Goal: Transaction & Acquisition: Purchase product/service

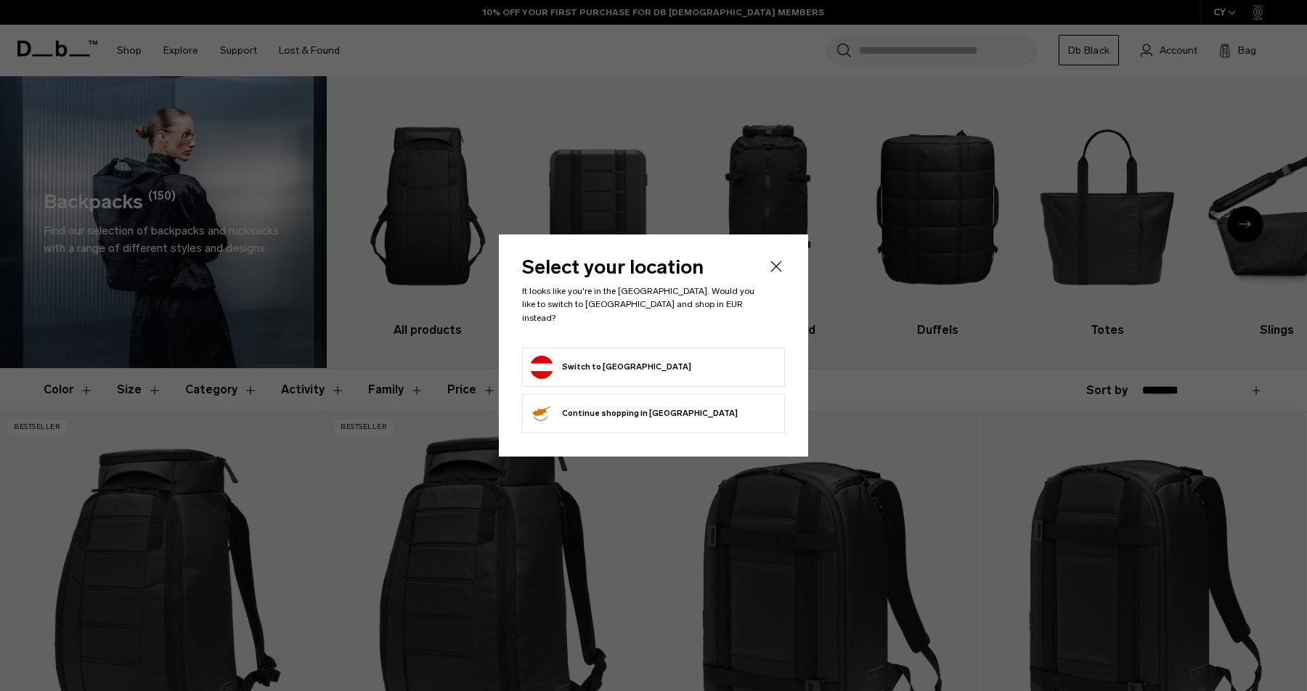
drag, startPoint x: 0, startPoint y: 0, endPoint x: 544, endPoint y: 360, distance: 652.4
click at [0, 0] on div "Privacy Policy More Information" at bounding box center [0, 0] width 0 height 0
click at [0, 0] on button "More Information" at bounding box center [0, 0] width 0 height 0
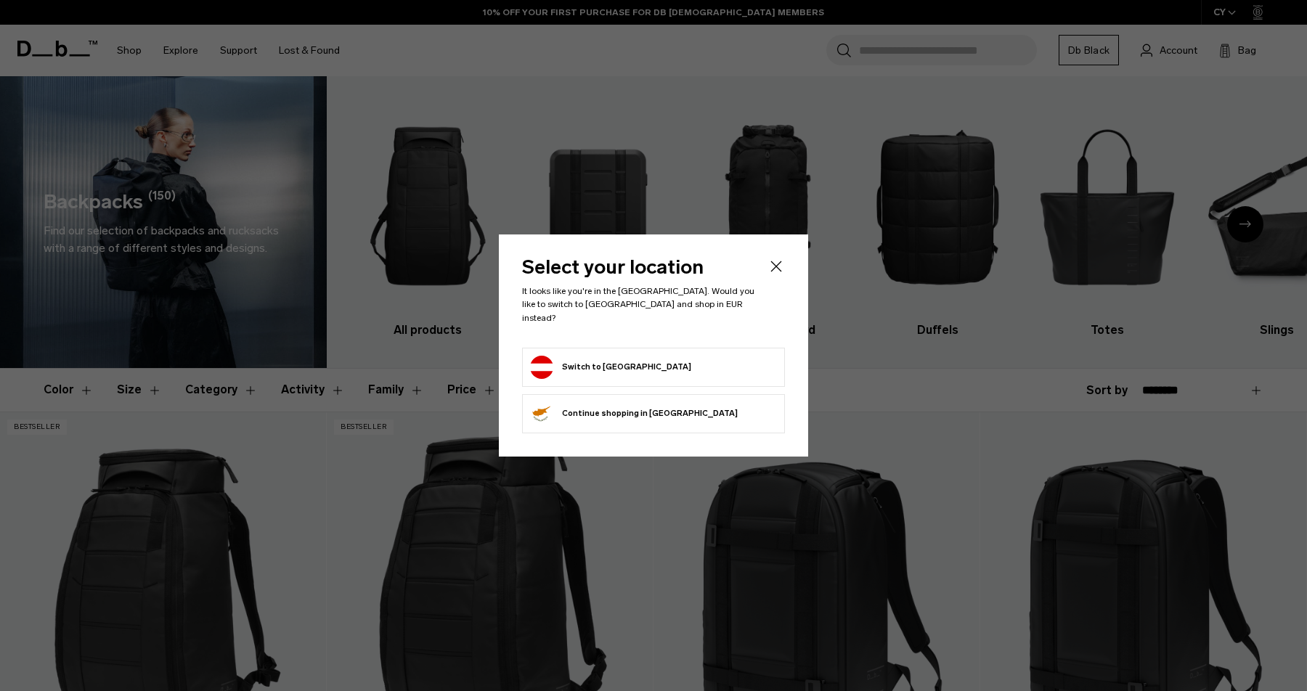
click at [0, 0] on button "More Information" at bounding box center [0, 0] width 0 height 0
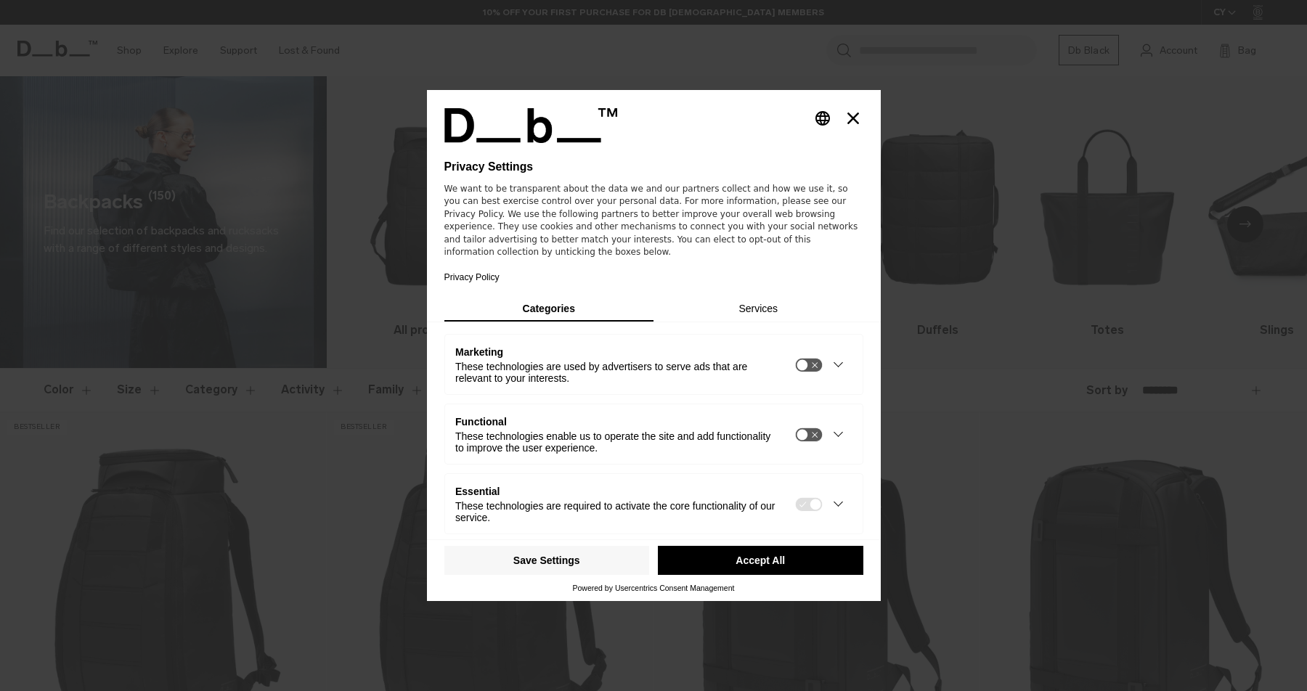
click at [544, 362] on div "These technologies are used by advertisers to serve ads that are relevant to yo…" at bounding box center [617, 373] width 325 height 23
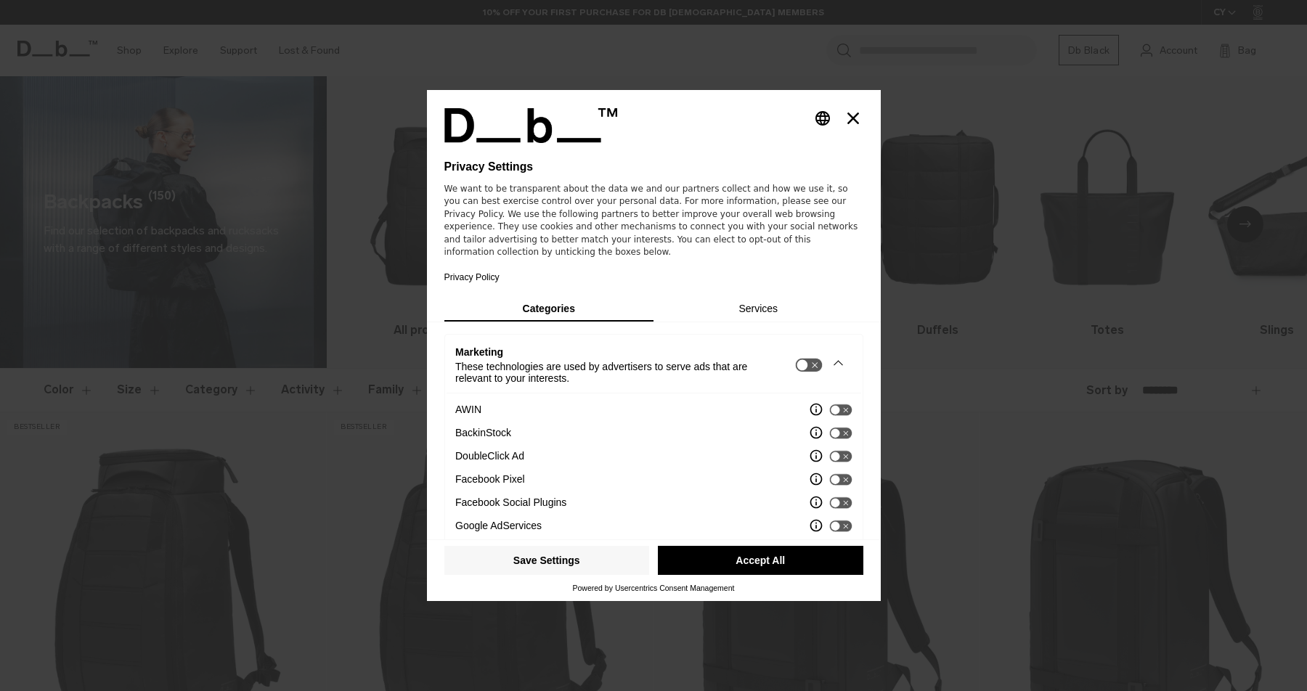
click at [755, 548] on button "Accept All" at bounding box center [761, 560] width 206 height 29
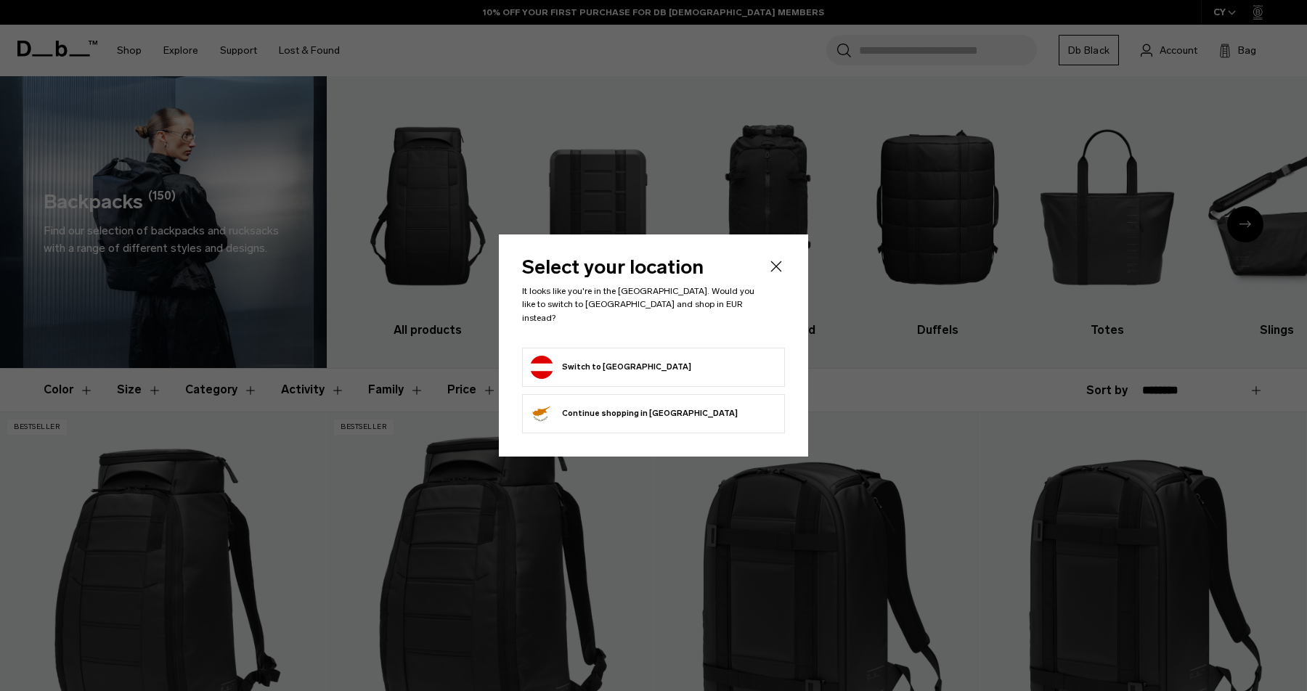
click at [598, 358] on button "Switch to Austria" at bounding box center [610, 367] width 161 height 23
click at [551, 357] on button "Switch to Austria" at bounding box center [610, 367] width 161 height 23
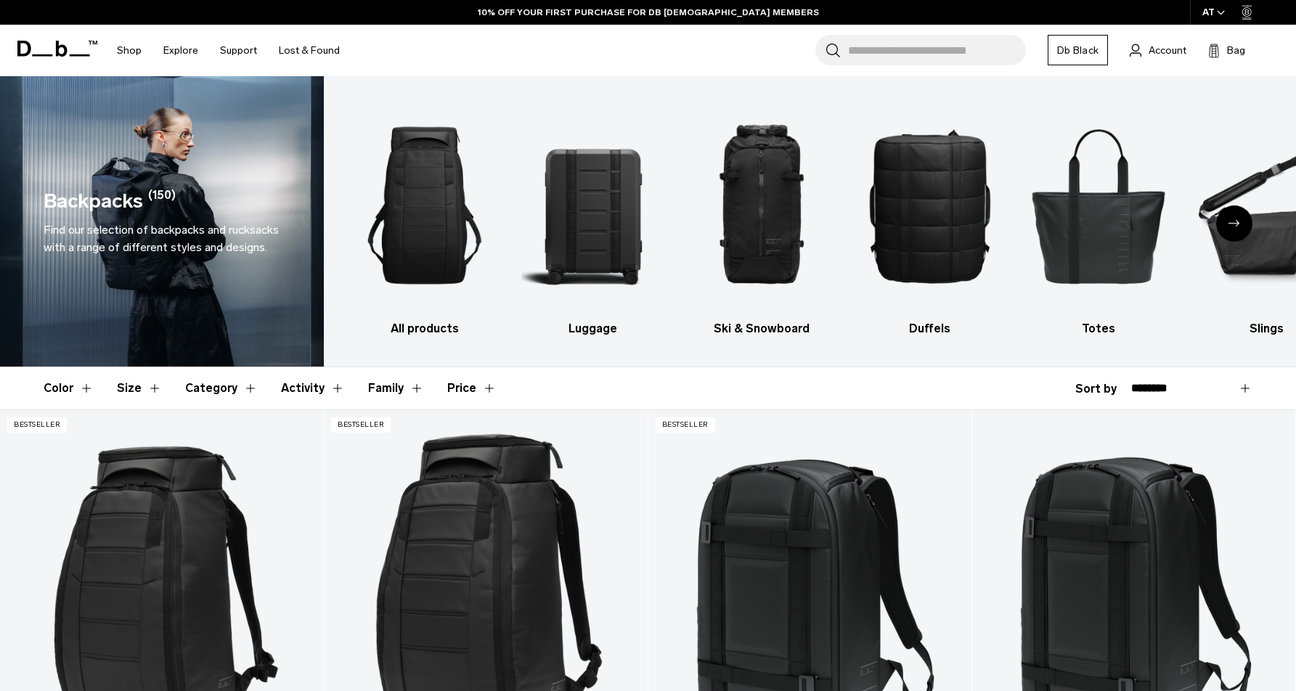
click at [190, 383] on button "Category" at bounding box center [221, 388] width 73 height 42
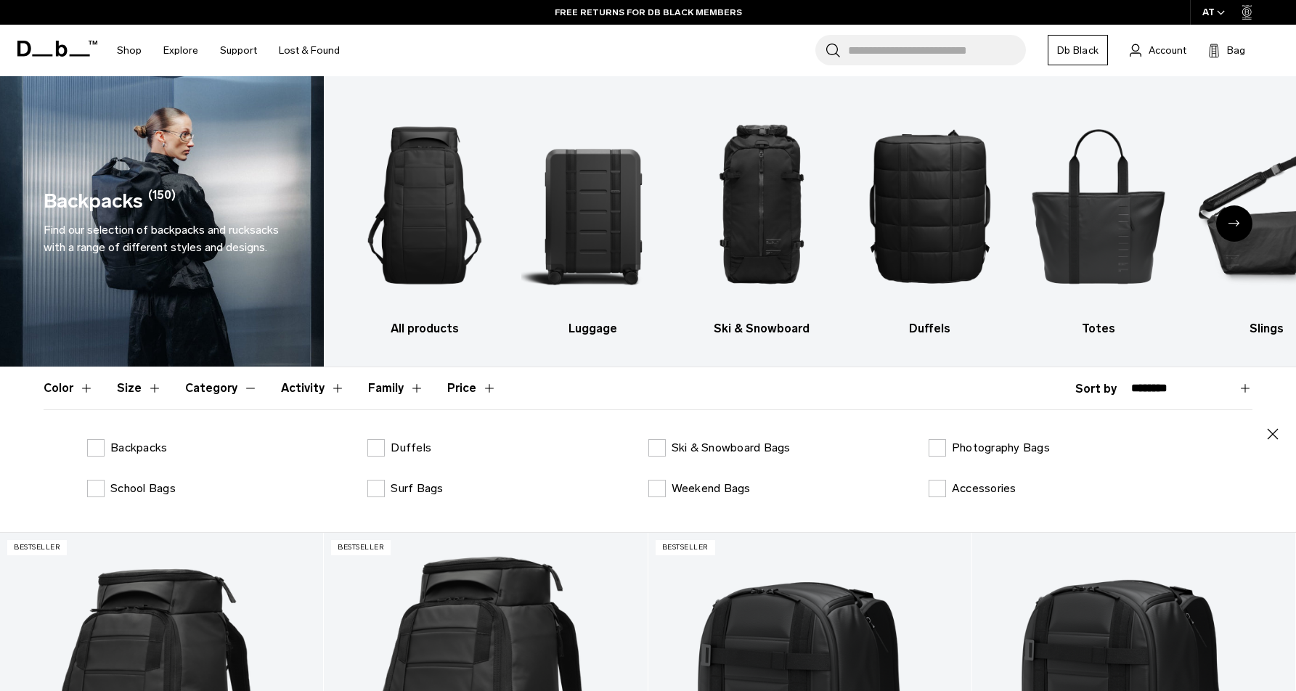
click at [220, 382] on button "Category" at bounding box center [221, 388] width 73 height 42
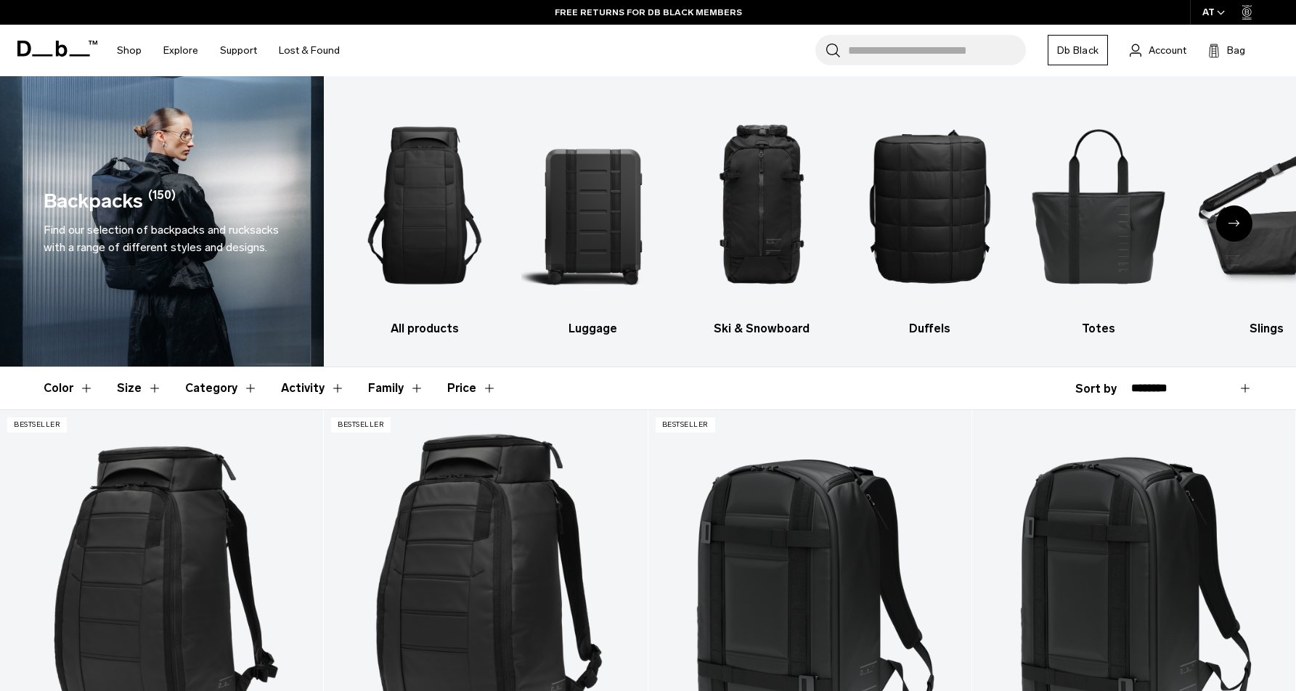
click at [155, 384] on button "Size" at bounding box center [139, 388] width 45 height 42
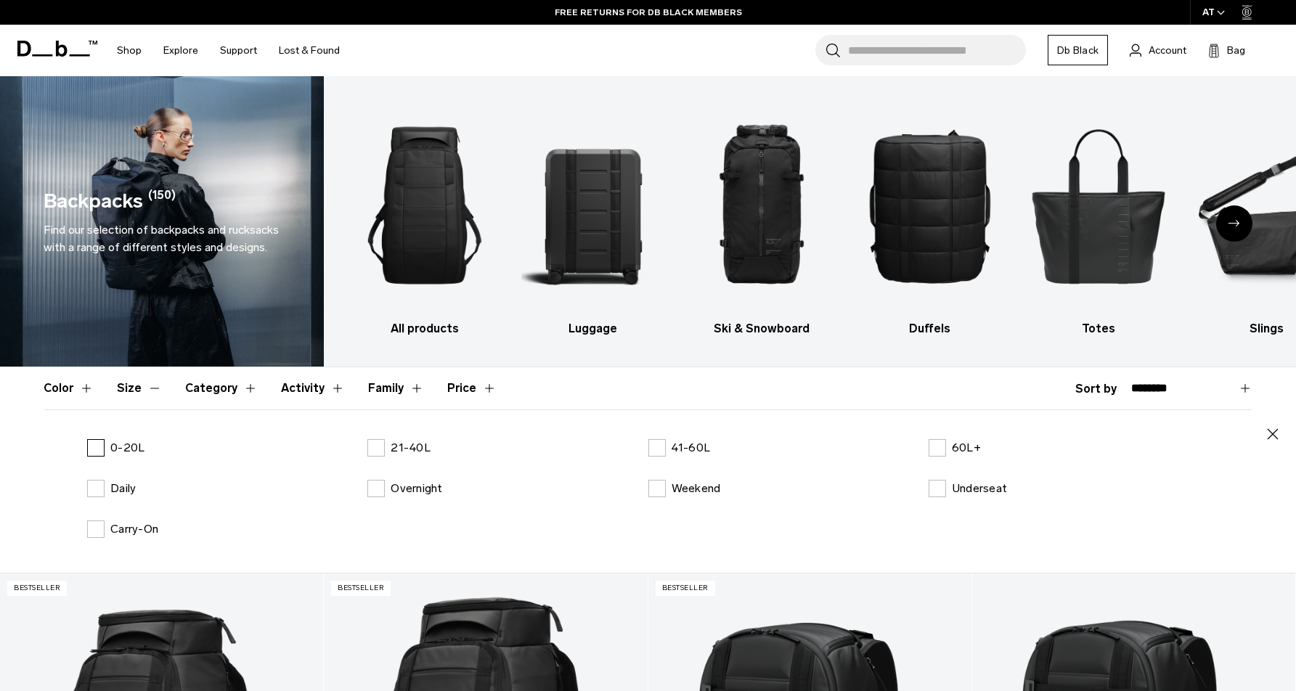
click at [126, 450] on p "0-20L" at bounding box center [127, 447] width 34 height 17
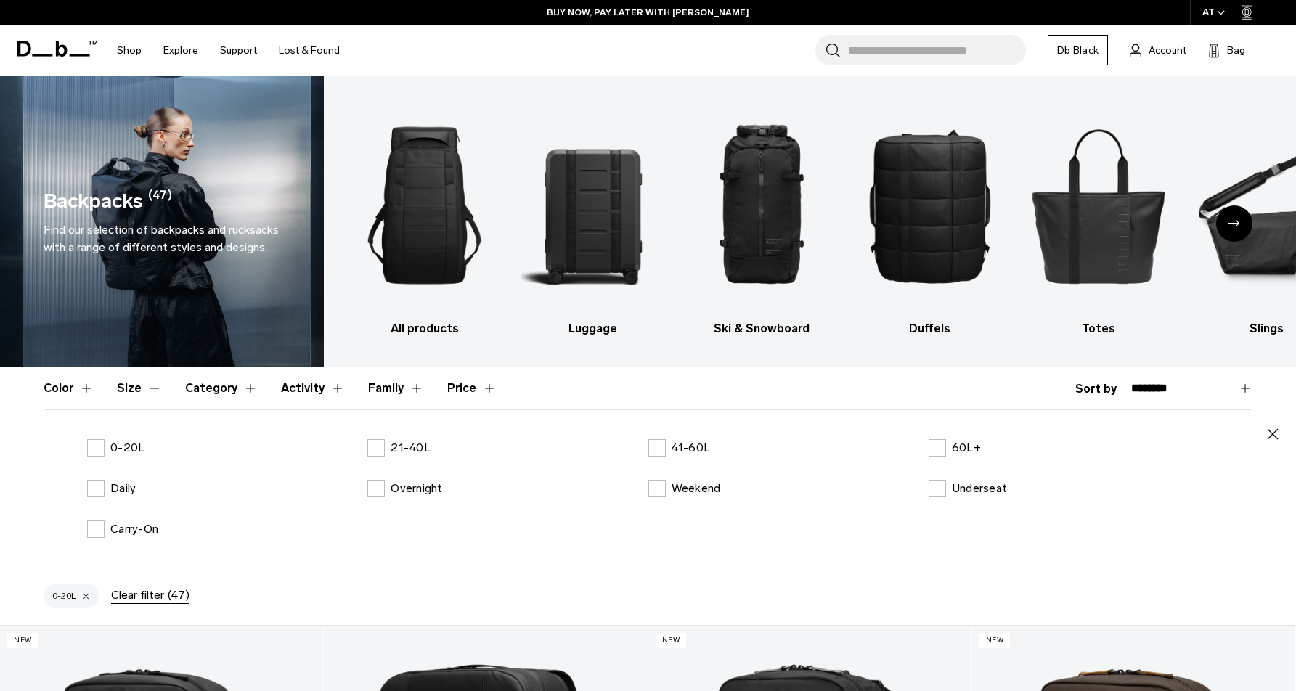
click at [125, 382] on button "Size" at bounding box center [139, 388] width 45 height 42
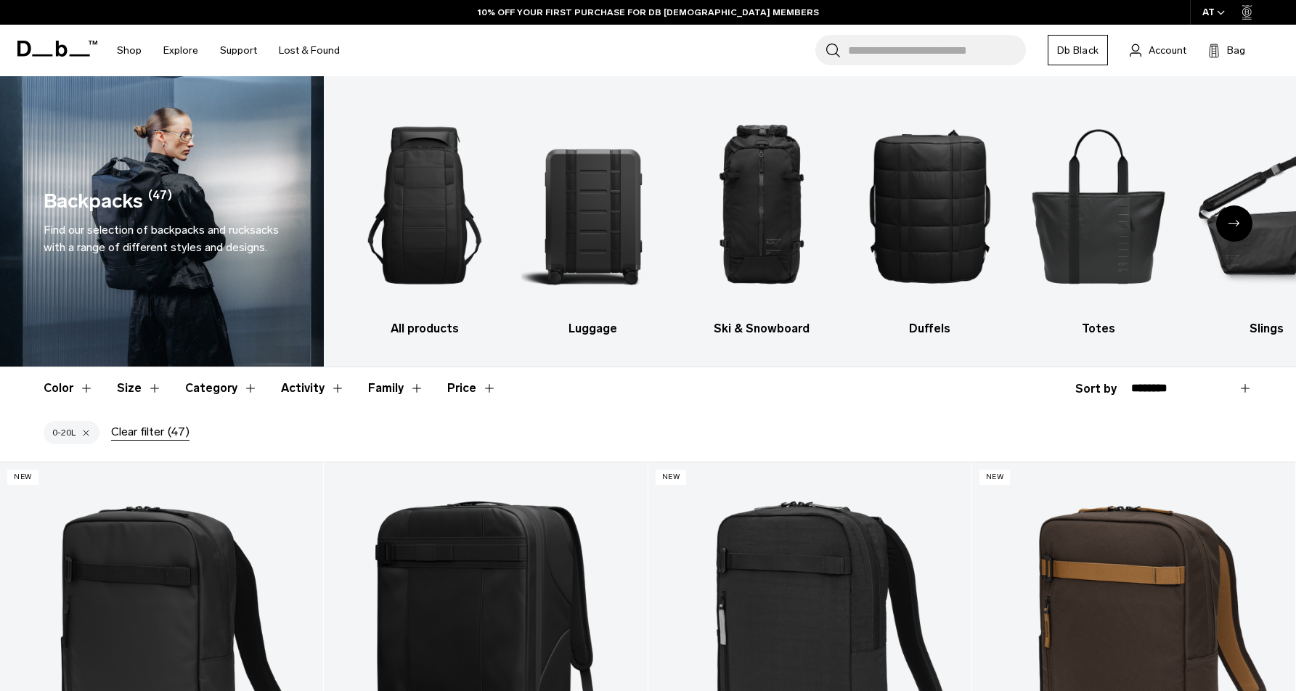
click at [470, 386] on button "Price" at bounding box center [471, 388] width 49 height 42
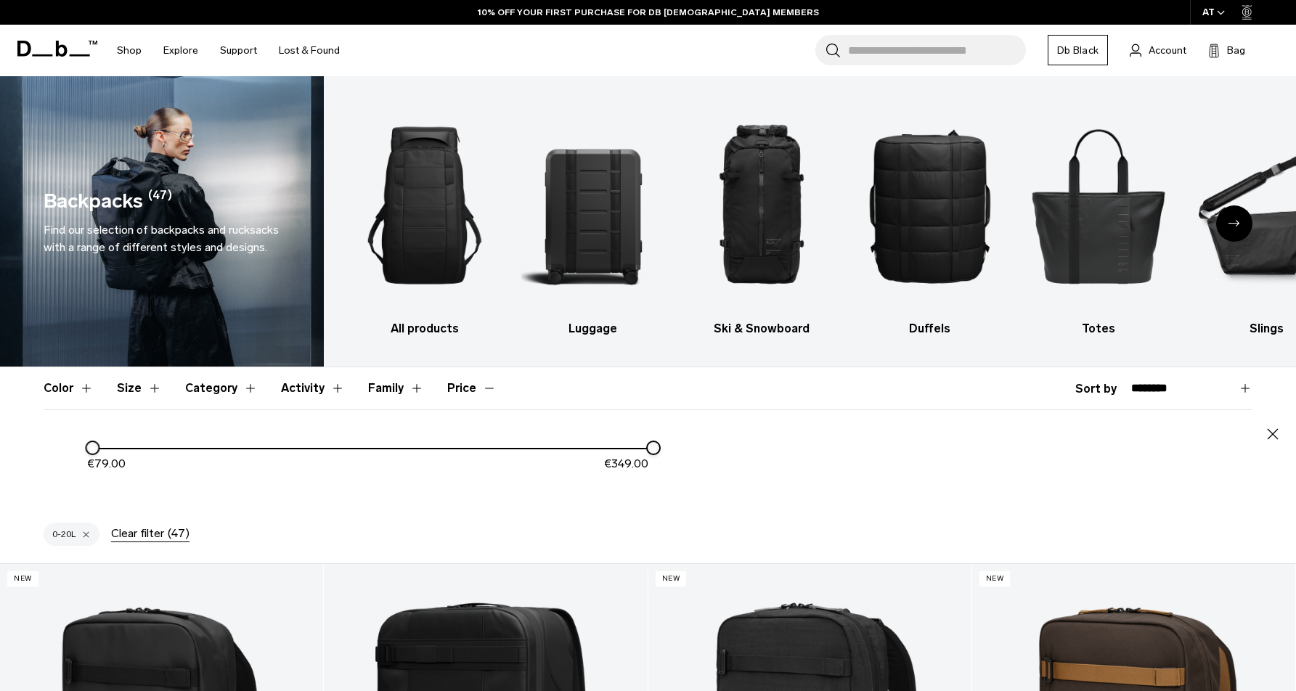
click at [466, 387] on button "Price" at bounding box center [471, 388] width 49 height 42
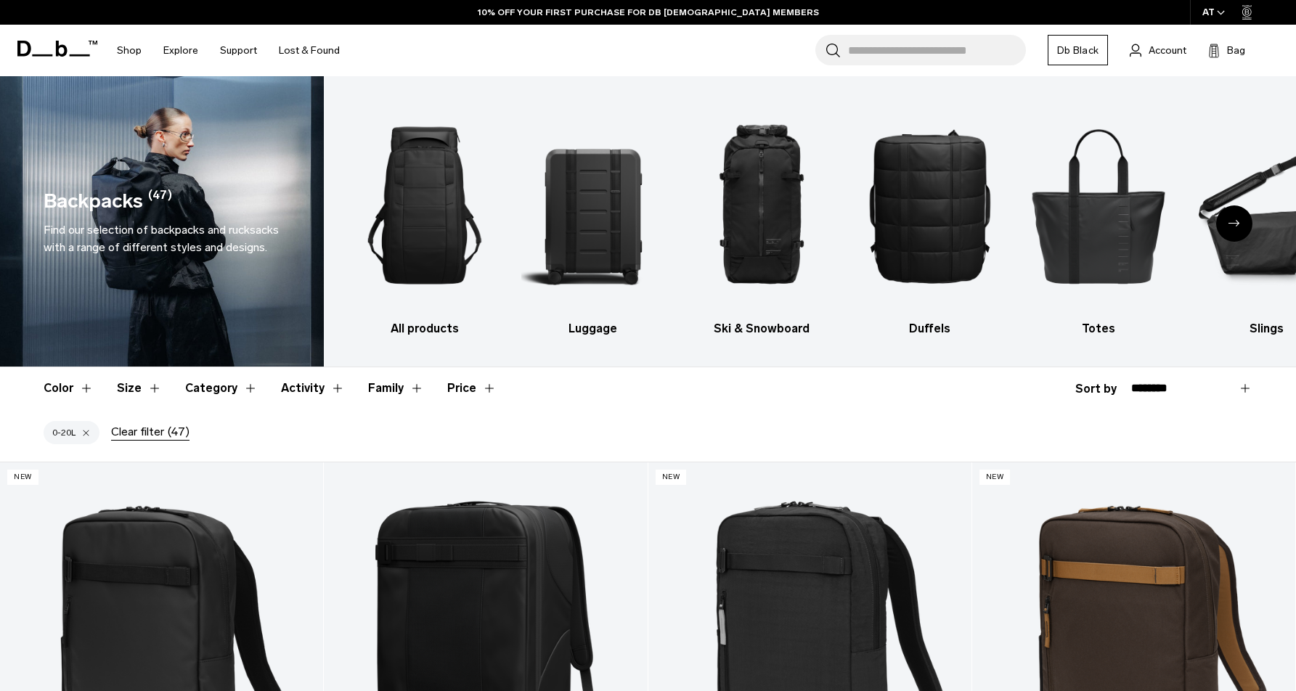
click at [352, 388] on header "Color Size Category Activity Family Price" at bounding box center [648, 388] width 1209 height 42
click at [359, 385] on header "Color Size Category Activity Family Price" at bounding box center [648, 388] width 1209 height 42
click at [368, 385] on button "Family" at bounding box center [396, 388] width 56 height 42
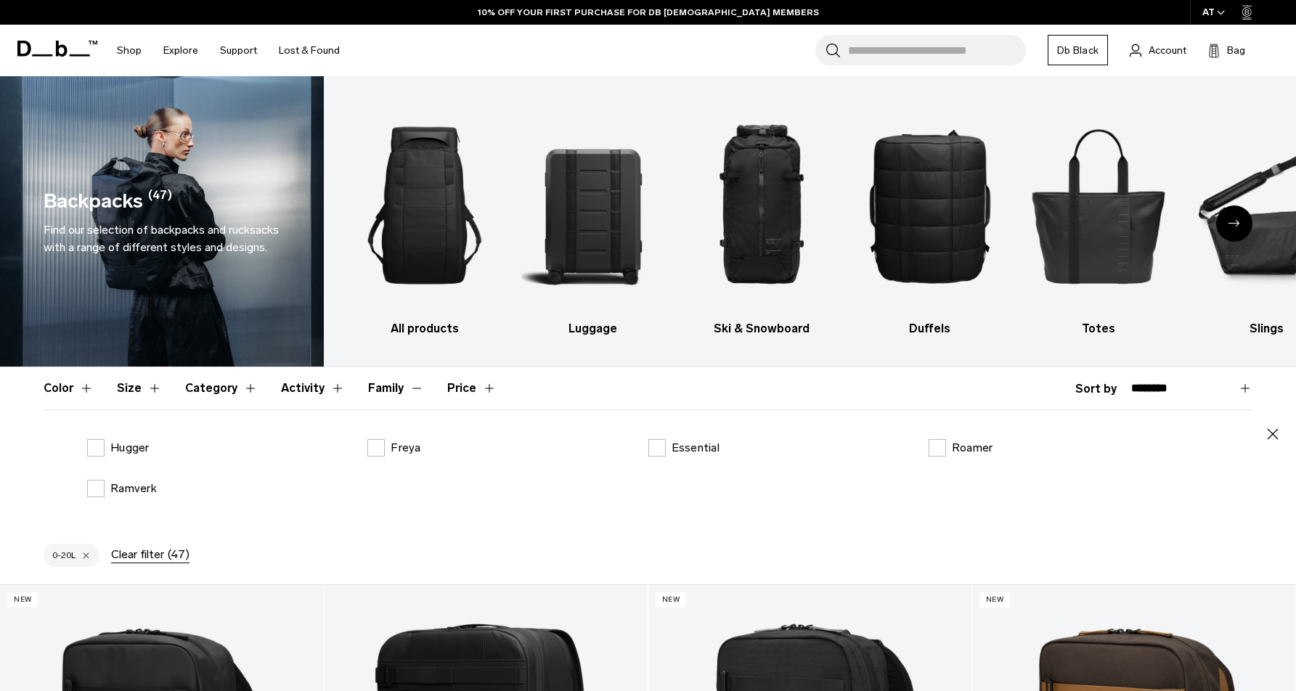
click at [368, 385] on button "Family" at bounding box center [396, 388] width 56 height 42
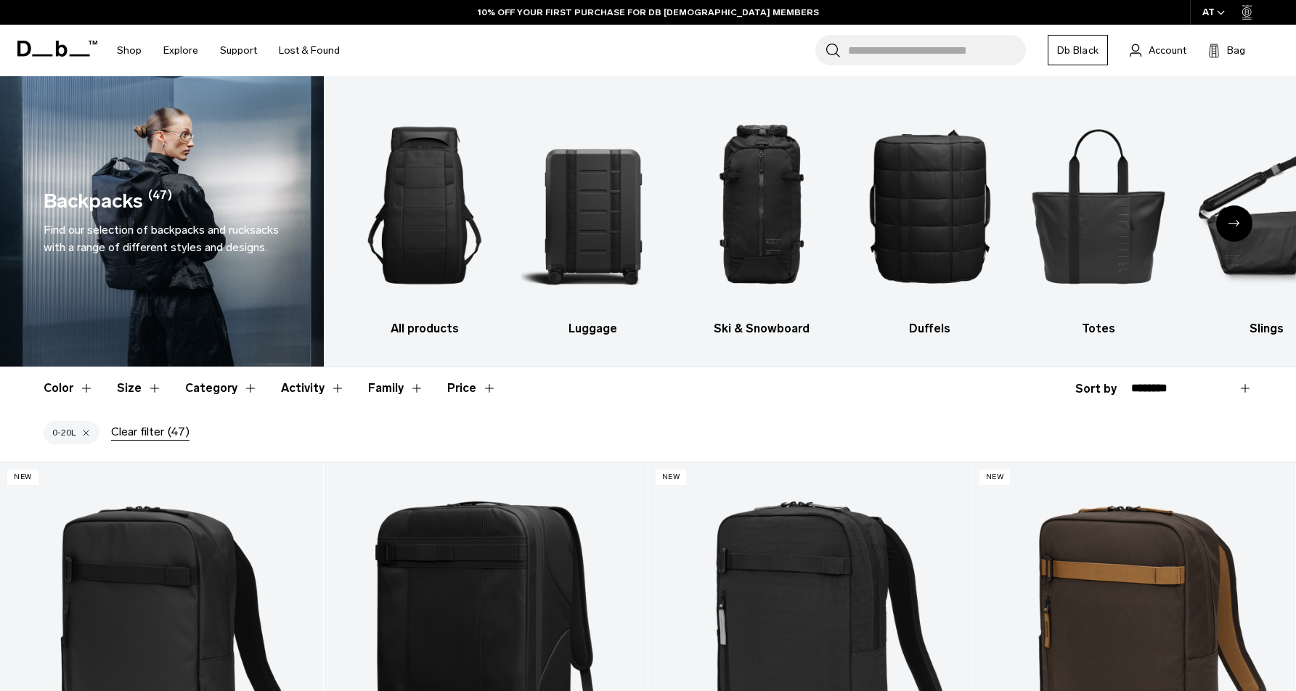
click at [289, 389] on button "Activity" at bounding box center [313, 388] width 64 height 42
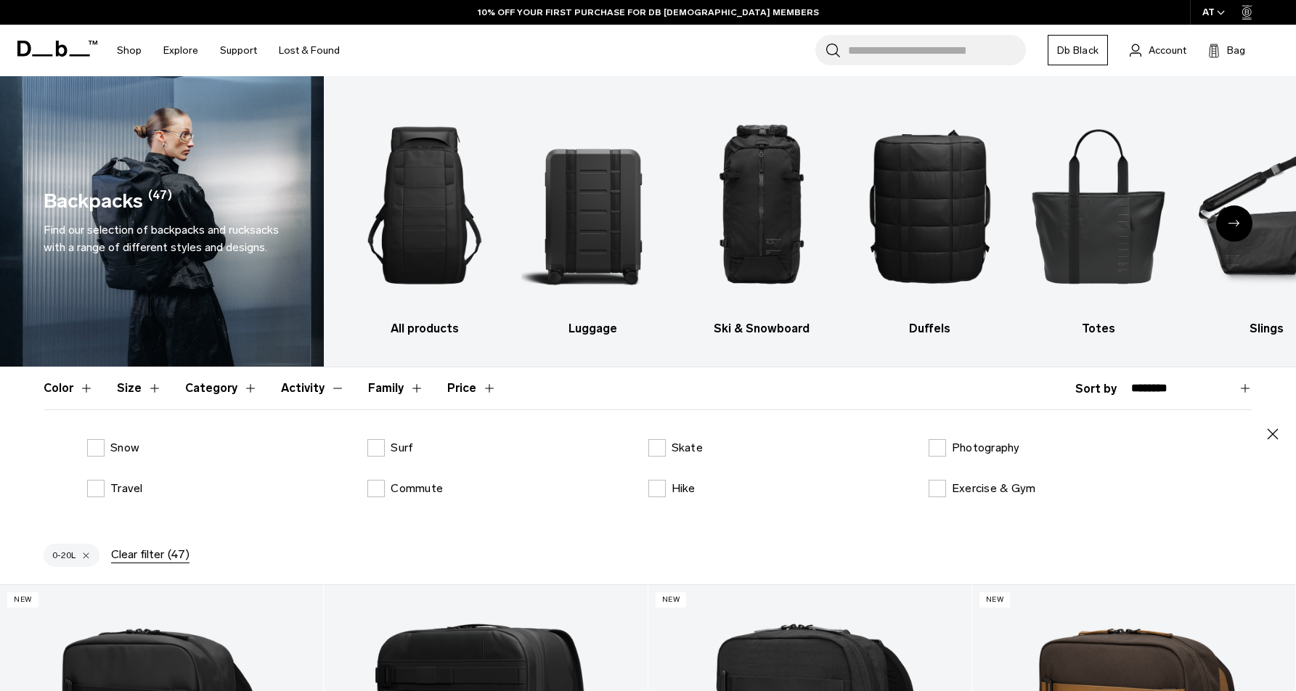
click at [289, 389] on button "Activity" at bounding box center [313, 388] width 64 height 42
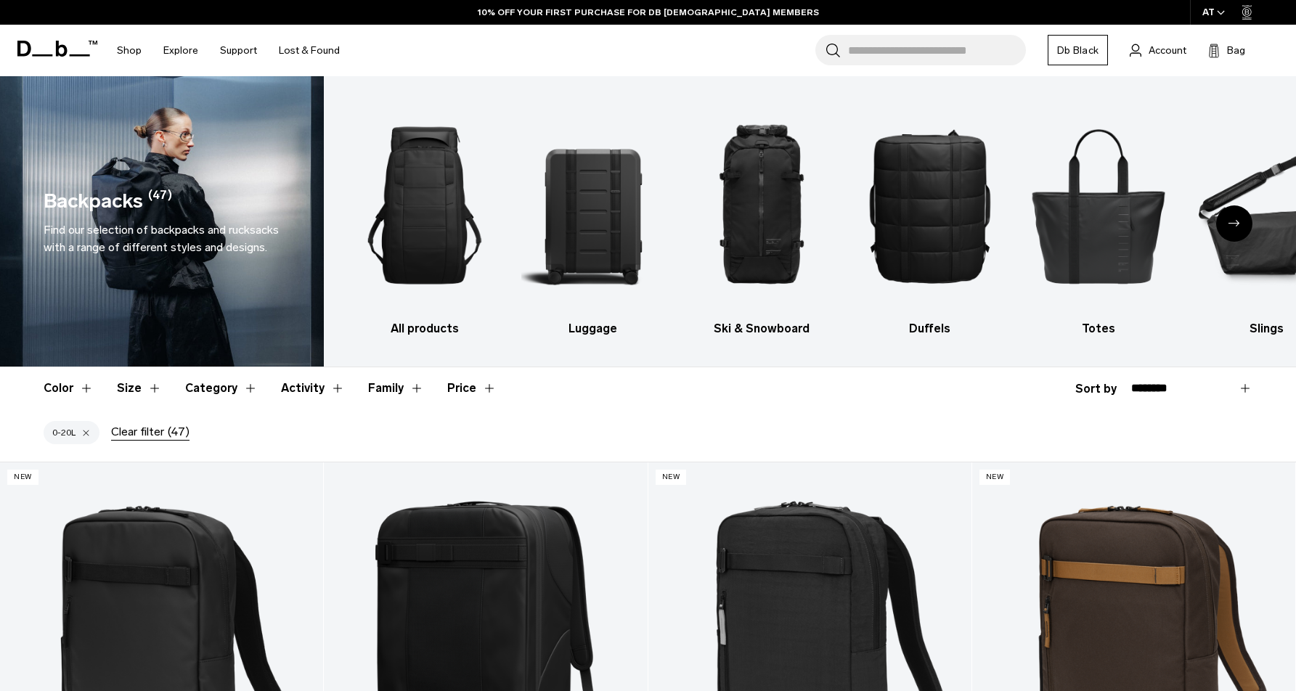
click at [216, 387] on button "Category" at bounding box center [221, 388] width 73 height 42
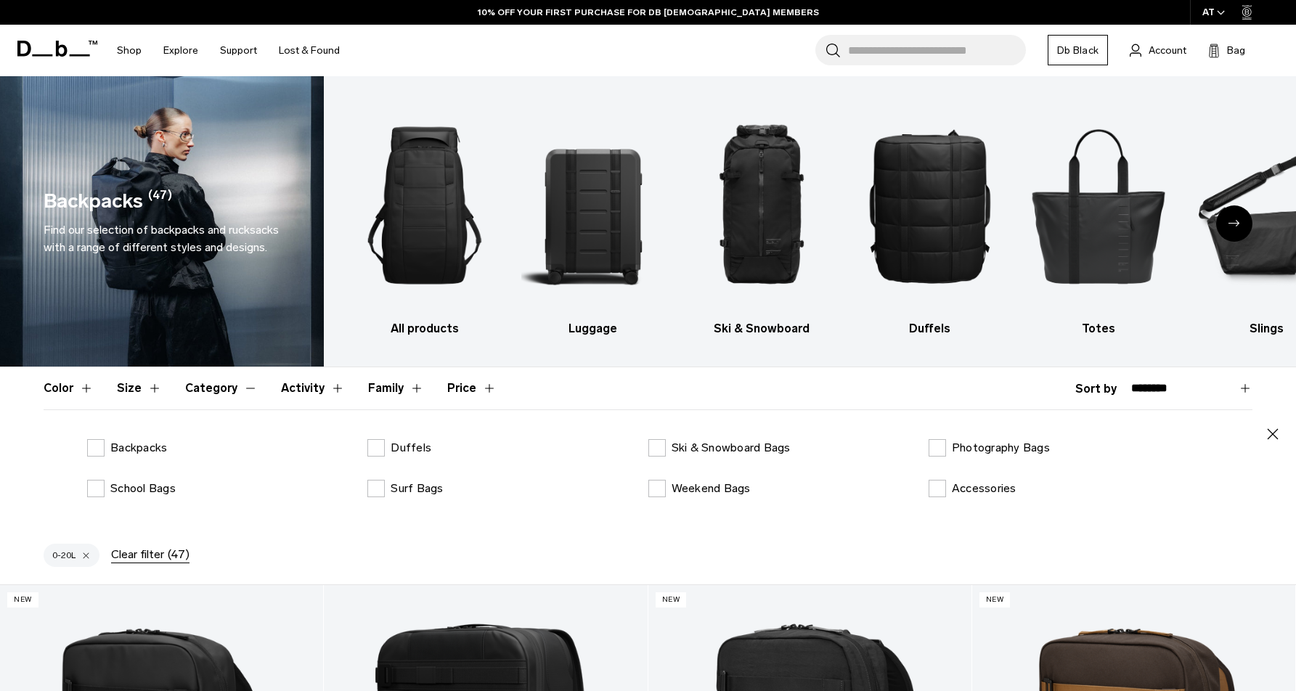
click at [216, 387] on button "Category" at bounding box center [221, 388] width 73 height 42
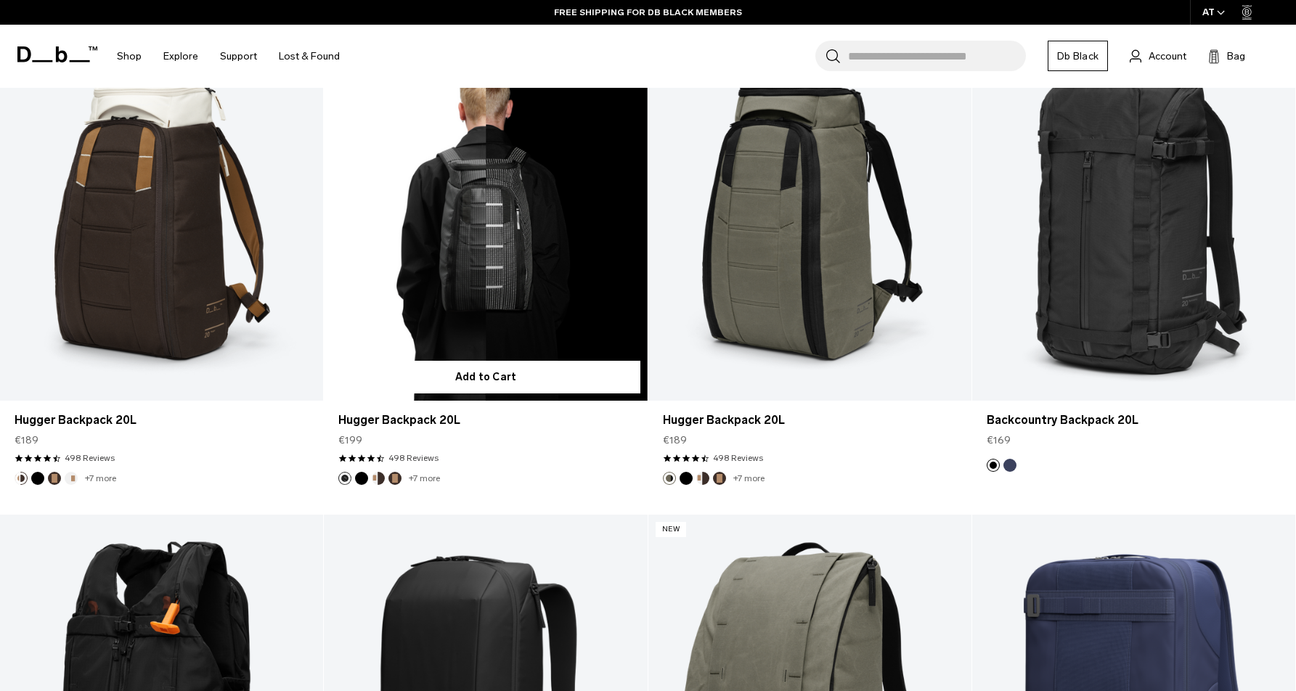
scroll to position [3635, 0]
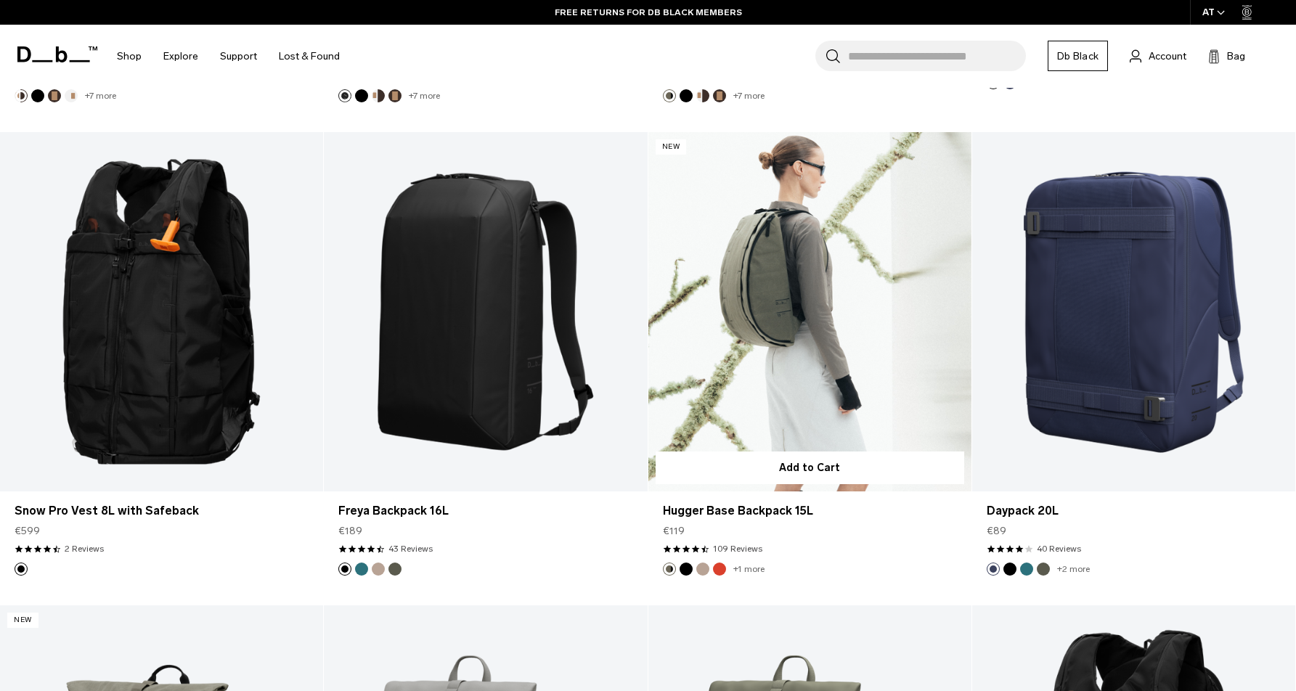
click at [819, 296] on link "Hugger Base Backpack 15L" at bounding box center [810, 311] width 323 height 359
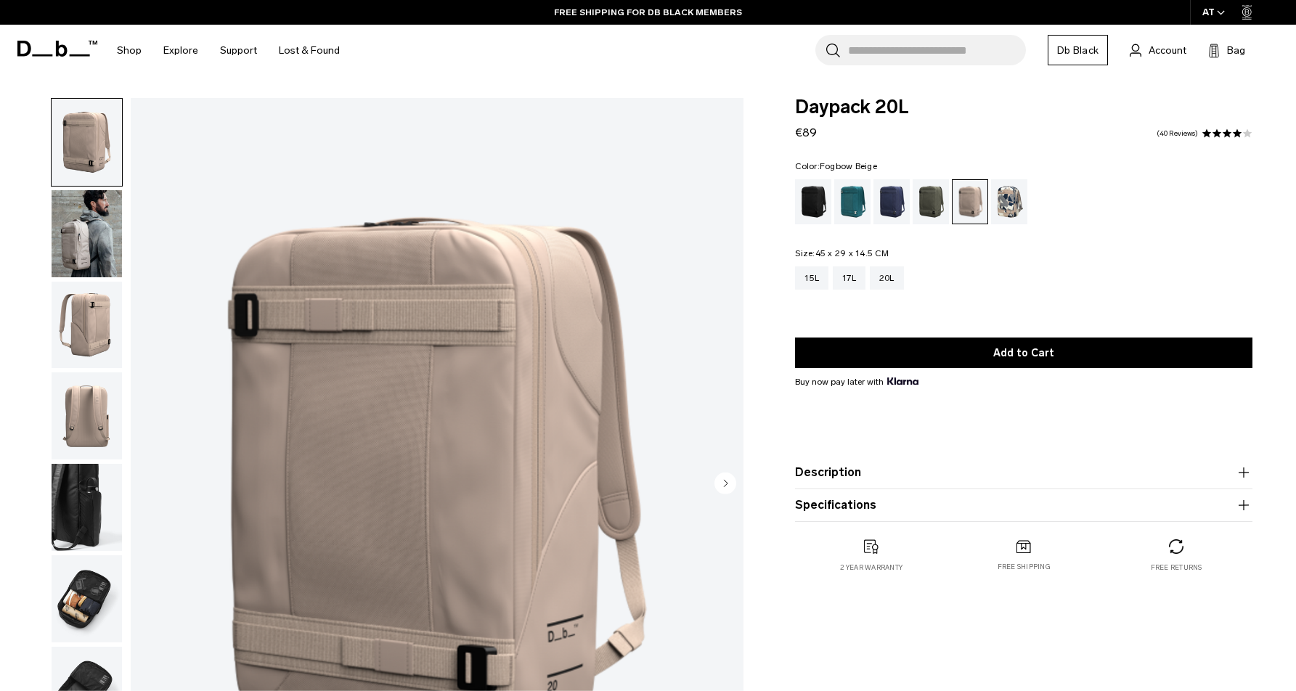
click at [84, 413] on img "button" at bounding box center [87, 416] width 70 height 87
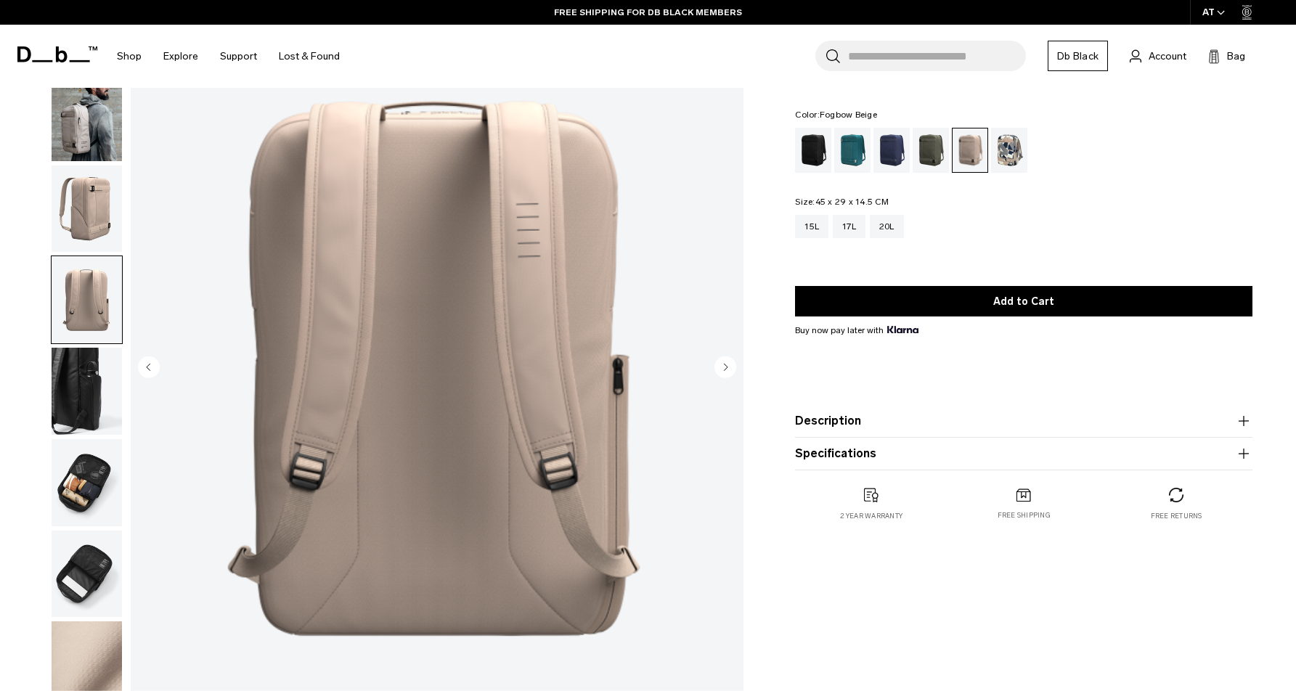
scroll to position [444, 0]
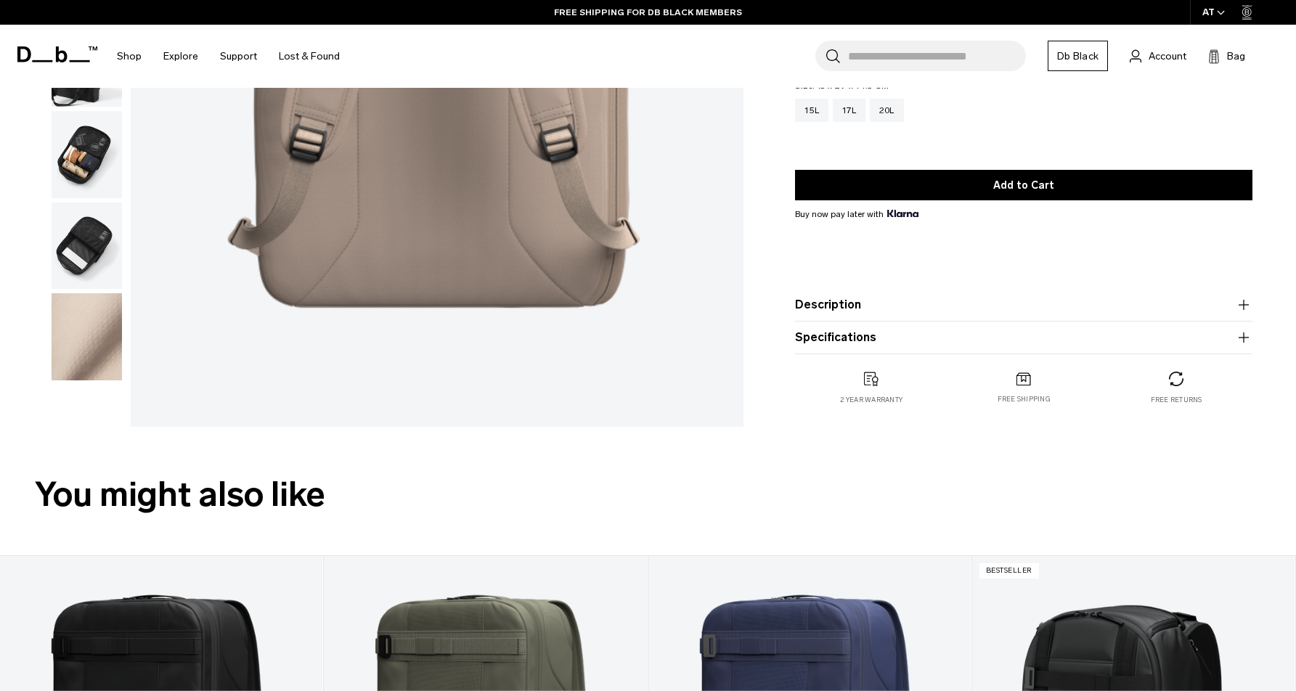
click at [96, 259] on img "button" at bounding box center [87, 246] width 70 height 87
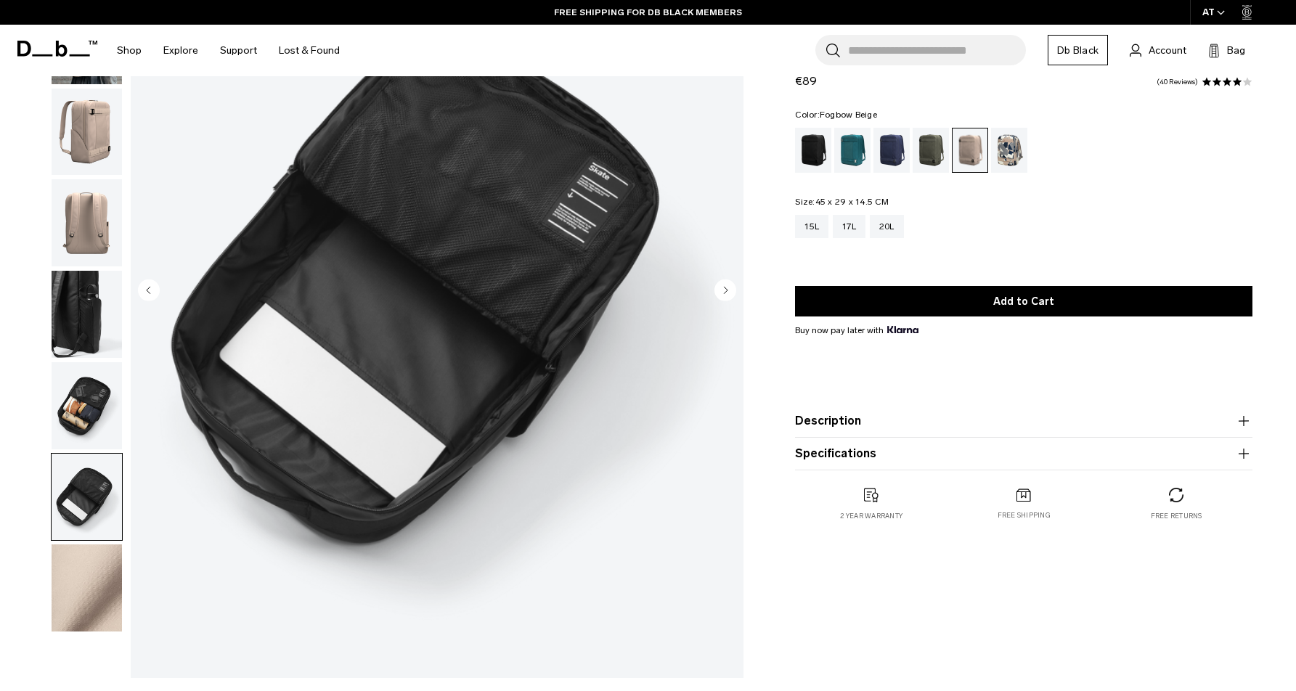
scroll to position [165, 0]
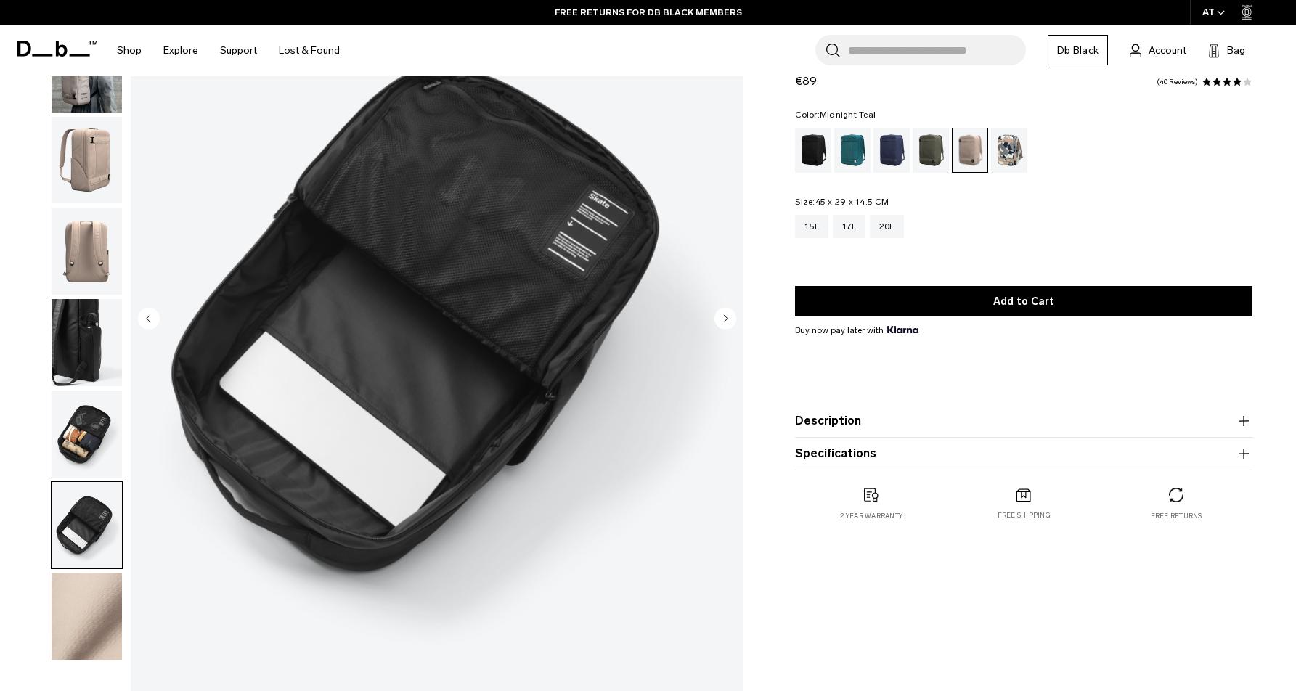
click at [845, 148] on div "Midnight Teal" at bounding box center [852, 150] width 37 height 45
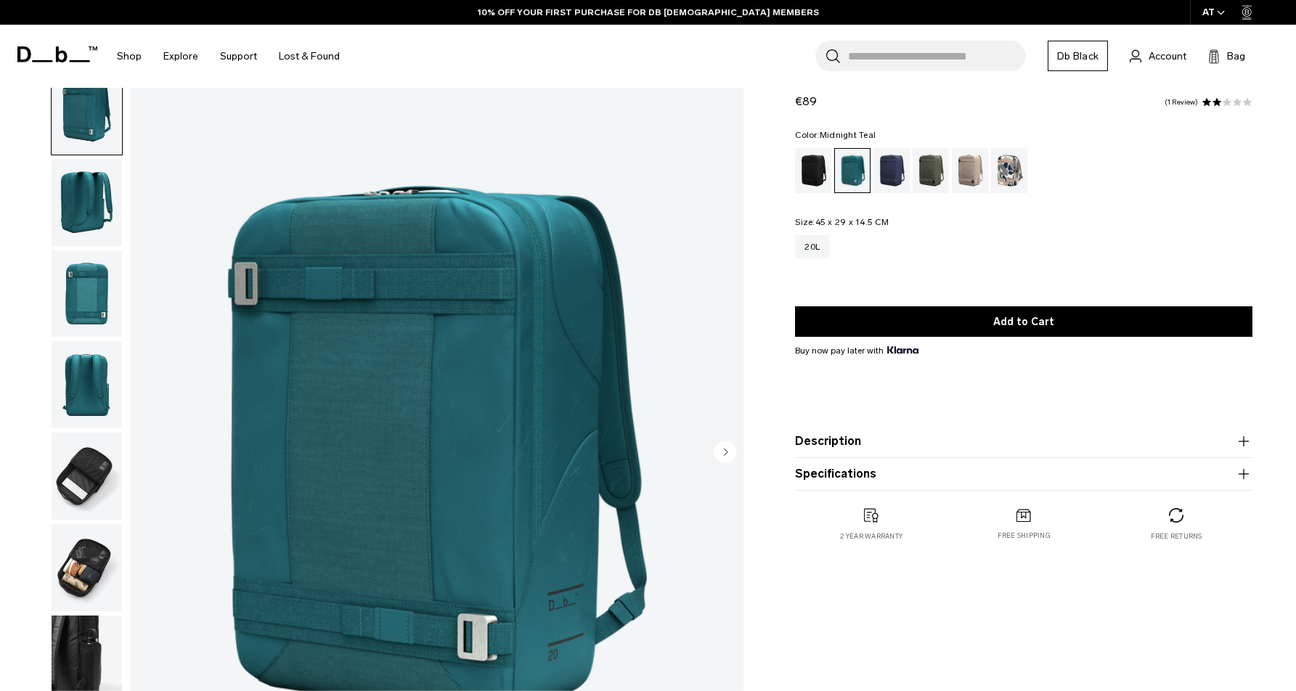
scroll to position [109, 0]
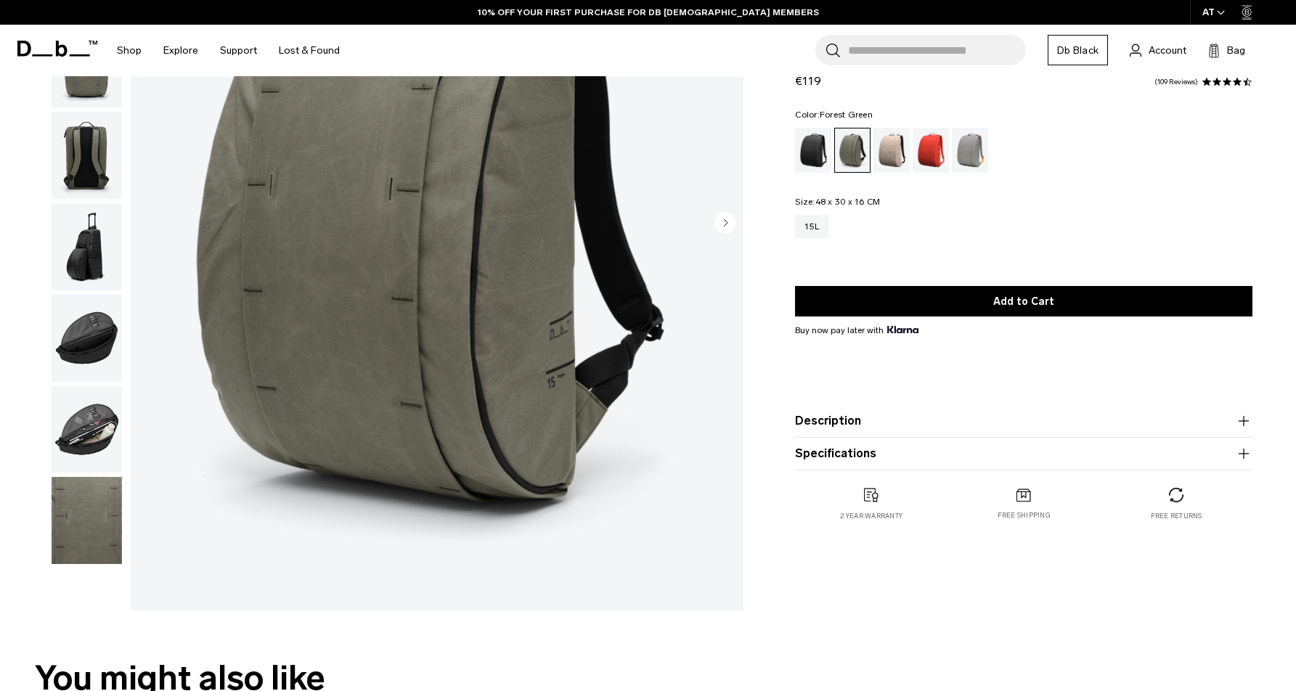
scroll to position [261, 0]
click at [87, 264] on img "button" at bounding box center [87, 246] width 70 height 87
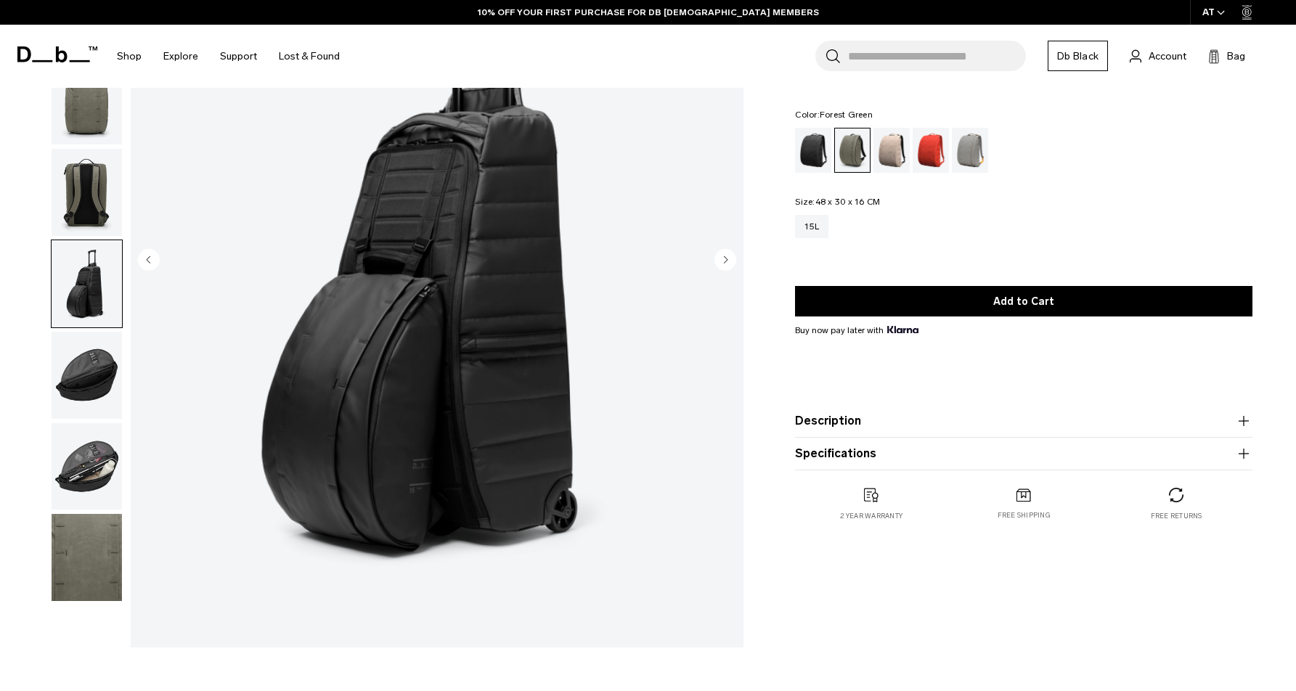
scroll to position [214, 0]
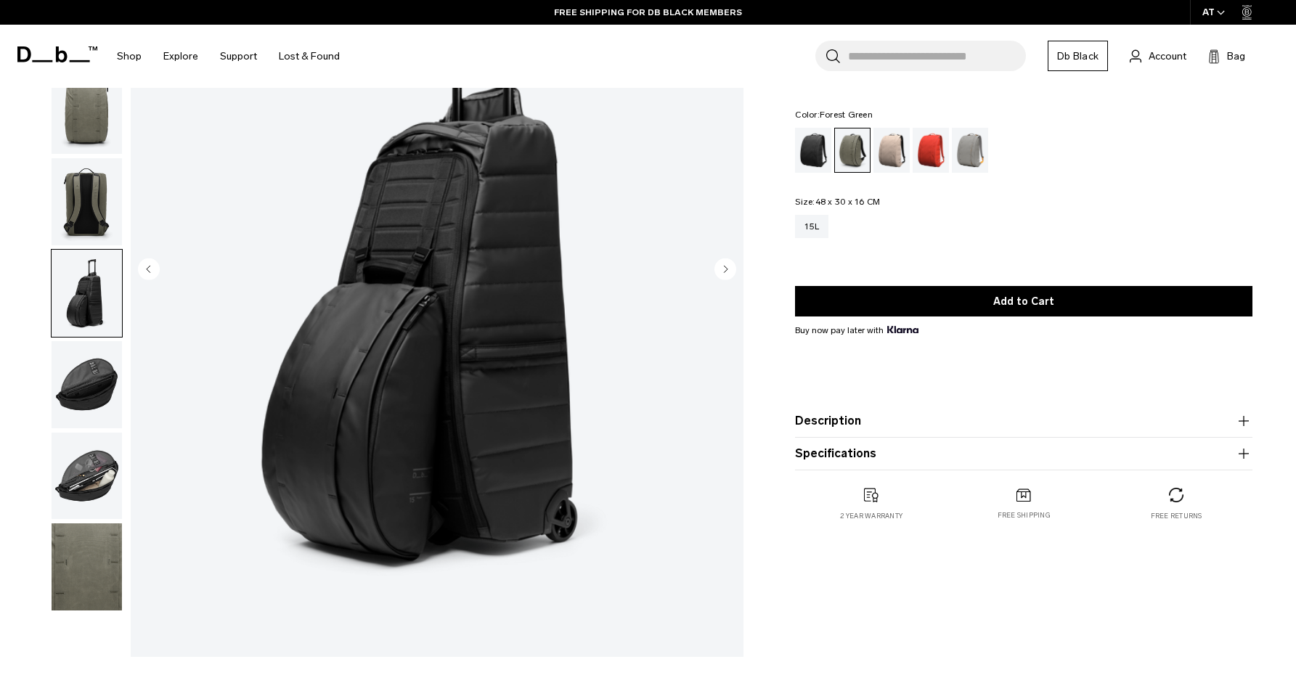
click at [81, 203] on img "button" at bounding box center [87, 201] width 70 height 87
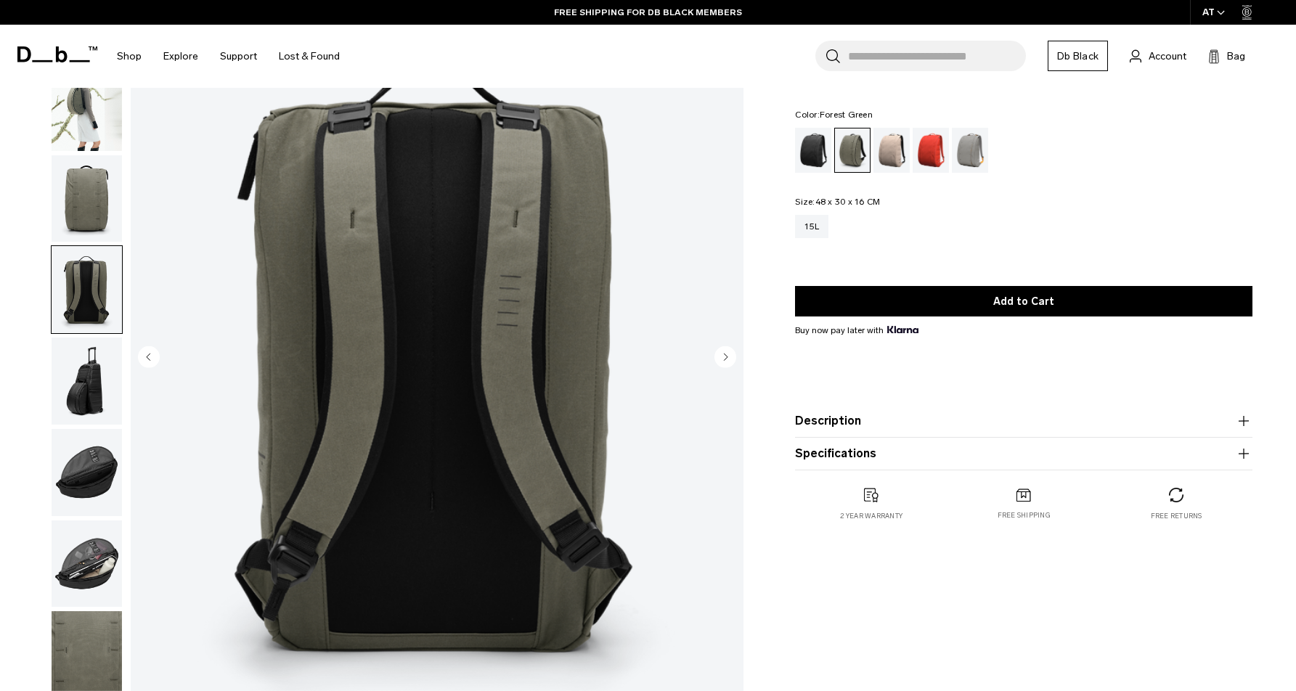
scroll to position [52, 0]
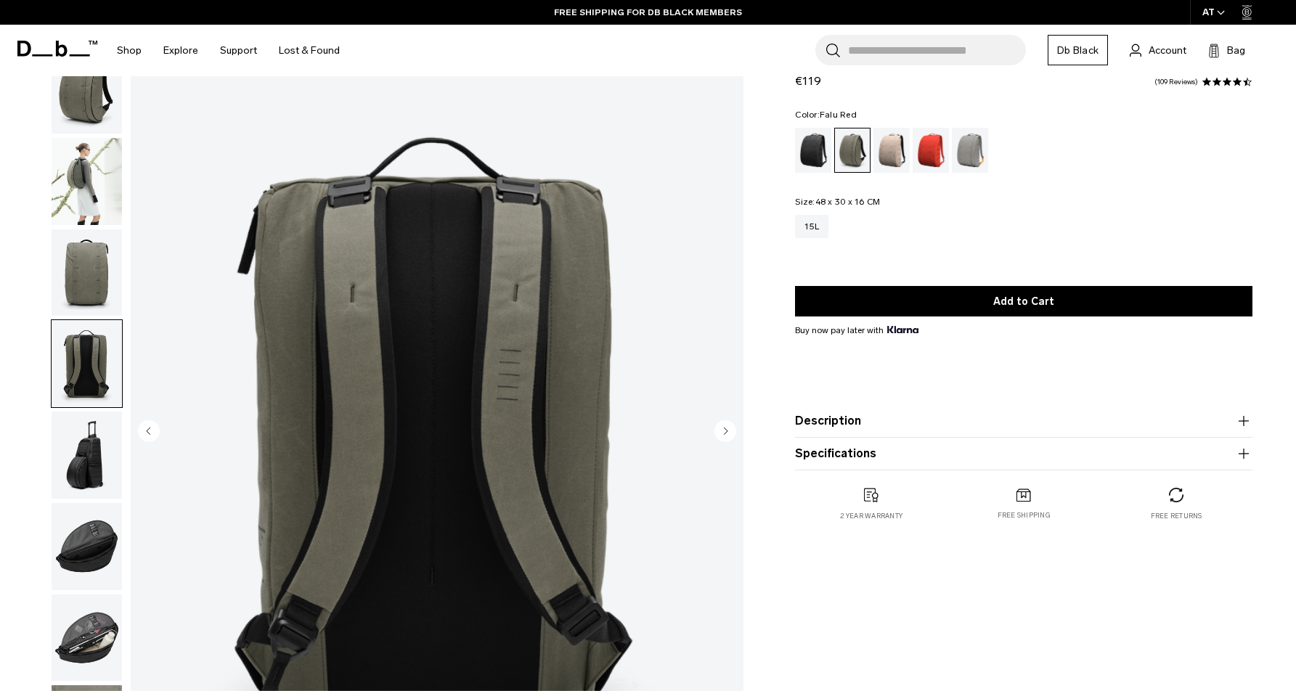
click at [940, 143] on div "Falu Red" at bounding box center [931, 150] width 37 height 45
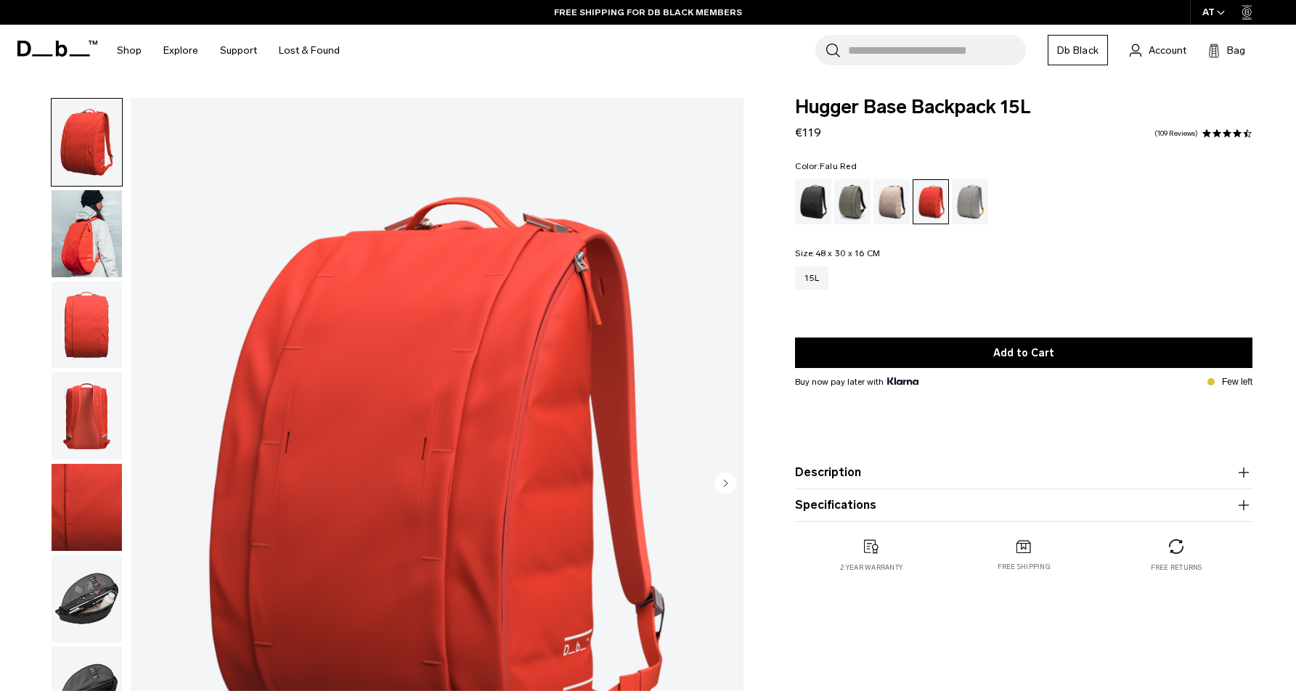
click at [78, 232] on img "button" at bounding box center [87, 233] width 70 height 87
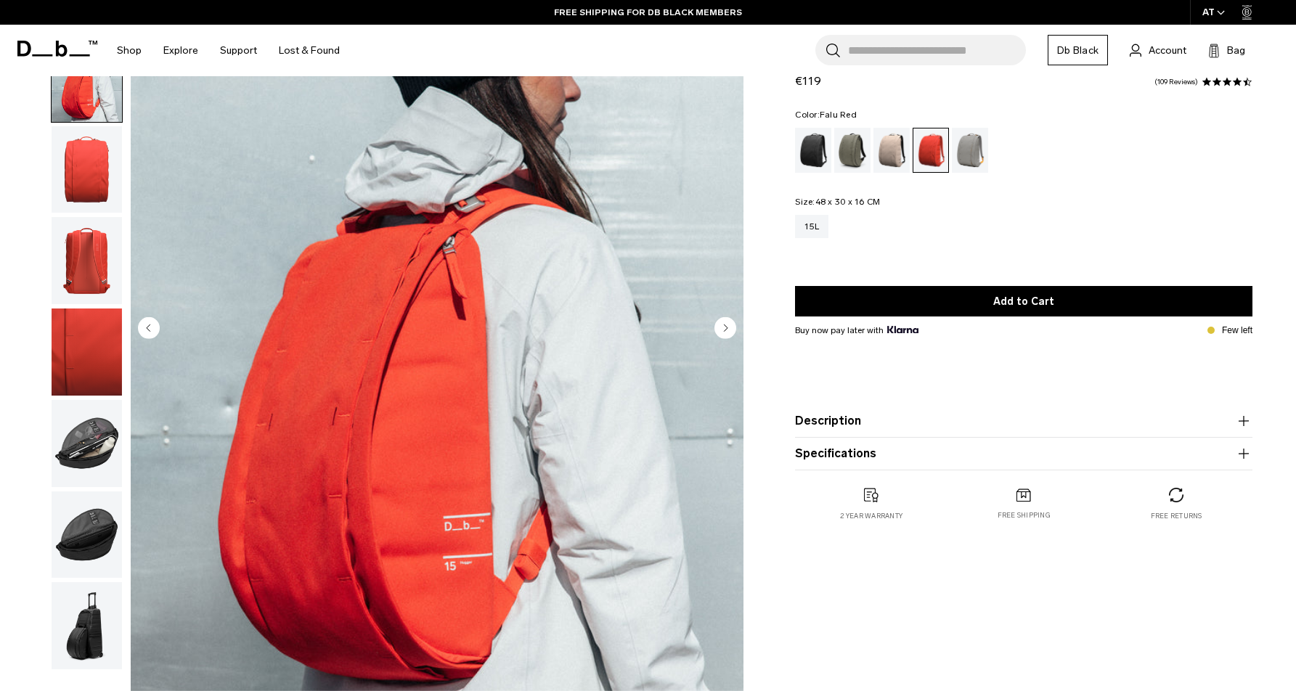
scroll to position [165, 0]
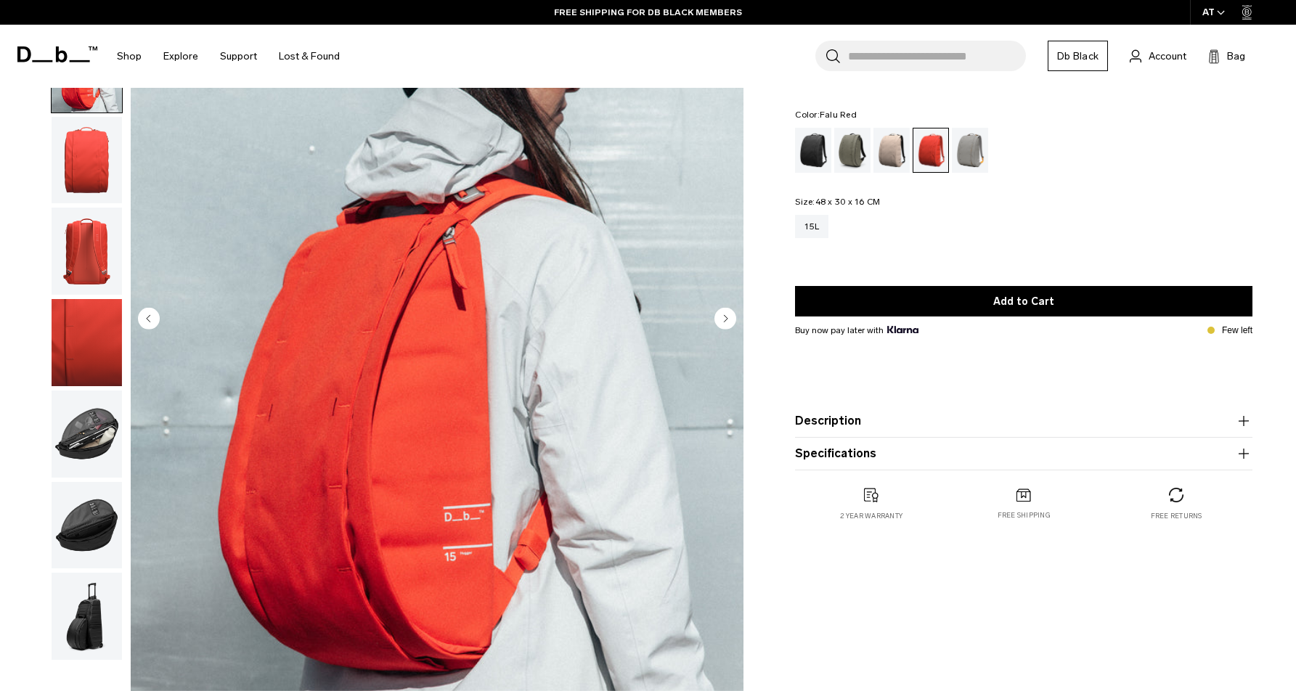
click at [68, 460] on img "button" at bounding box center [87, 434] width 70 height 87
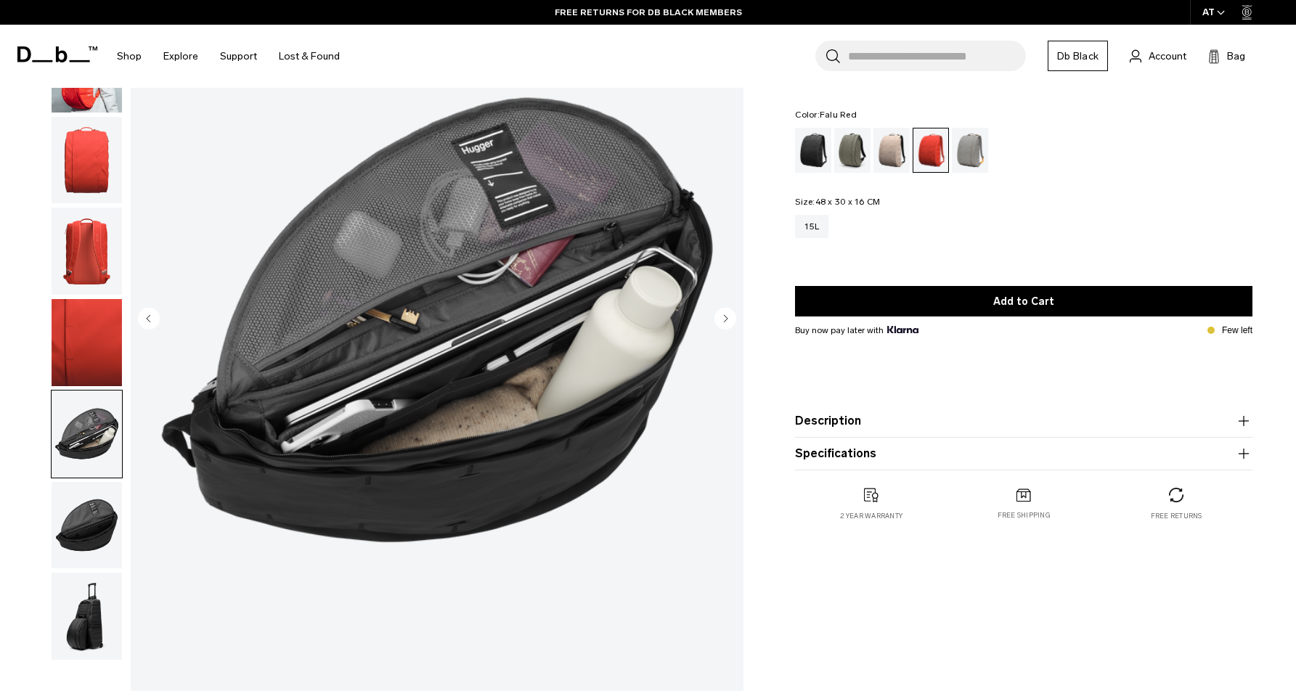
click at [76, 515] on img "button" at bounding box center [87, 525] width 70 height 87
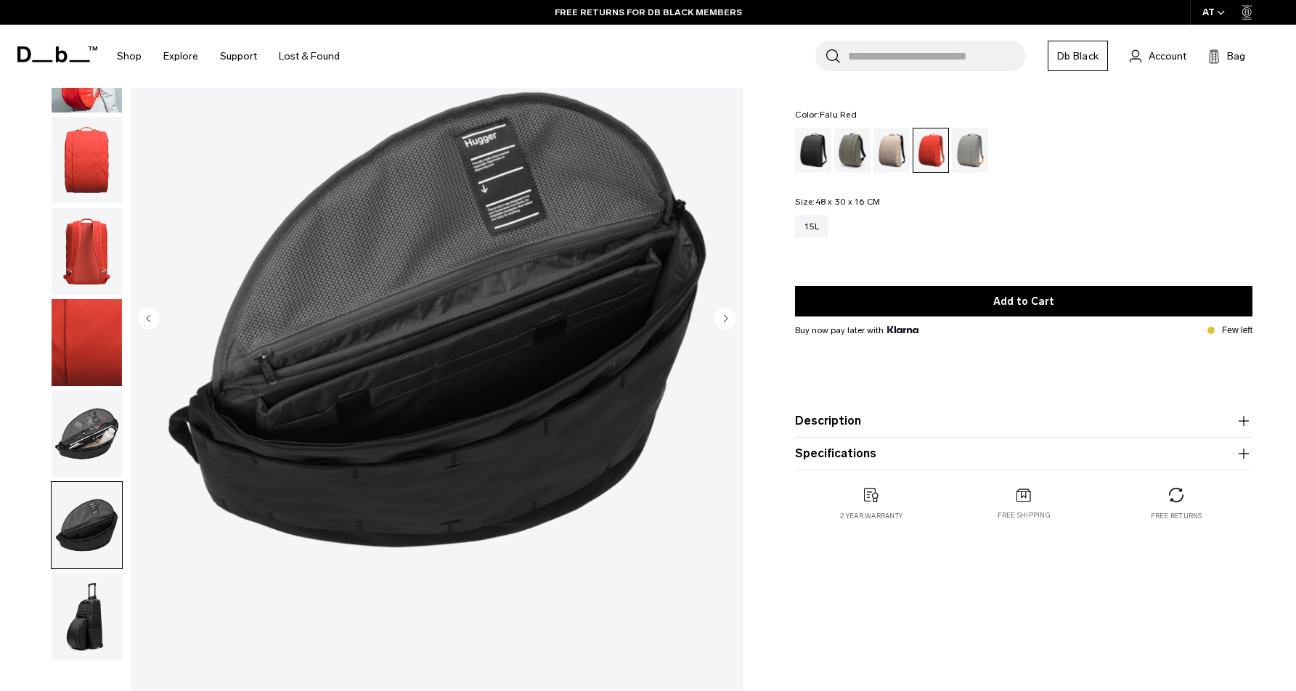
click at [87, 603] on img "button" at bounding box center [87, 616] width 70 height 87
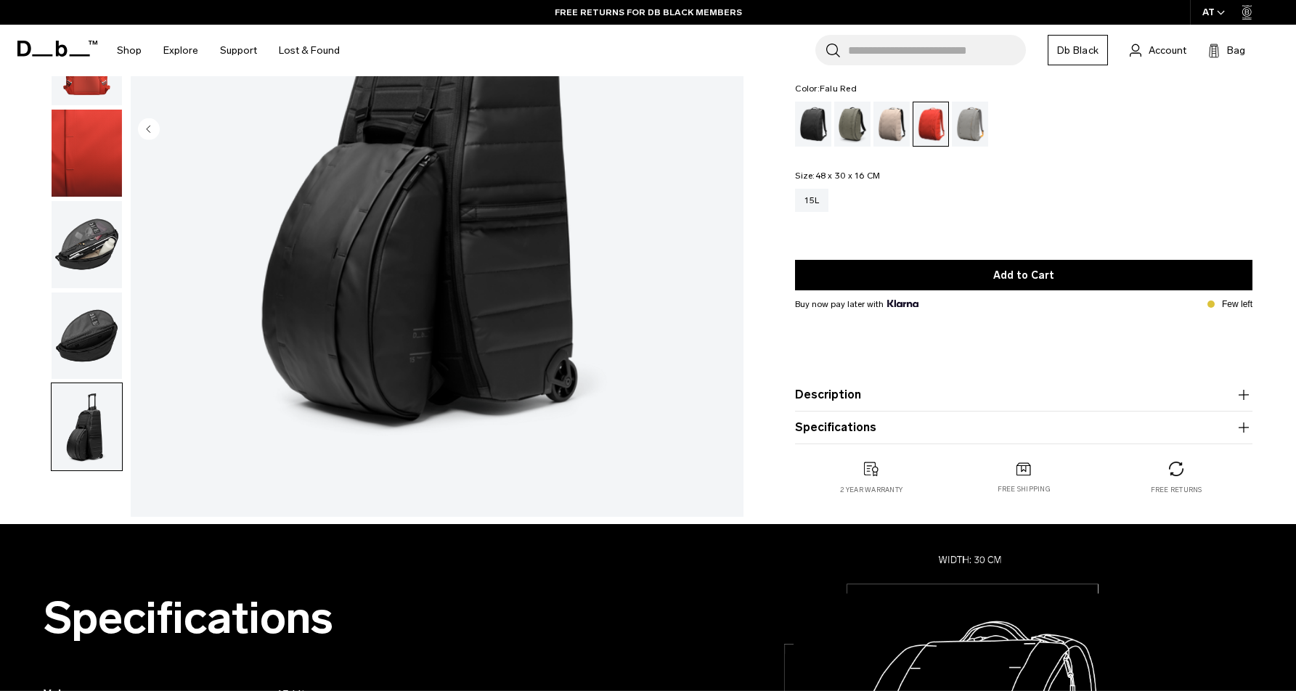
scroll to position [37, 0]
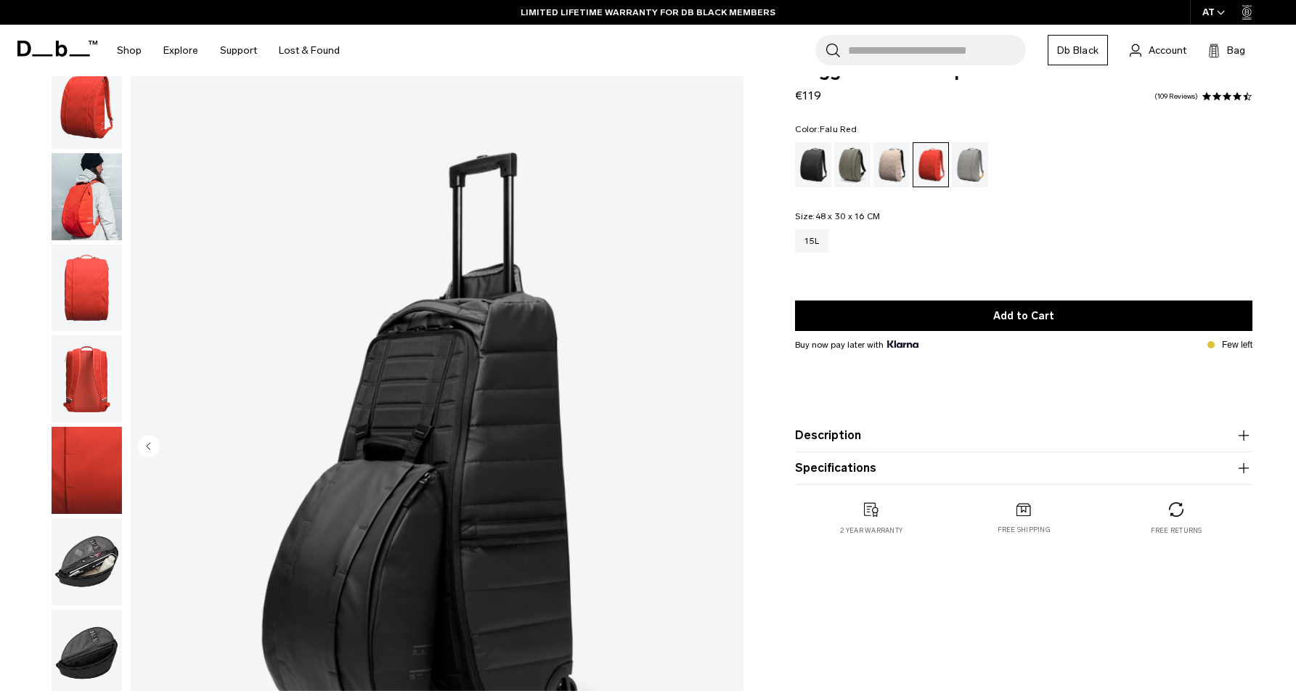
click at [82, 393] on img "button" at bounding box center [87, 379] width 70 height 87
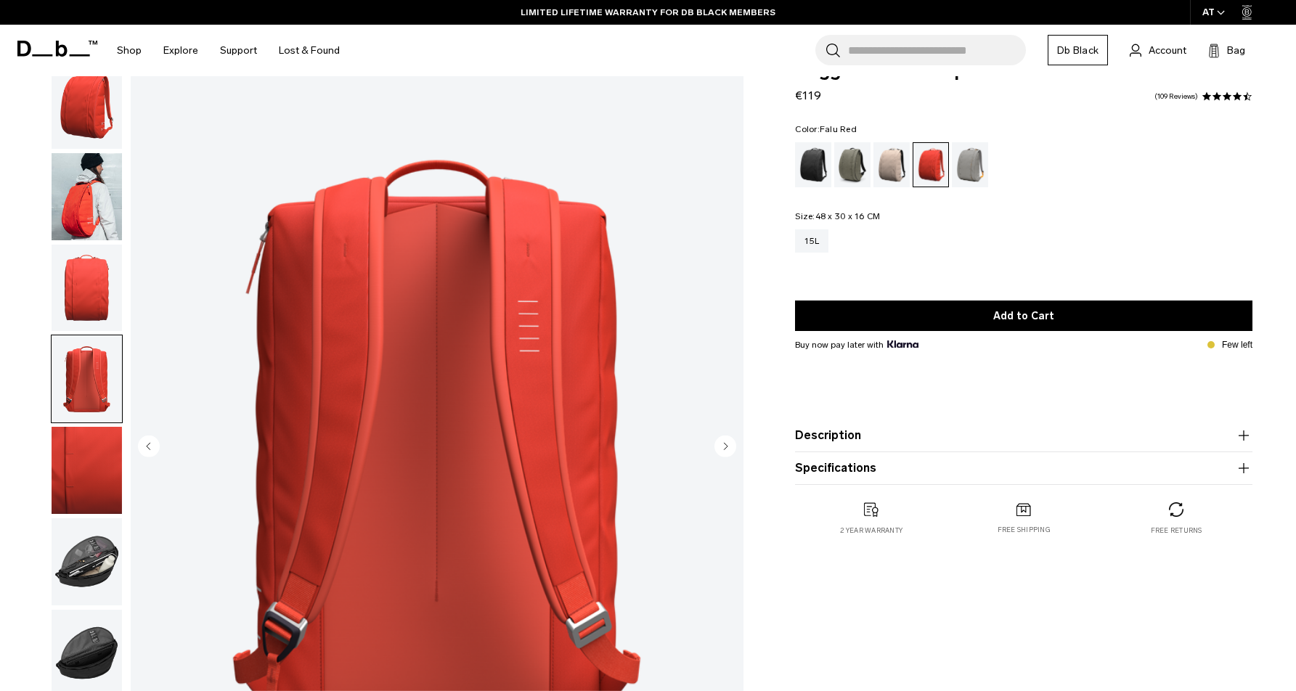
click at [105, 220] on img "button" at bounding box center [87, 196] width 70 height 87
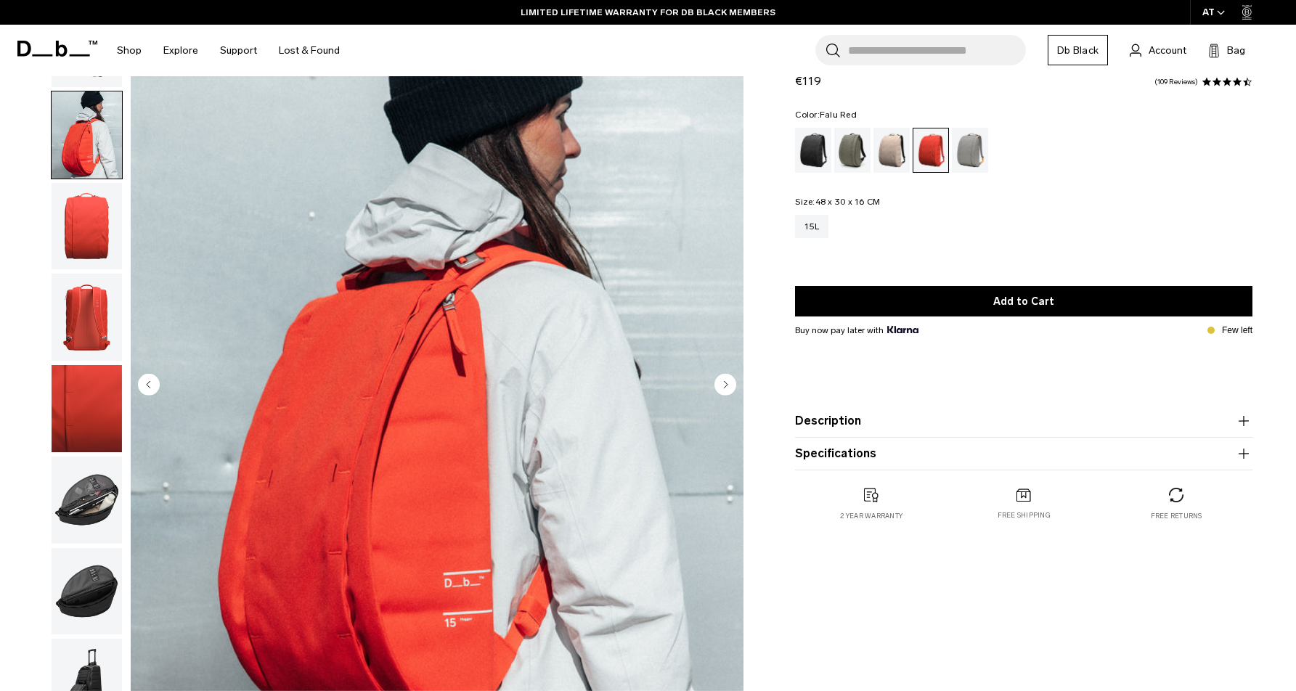
scroll to position [0, 0]
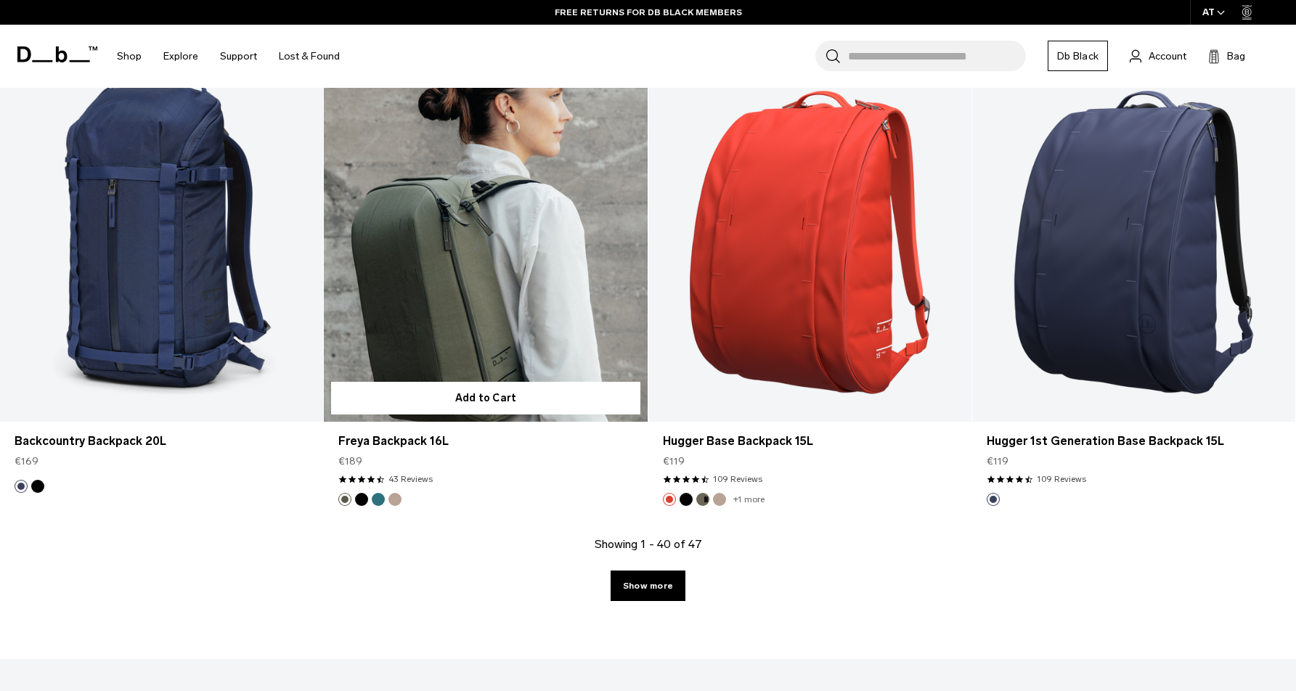
scroll to position [4904, 0]
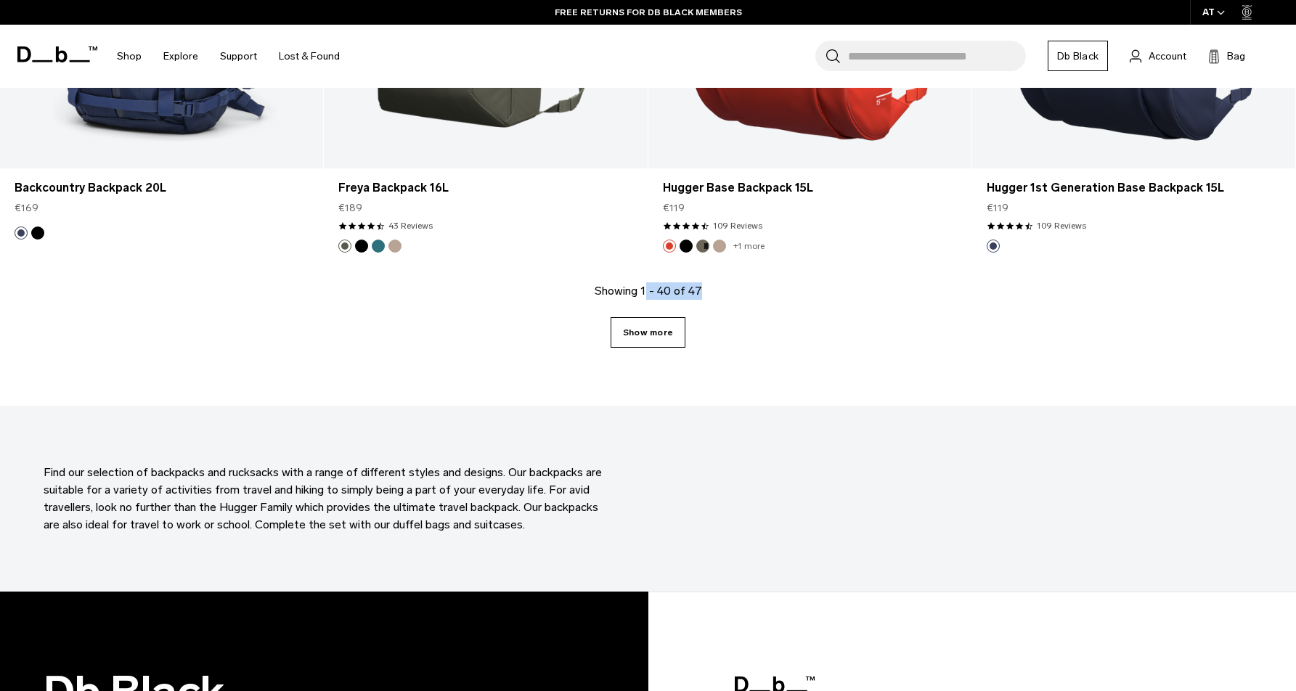
drag, startPoint x: 647, startPoint y: 298, endPoint x: 644, endPoint y: 341, distance: 42.9
click at [647, 301] on div "Showing 1 - 40 of 47 Show more" at bounding box center [648, 344] width 1296 height 123
click at [644, 341] on link "Show more" at bounding box center [648, 332] width 75 height 31
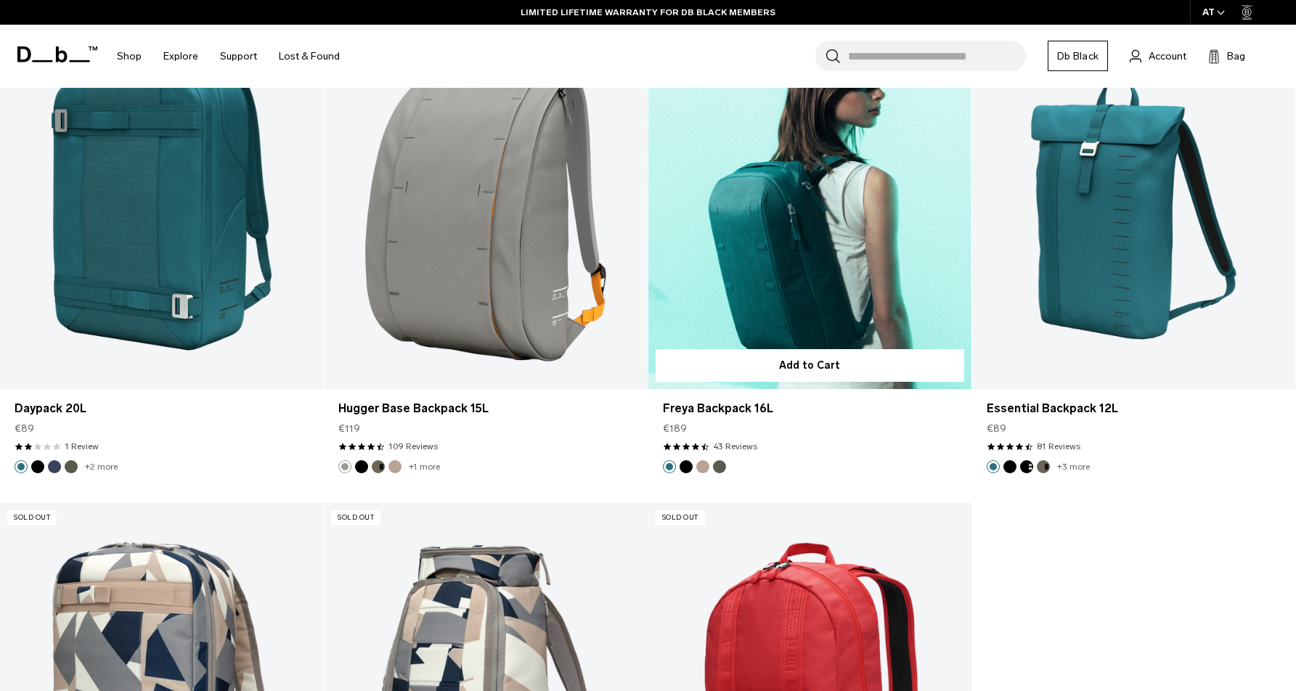
scroll to position [5514, 0]
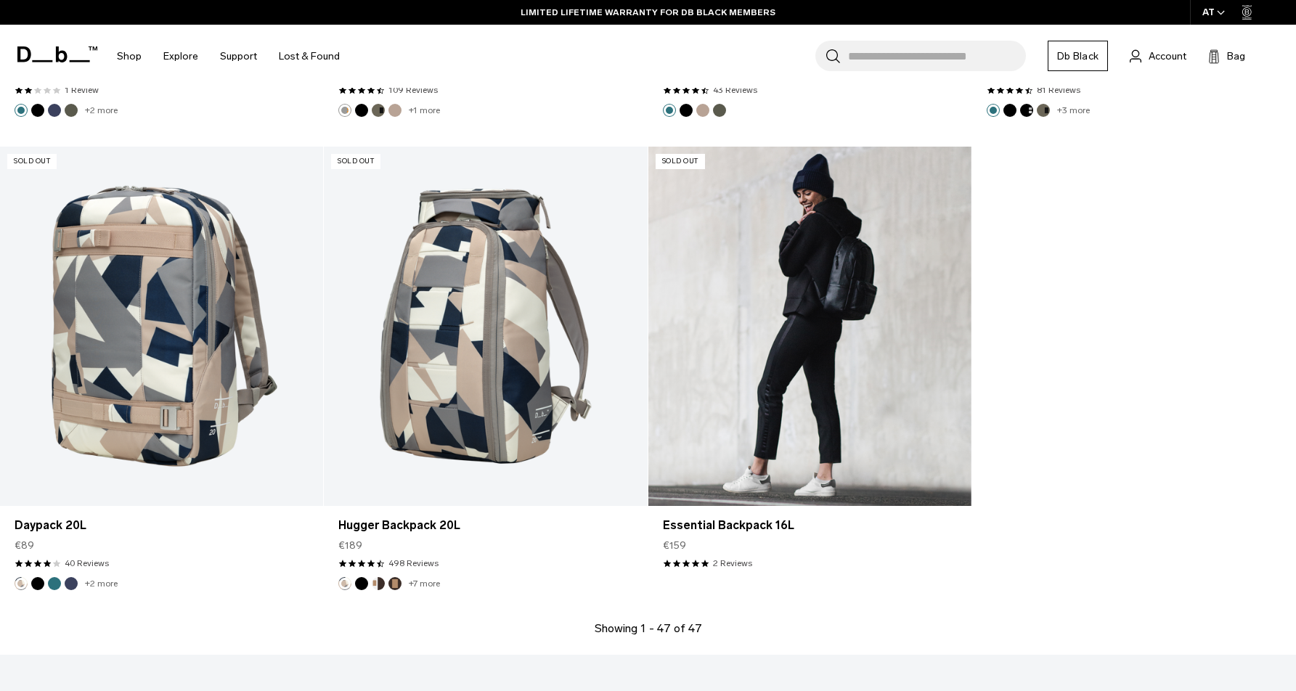
click at [813, 370] on link "Essential Backpack 16L" at bounding box center [810, 326] width 323 height 359
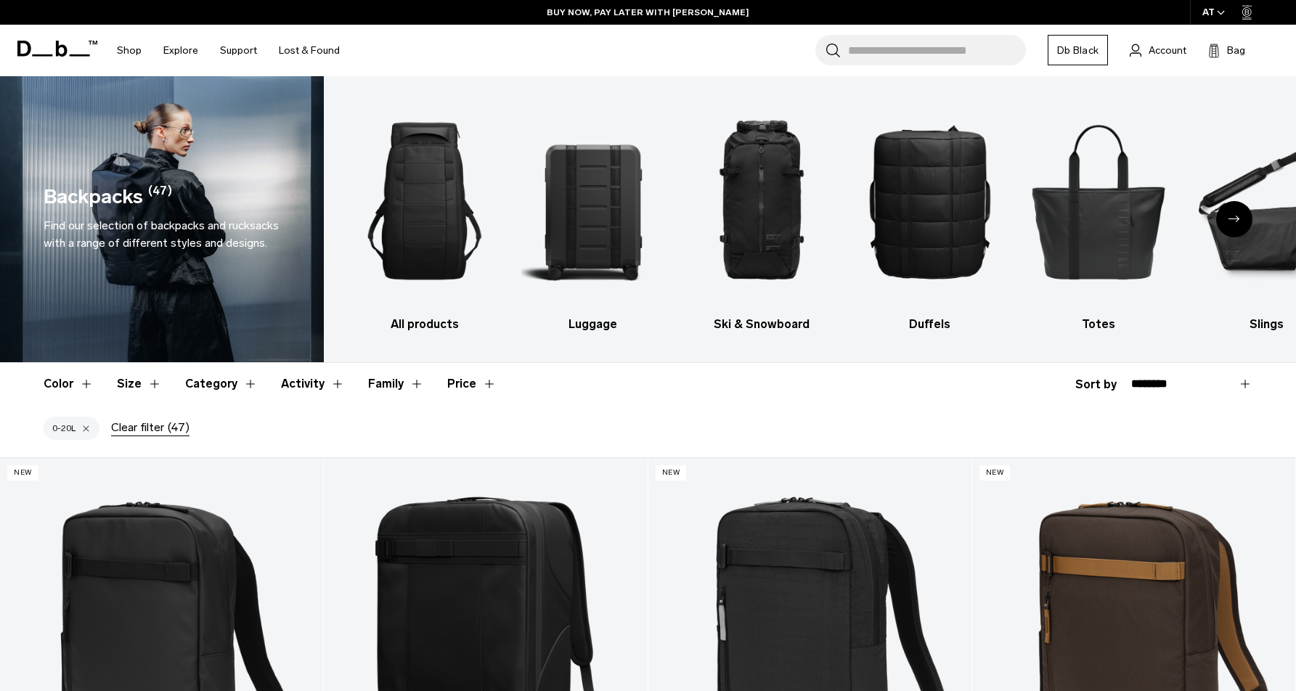
click at [385, 391] on button "Family" at bounding box center [396, 384] width 56 height 42
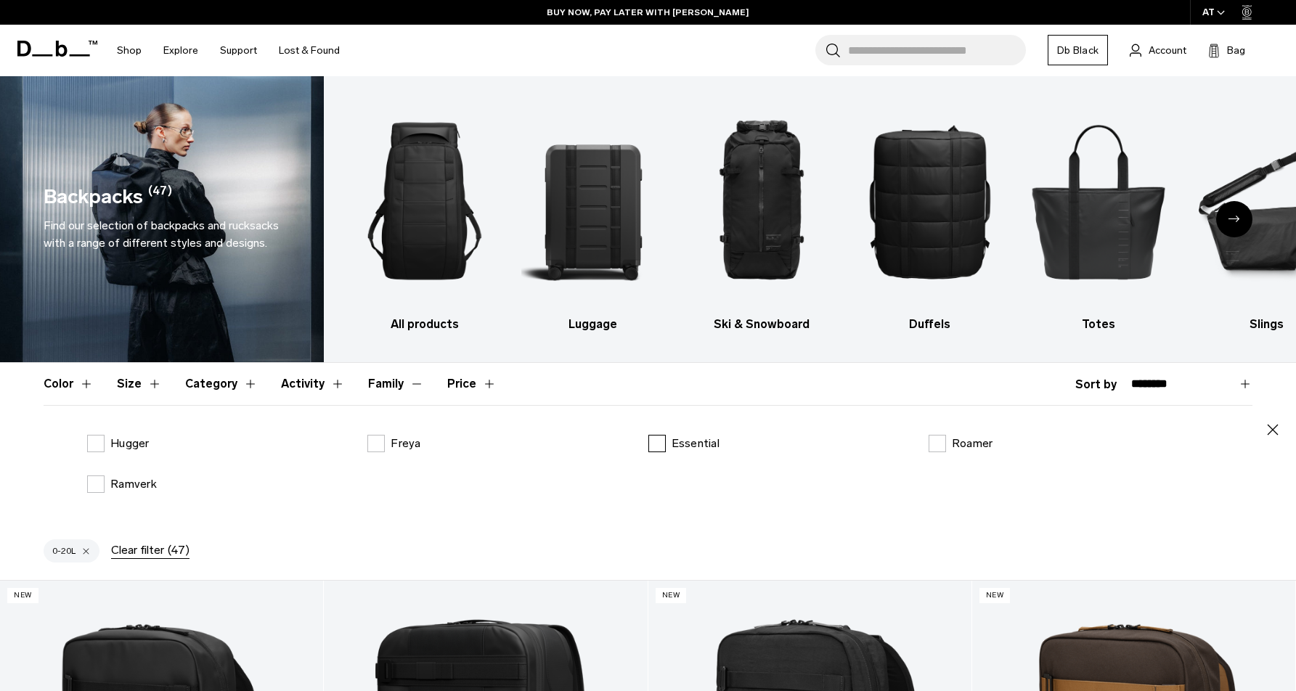
click at [686, 444] on p "Essential" at bounding box center [696, 443] width 48 height 17
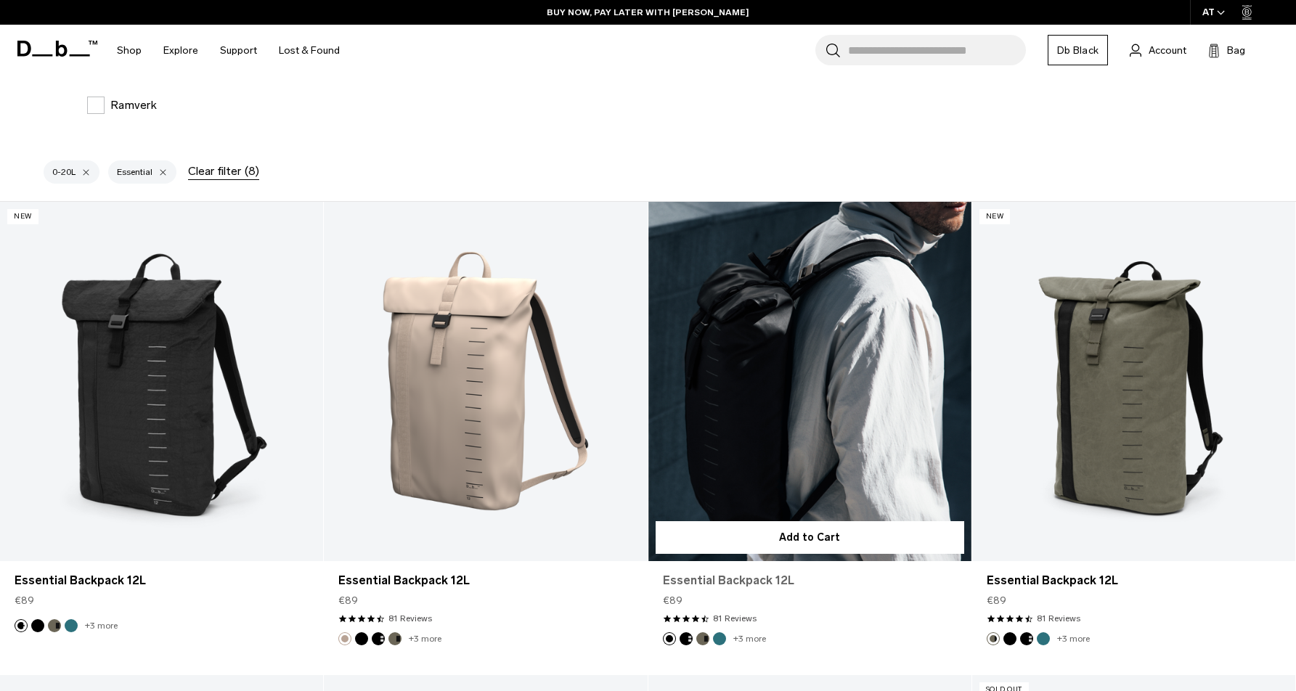
scroll to position [123, 0]
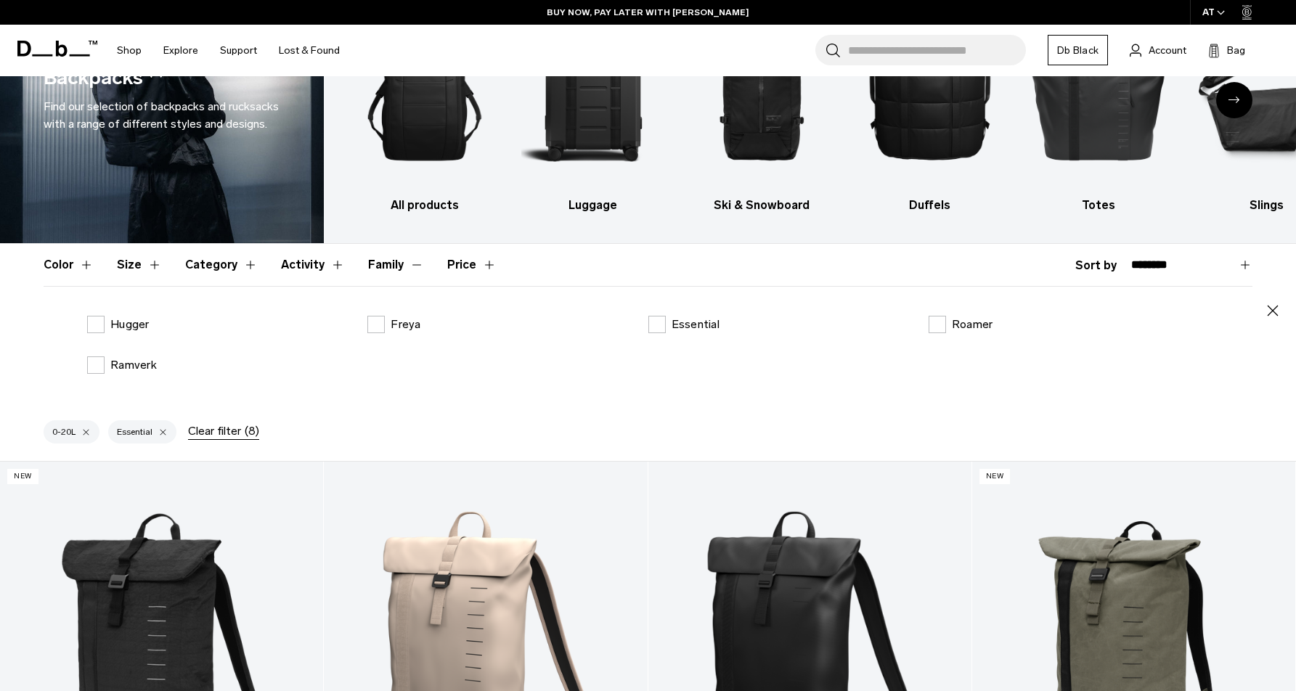
click at [724, 321] on div "Essential" at bounding box center [789, 324] width 280 height 17
click at [684, 329] on p "Essential" at bounding box center [696, 324] width 48 height 17
click at [943, 323] on label "Roamer" at bounding box center [961, 324] width 65 height 17
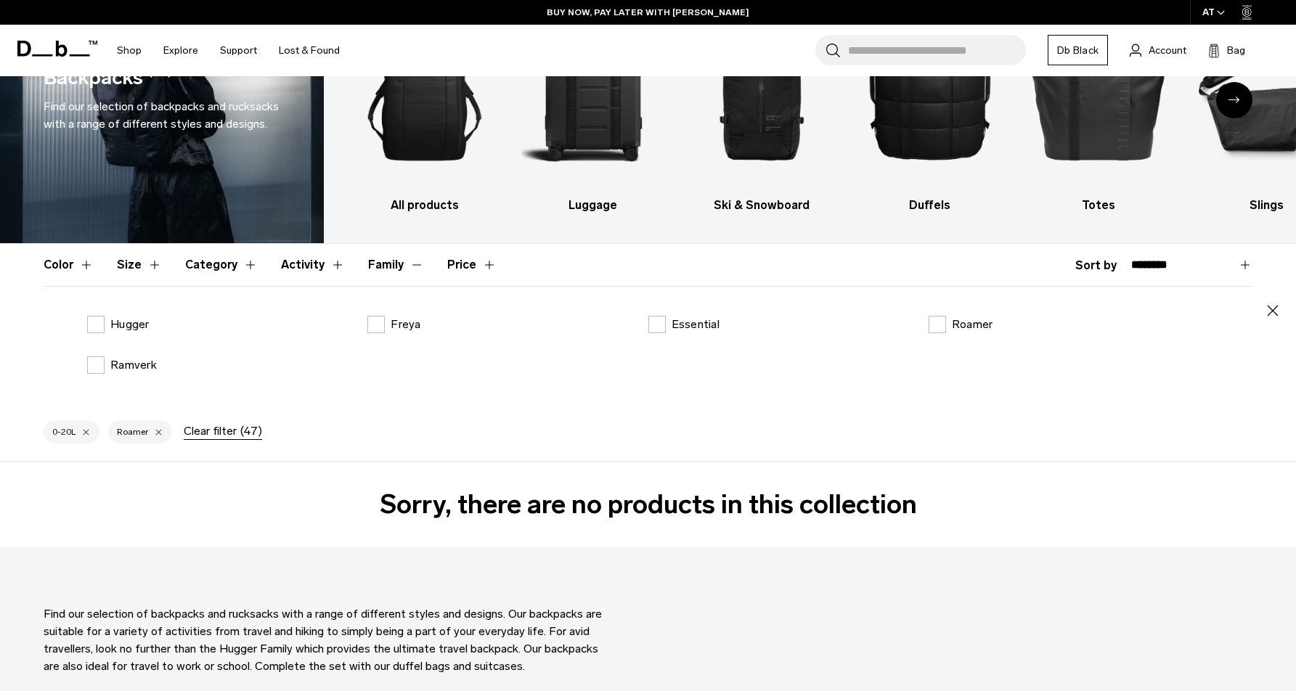
scroll to position [198, 0]
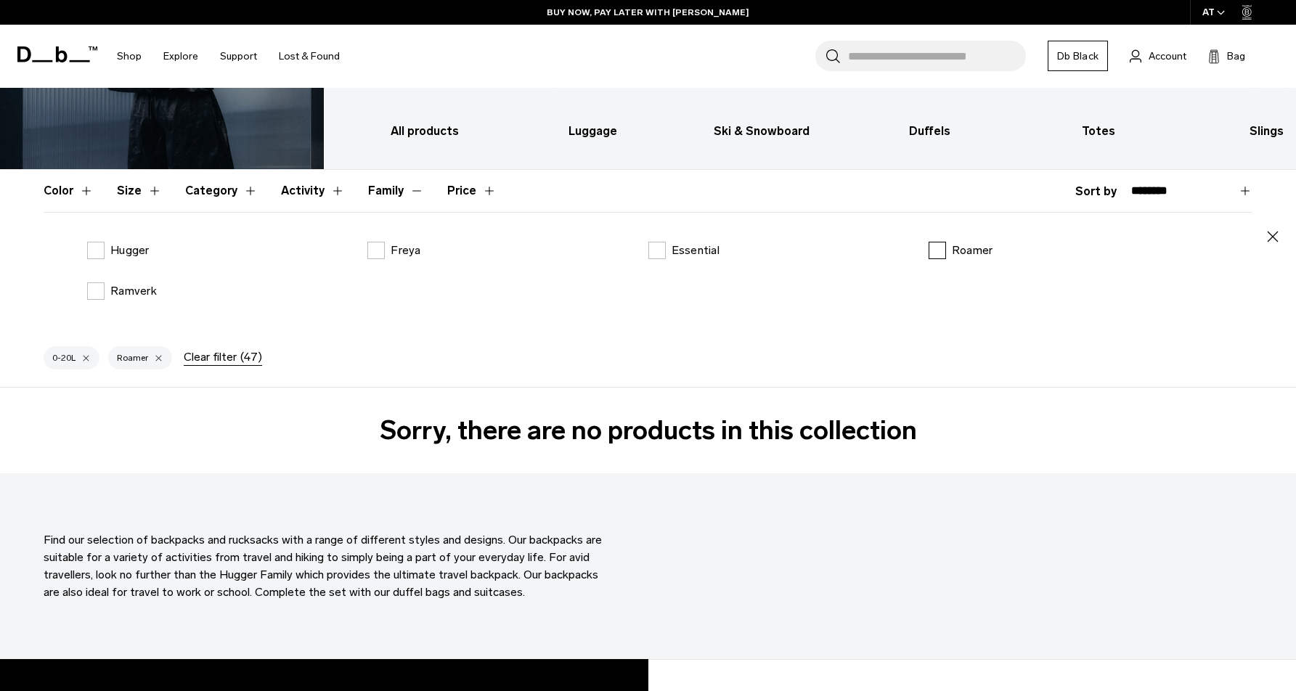
click at [939, 251] on label "Roamer" at bounding box center [961, 250] width 65 height 17
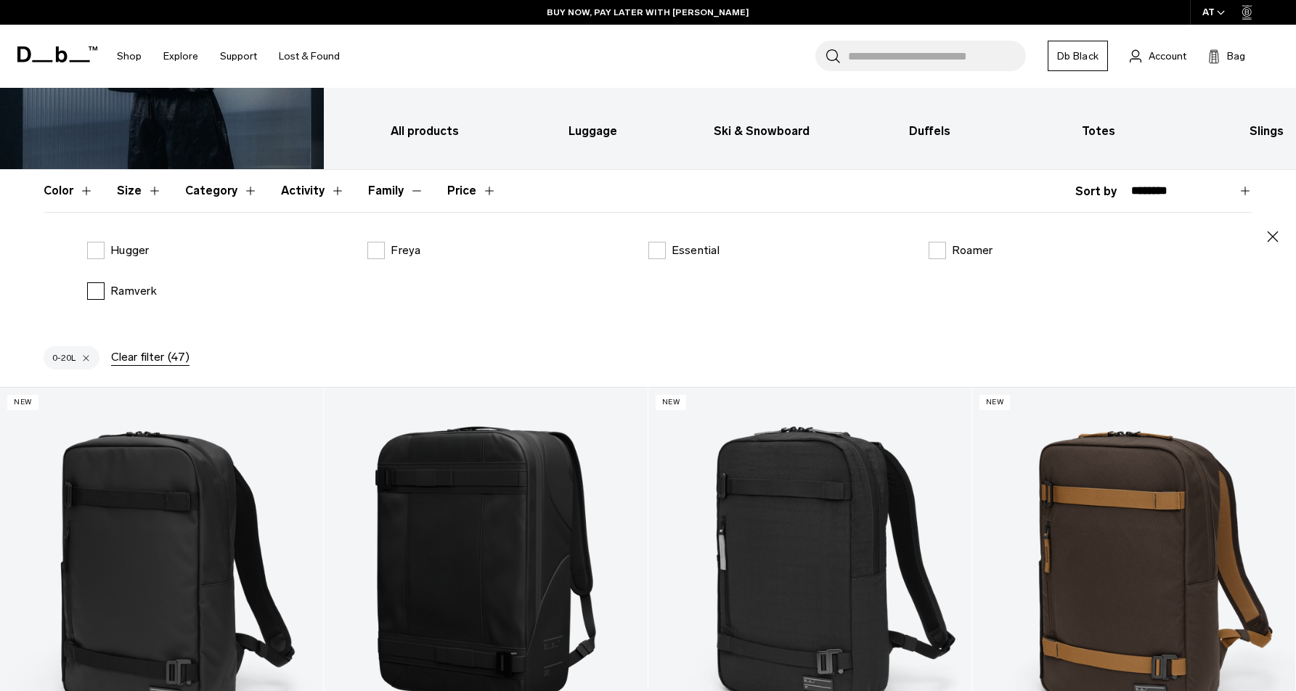
click at [139, 292] on p "Ramverk" at bounding box center [133, 291] width 46 height 17
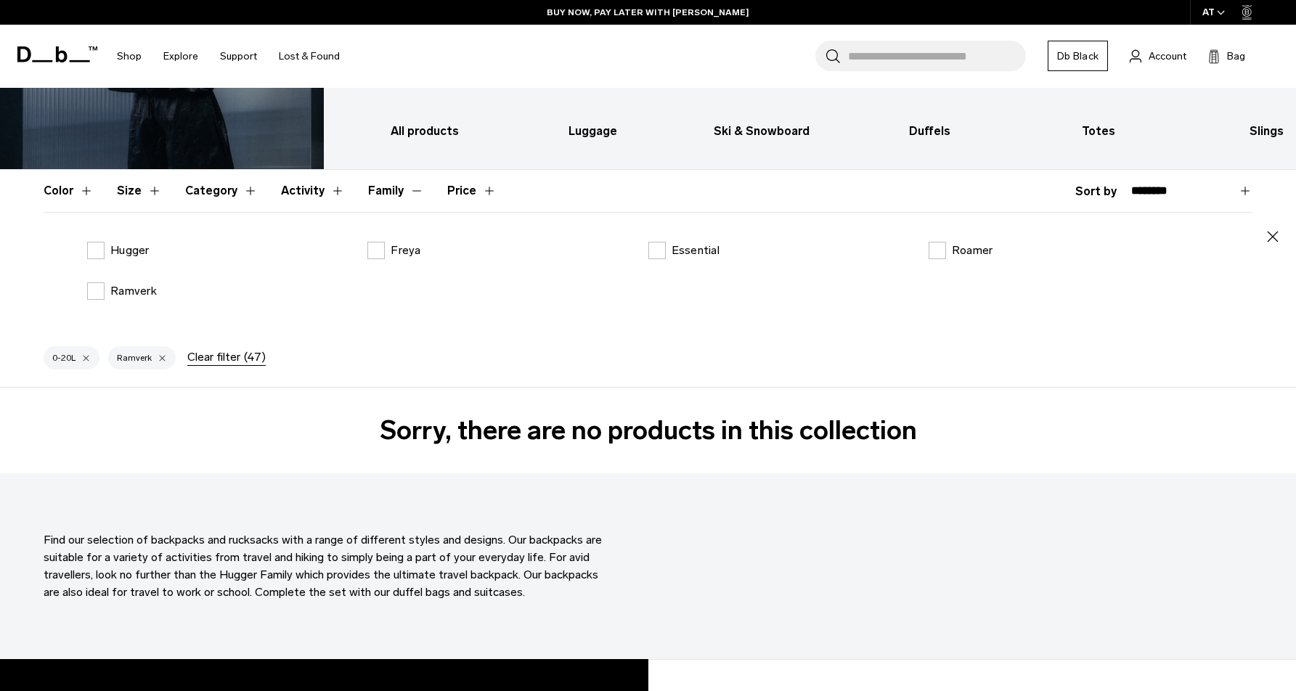
drag, startPoint x: 140, startPoint y: 290, endPoint x: 245, endPoint y: 267, distance: 107.1
click at [140, 290] on p "Ramverk" at bounding box center [133, 291] width 46 height 17
click at [400, 256] on p "Freya" at bounding box center [406, 250] width 30 height 17
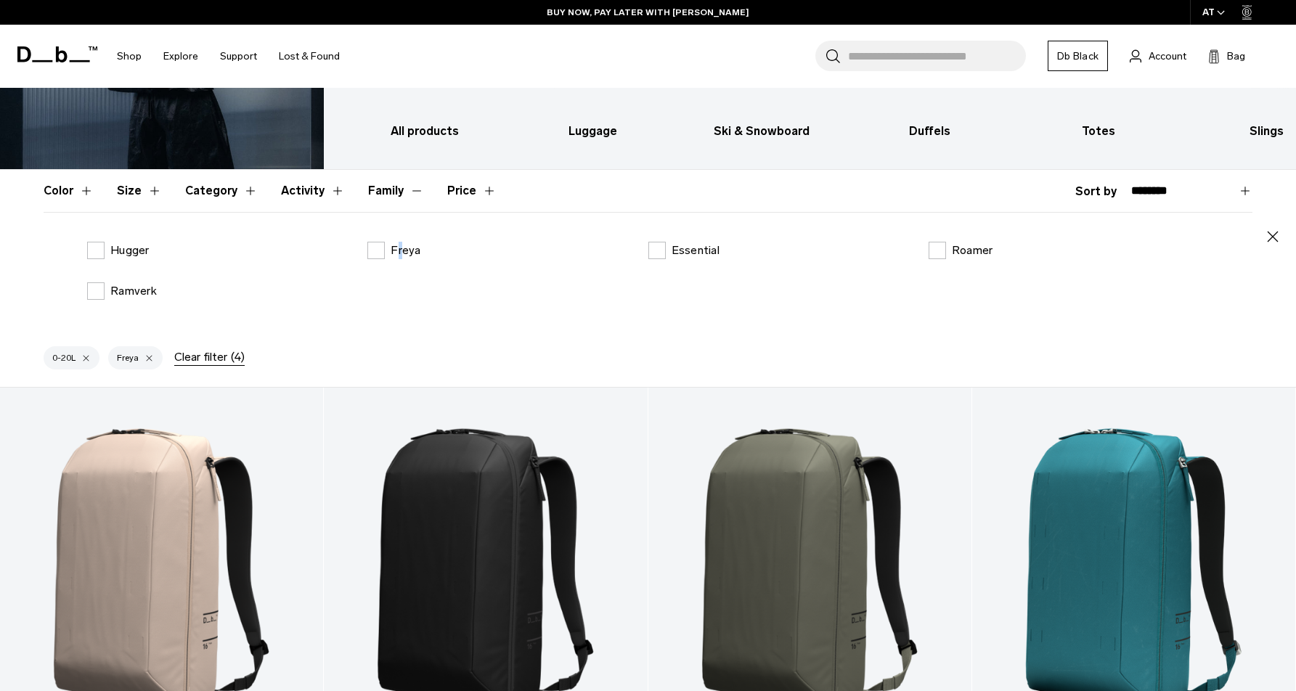
scroll to position [452, 0]
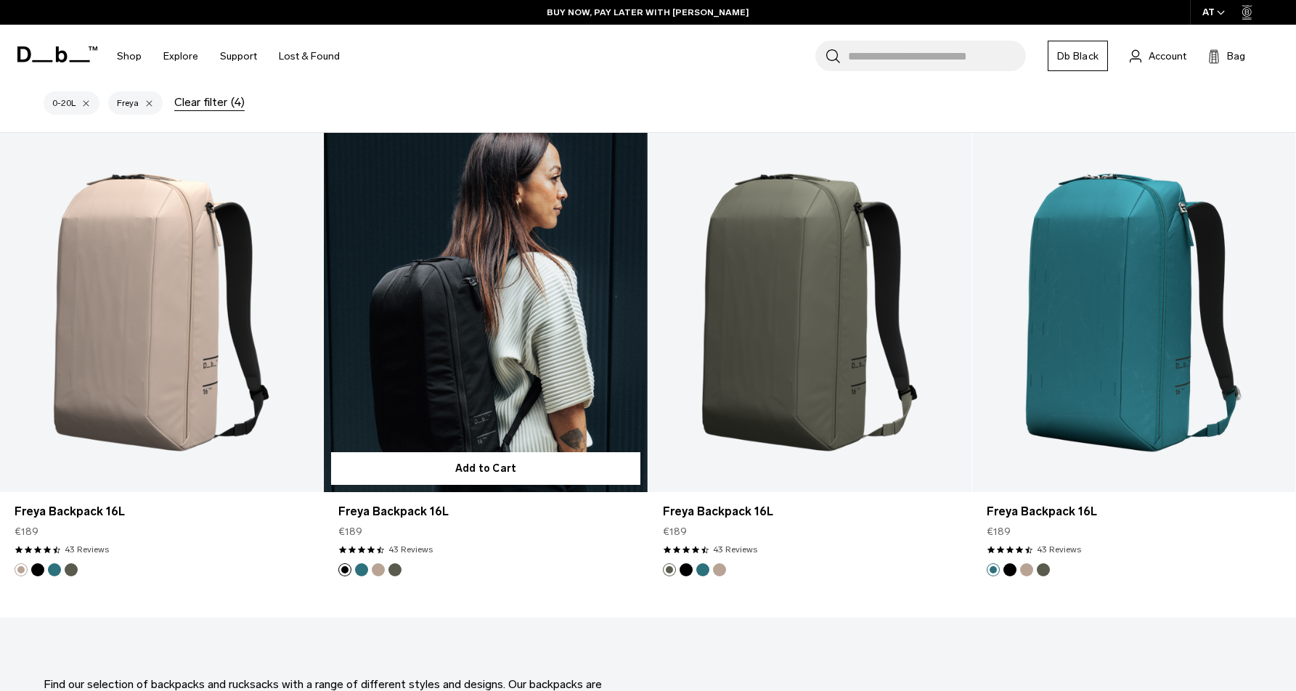
click at [460, 293] on link "Freya Backpack 16L" at bounding box center [485, 312] width 323 height 359
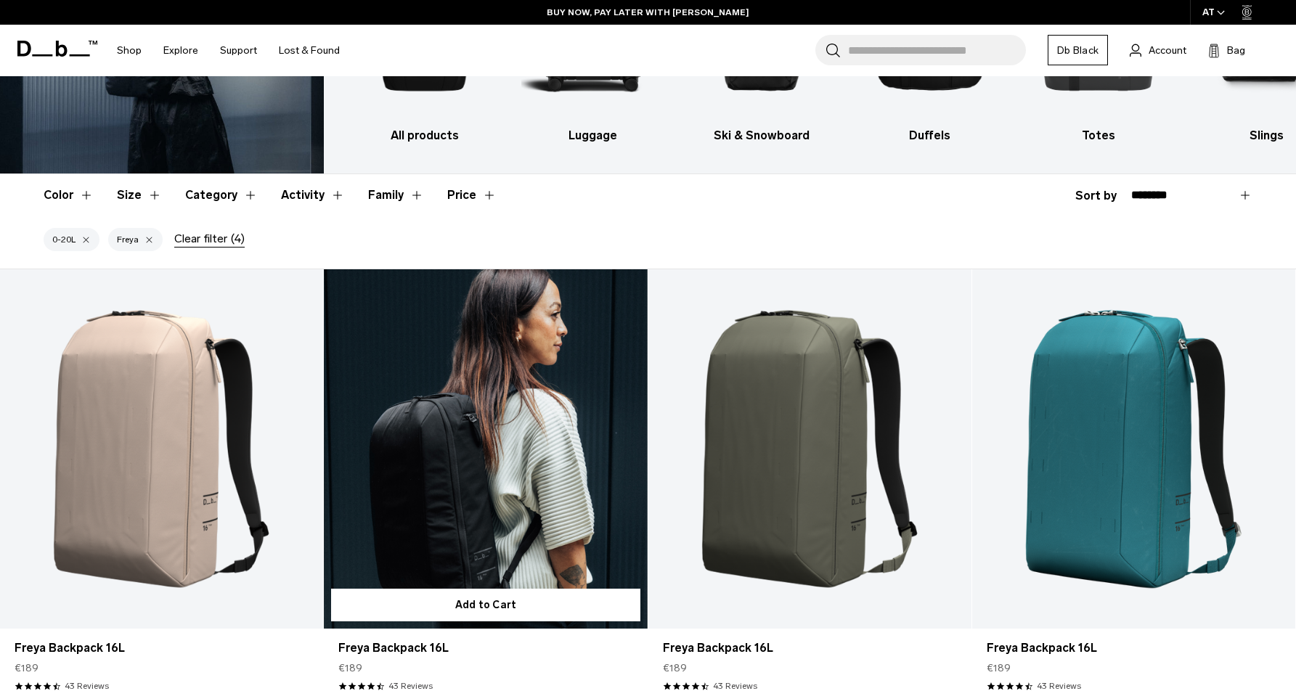
scroll to position [25, 0]
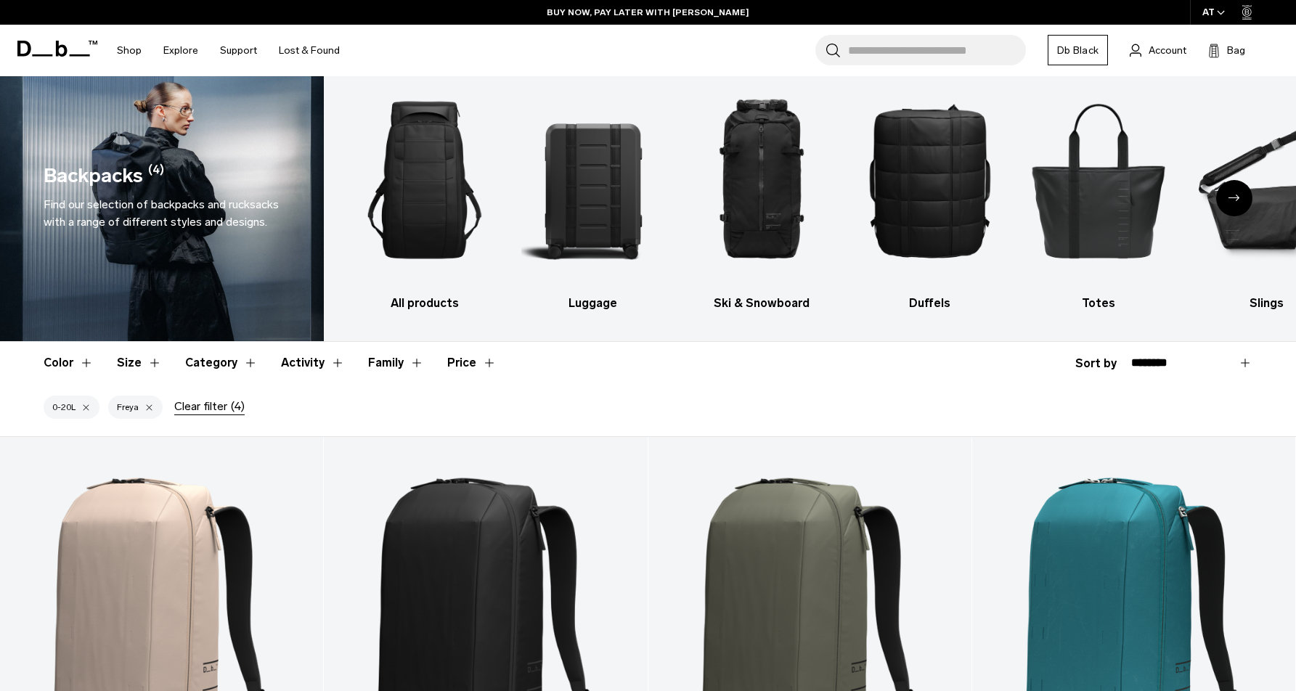
click at [389, 364] on button "Family" at bounding box center [396, 363] width 56 height 42
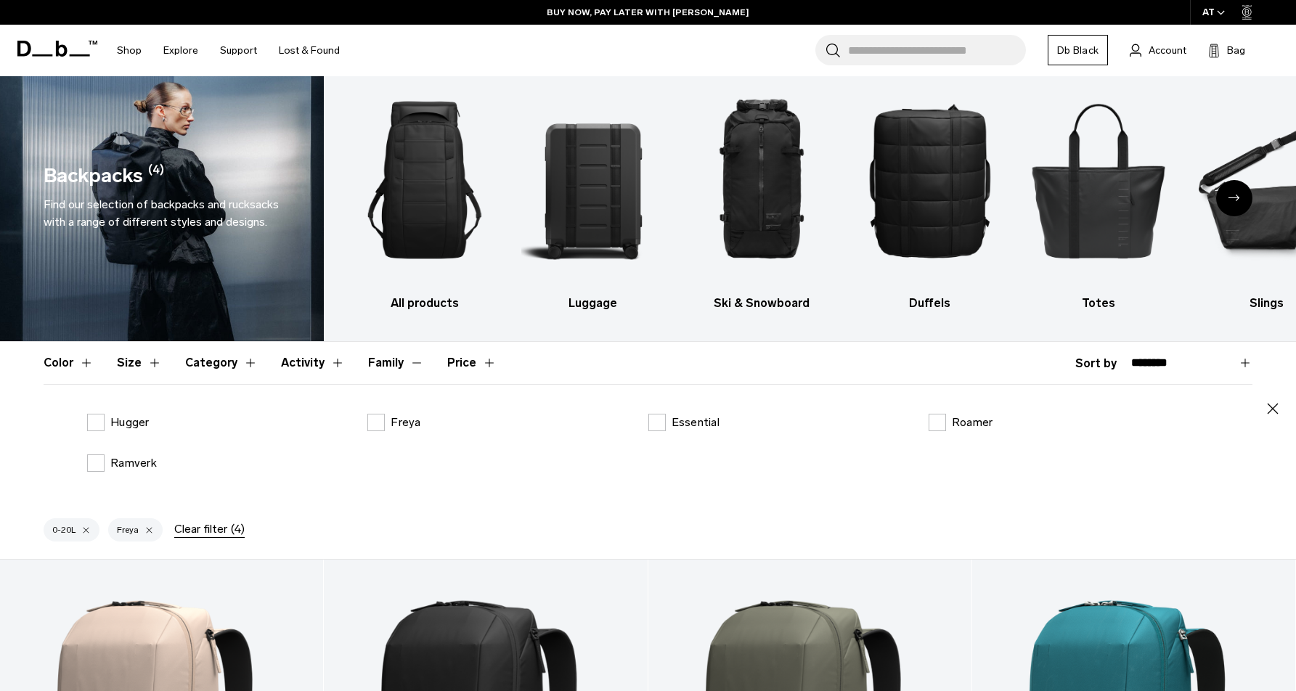
click at [381, 419] on label "Freya" at bounding box center [393, 422] width 53 height 17
click at [120, 417] on p "Hugger" at bounding box center [129, 422] width 39 height 17
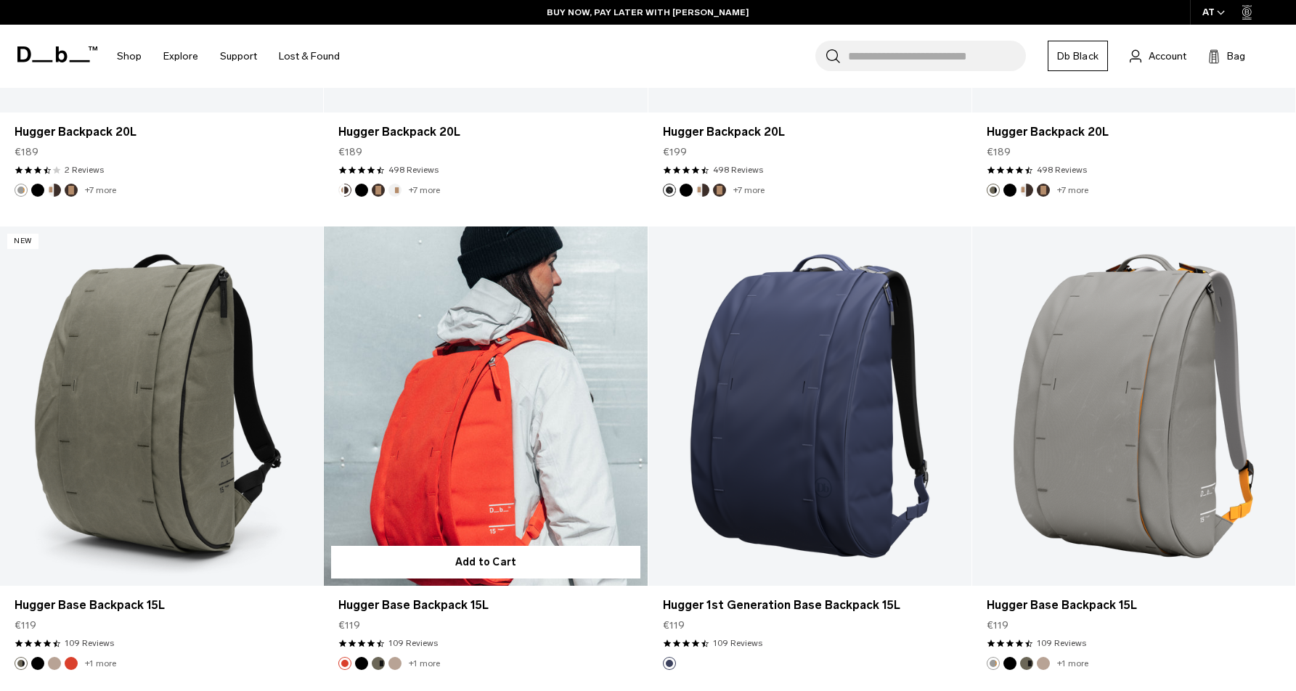
scroll to position [1853, 0]
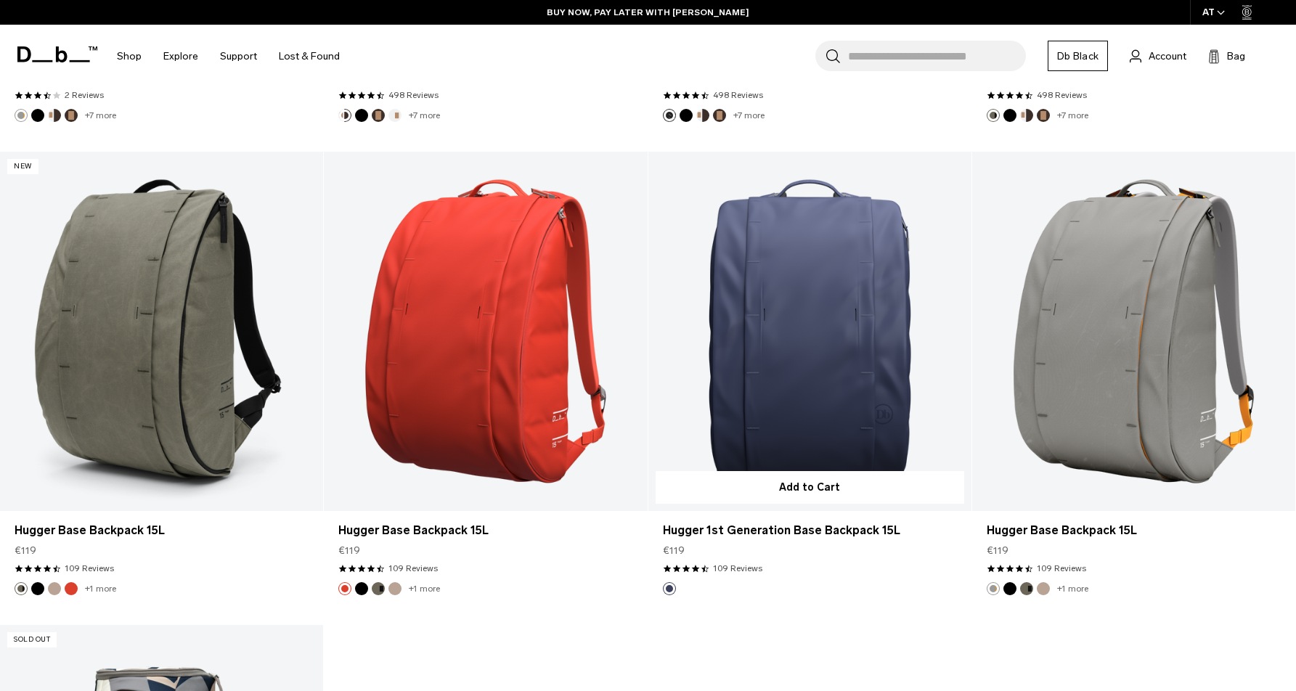
click at [826, 385] on link "Hugger 1st Generation Base Backpack 15L" at bounding box center [810, 331] width 323 height 359
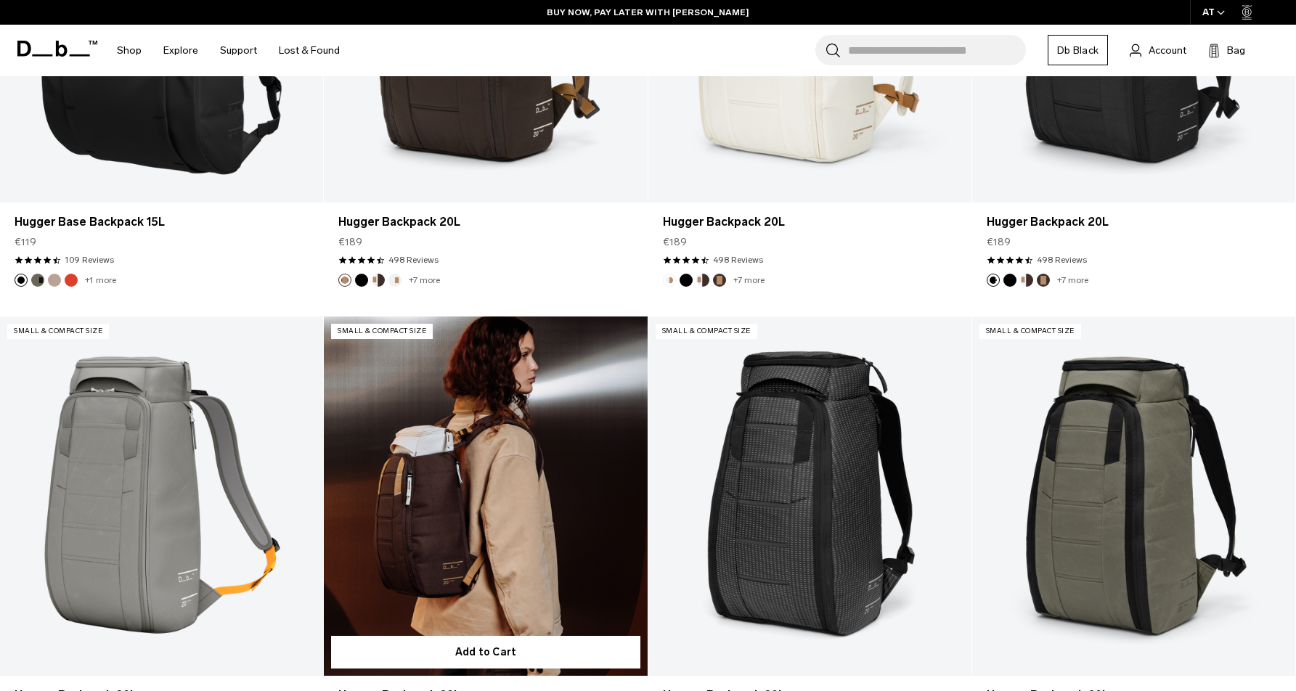
scroll to position [1167, 0]
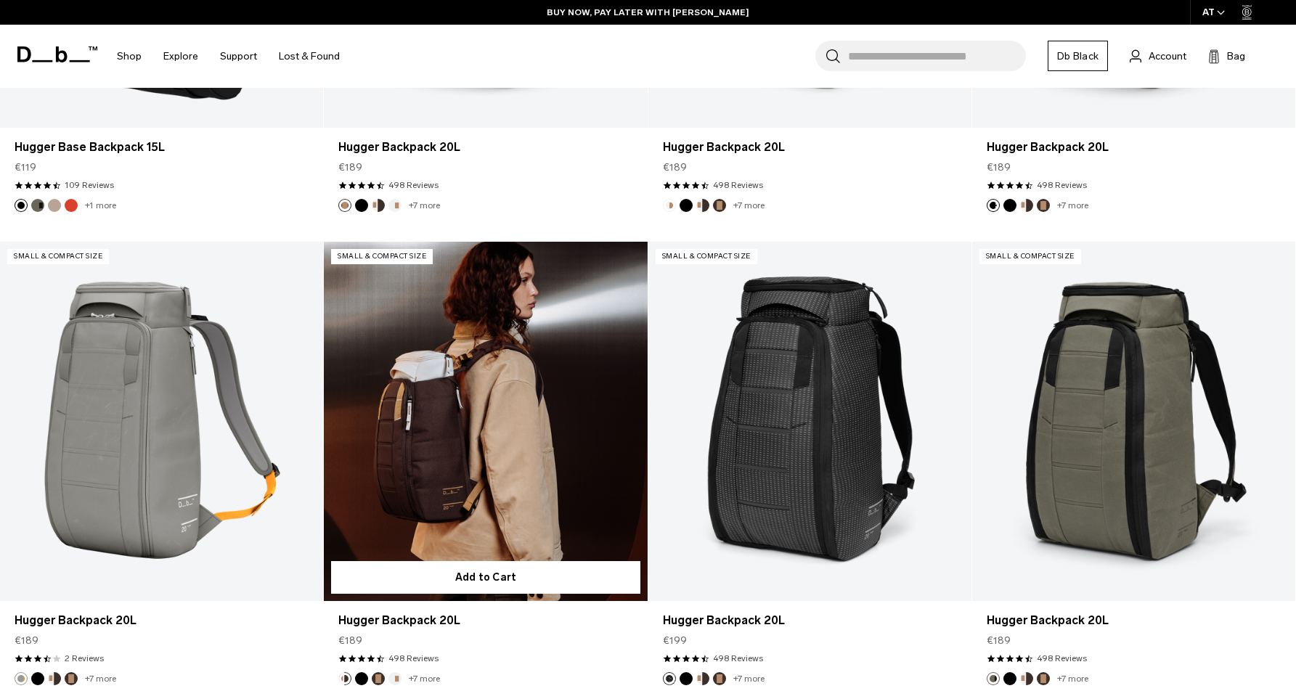
click at [555, 437] on link "Hugger Backpack 20L" at bounding box center [485, 421] width 323 height 359
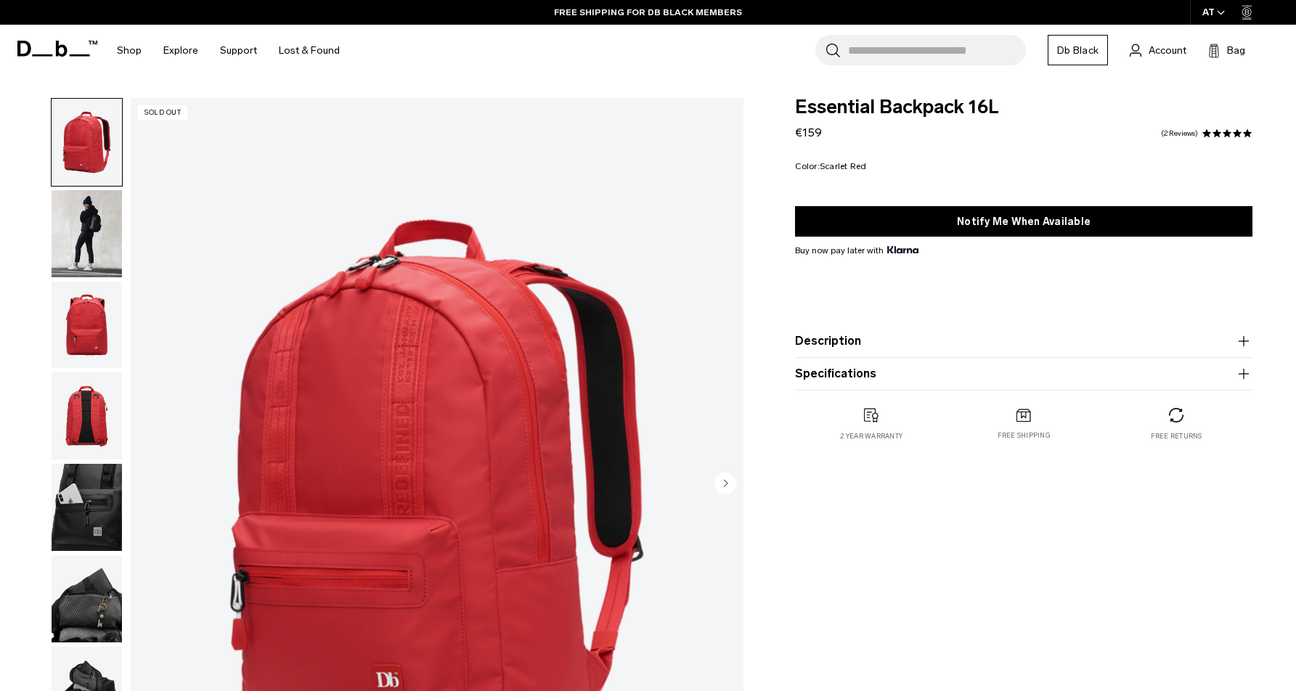
click at [70, 405] on img "button" at bounding box center [87, 416] width 70 height 87
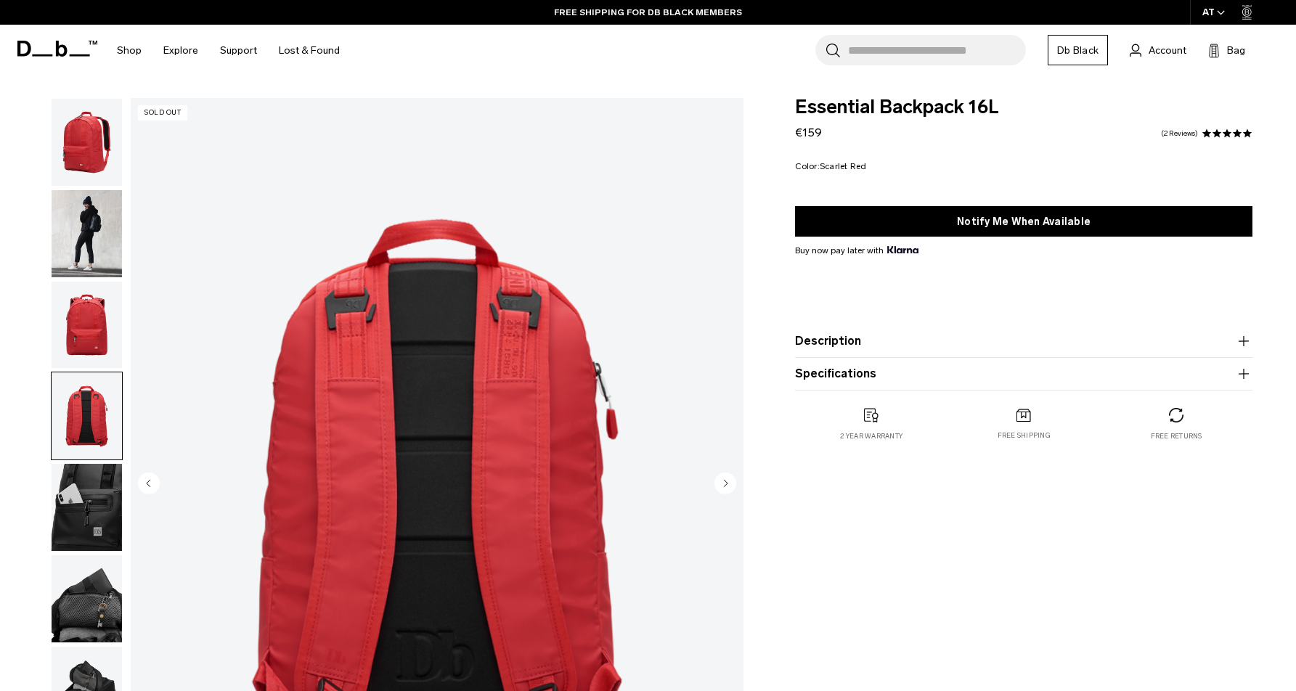
scroll to position [18, 0]
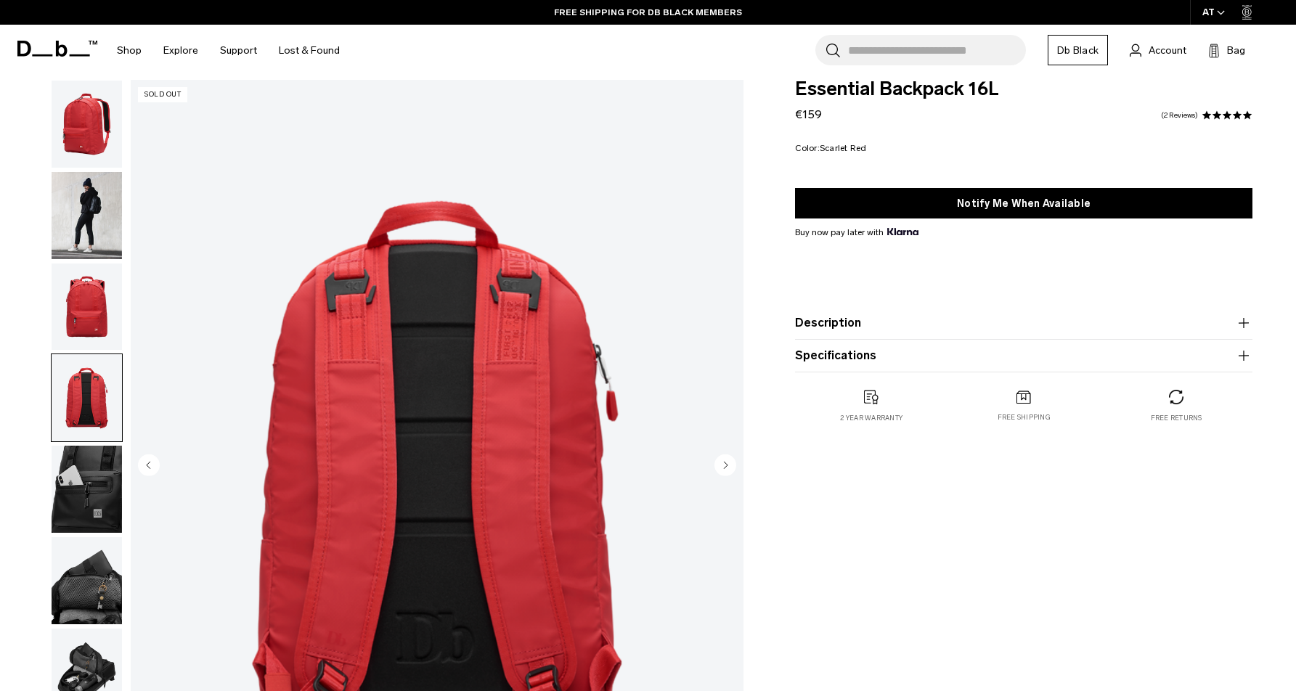
click at [84, 500] on img "button" at bounding box center [87, 489] width 70 height 87
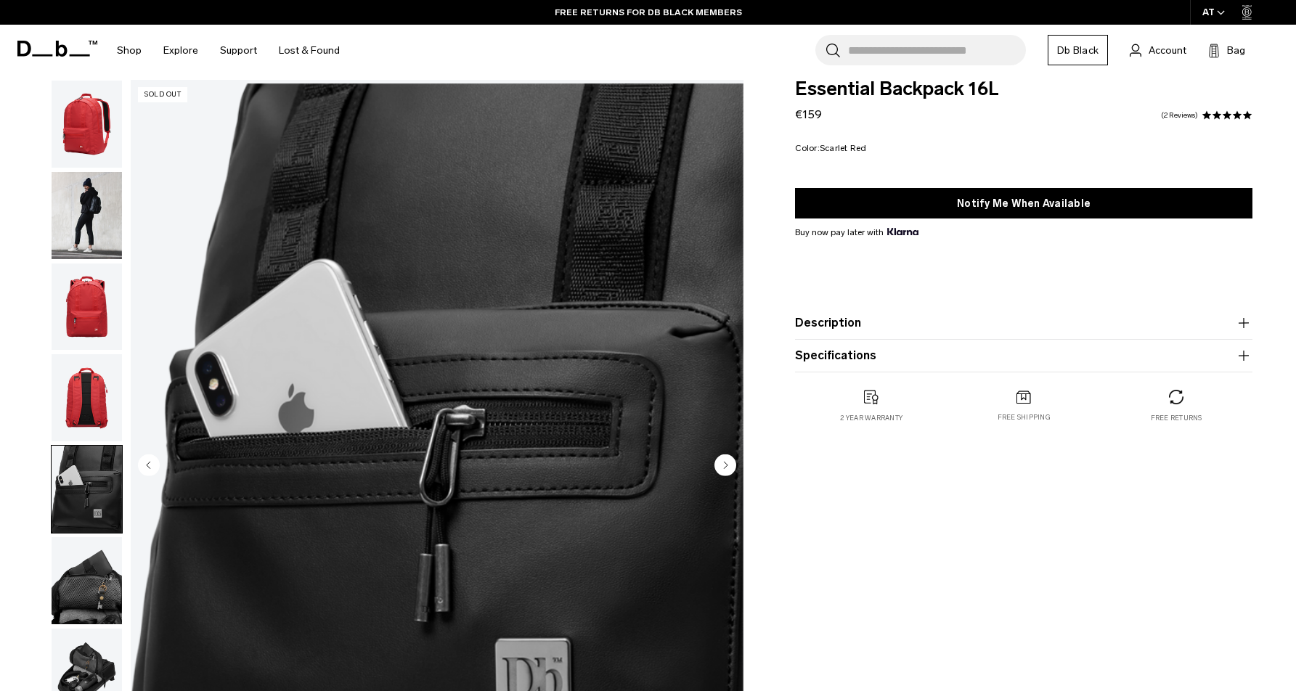
click at [70, 574] on img "button" at bounding box center [87, 580] width 70 height 87
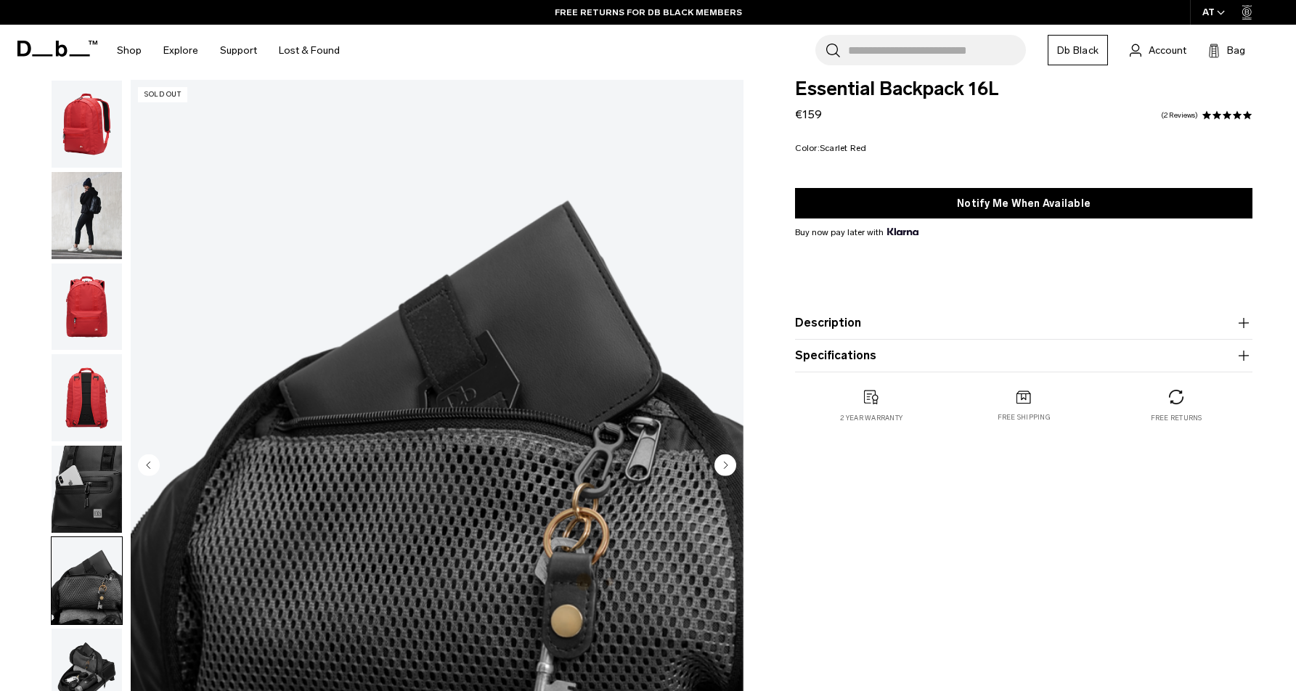
scroll to position [174, 0]
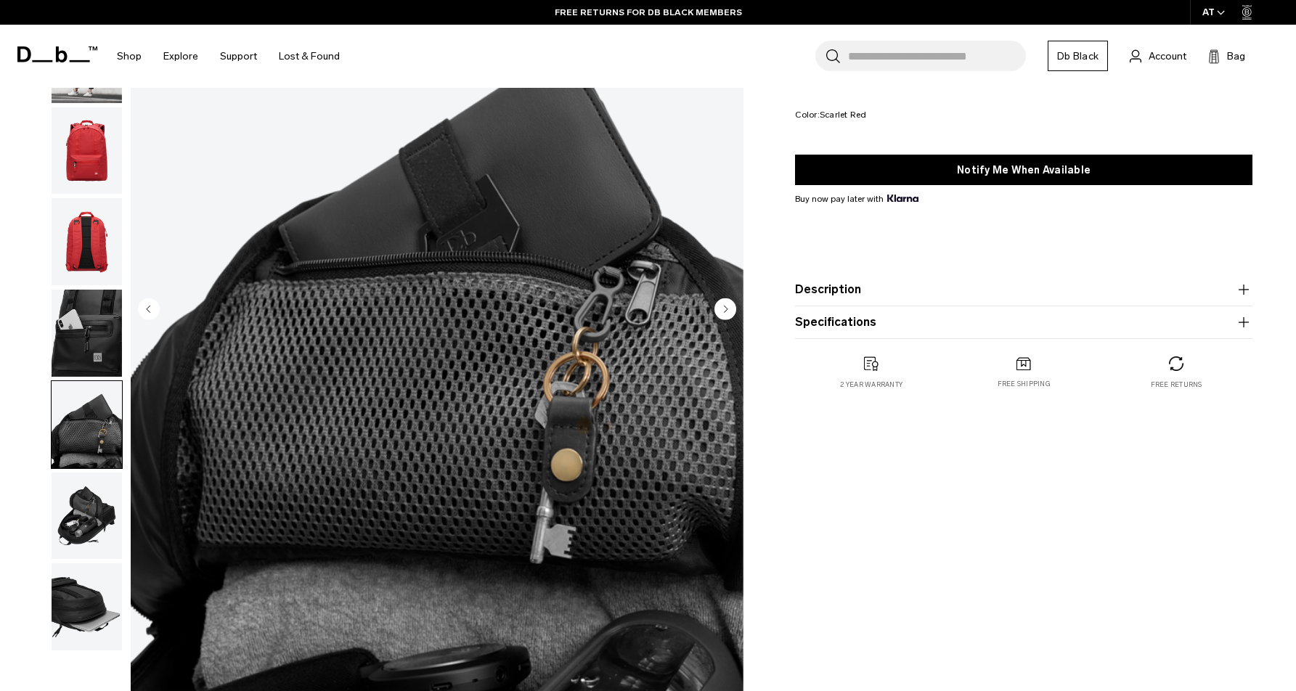
click at [107, 551] on img "button" at bounding box center [87, 516] width 70 height 87
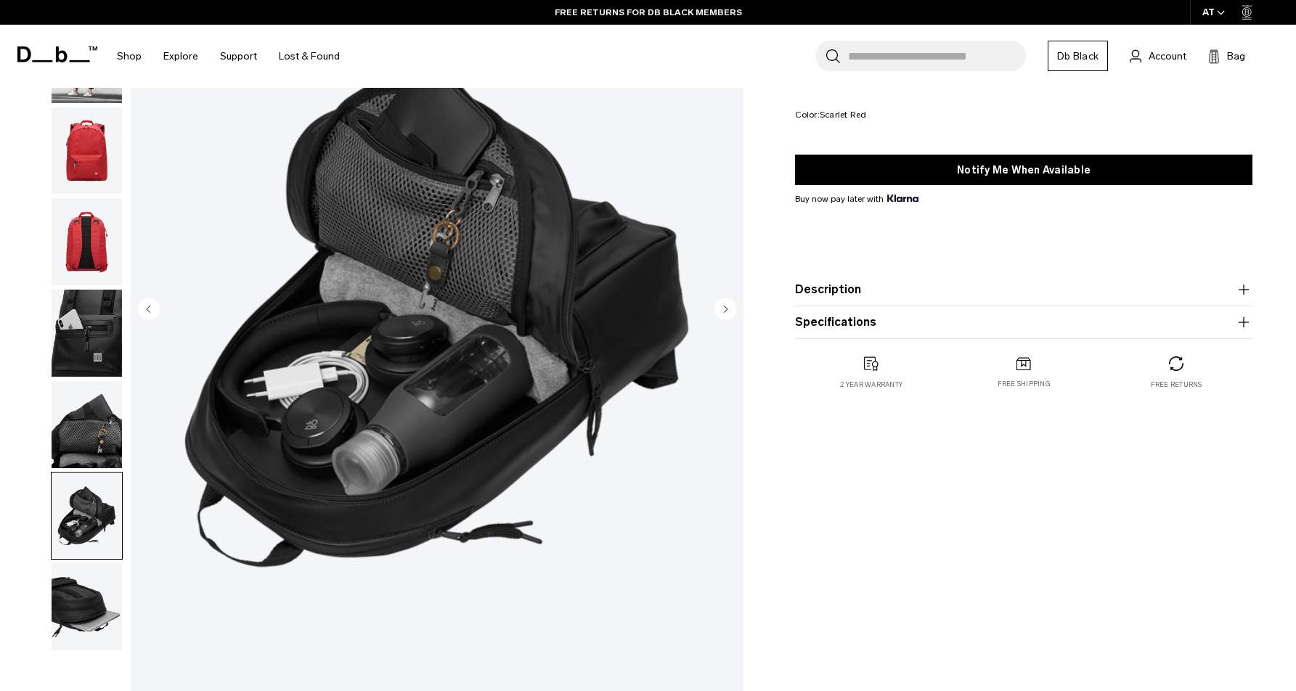
click at [126, 614] on div "07 / 08 Sold Out" at bounding box center [376, 314] width 752 height 781
click at [73, 651] on img "button" at bounding box center [87, 607] width 70 height 87
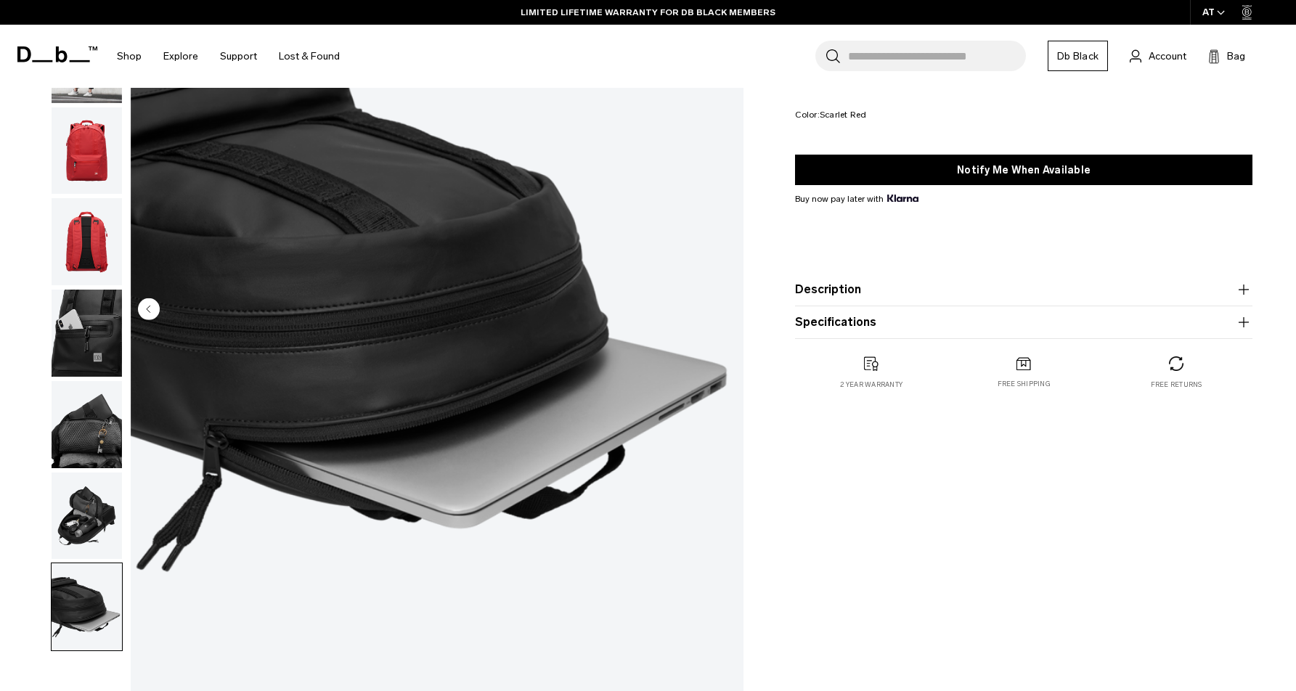
click at [95, 530] on img "button" at bounding box center [87, 516] width 70 height 87
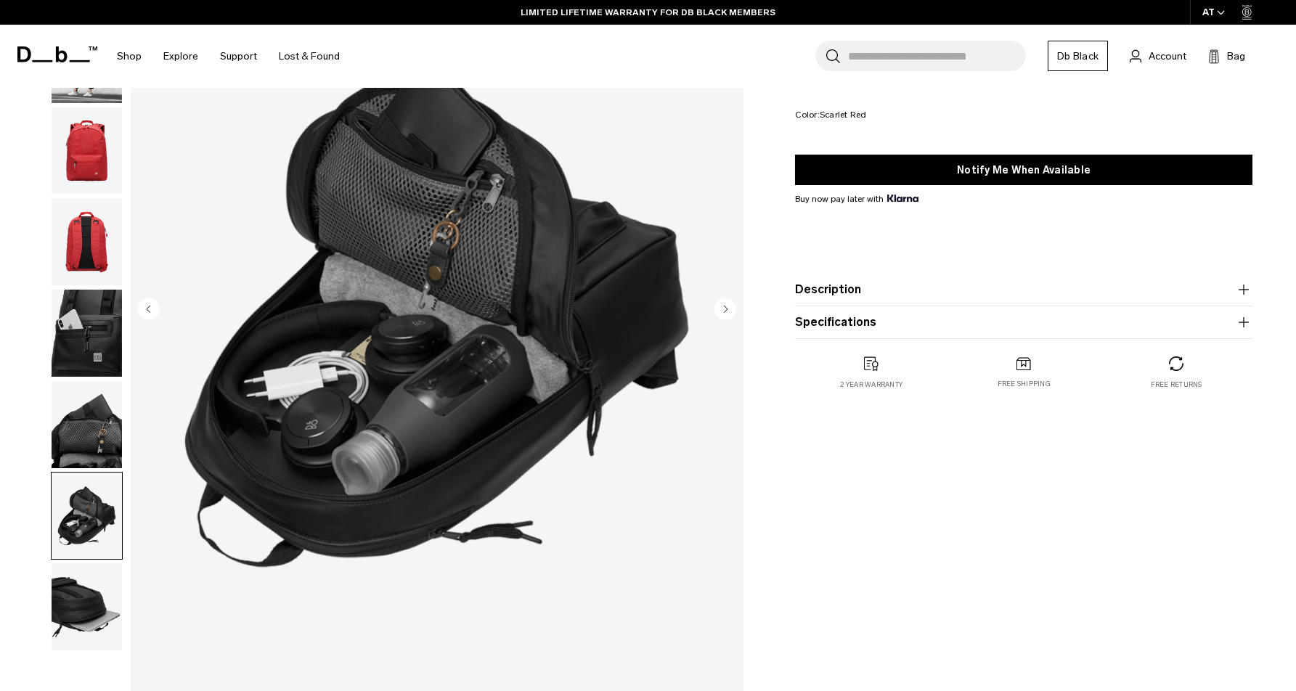
click at [105, 344] on img "button" at bounding box center [87, 333] width 70 height 87
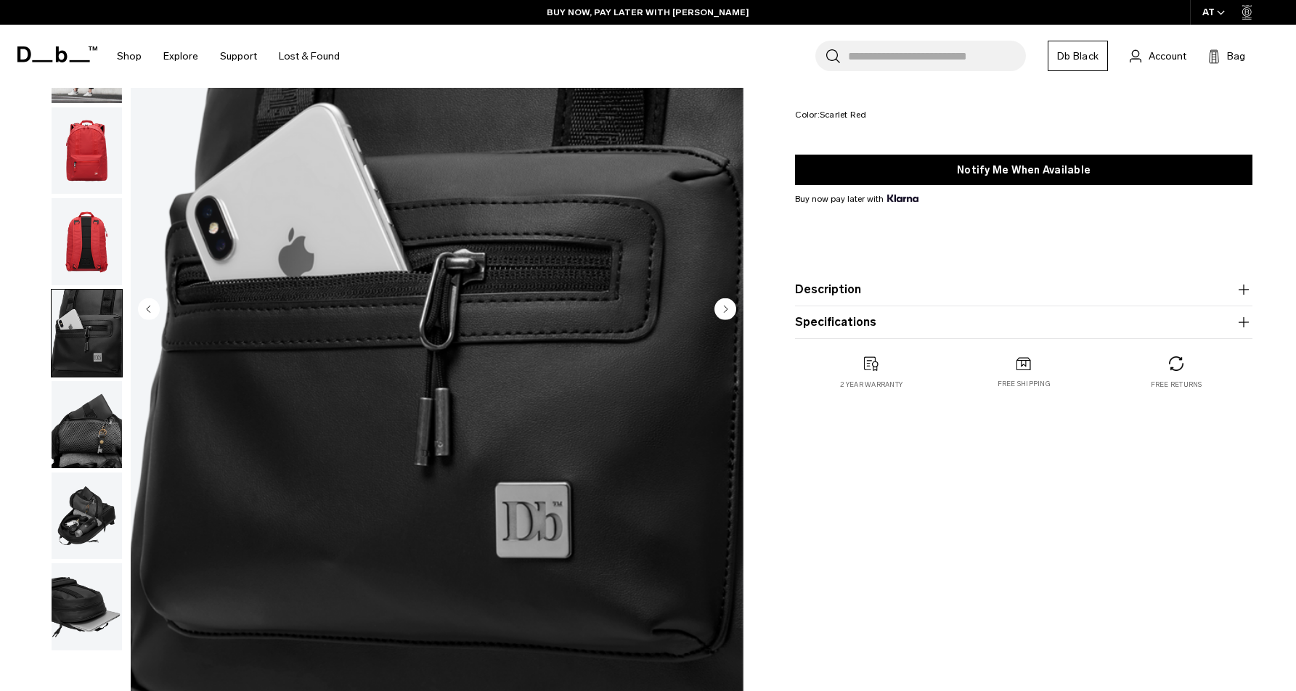
drag, startPoint x: 95, startPoint y: 248, endPoint x: 93, endPoint y: 190, distance: 57.4
click at [95, 248] on img "button" at bounding box center [87, 241] width 70 height 87
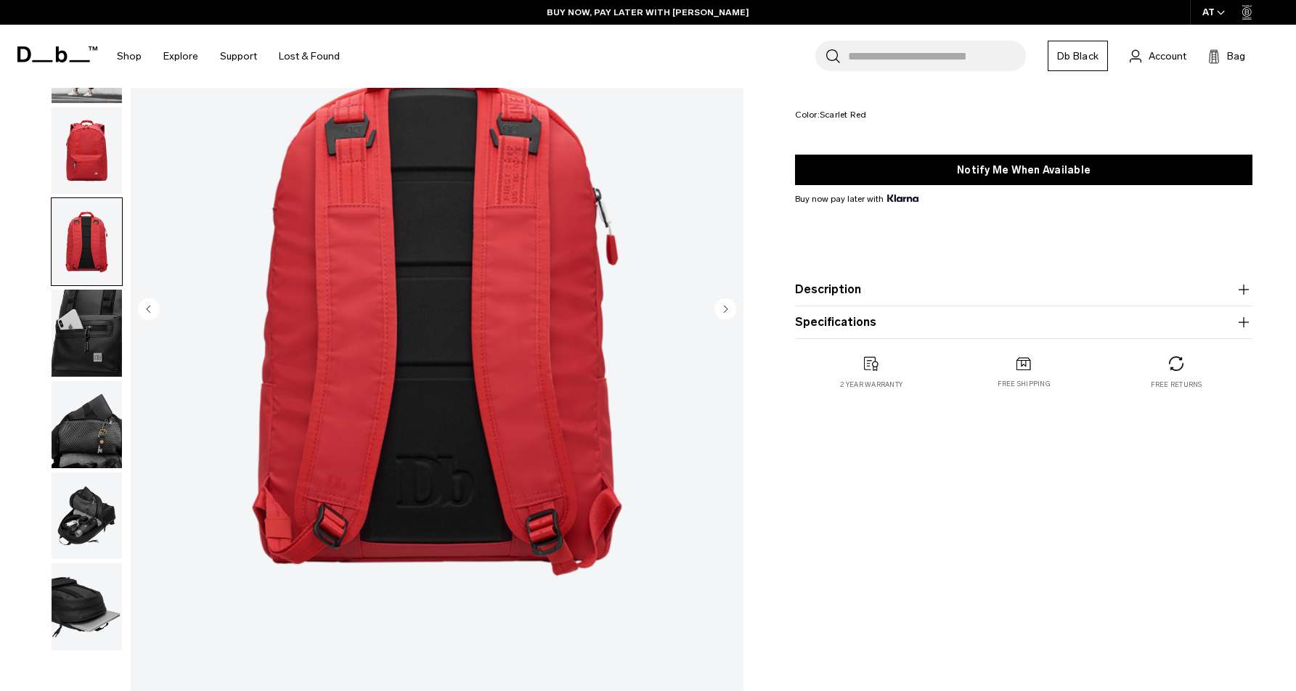
click at [93, 188] on img "button" at bounding box center [87, 150] width 70 height 87
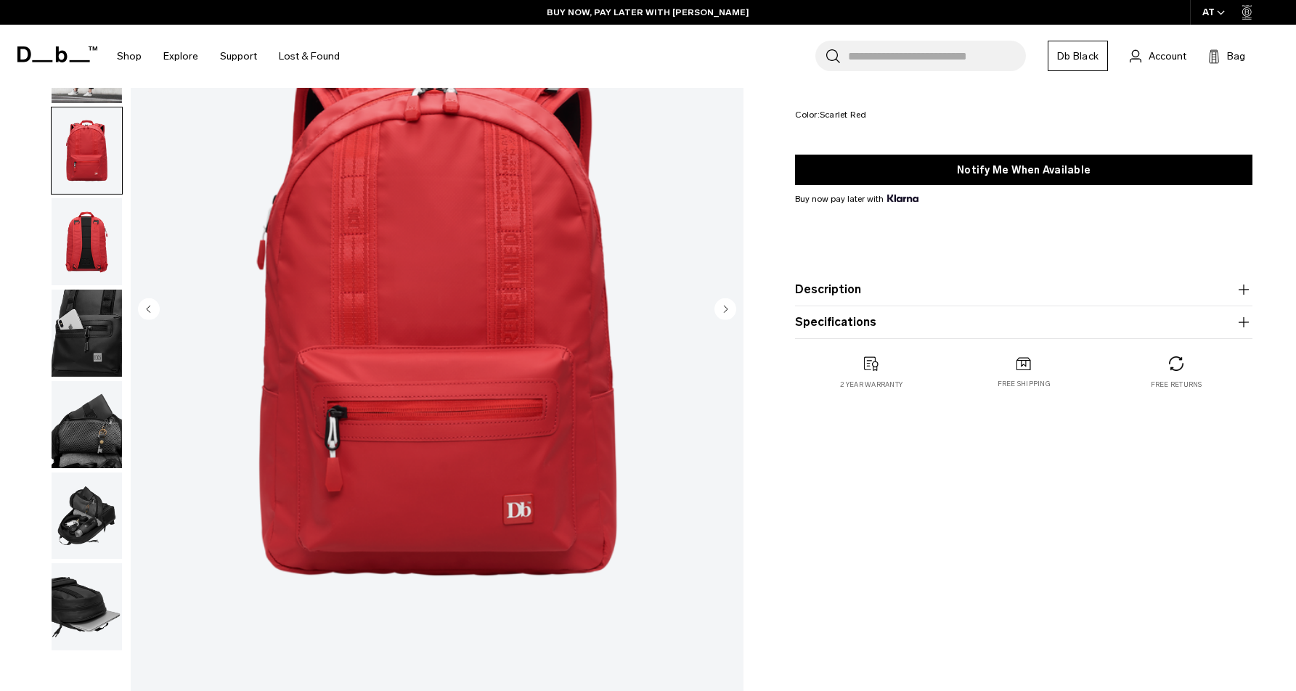
scroll to position [0, 0]
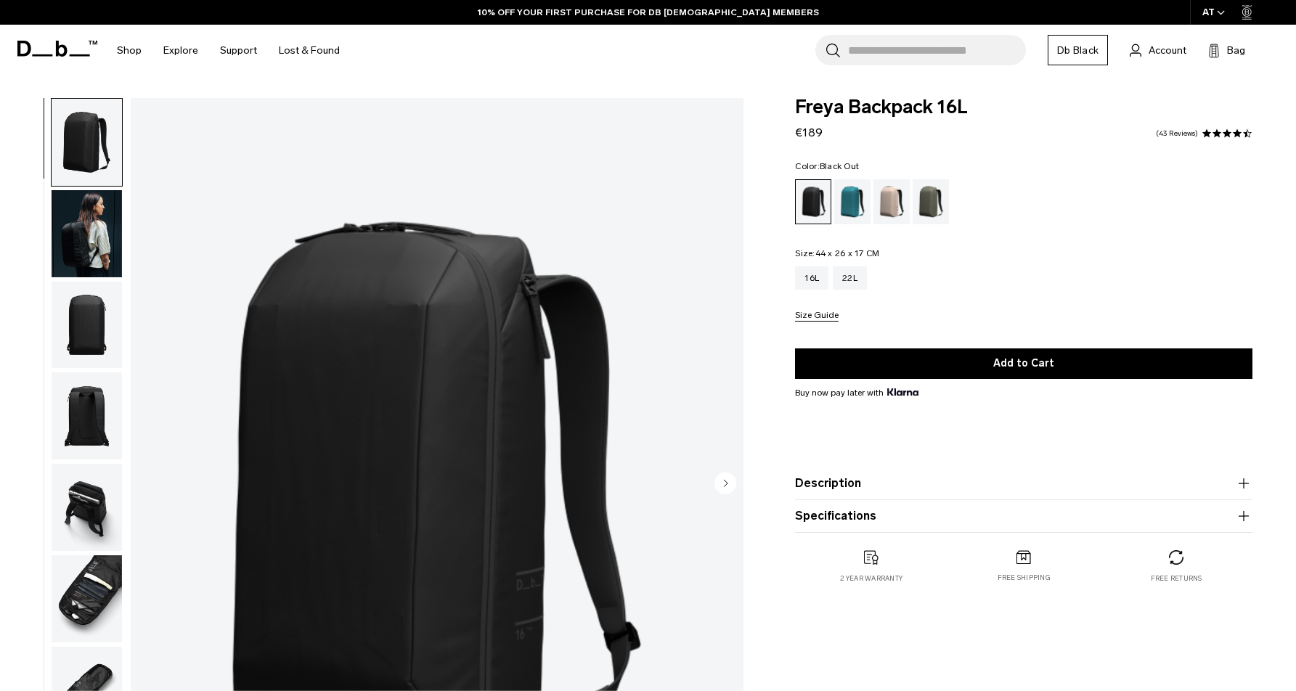
click at [105, 335] on img "button" at bounding box center [87, 325] width 70 height 87
click at [93, 397] on img "button" at bounding box center [87, 416] width 70 height 87
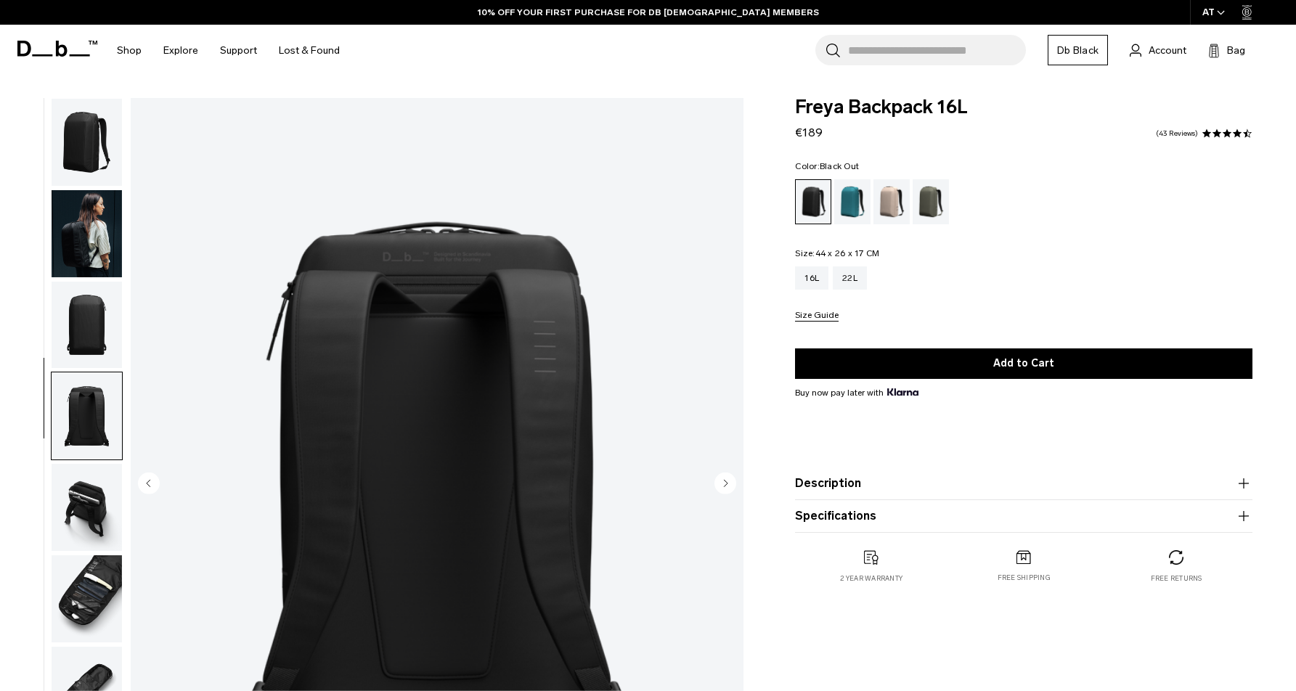
scroll to position [55, 0]
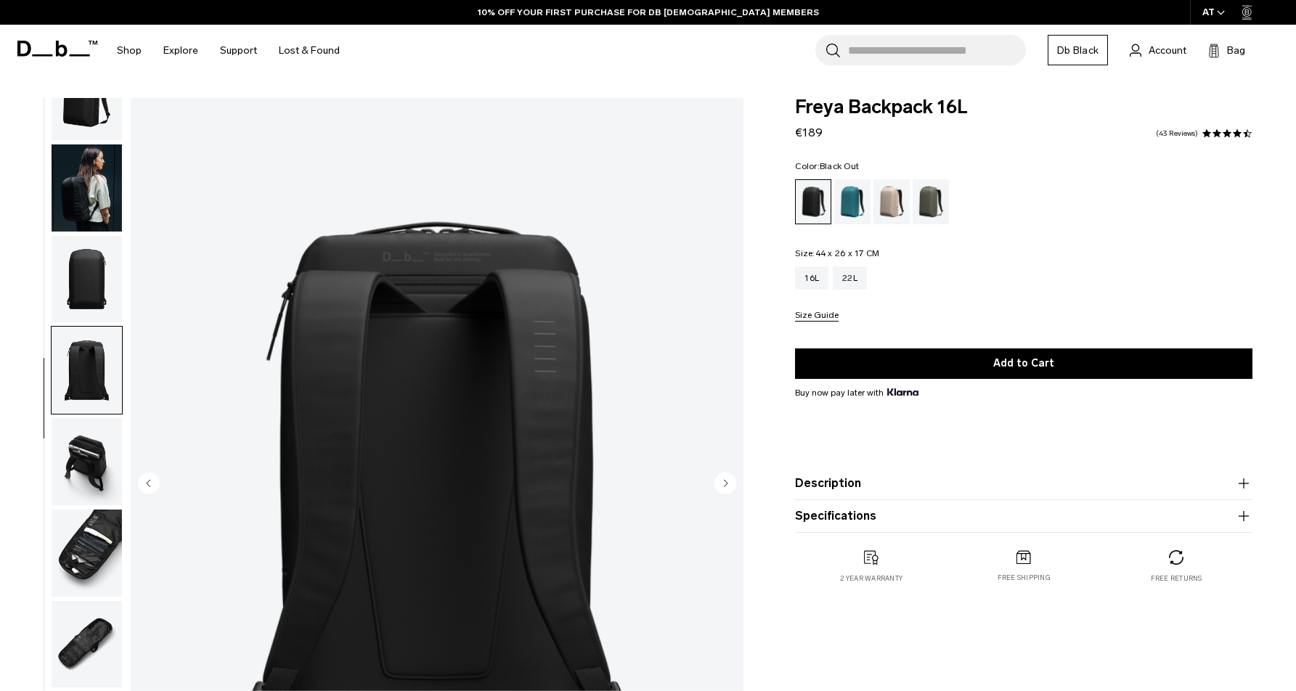
click at [78, 466] on img "button" at bounding box center [87, 461] width 70 height 87
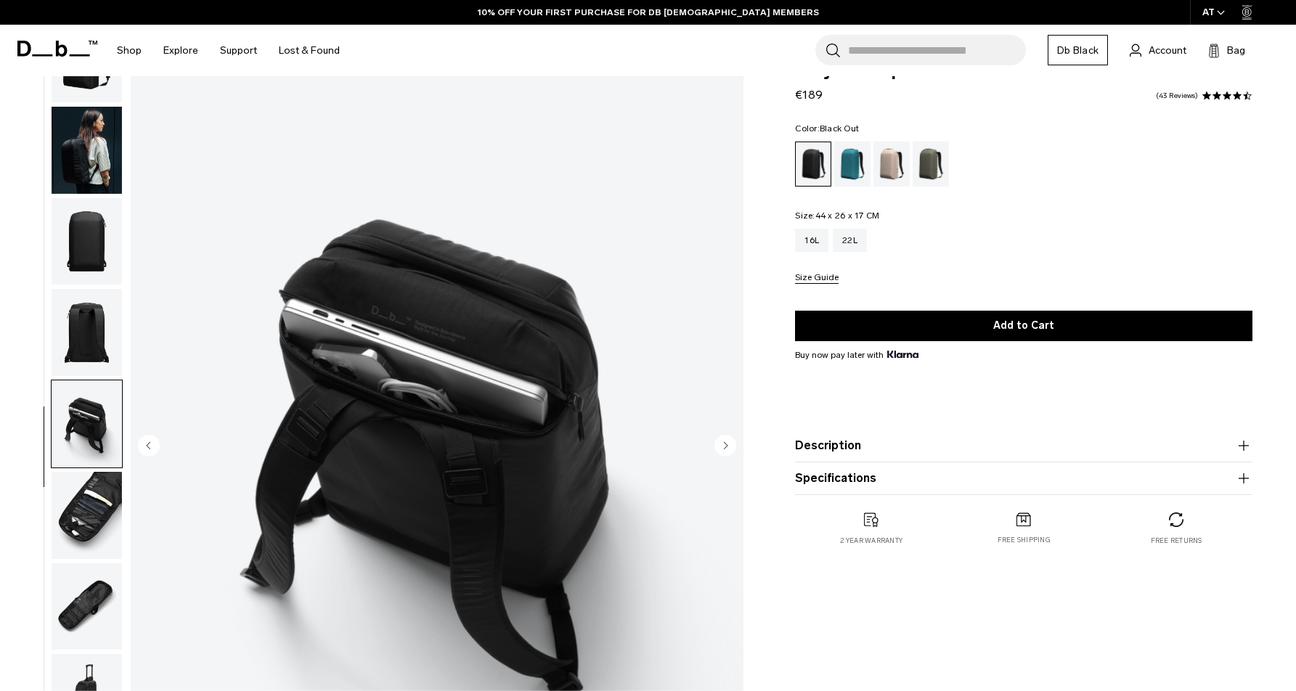
scroll to position [49, 0]
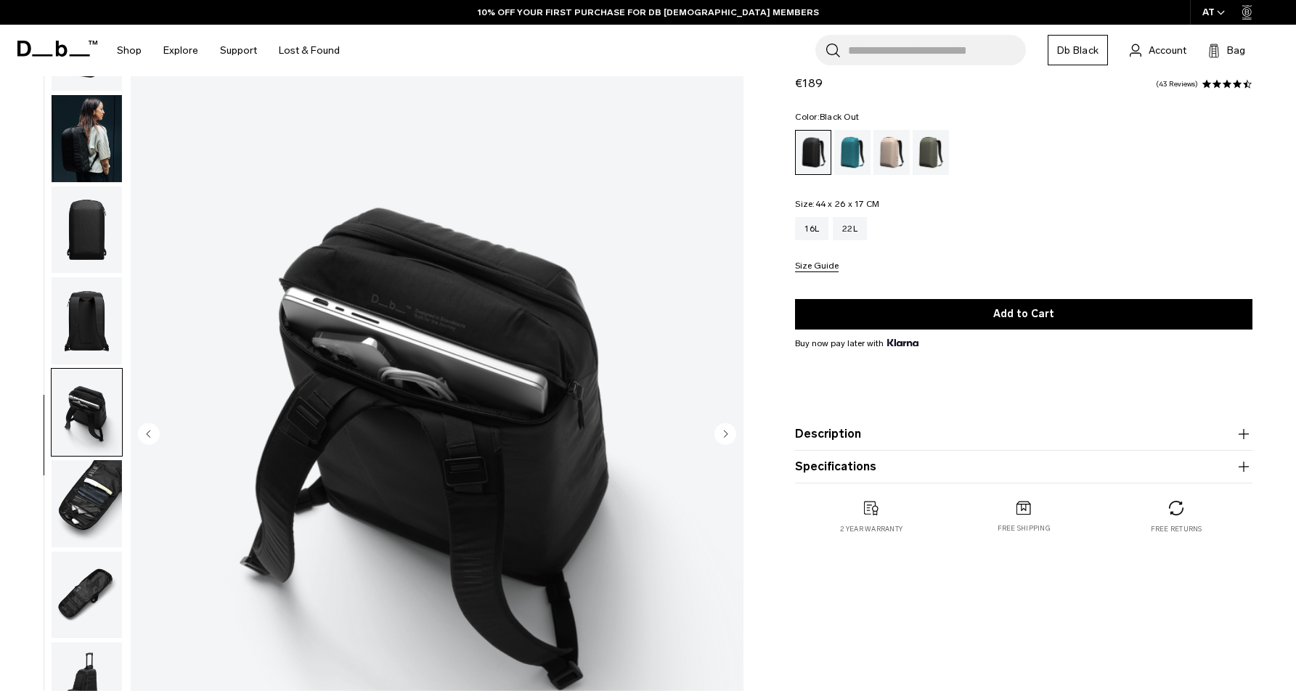
click at [76, 503] on img "button" at bounding box center [87, 503] width 70 height 87
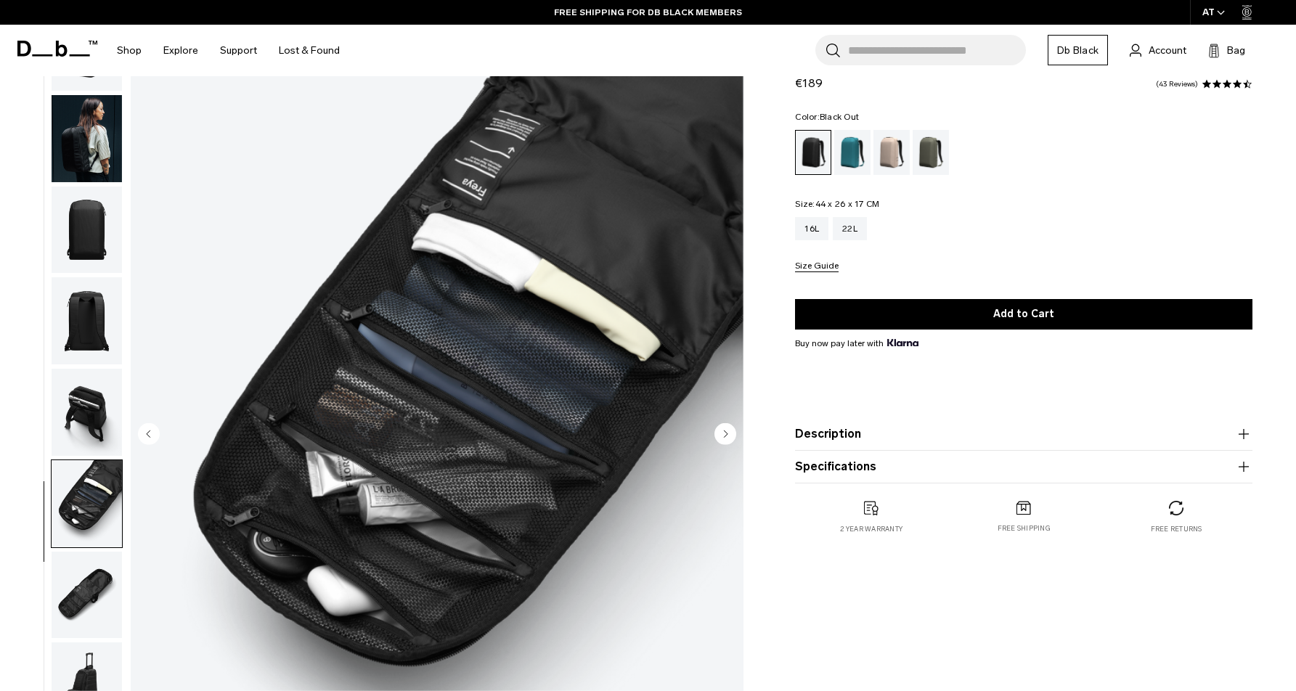
click at [60, 585] on img "button" at bounding box center [87, 595] width 70 height 87
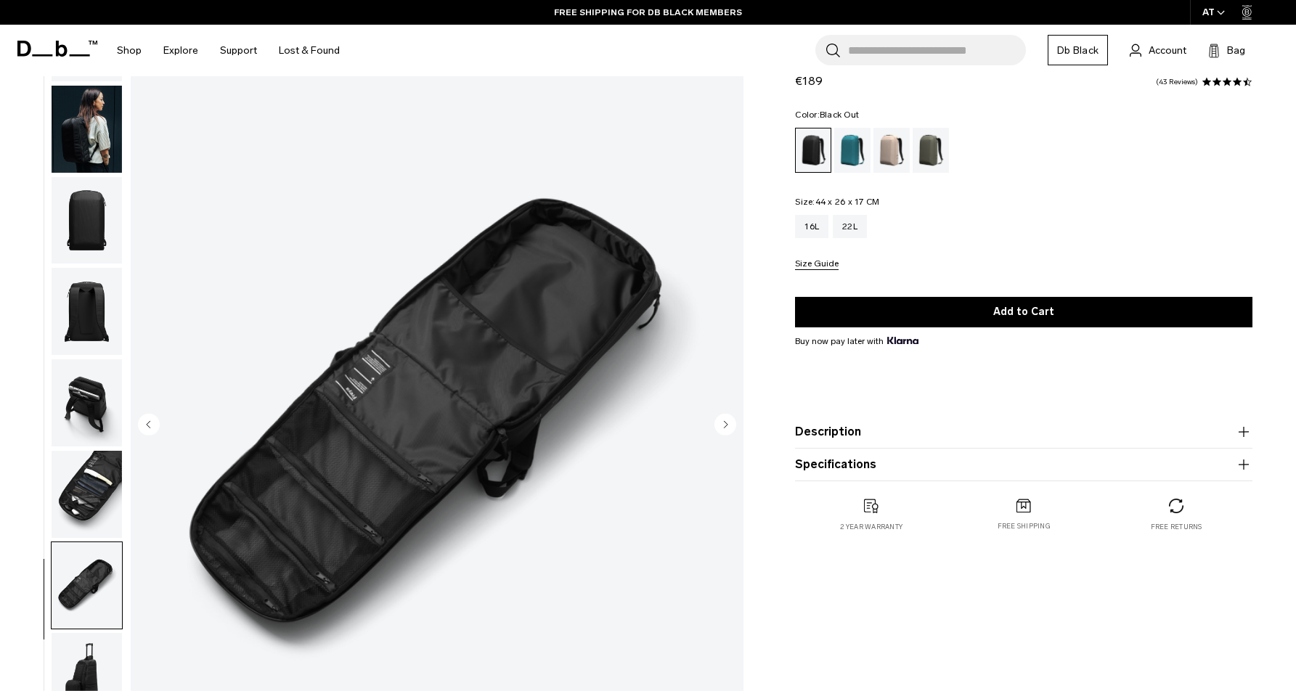
scroll to position [278, 0]
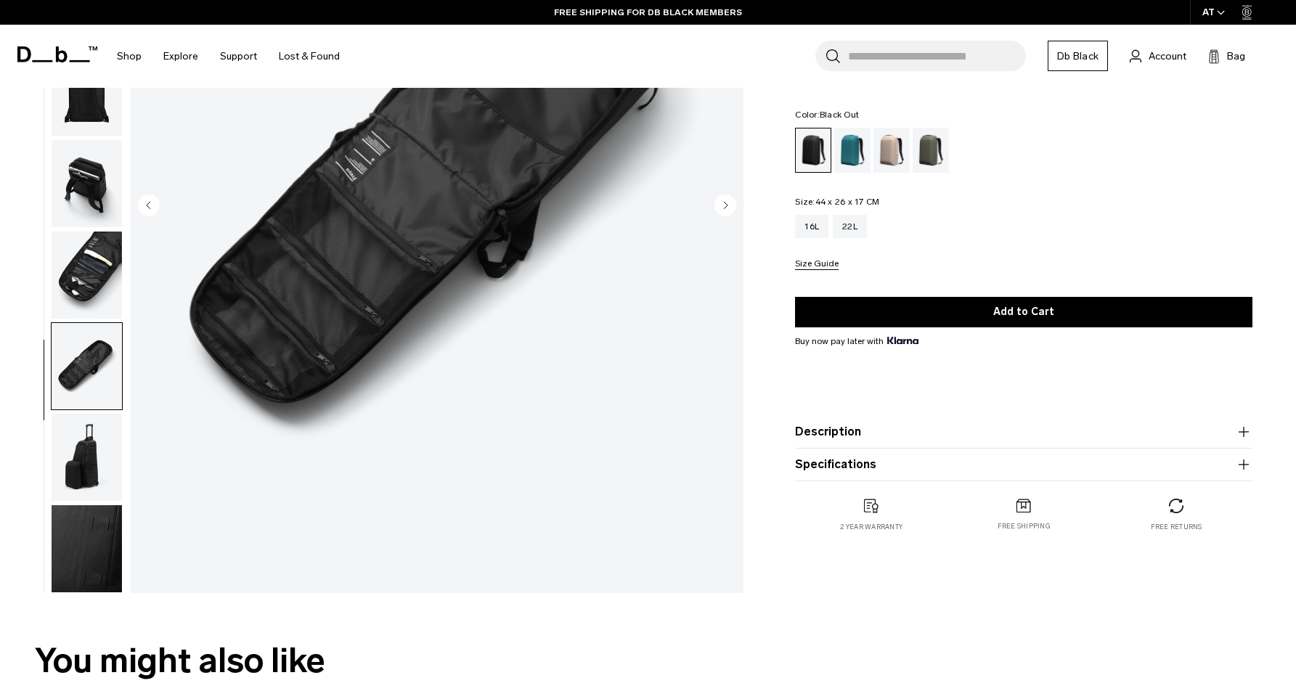
click at [84, 455] on img "button" at bounding box center [87, 457] width 70 height 87
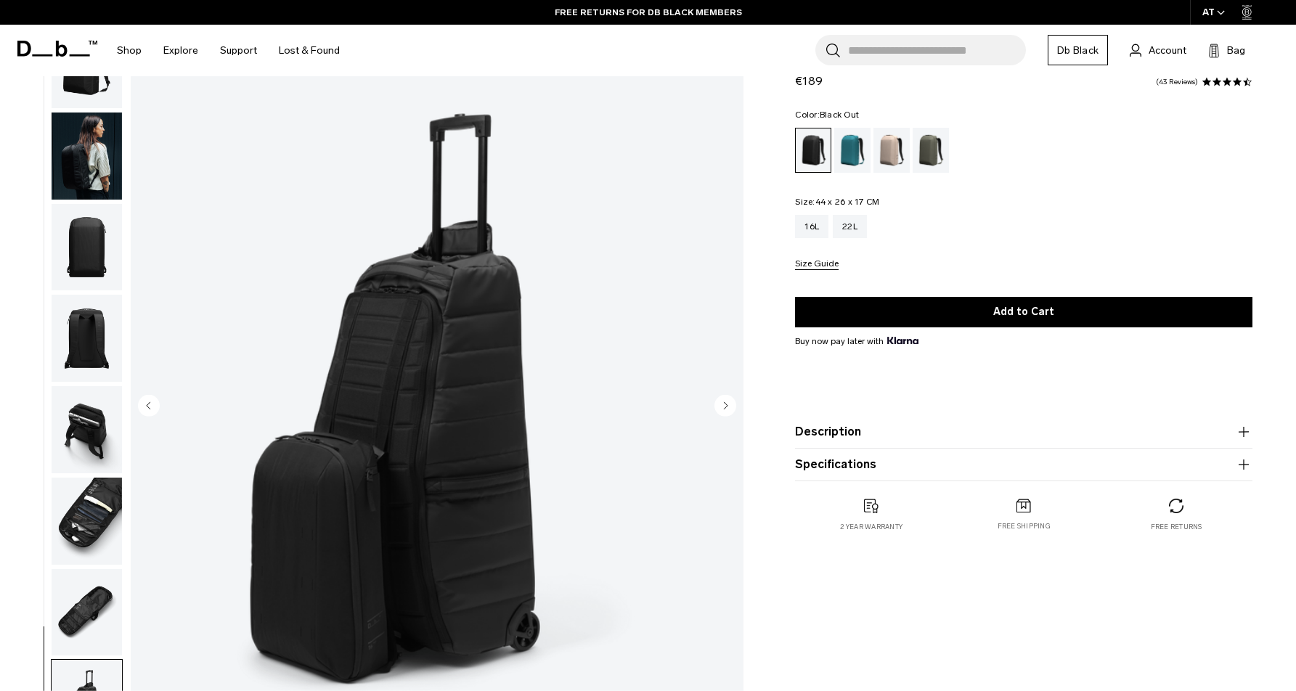
scroll to position [0, 0]
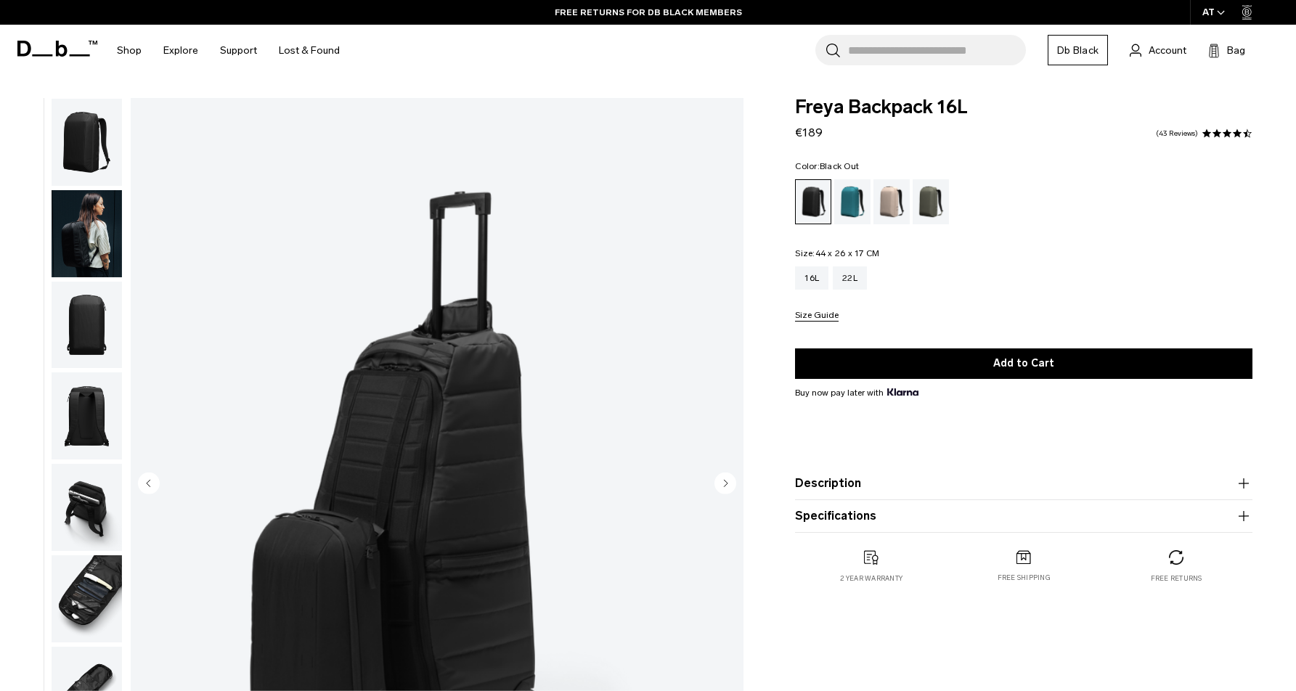
click at [94, 142] on img "button" at bounding box center [87, 142] width 70 height 87
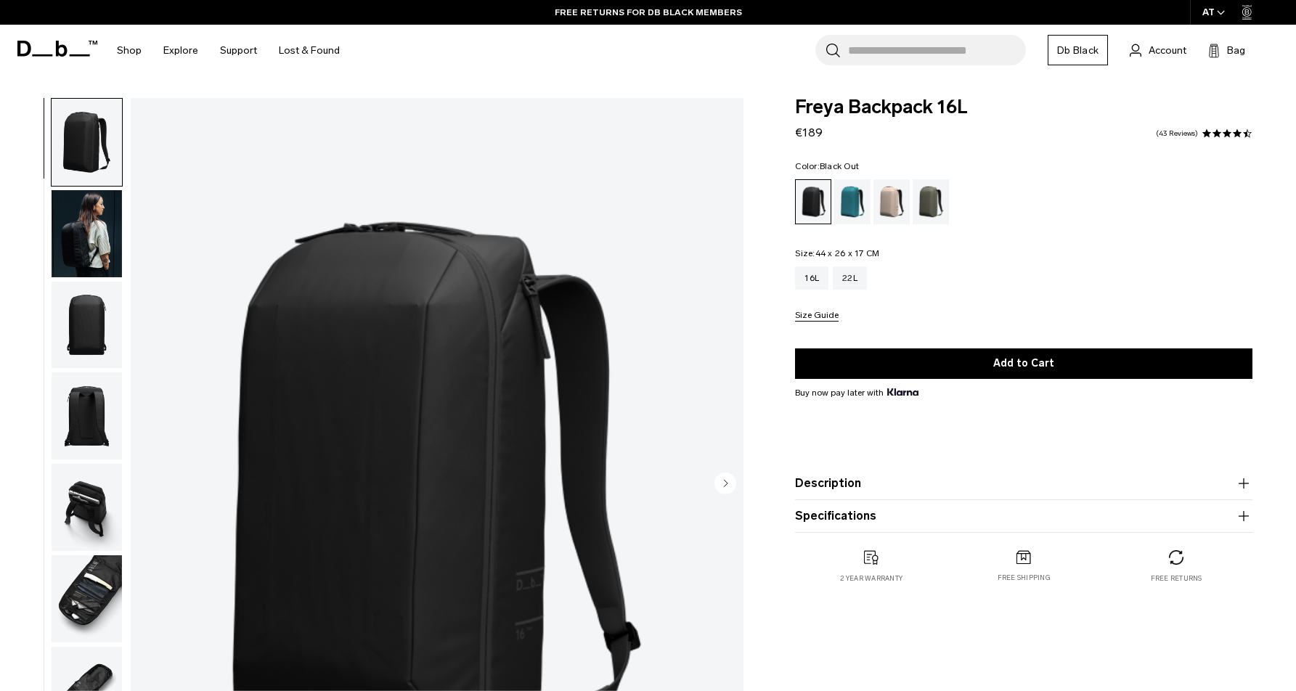
click at [940, 200] on div "Moss Green" at bounding box center [931, 201] width 37 height 45
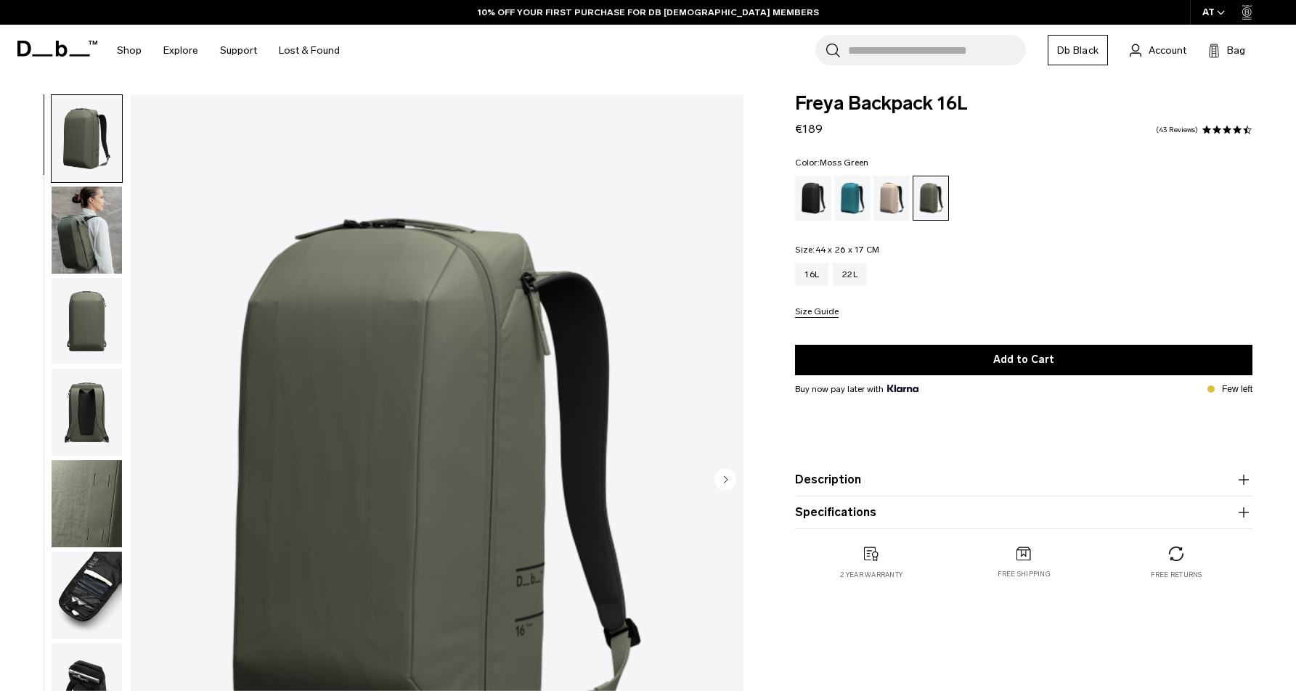
scroll to position [4, 0]
click at [63, 197] on img "button" at bounding box center [87, 230] width 70 height 87
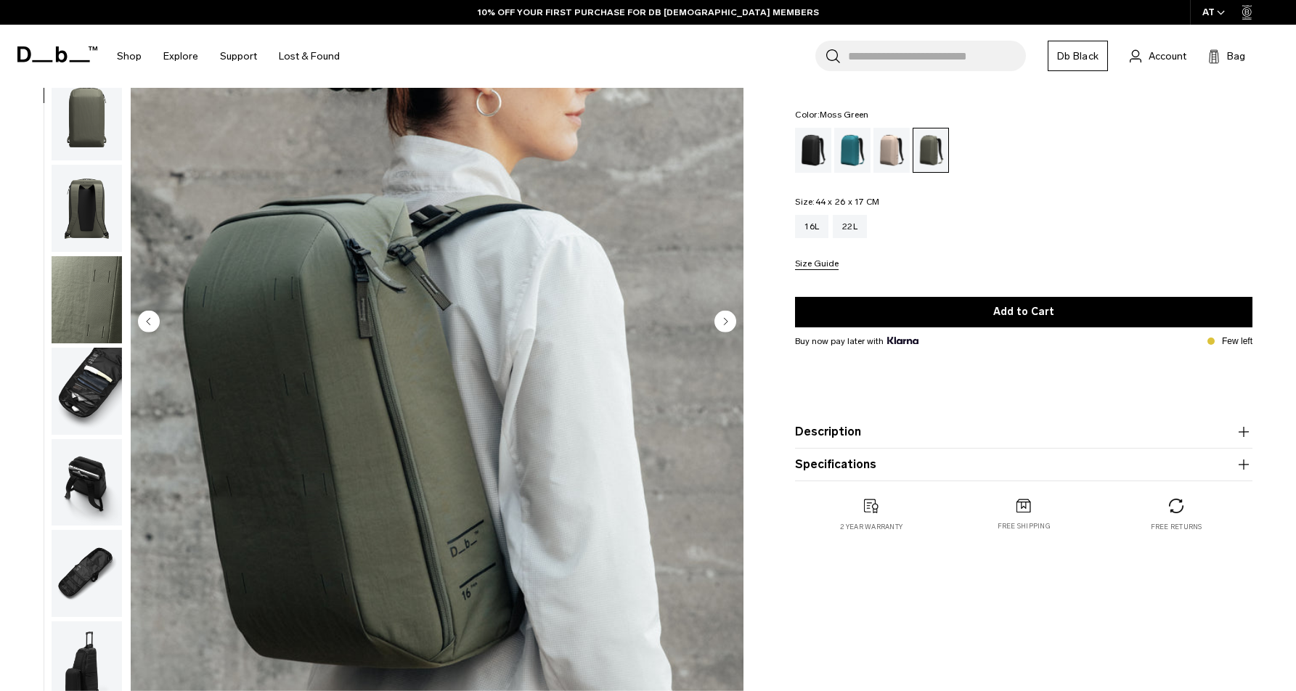
scroll to position [105, 0]
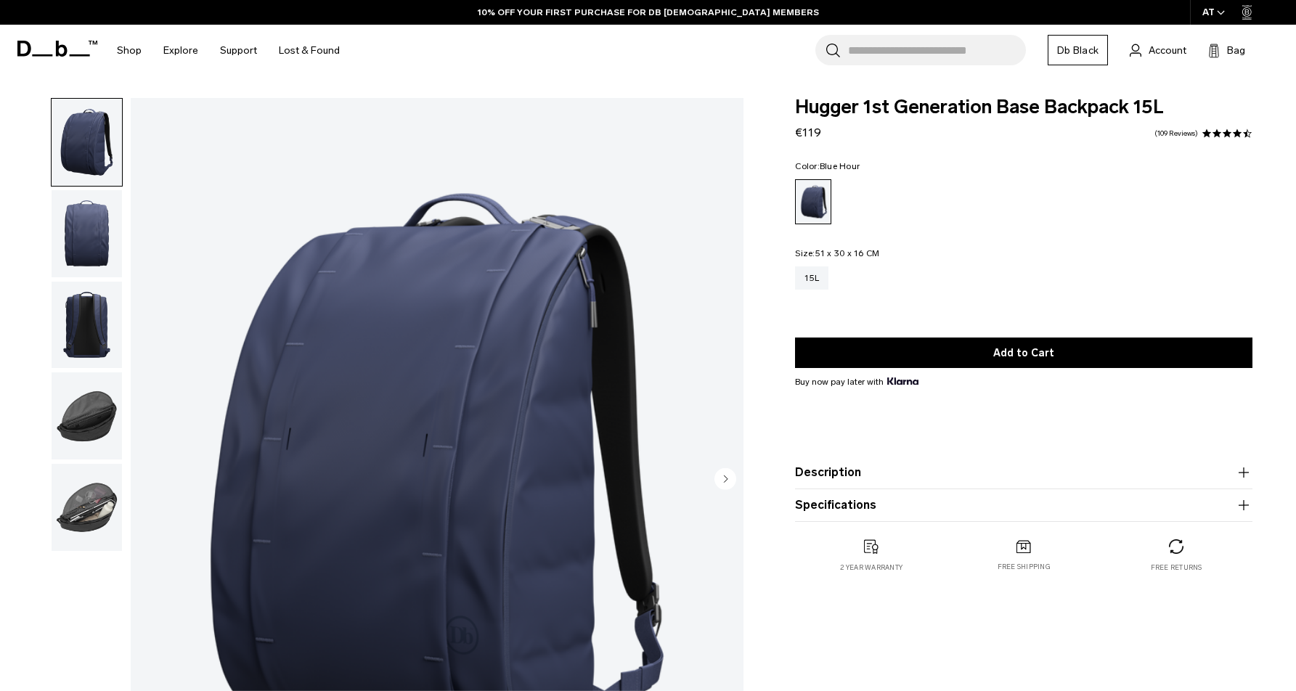
click at [68, 506] on img "button" at bounding box center [87, 507] width 70 height 87
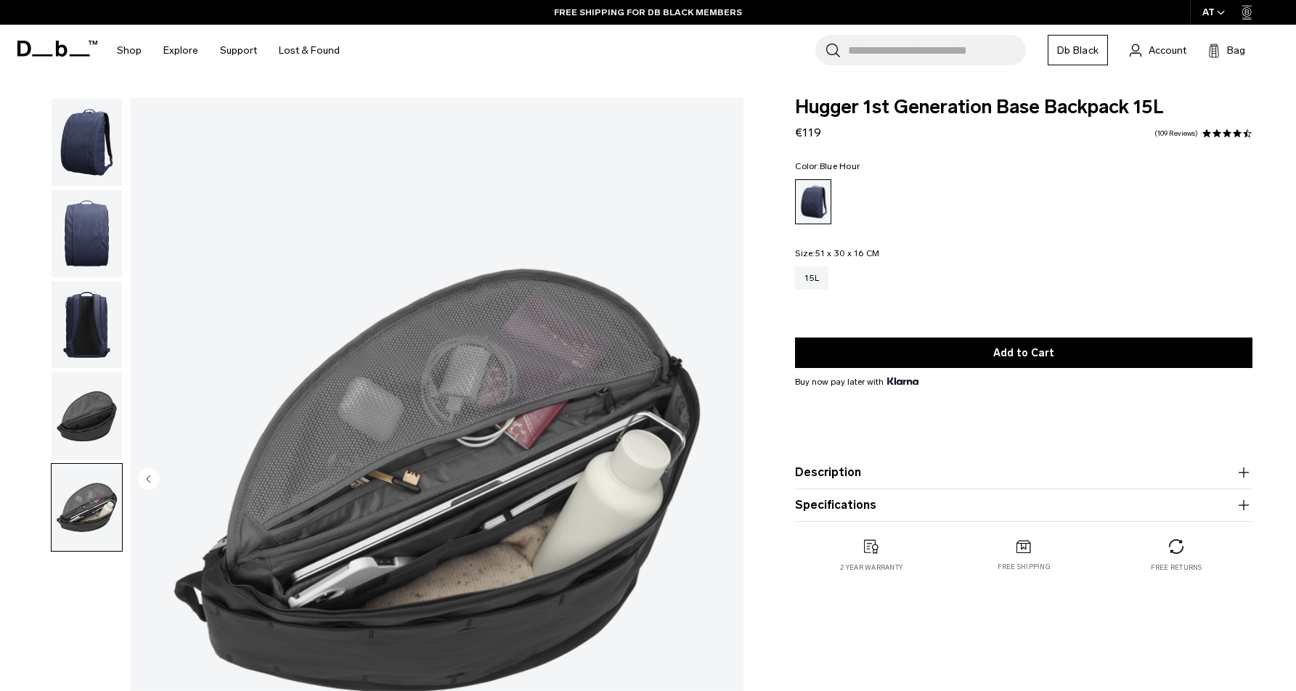
click at [97, 142] on img "button" at bounding box center [87, 142] width 70 height 87
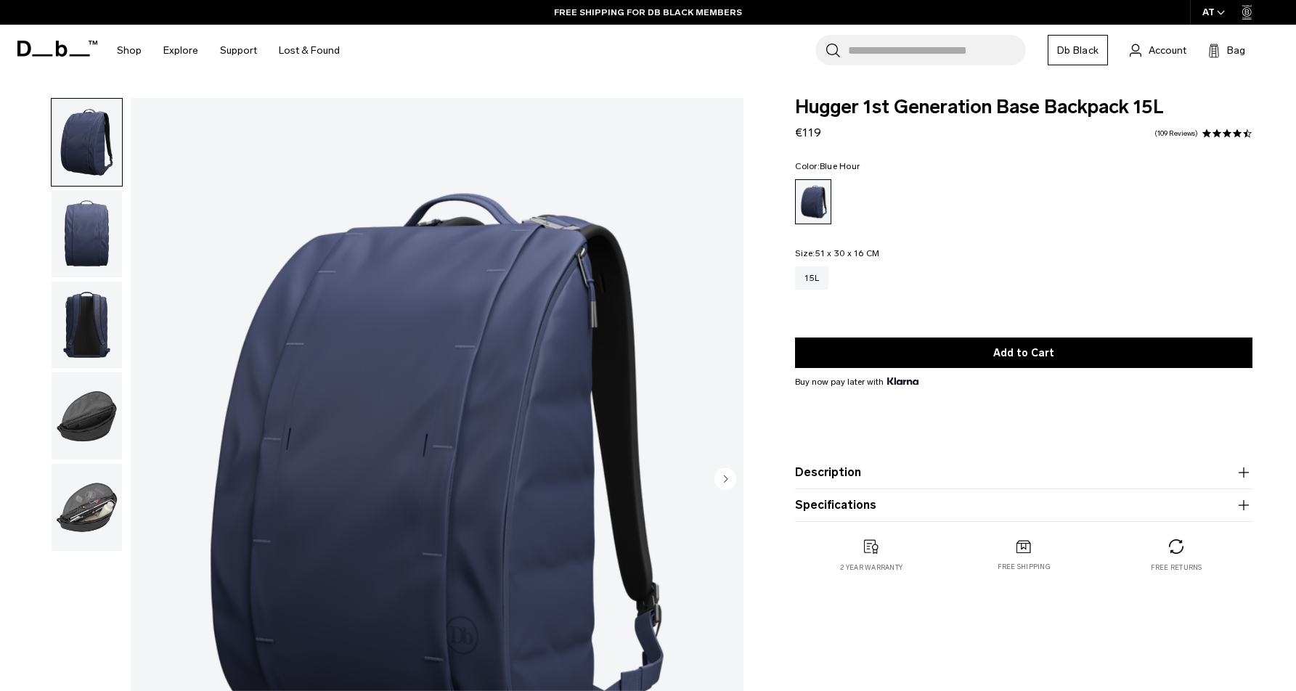
scroll to position [76, 0]
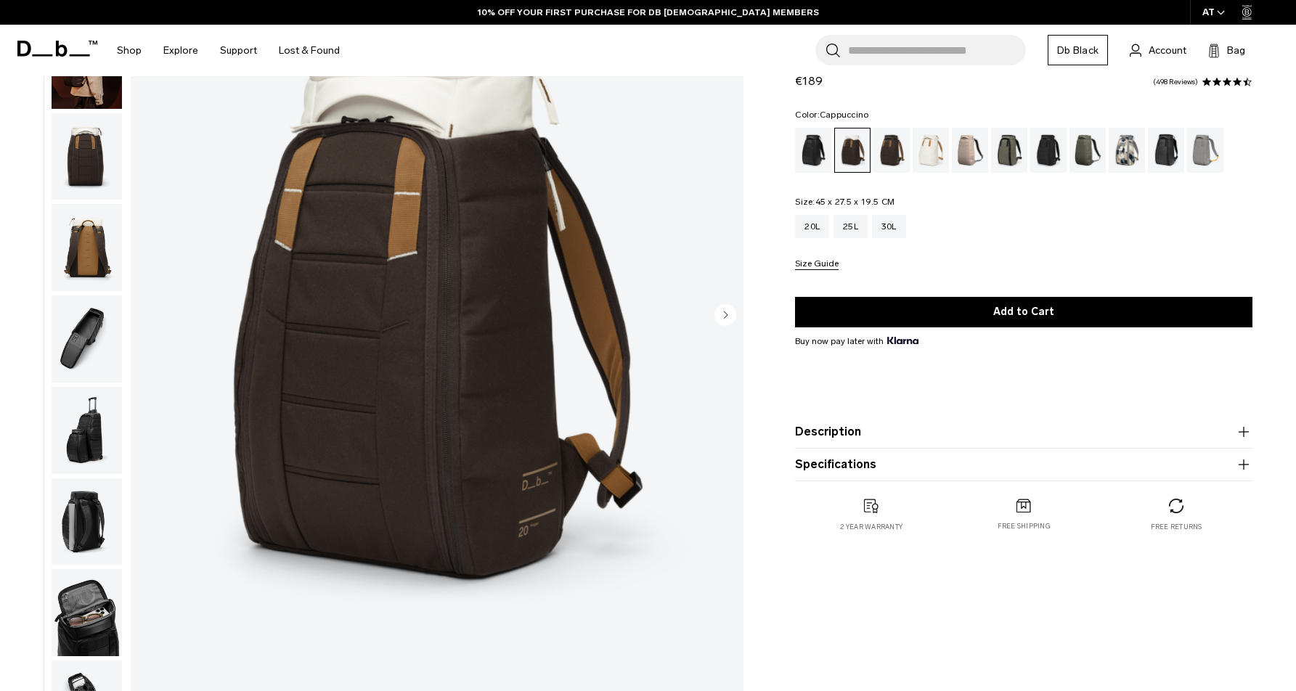
scroll to position [115, 0]
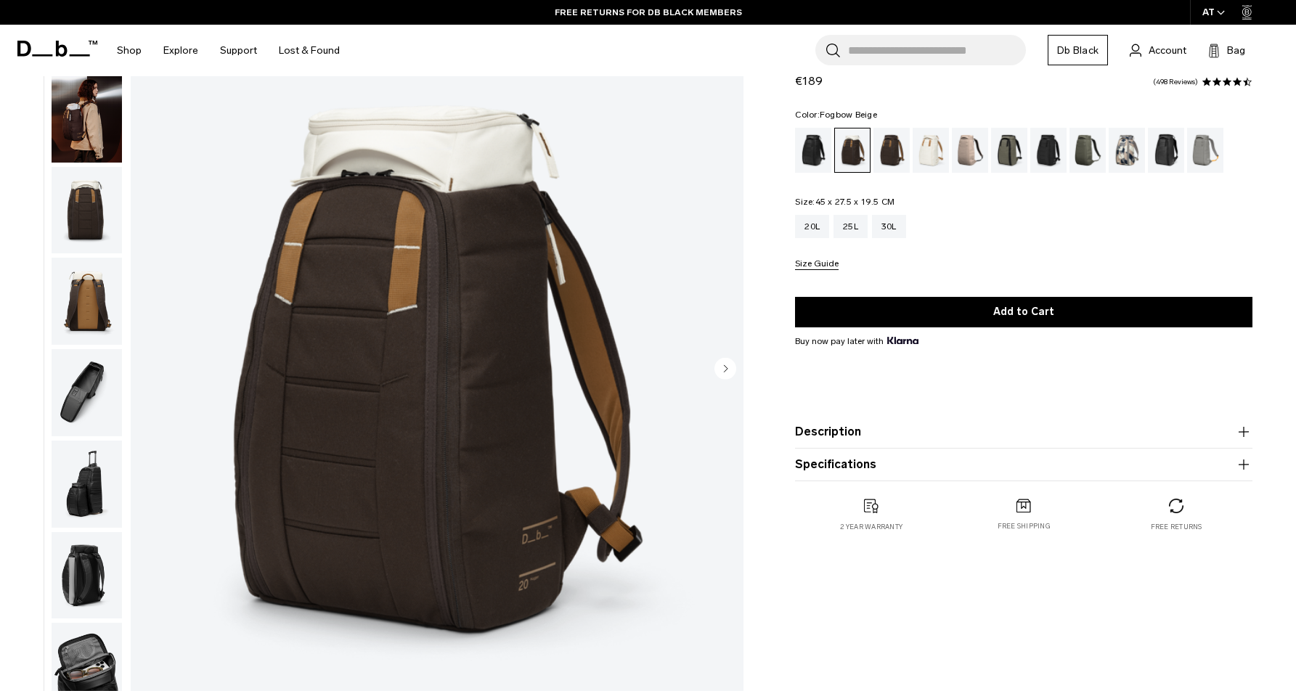
click at [976, 149] on div "Fogbow Beige" at bounding box center [970, 150] width 37 height 45
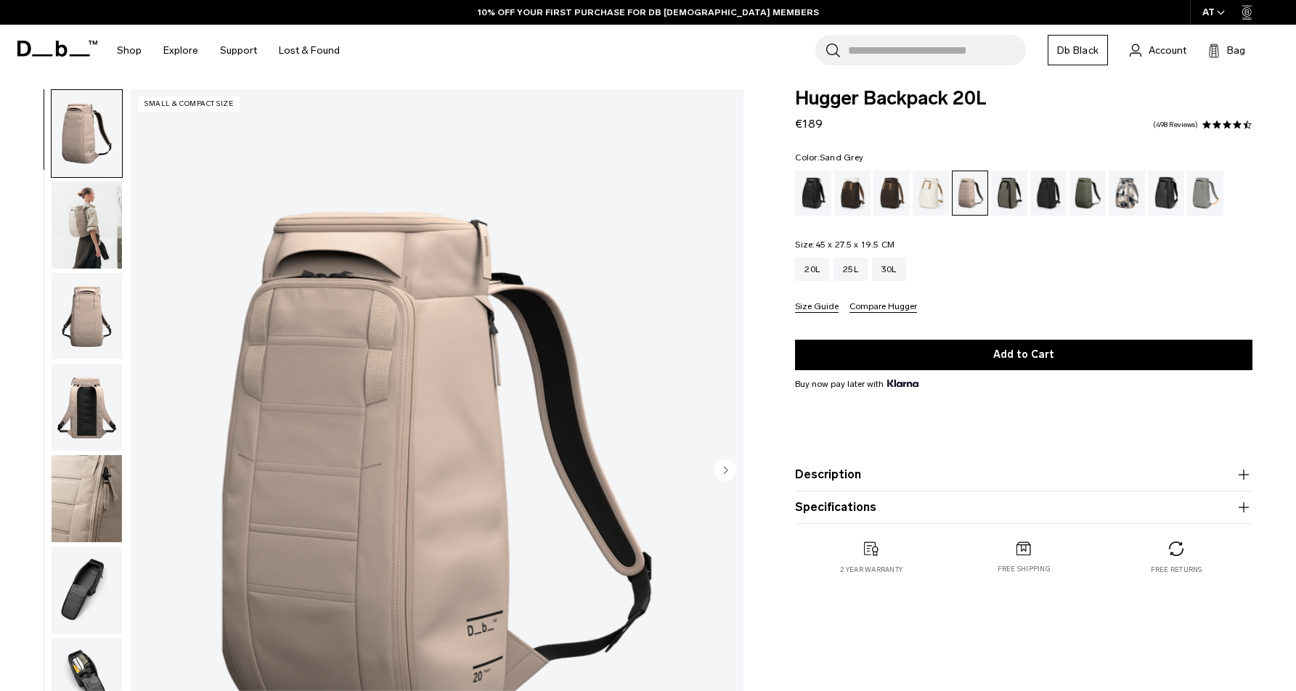
click at [1200, 196] on div "Sand Grey" at bounding box center [1205, 193] width 37 height 45
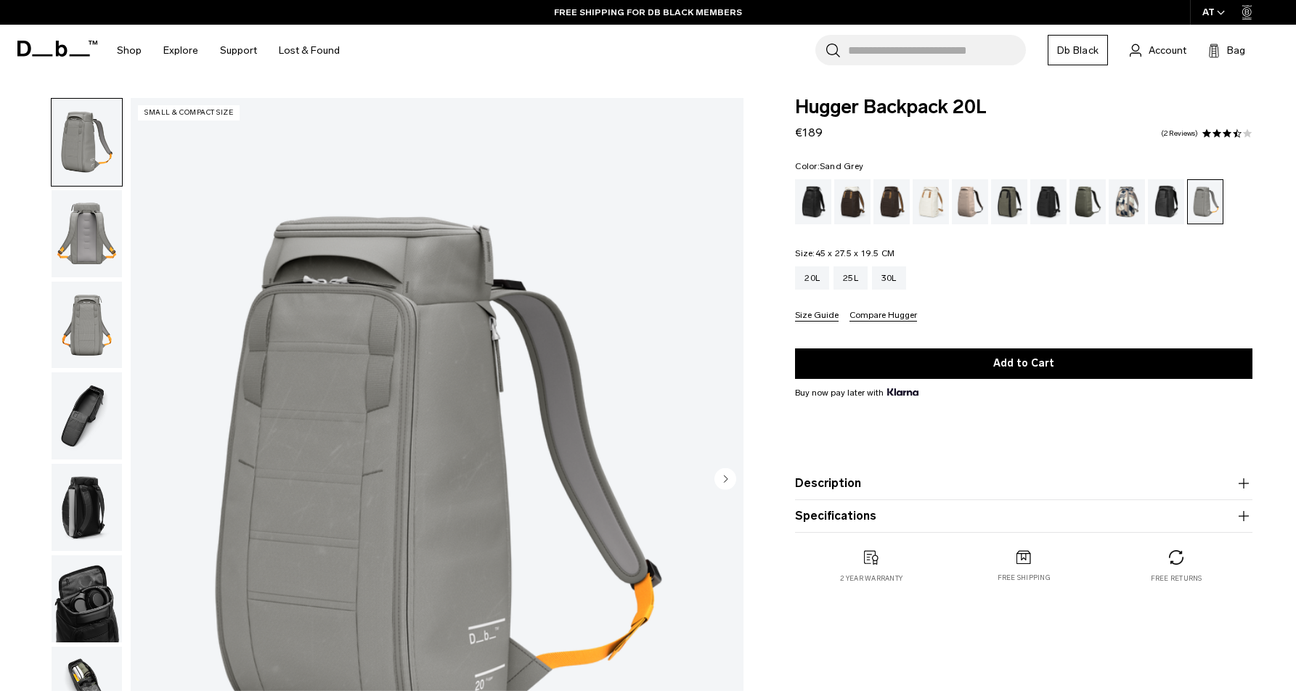
click at [68, 229] on img "button" at bounding box center [87, 233] width 70 height 87
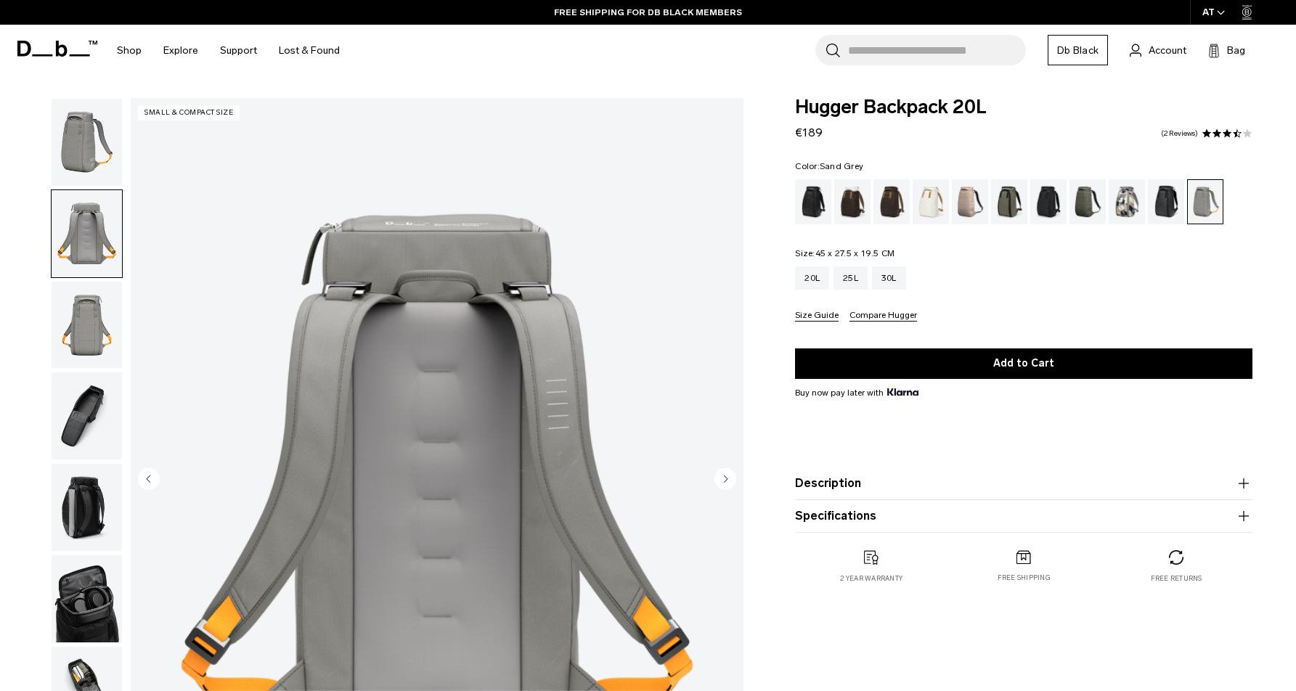
click at [89, 301] on img "button" at bounding box center [87, 325] width 70 height 87
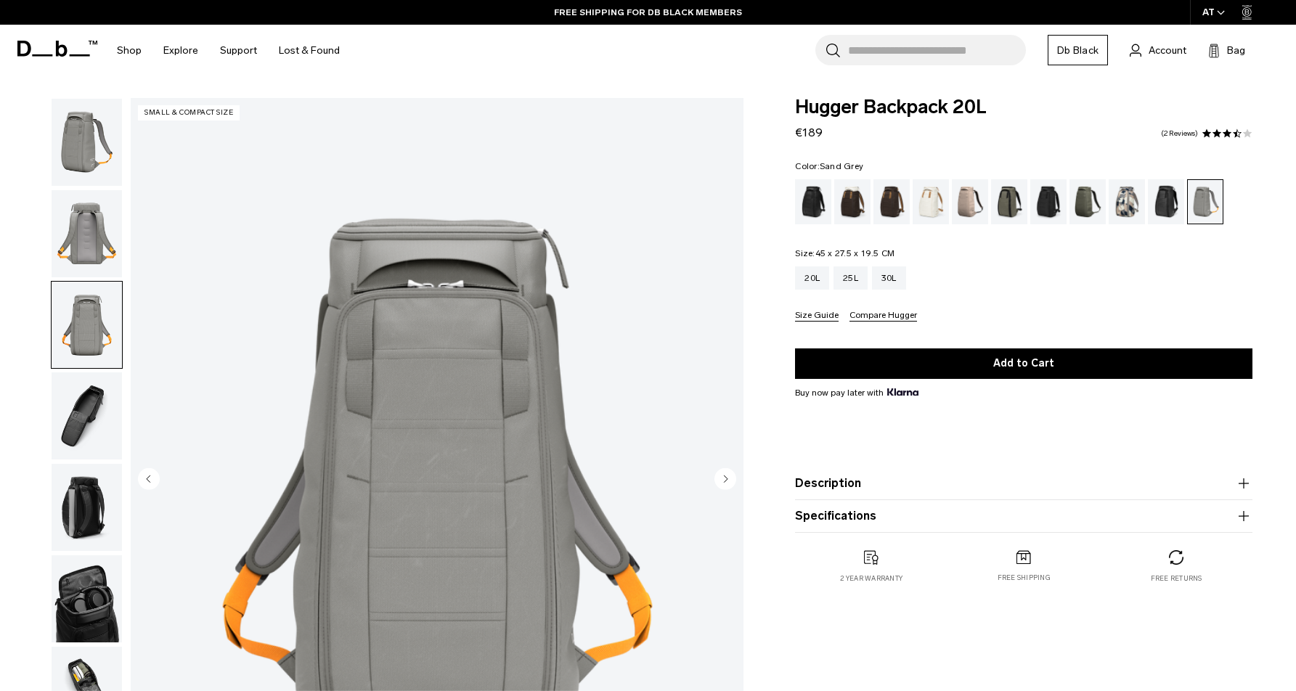
click at [87, 453] on img "button" at bounding box center [87, 416] width 70 height 87
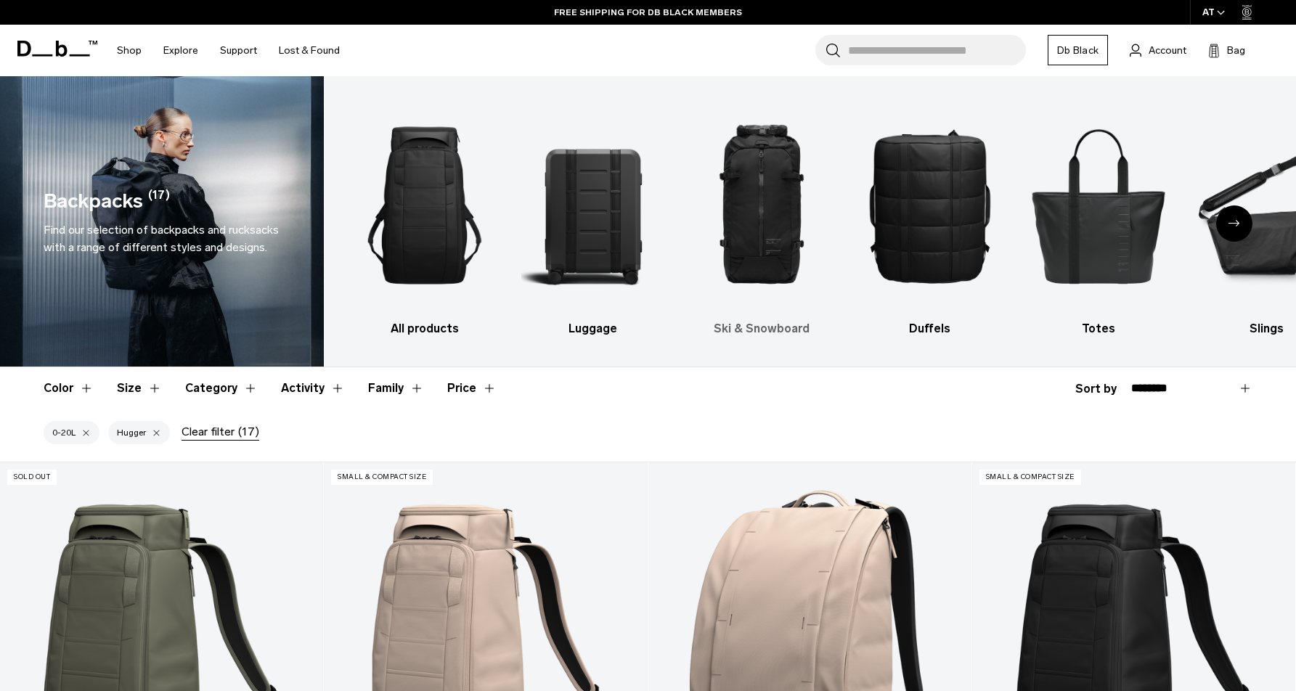
click at [779, 158] on img "3 / 10" at bounding box center [761, 205] width 143 height 215
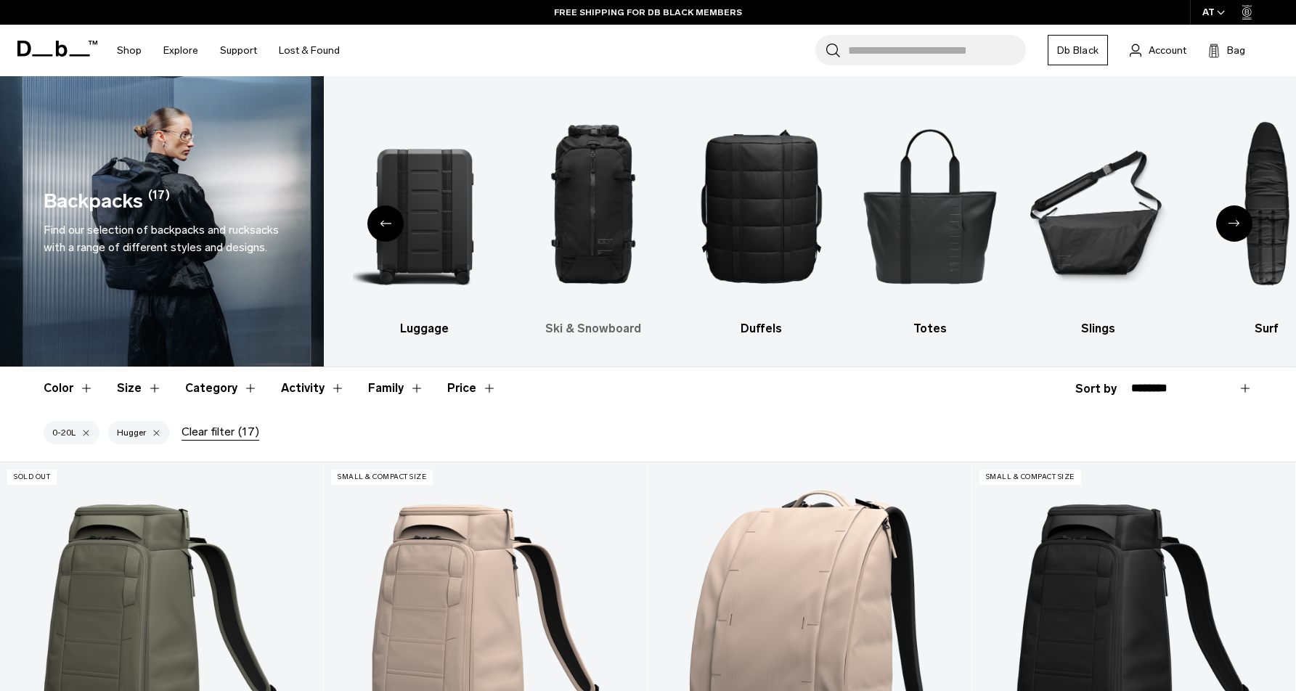
click at [572, 198] on img "3 / 10" at bounding box center [592, 205] width 143 height 215
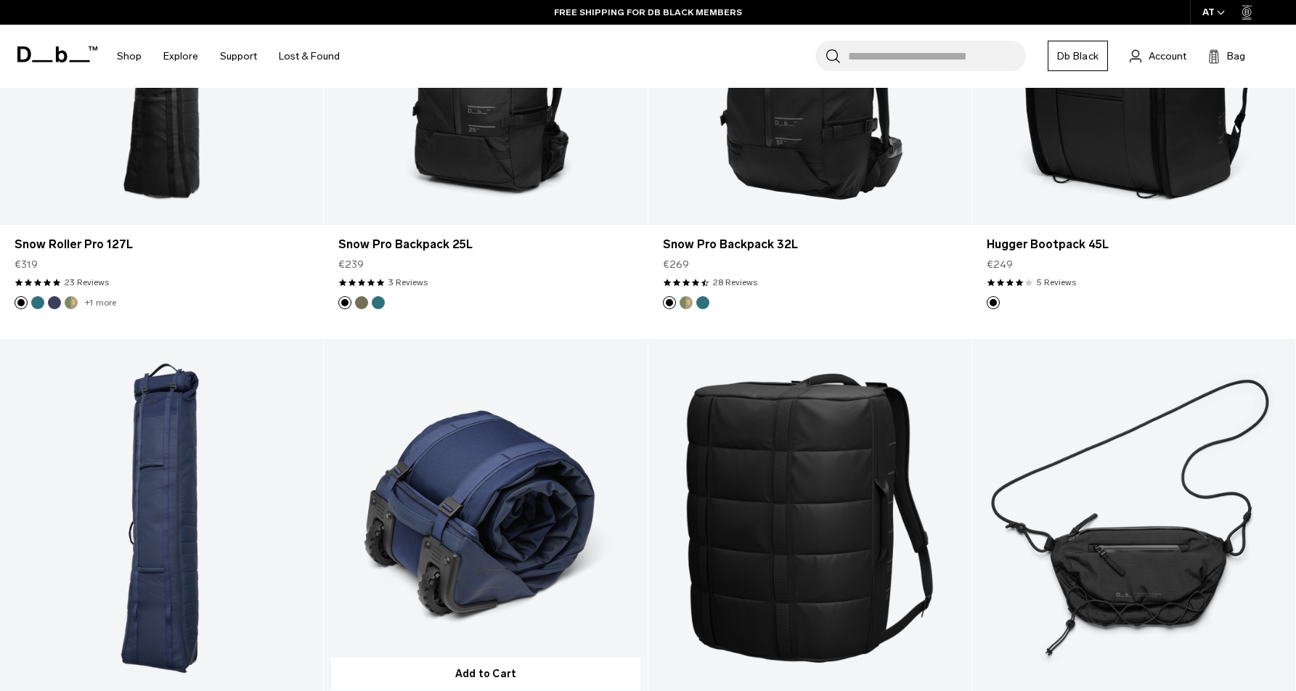
scroll to position [260, 0]
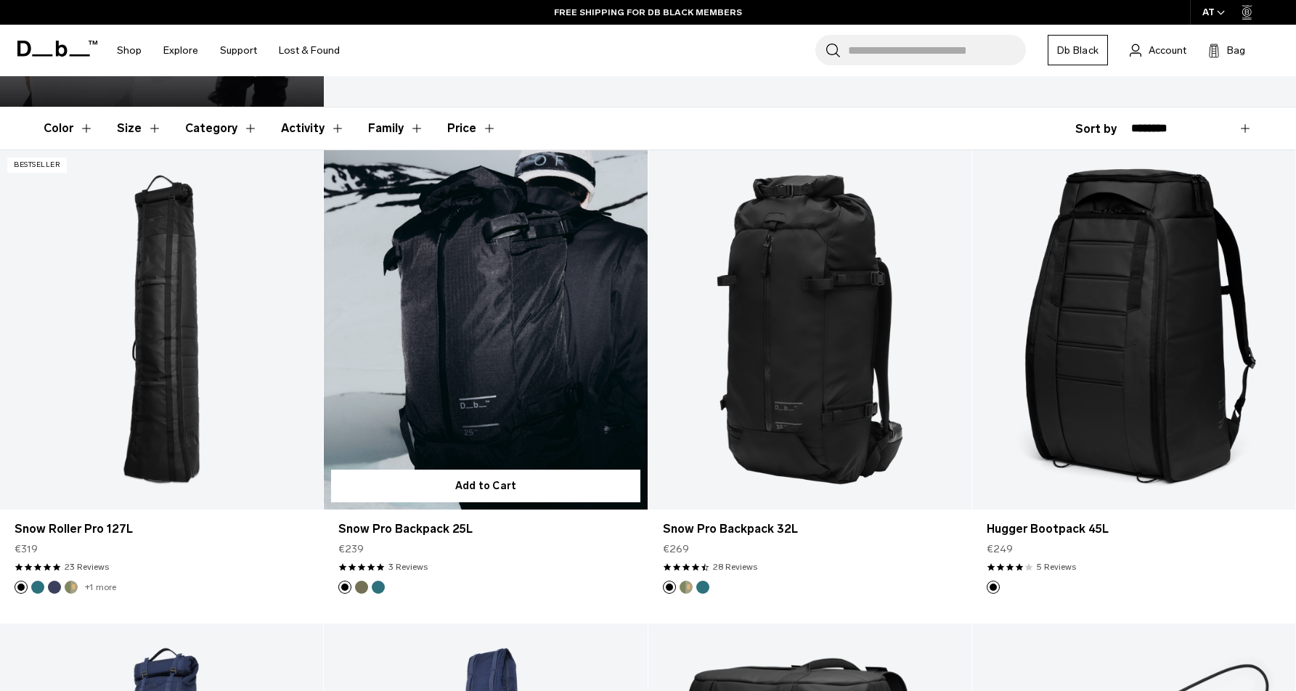
click at [365, 588] on button "Mash Green" at bounding box center [361, 587] width 13 height 13
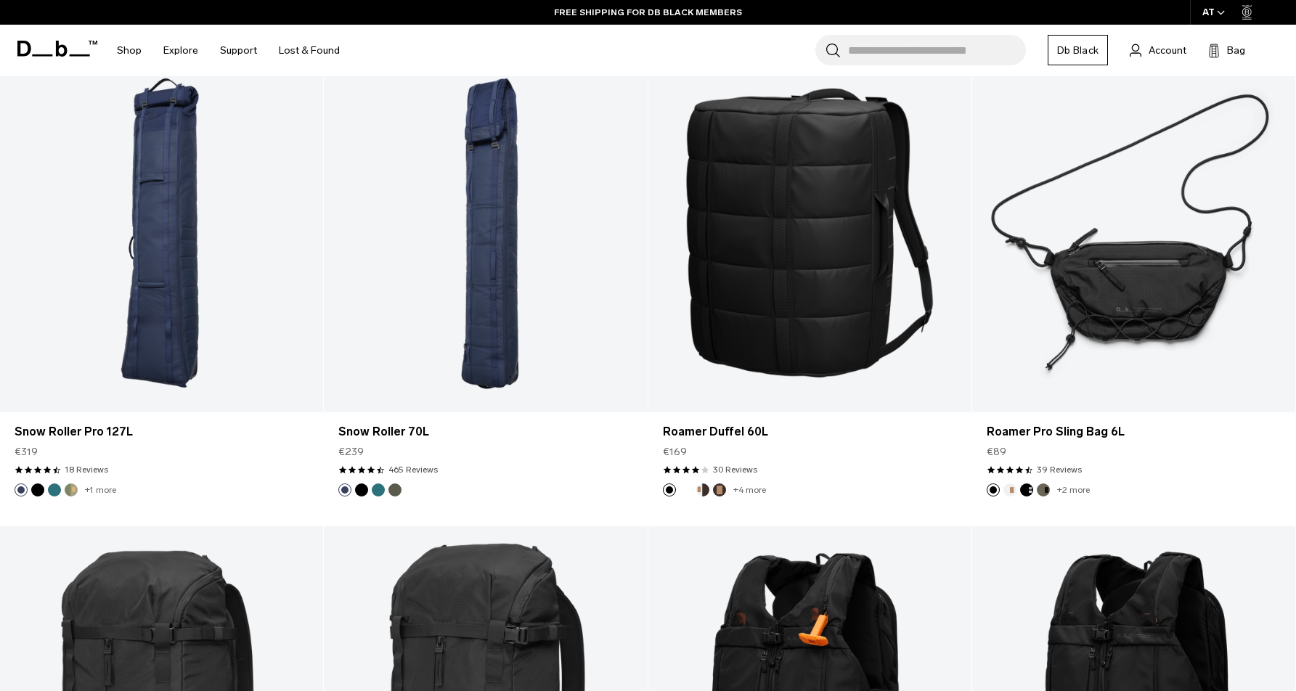
scroll to position [0, 0]
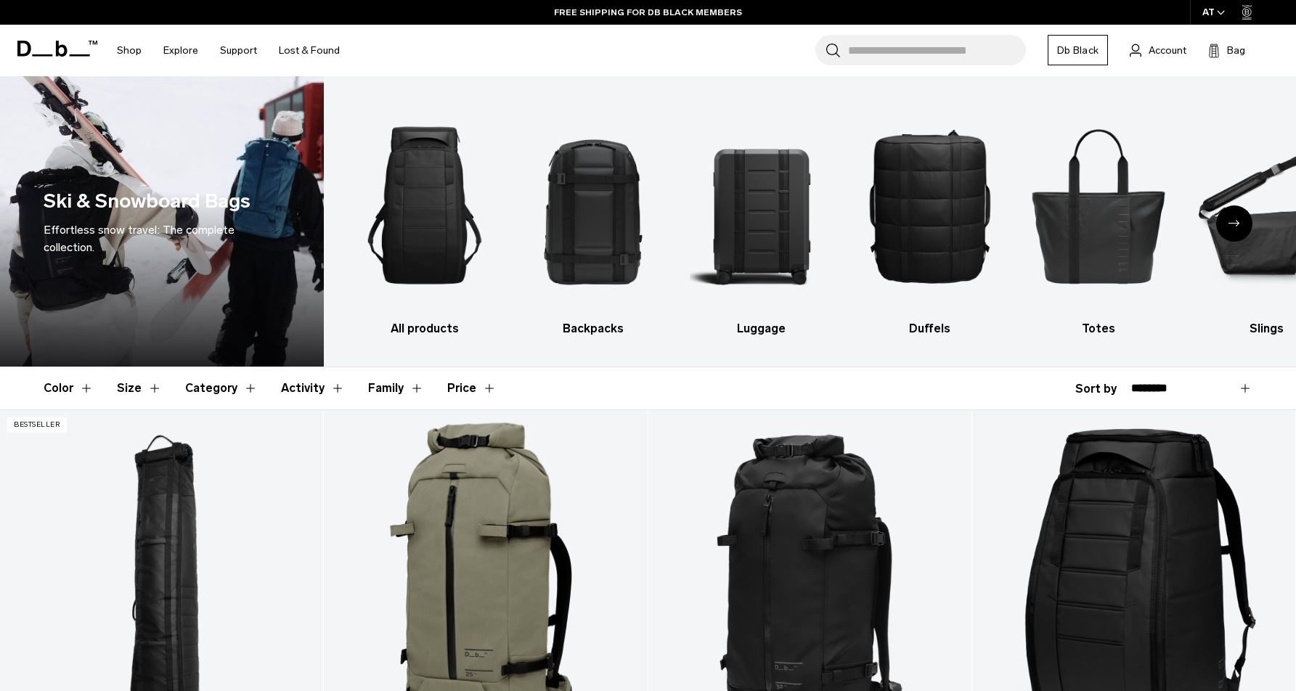
click at [1246, 227] on div "Next slide" at bounding box center [1234, 224] width 36 height 36
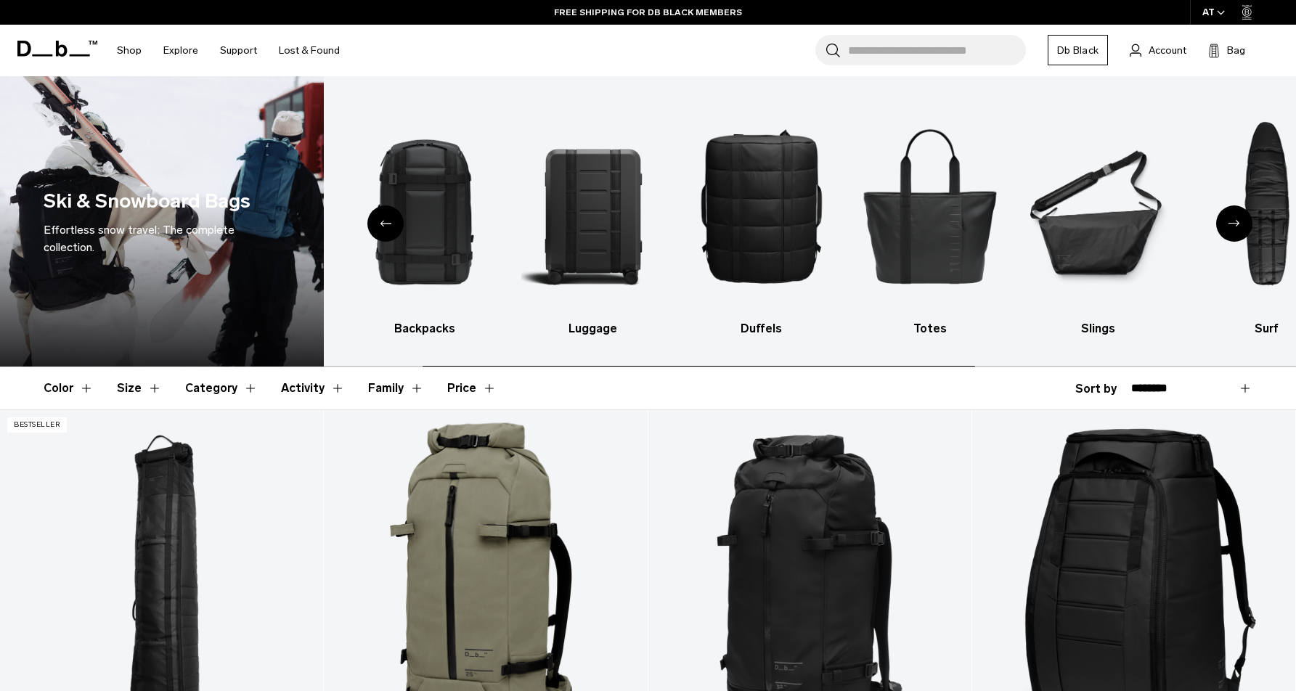
click at [1246, 227] on div "Next slide" at bounding box center [1234, 224] width 36 height 36
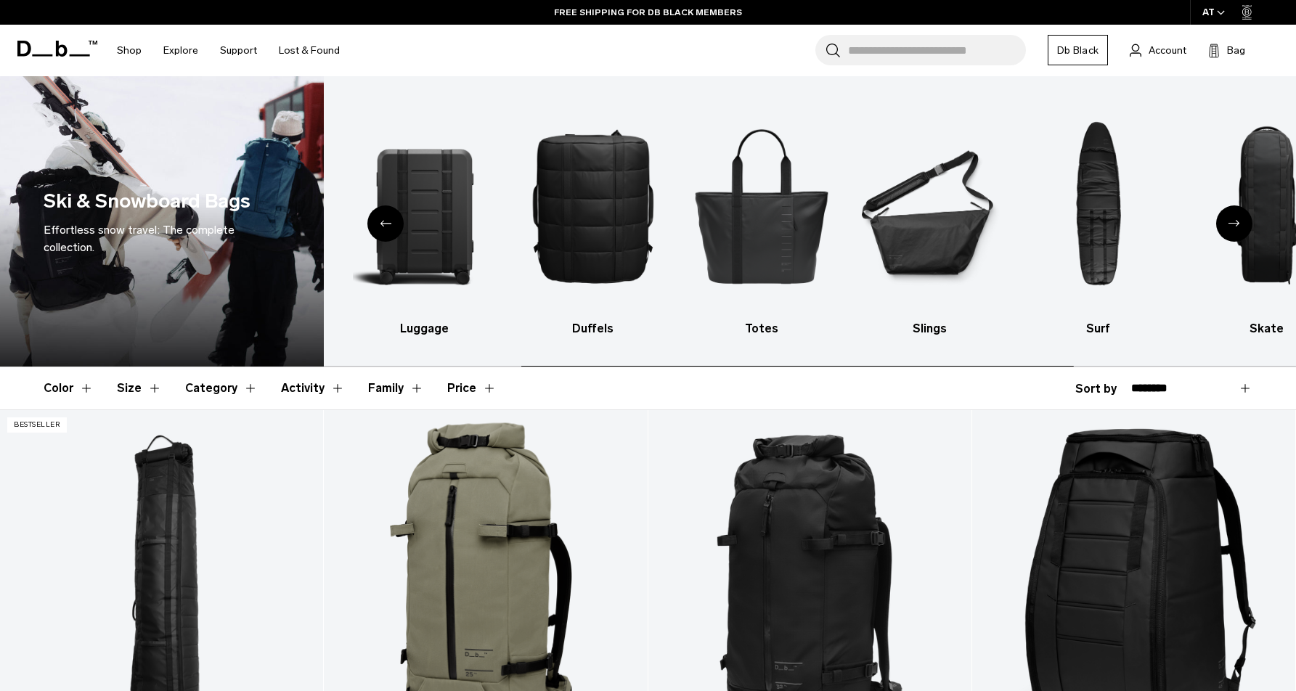
click at [1245, 226] on div "Next slide" at bounding box center [1234, 224] width 36 height 36
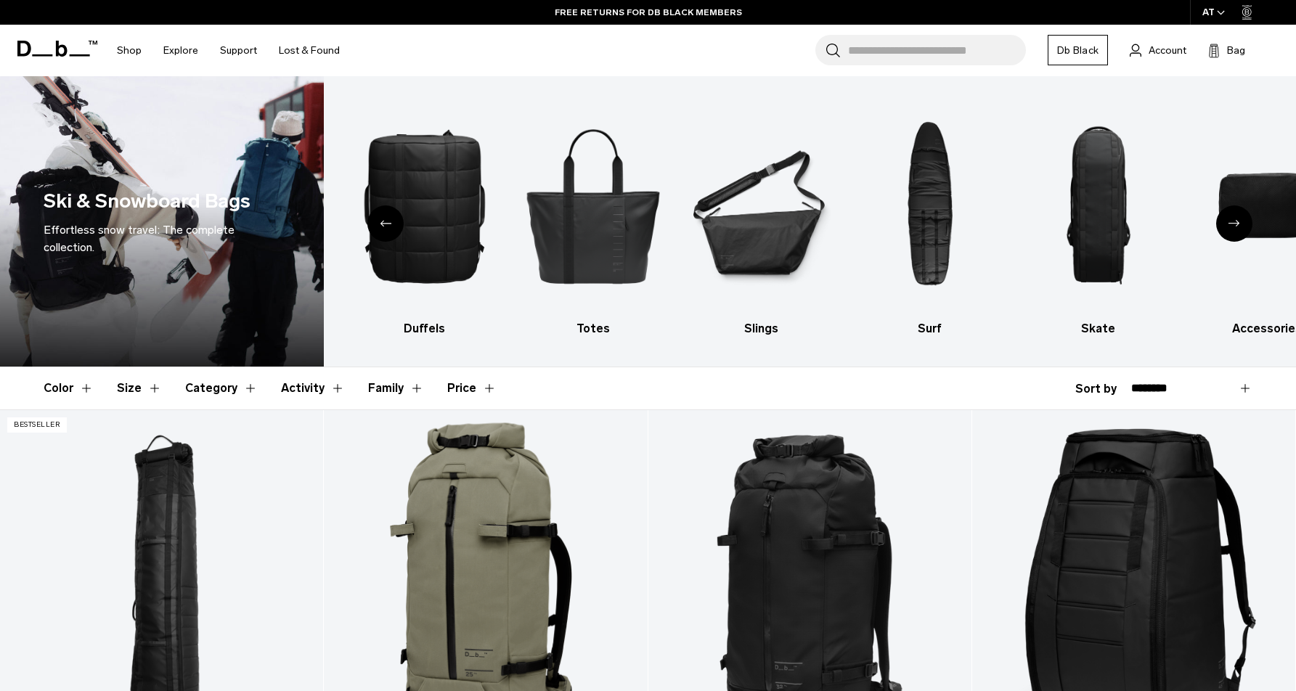
click at [1245, 226] on div "Next slide" at bounding box center [1234, 224] width 36 height 36
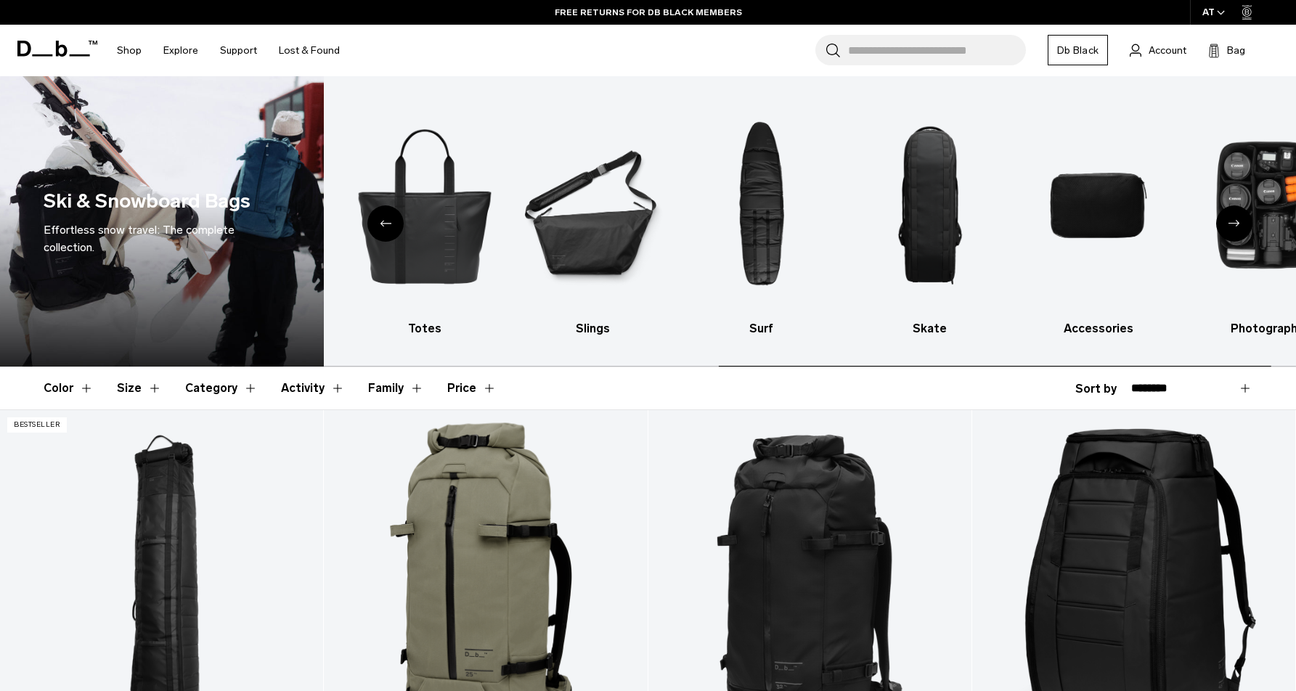
click at [1245, 226] on div "Next slide" at bounding box center [1234, 224] width 36 height 36
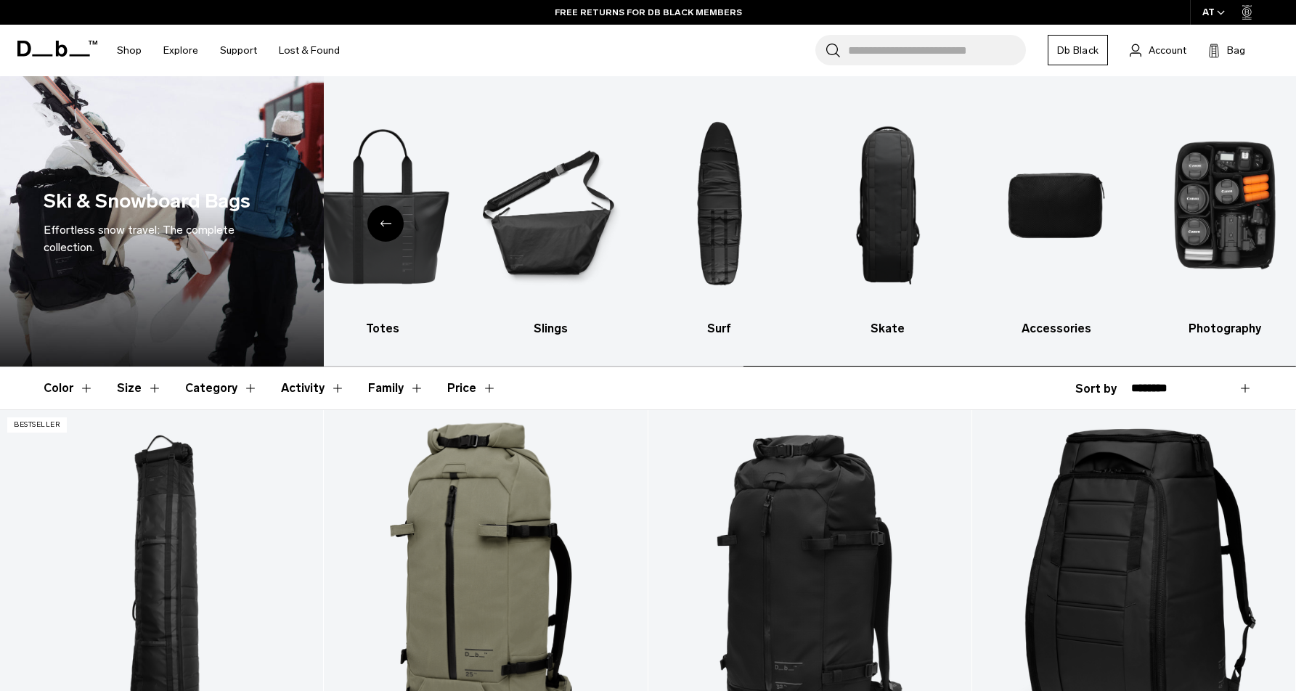
click at [1245, 226] on img "10 / 10" at bounding box center [1224, 205] width 143 height 215
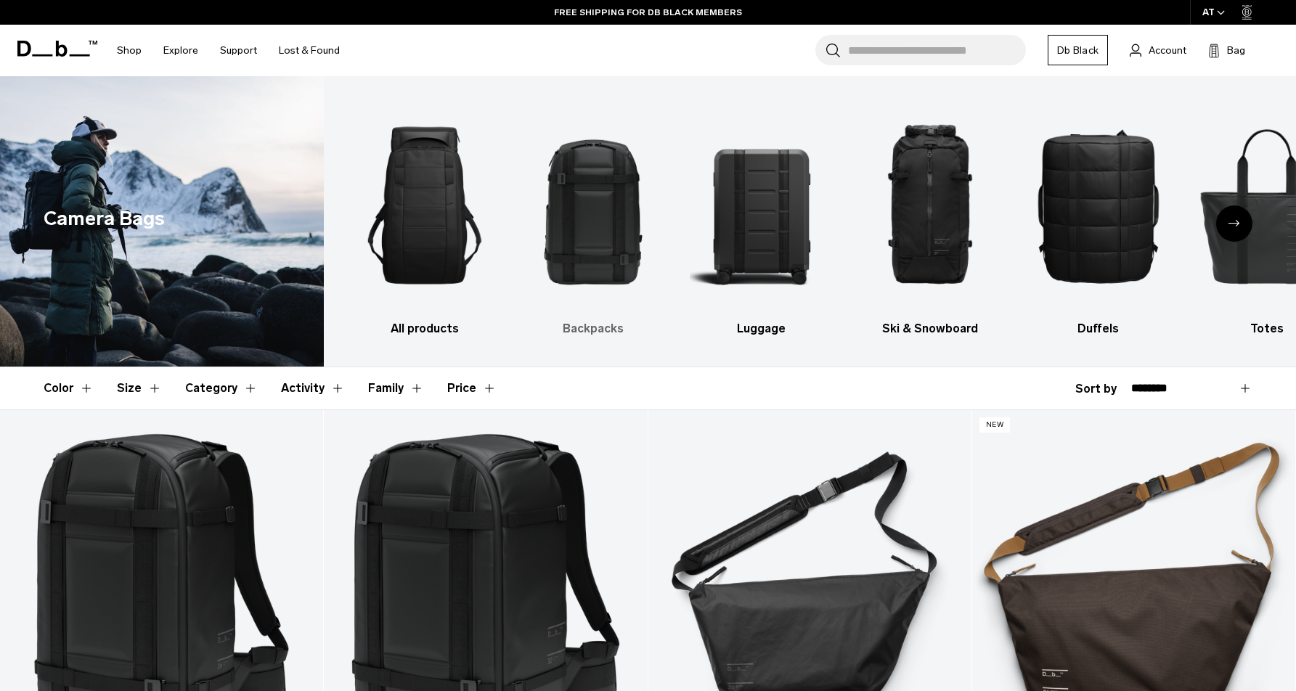
click at [558, 226] on img "2 / 10" at bounding box center [592, 205] width 143 height 215
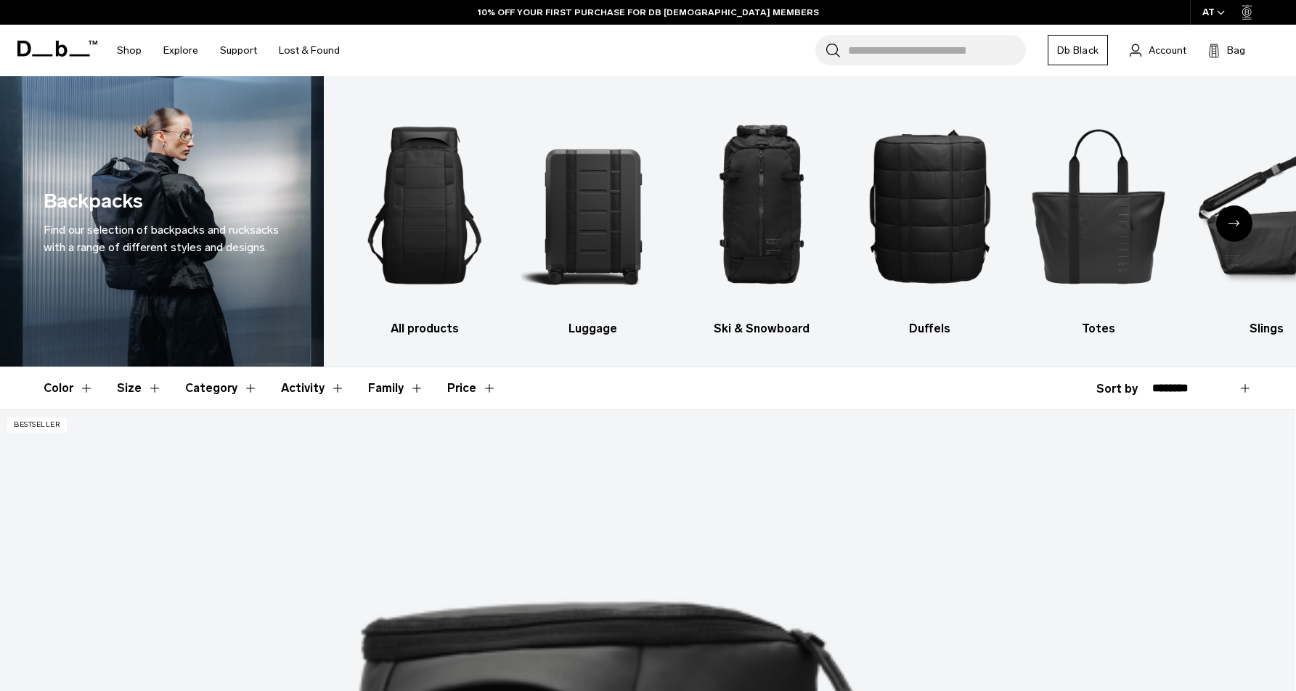
click at [144, 383] on button "Size" at bounding box center [139, 388] width 45 height 42
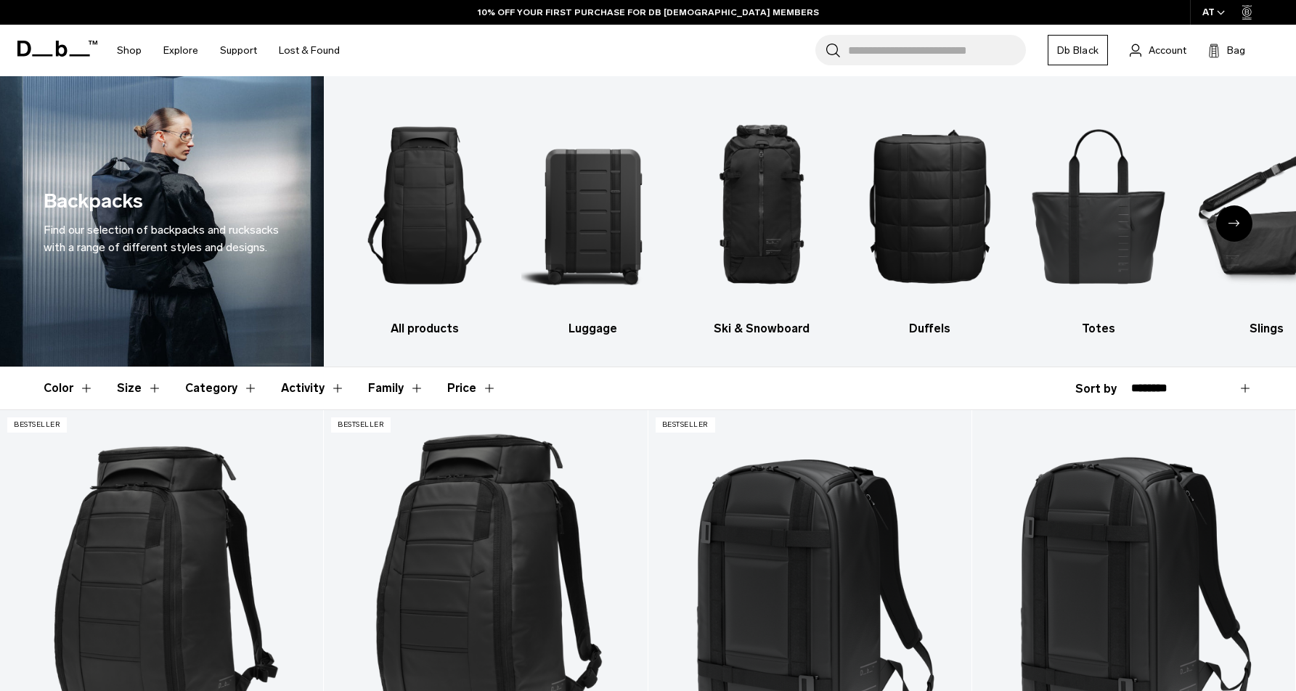
click at [145, 389] on button "Size" at bounding box center [139, 388] width 45 height 42
click at [139, 391] on button "Size" at bounding box center [139, 388] width 45 height 42
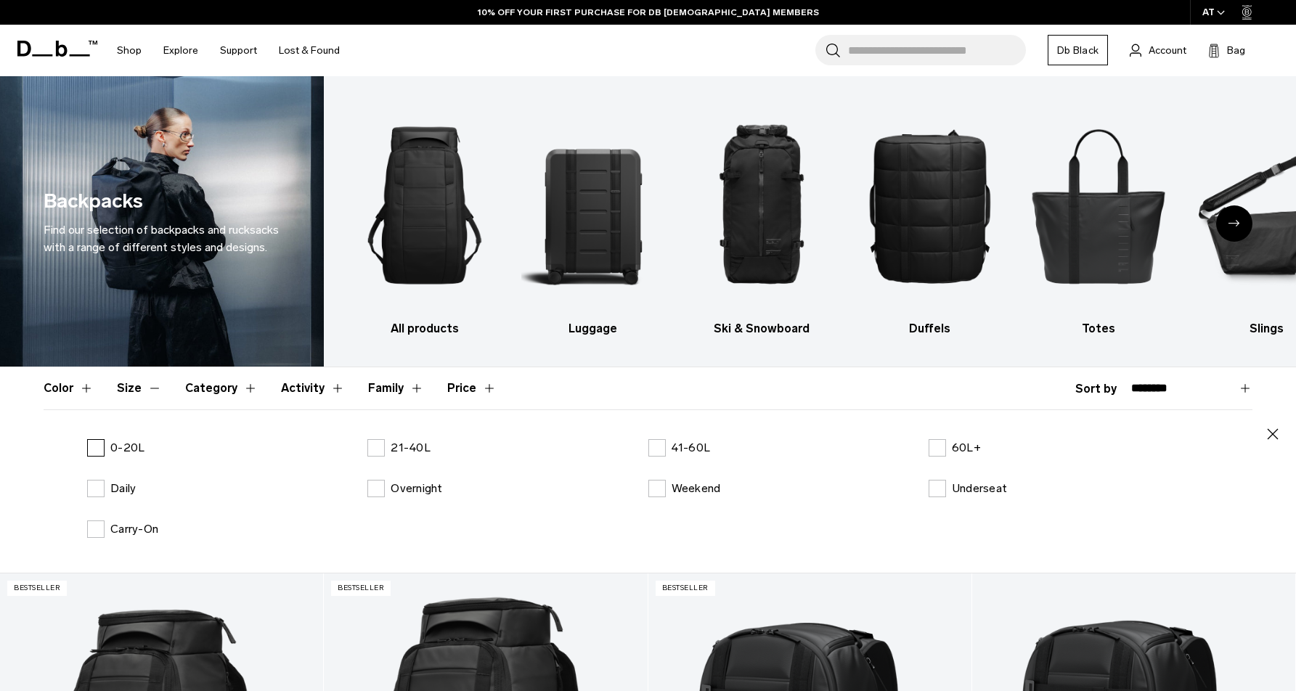
click at [118, 451] on p "0-20L" at bounding box center [127, 447] width 34 height 17
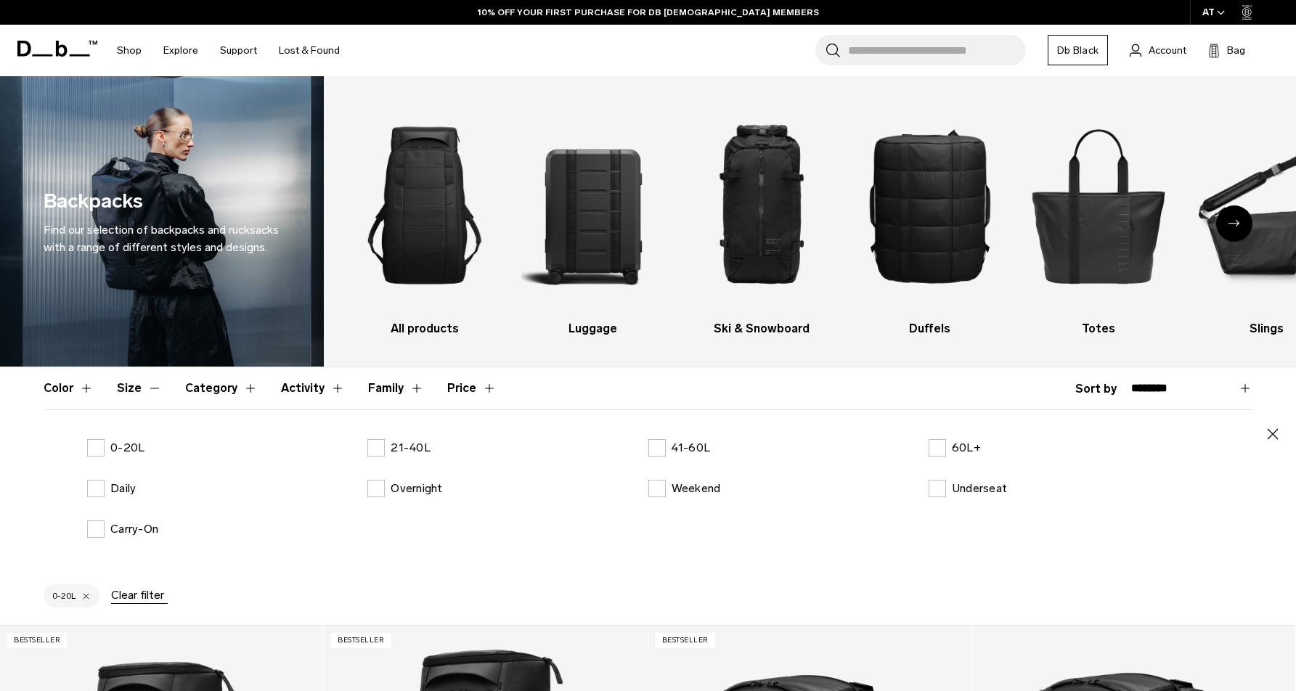
drag, startPoint x: 429, startPoint y: 492, endPoint x: 447, endPoint y: 493, distance: 17.5
click at [430, 492] on p "Overnight" at bounding box center [417, 488] width 52 height 17
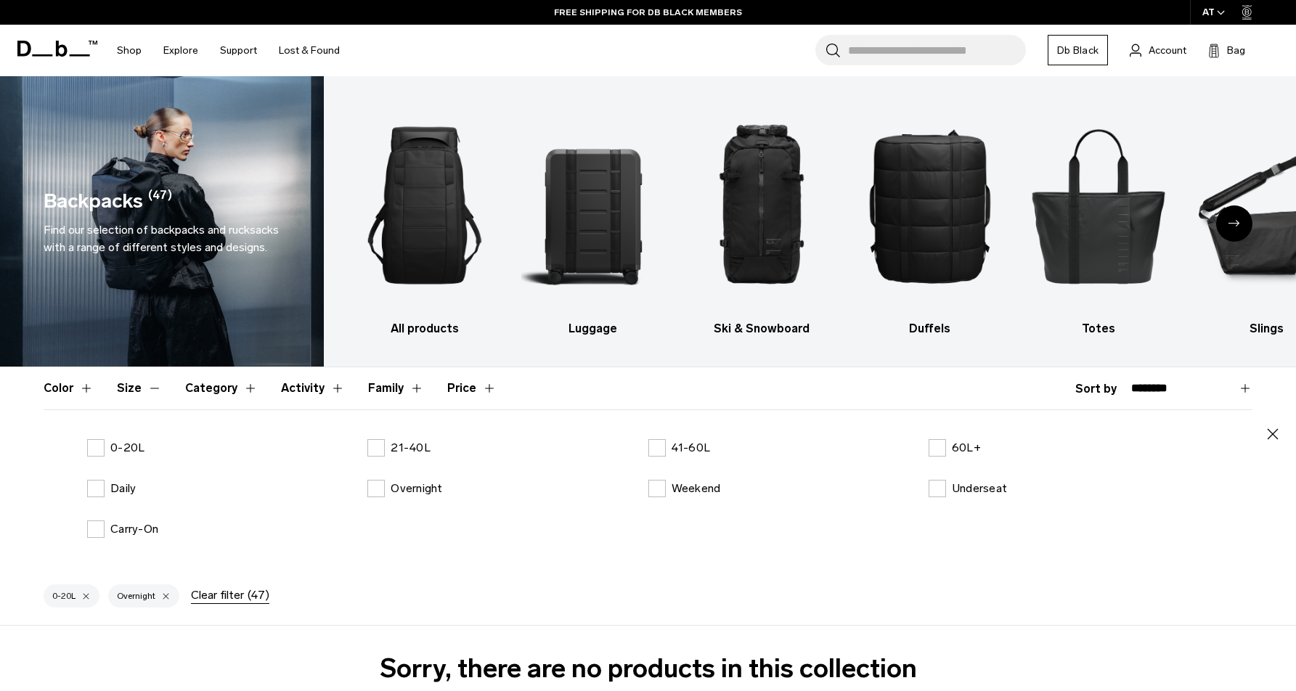
click at [1010, 487] on div "Underseat" at bounding box center [1069, 488] width 280 height 17
click at [929, 487] on label "Underseat" at bounding box center [968, 488] width 78 height 17
drag, startPoint x: 378, startPoint y: 489, endPoint x: 135, endPoint y: 459, distance: 245.1
click at [378, 489] on label "Overnight" at bounding box center [404, 488] width 75 height 17
click at [132, 447] on p "0-20L" at bounding box center [127, 447] width 34 height 17
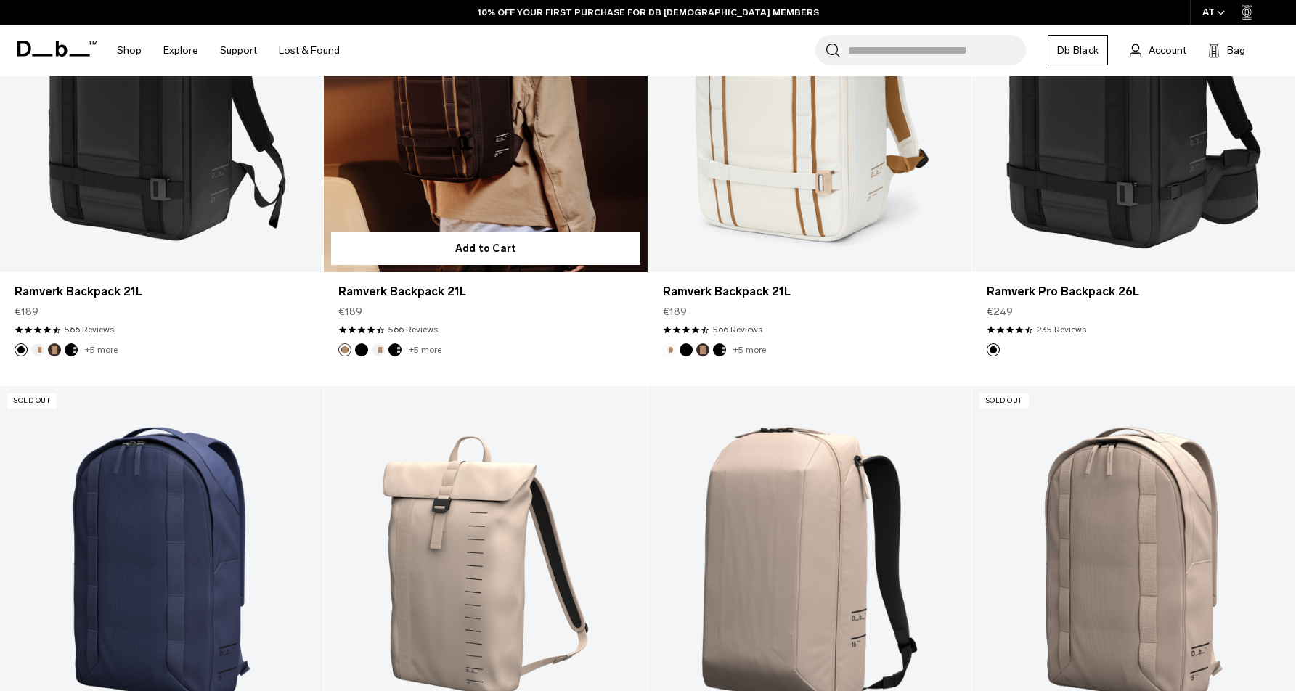
scroll to position [489, 0]
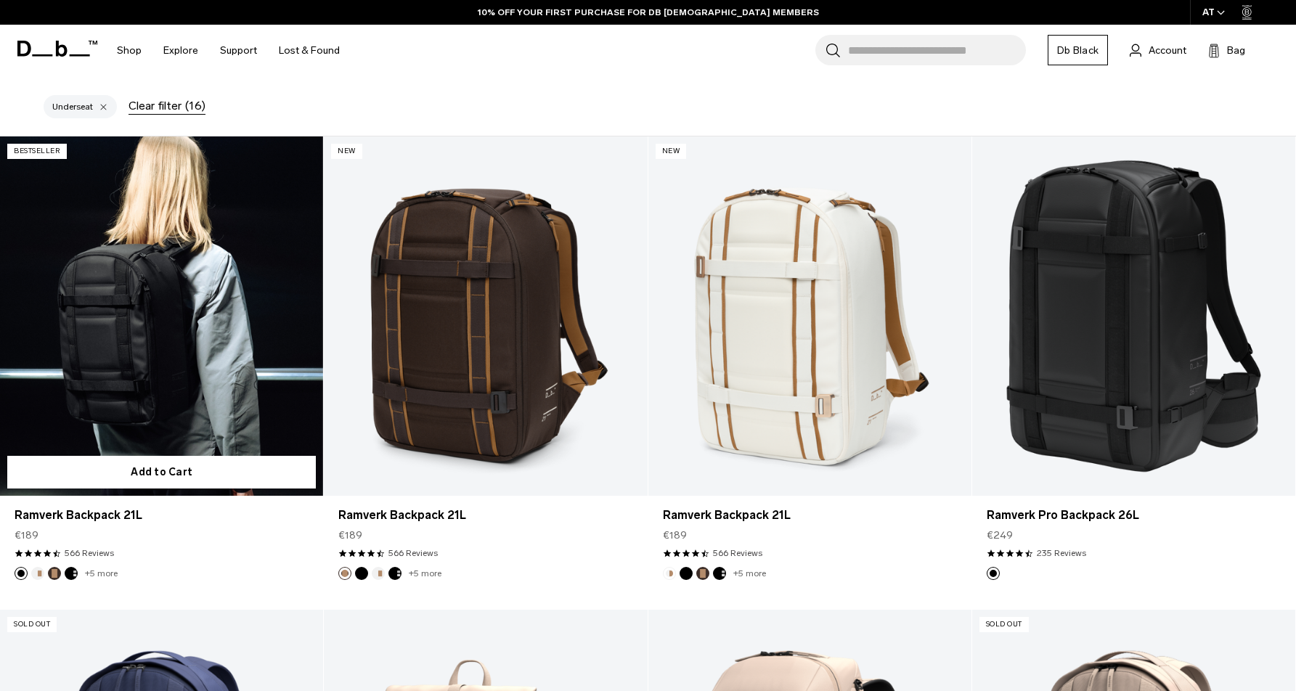
click at [153, 370] on link "Ramverk Backpack 21L" at bounding box center [161, 316] width 323 height 359
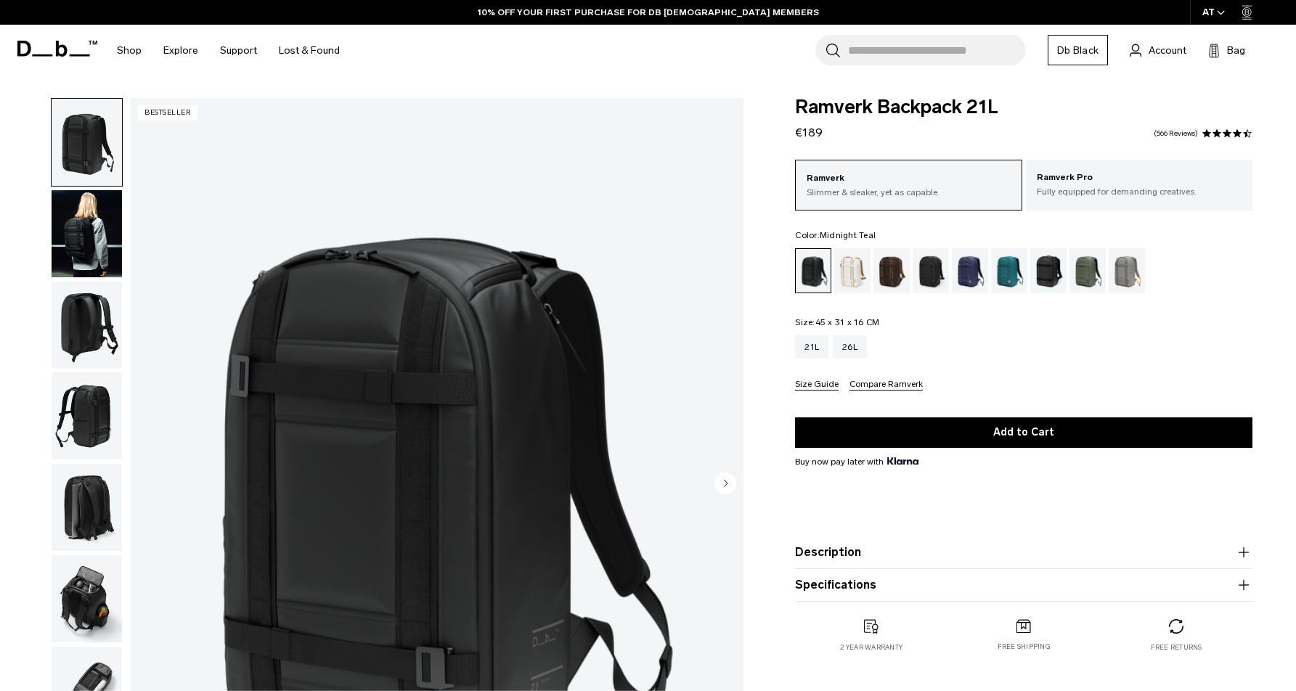
click at [1012, 277] on div "Midnight Teal" at bounding box center [1009, 270] width 37 height 45
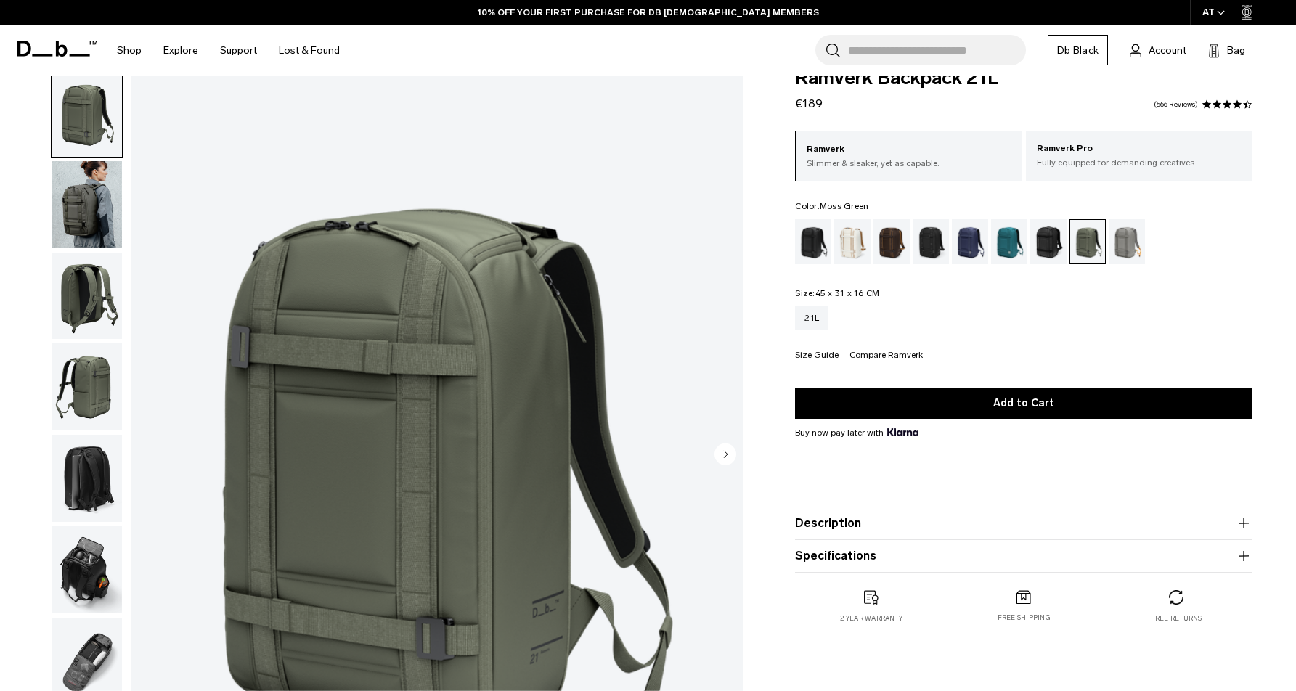
scroll to position [20, 0]
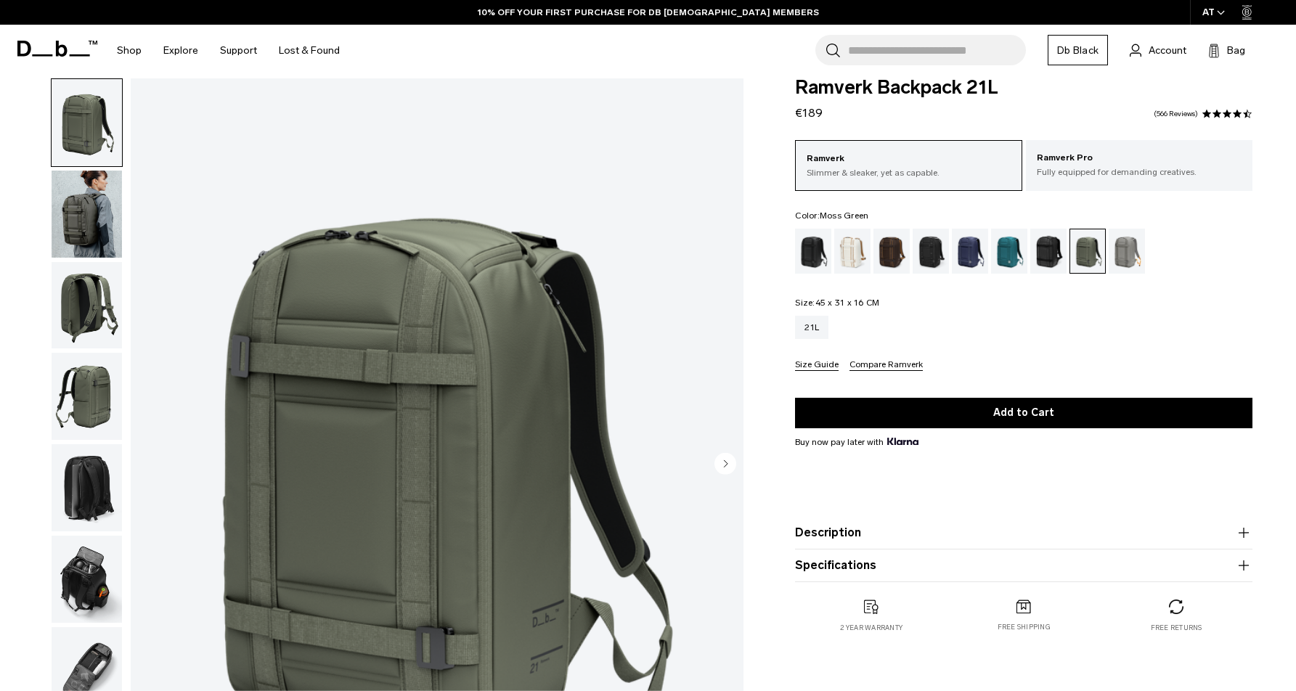
click at [99, 312] on img "button" at bounding box center [87, 305] width 70 height 87
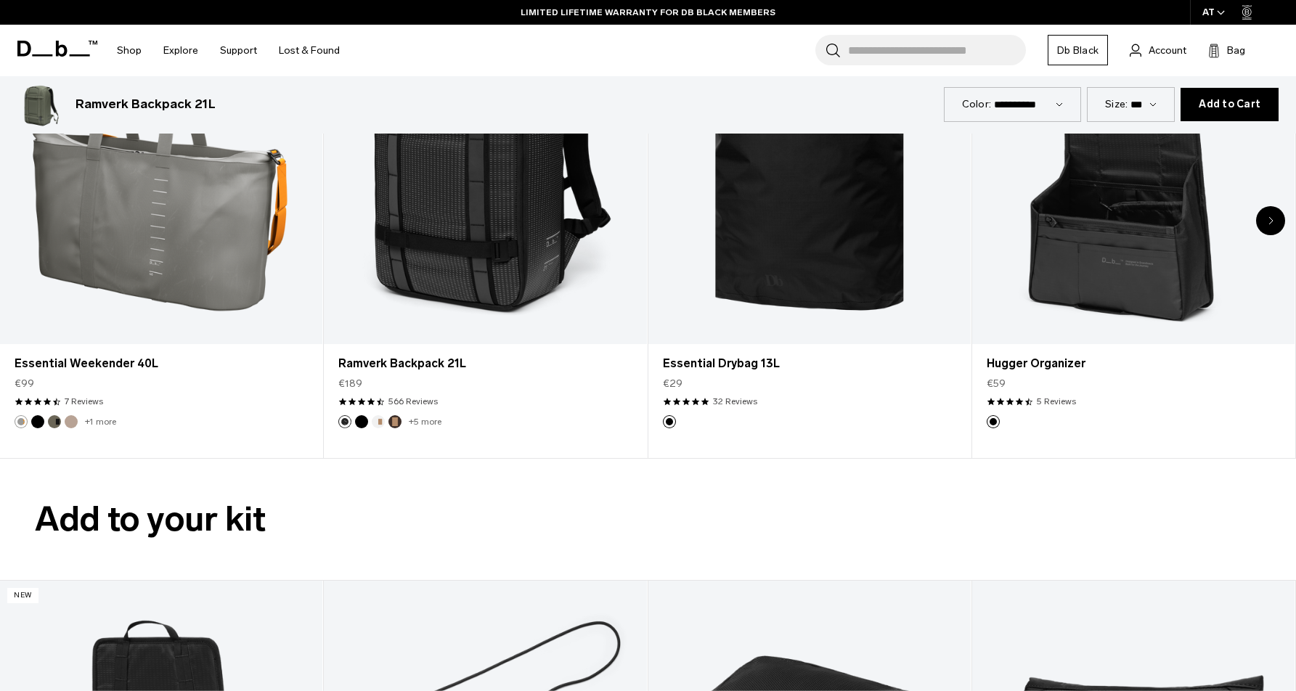
scroll to position [0, 0]
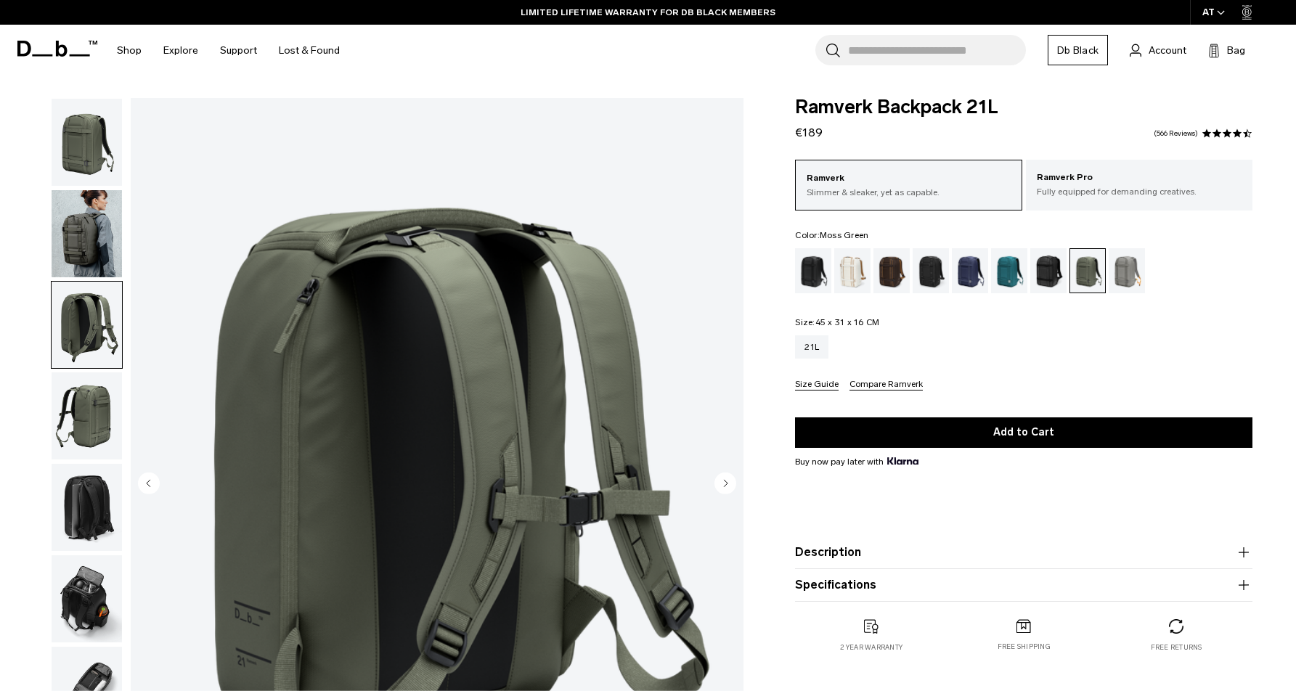
click at [73, 127] on img "button" at bounding box center [87, 142] width 70 height 87
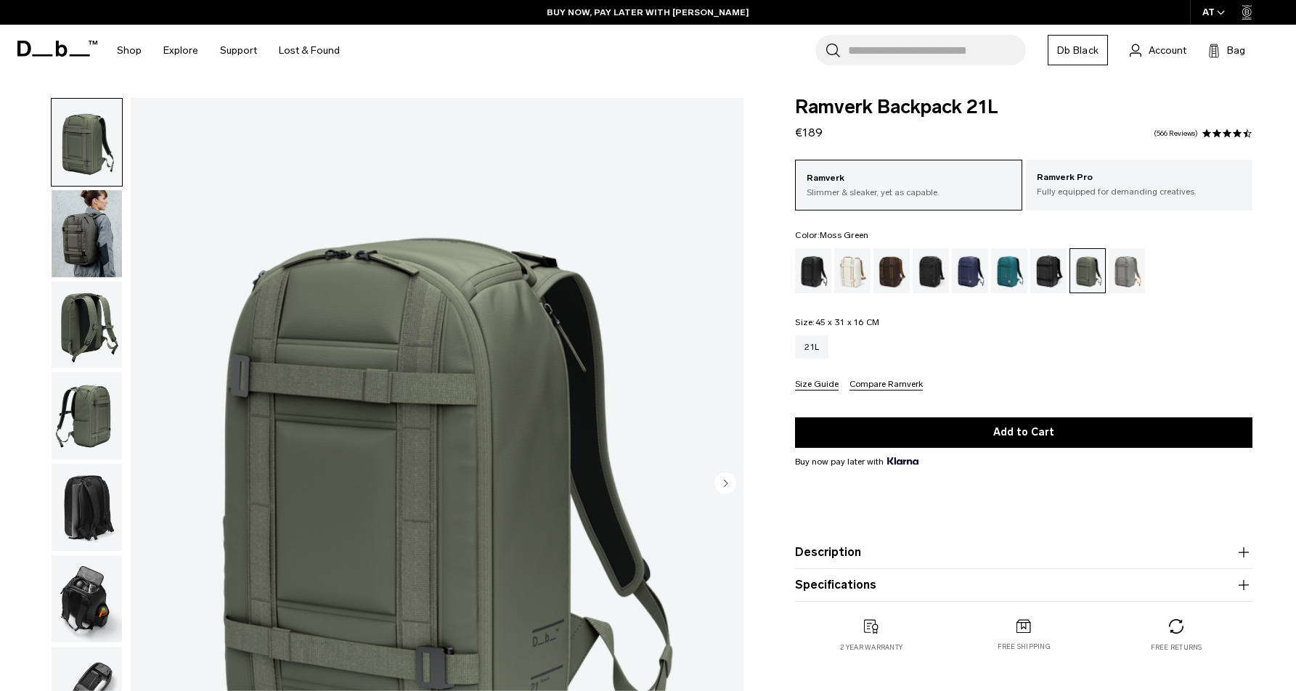
scroll to position [9, 0]
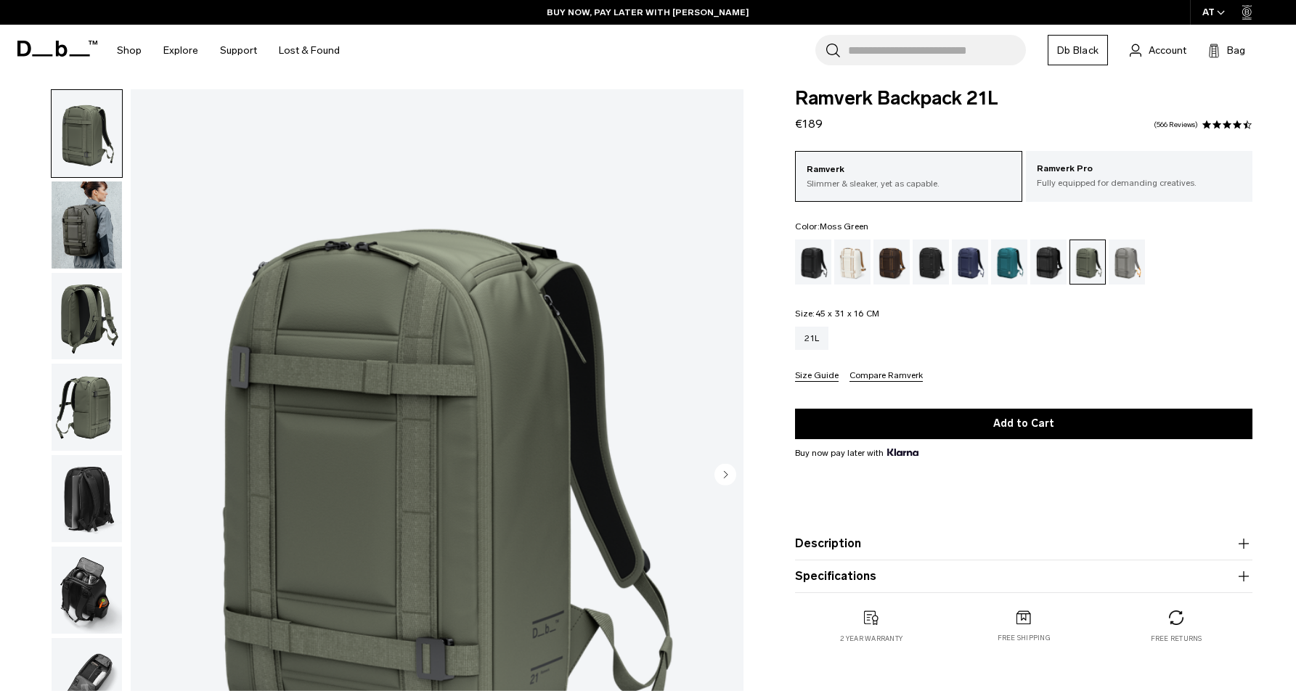
click at [84, 584] on img "button" at bounding box center [87, 590] width 70 height 87
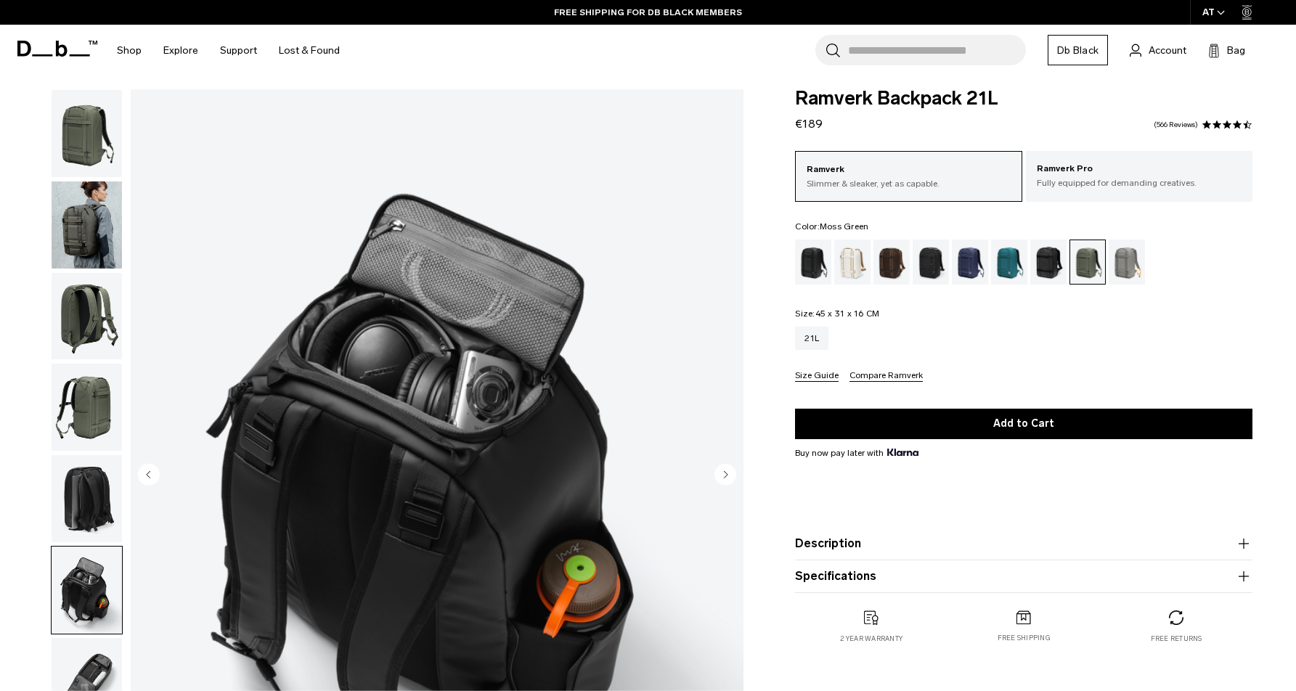
click at [87, 660] on img "button" at bounding box center [87, 681] width 70 height 87
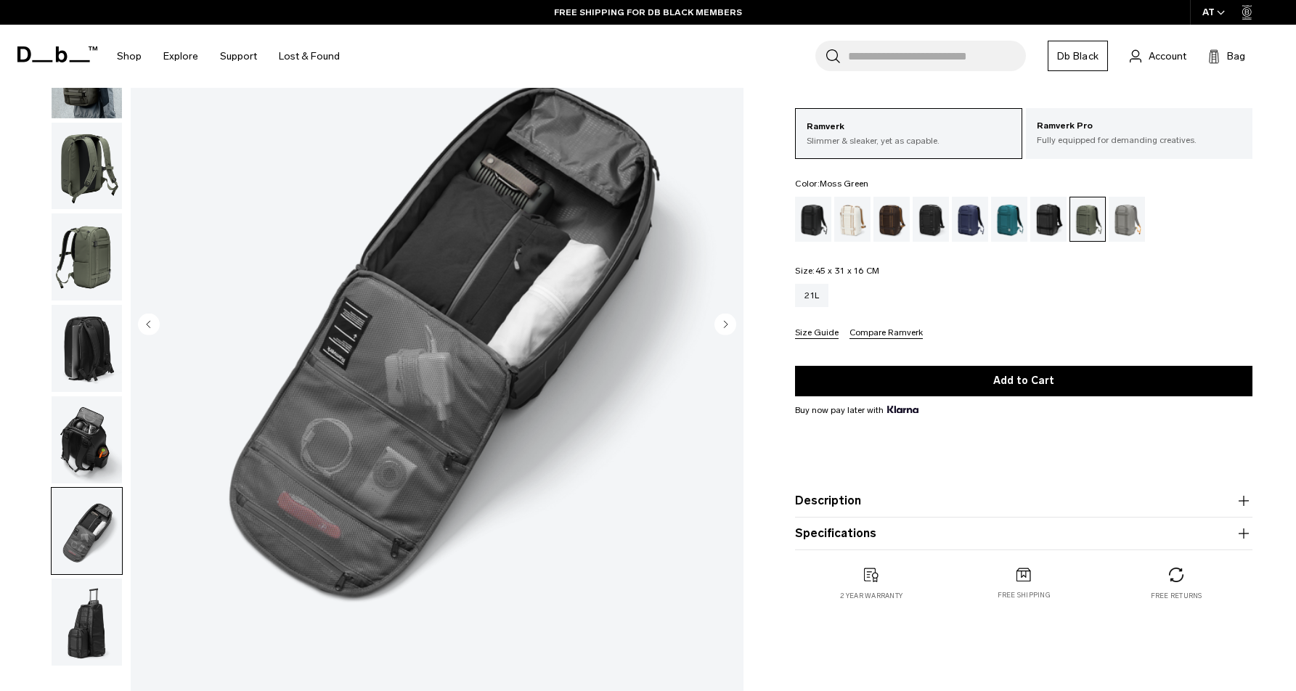
scroll to position [150, 0]
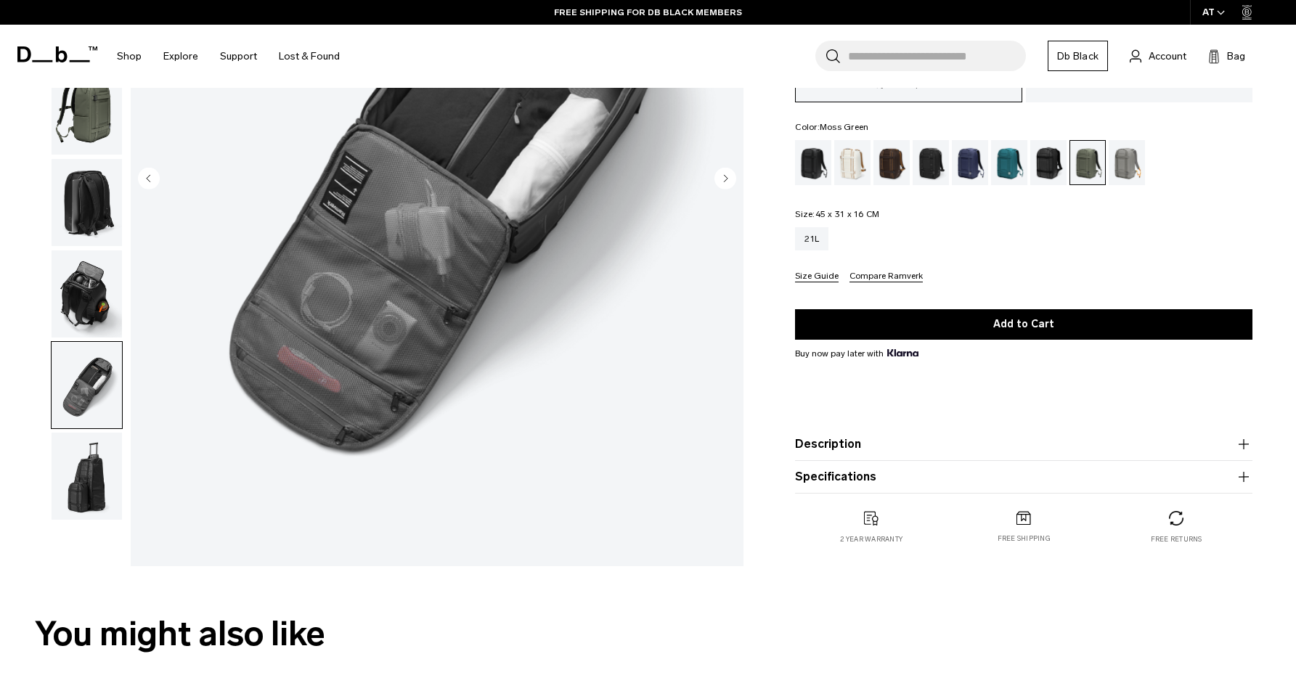
click at [67, 215] on img "button" at bounding box center [87, 202] width 70 height 87
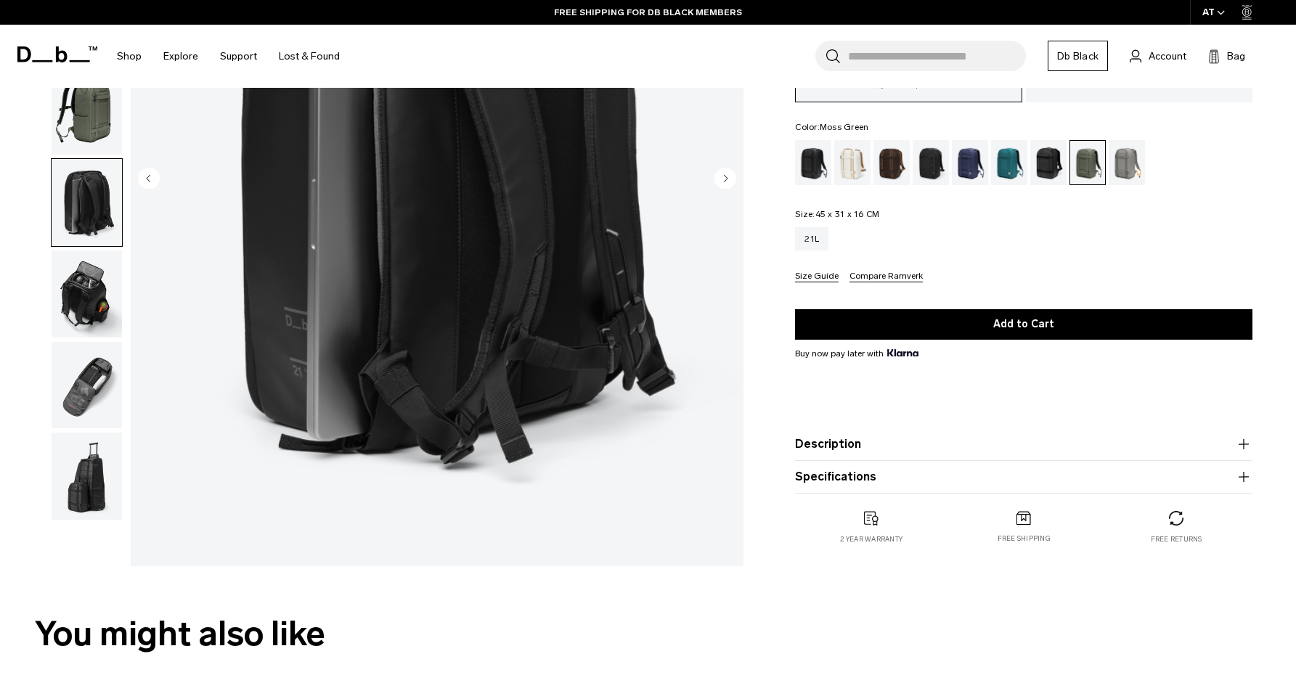
scroll to position [132, 0]
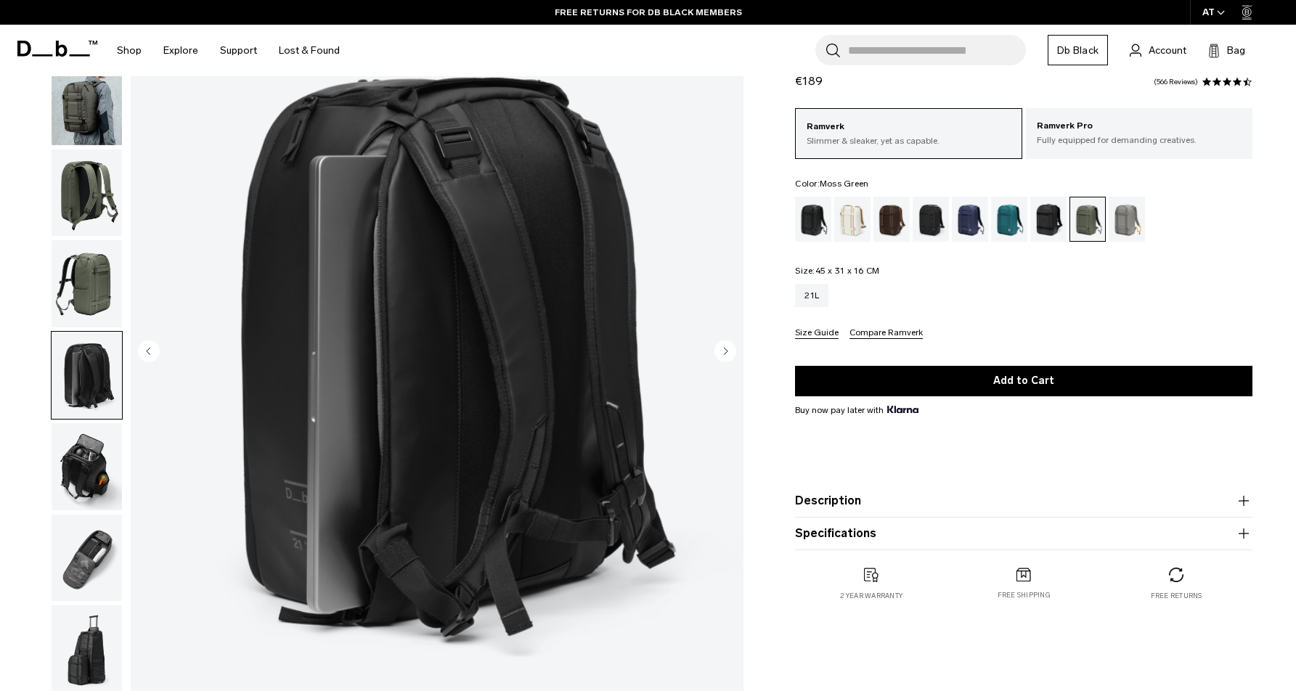
click at [84, 556] on img "button" at bounding box center [87, 558] width 70 height 87
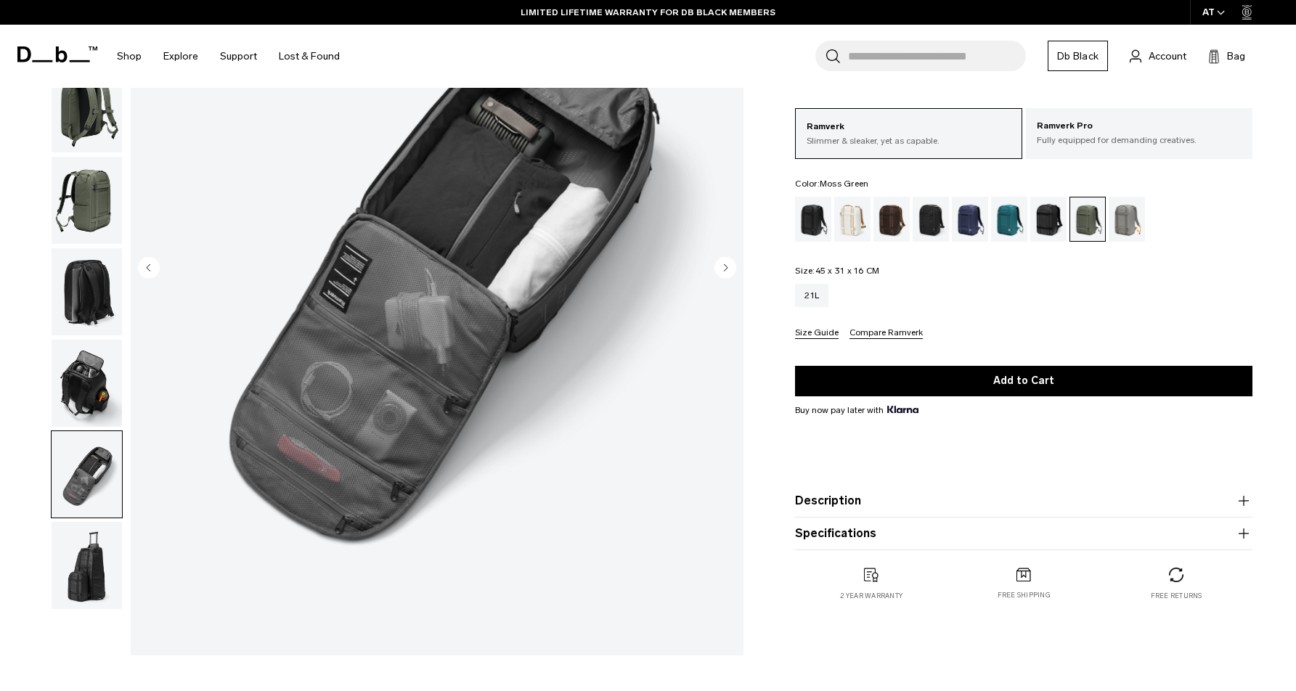
scroll to position [312, 0]
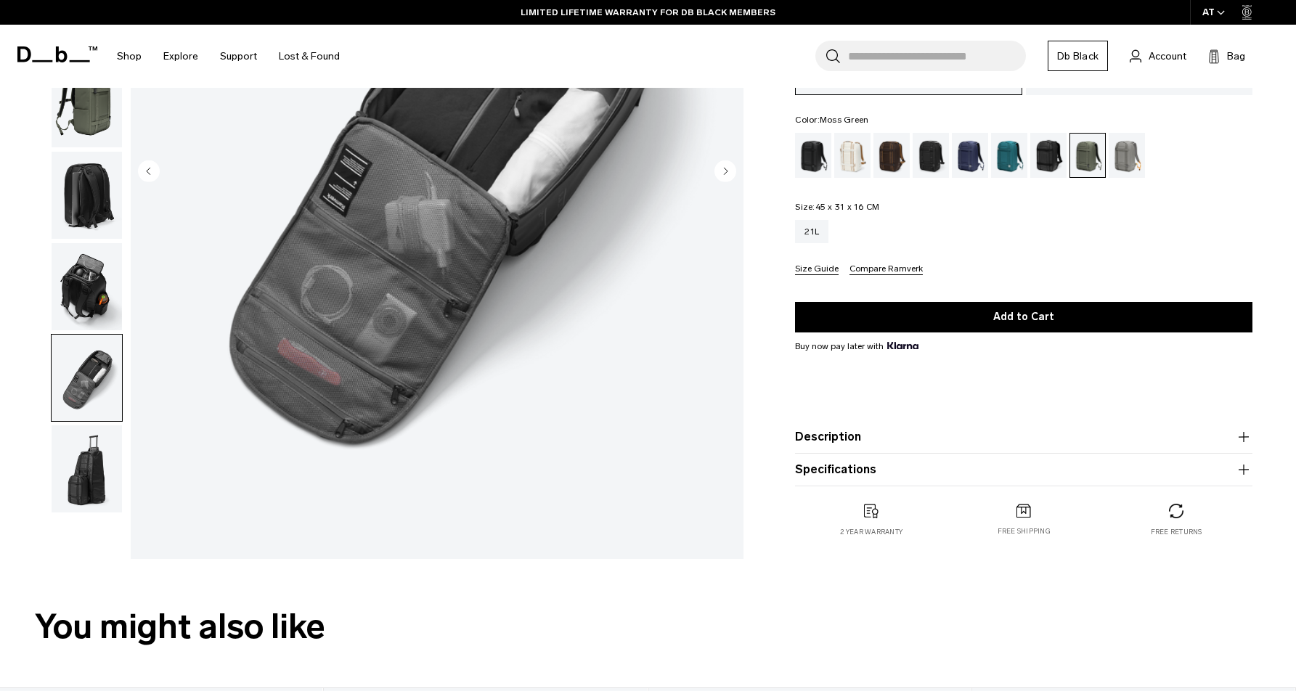
click at [92, 513] on img "button" at bounding box center [87, 469] width 70 height 87
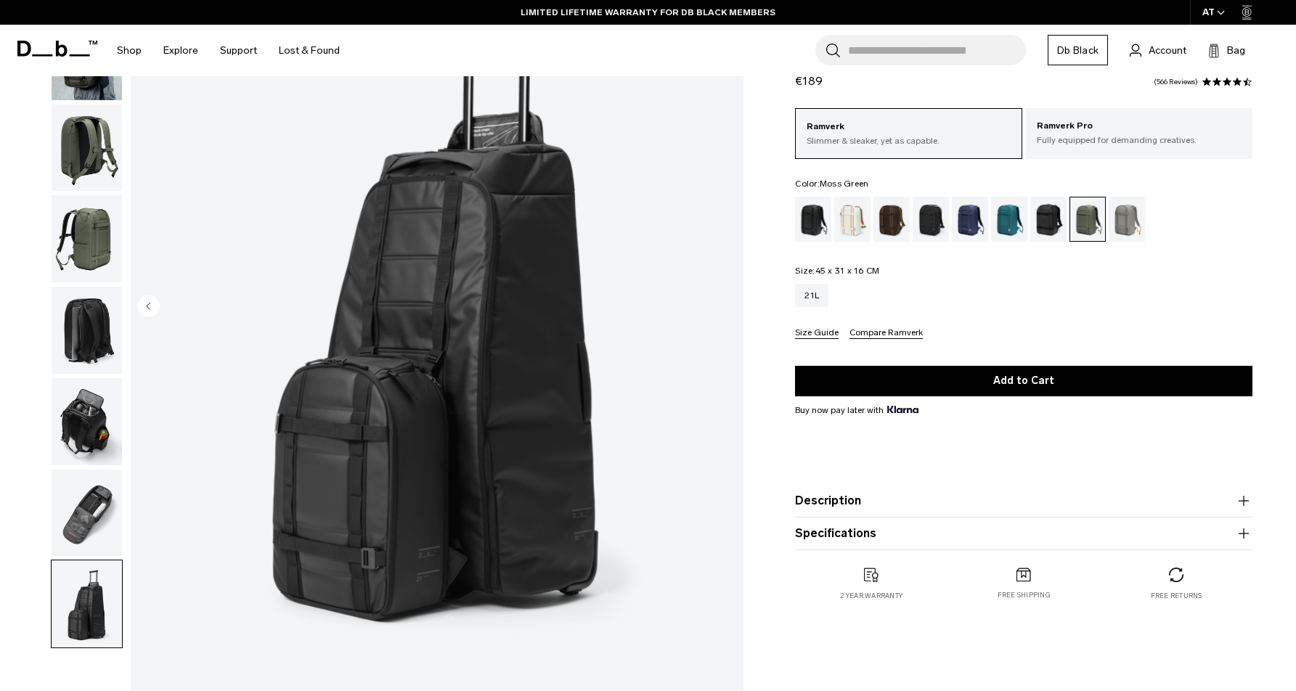
scroll to position [12, 0]
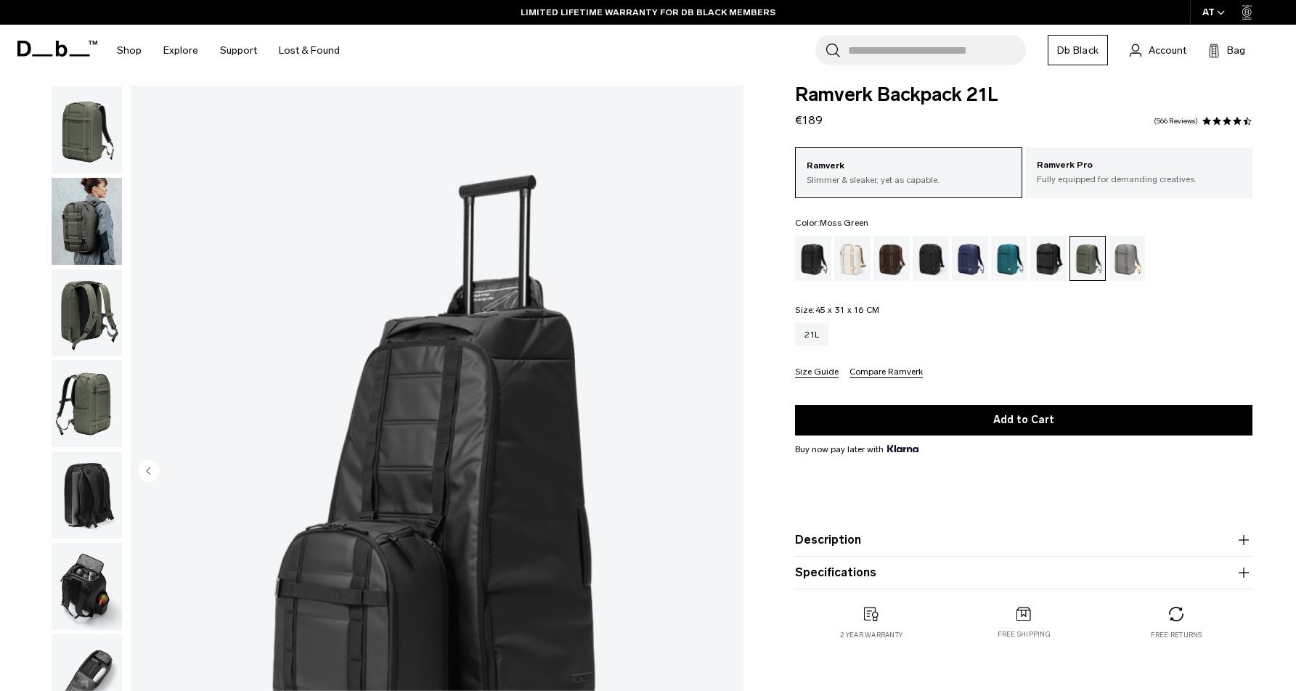
click at [85, 109] on img "button" at bounding box center [87, 129] width 70 height 87
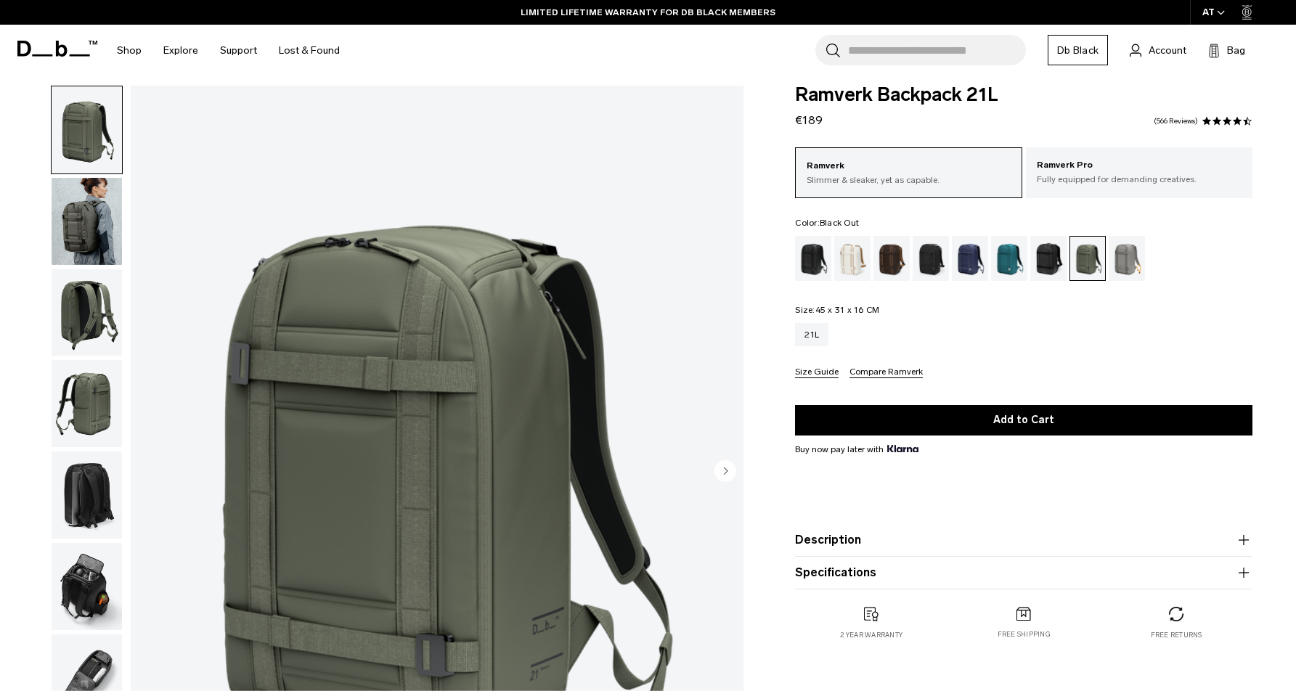
click at [807, 261] on div "Black Out" at bounding box center [813, 258] width 37 height 45
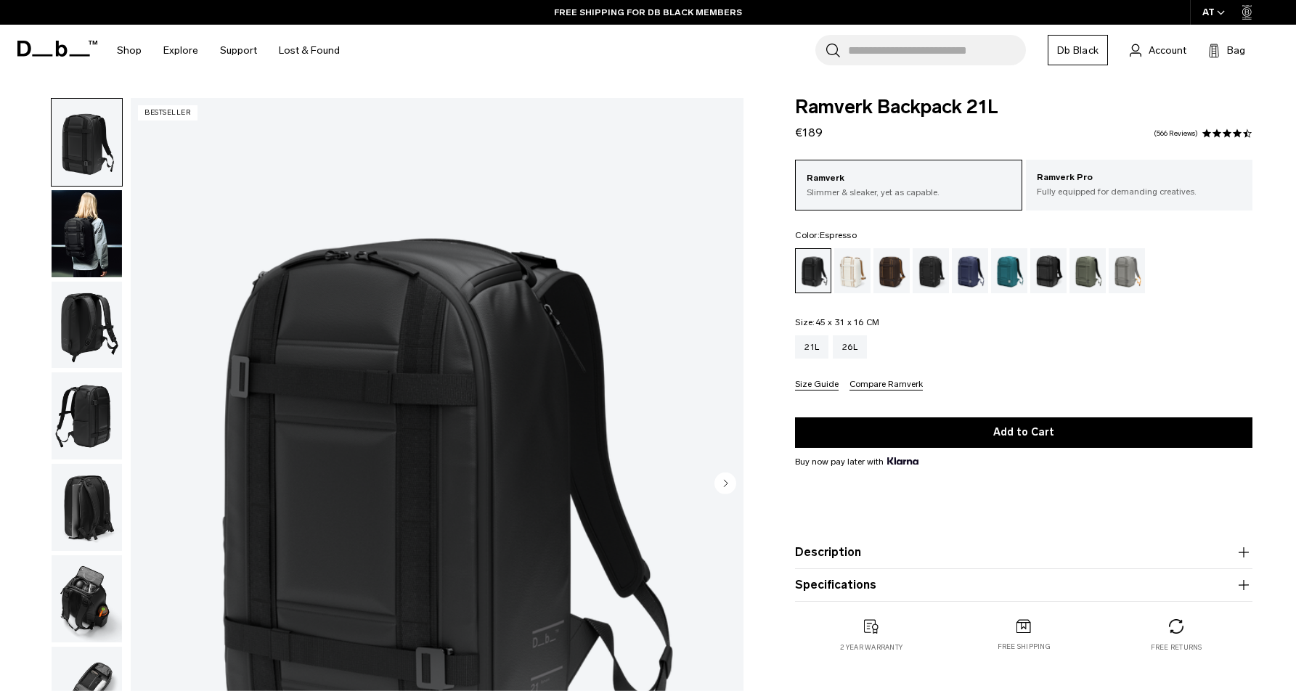
click at [898, 266] on div "Espresso" at bounding box center [892, 270] width 37 height 45
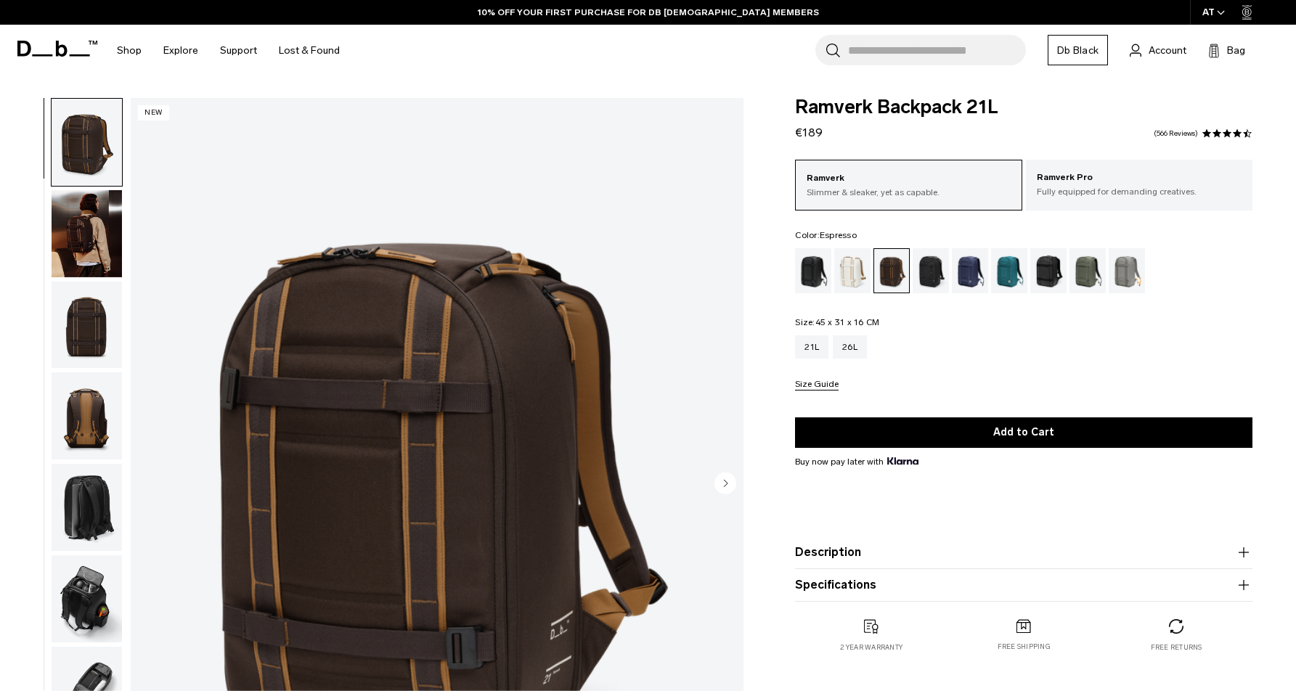
scroll to position [141, 0]
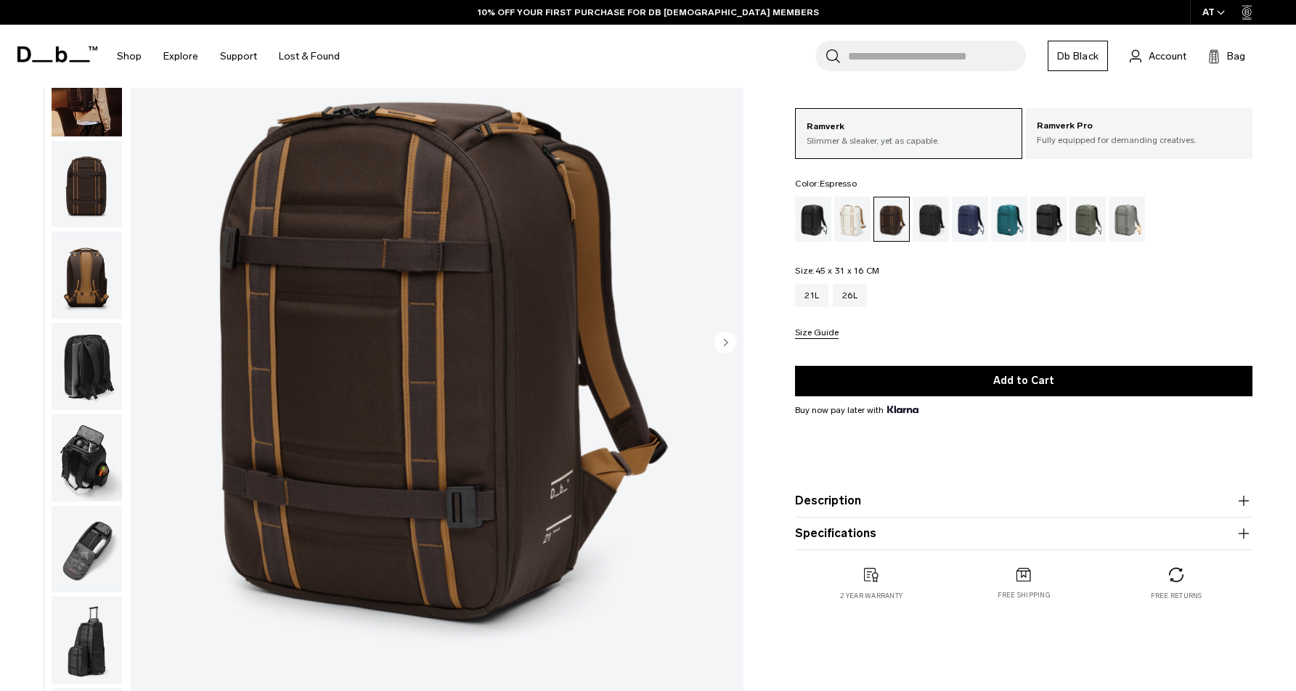
click at [70, 273] on img "button" at bounding box center [87, 275] width 70 height 87
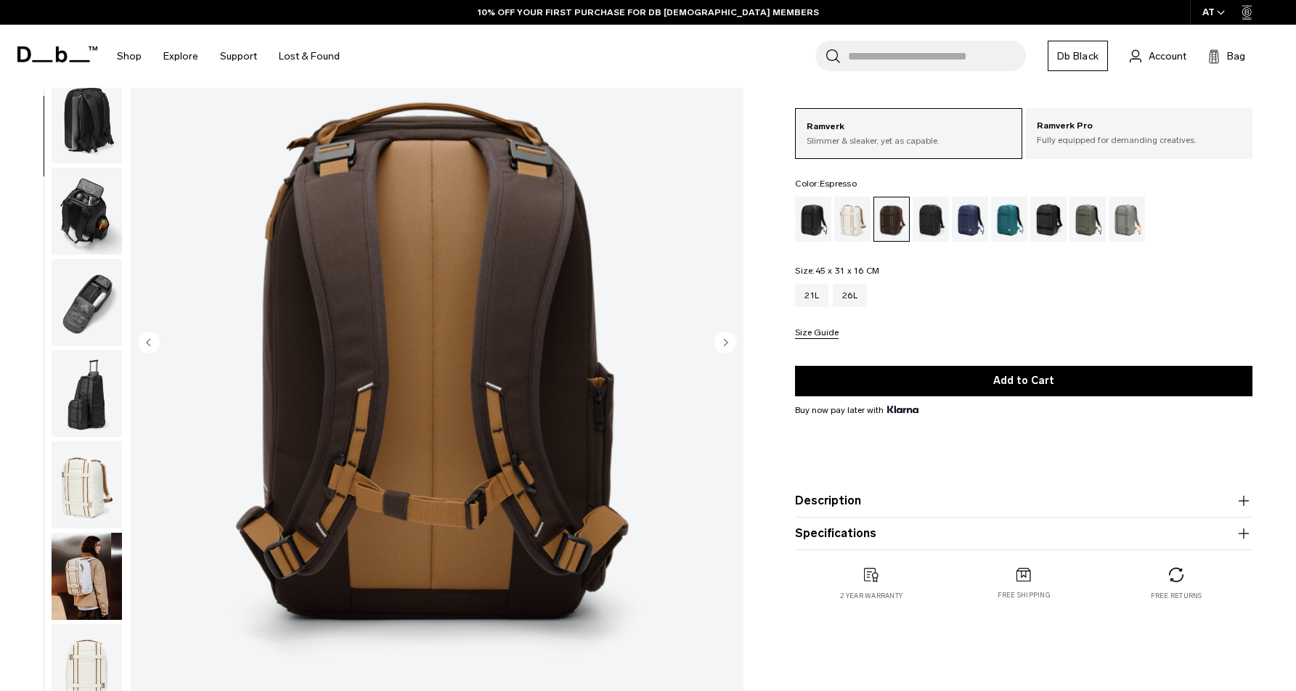
scroll to position [277, 0]
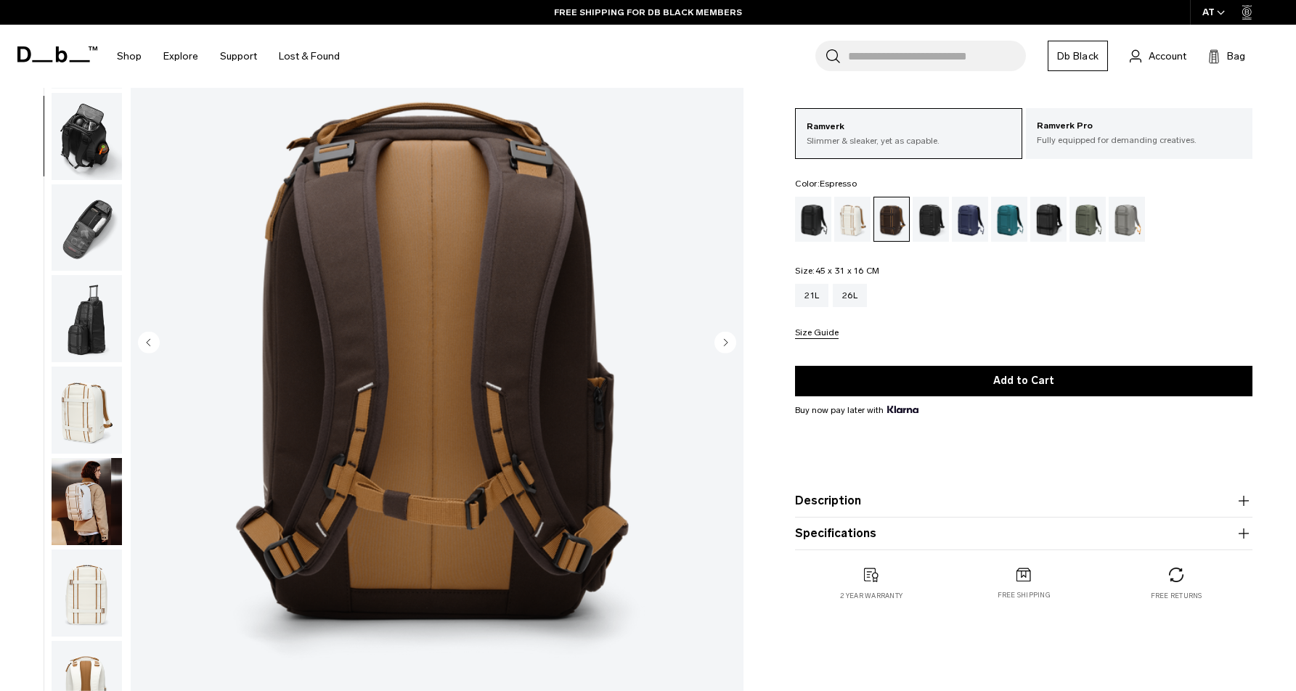
click at [76, 505] on img "button" at bounding box center [87, 501] width 70 height 87
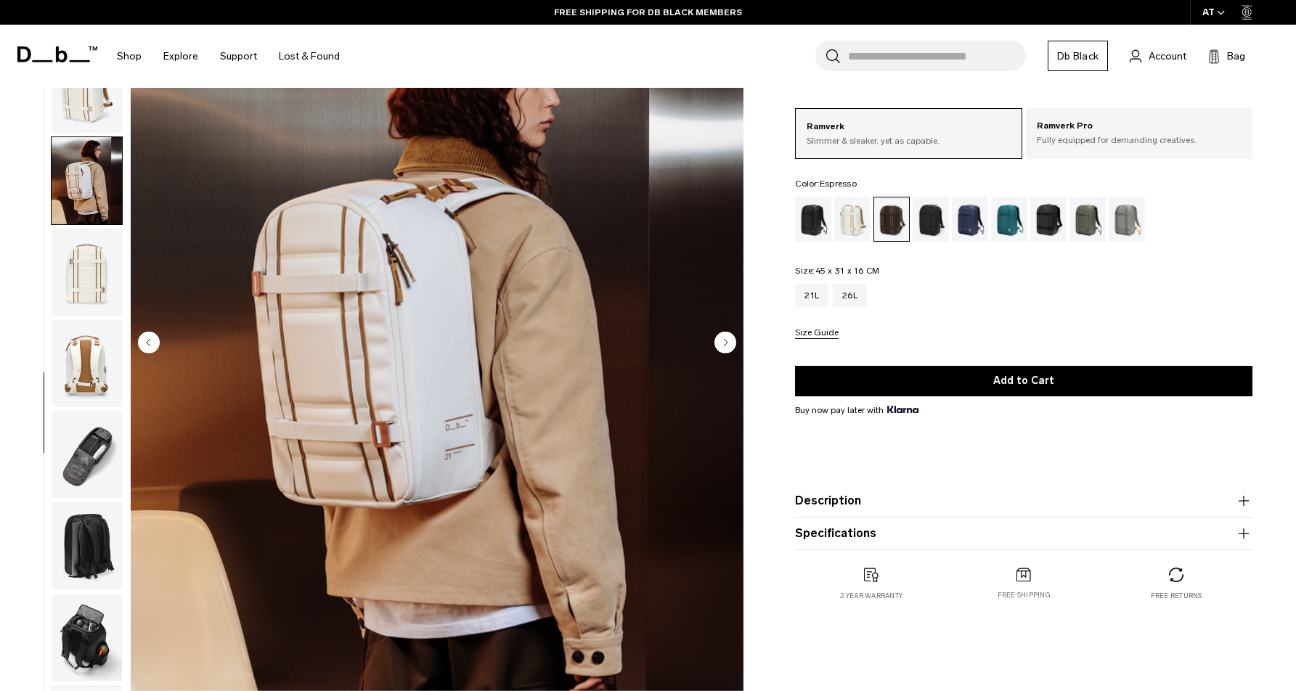
scroll to position [702, 0]
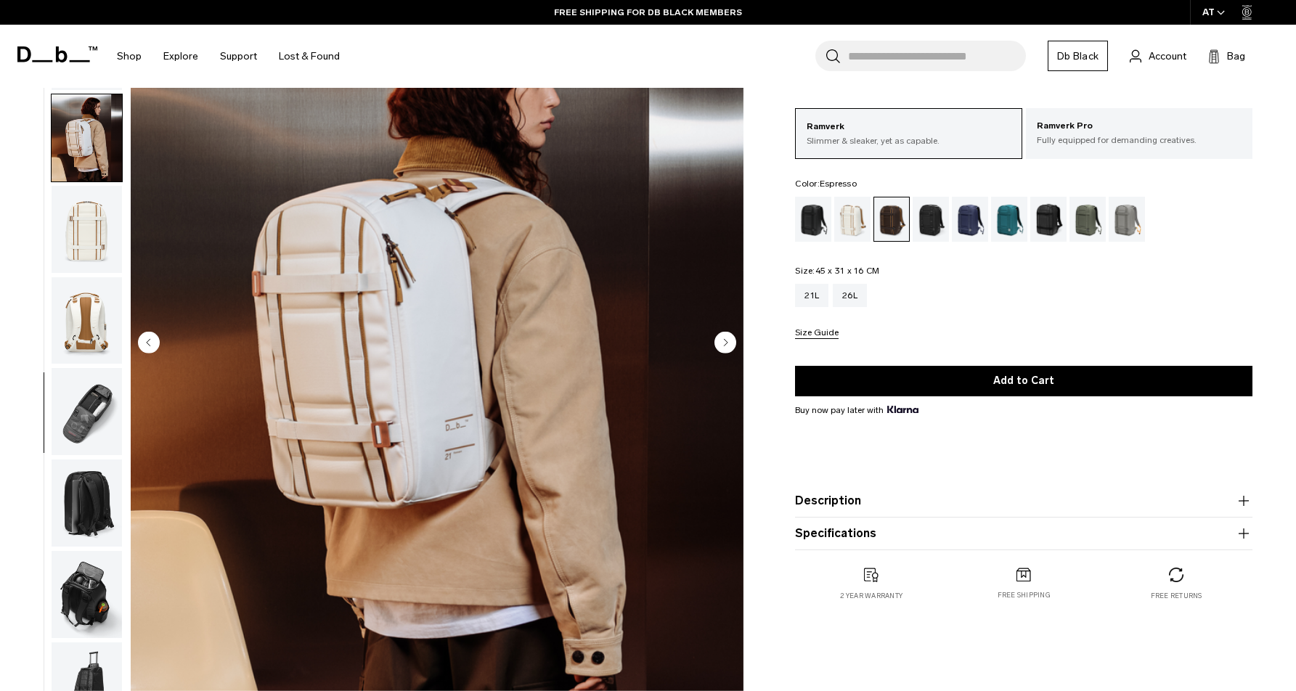
click at [94, 534] on img "button" at bounding box center [87, 503] width 70 height 87
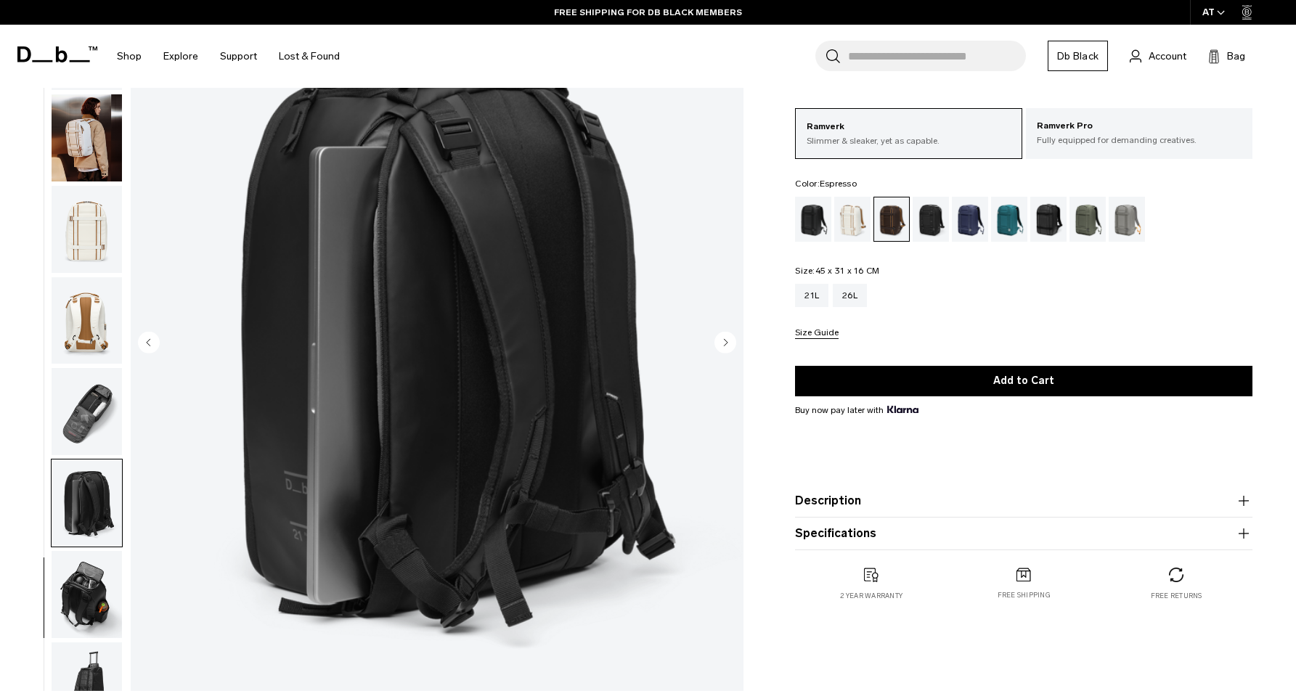
click at [88, 574] on img "button" at bounding box center [87, 594] width 70 height 87
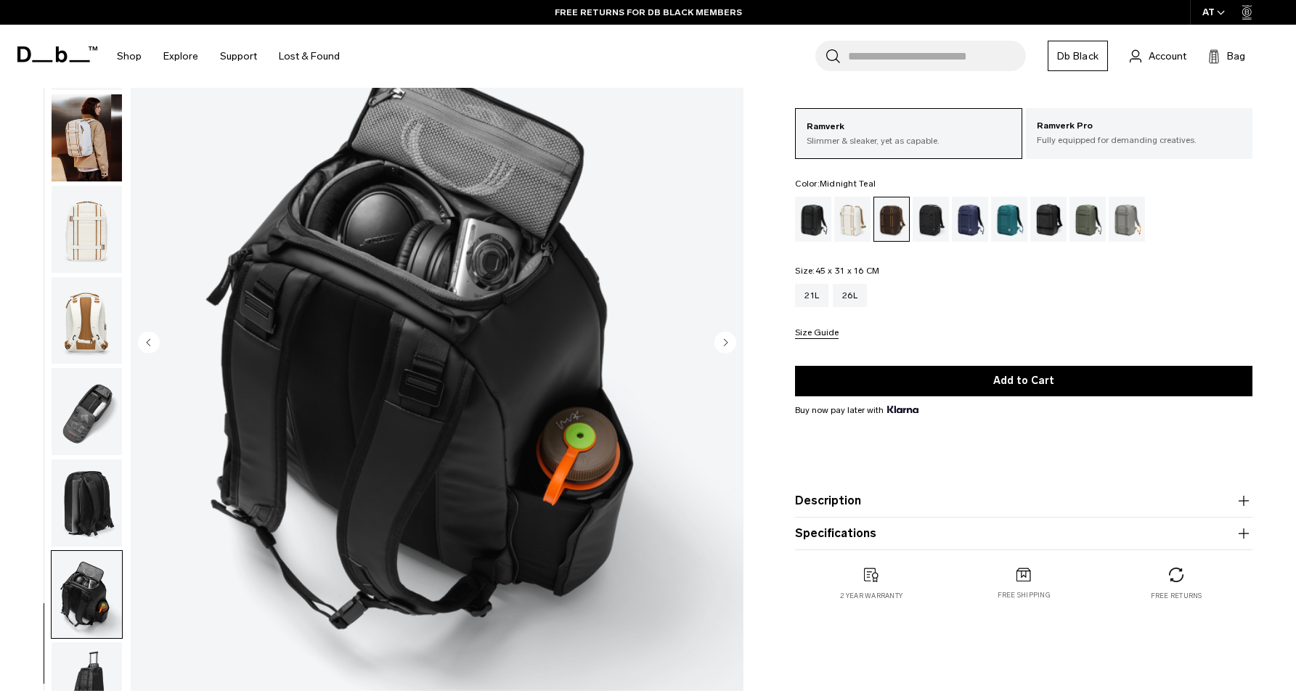
click at [1006, 222] on div "Midnight Teal" at bounding box center [1009, 219] width 37 height 45
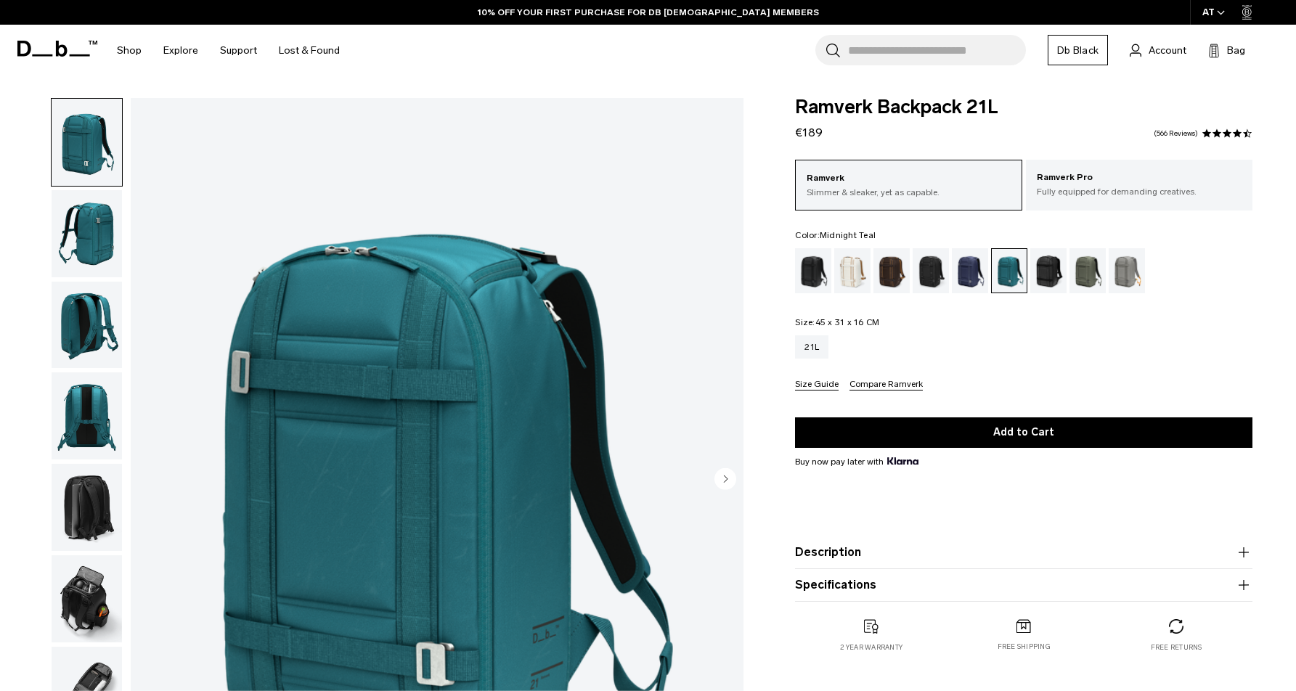
click at [134, 416] on img "1 / 8" at bounding box center [437, 480] width 613 height 765
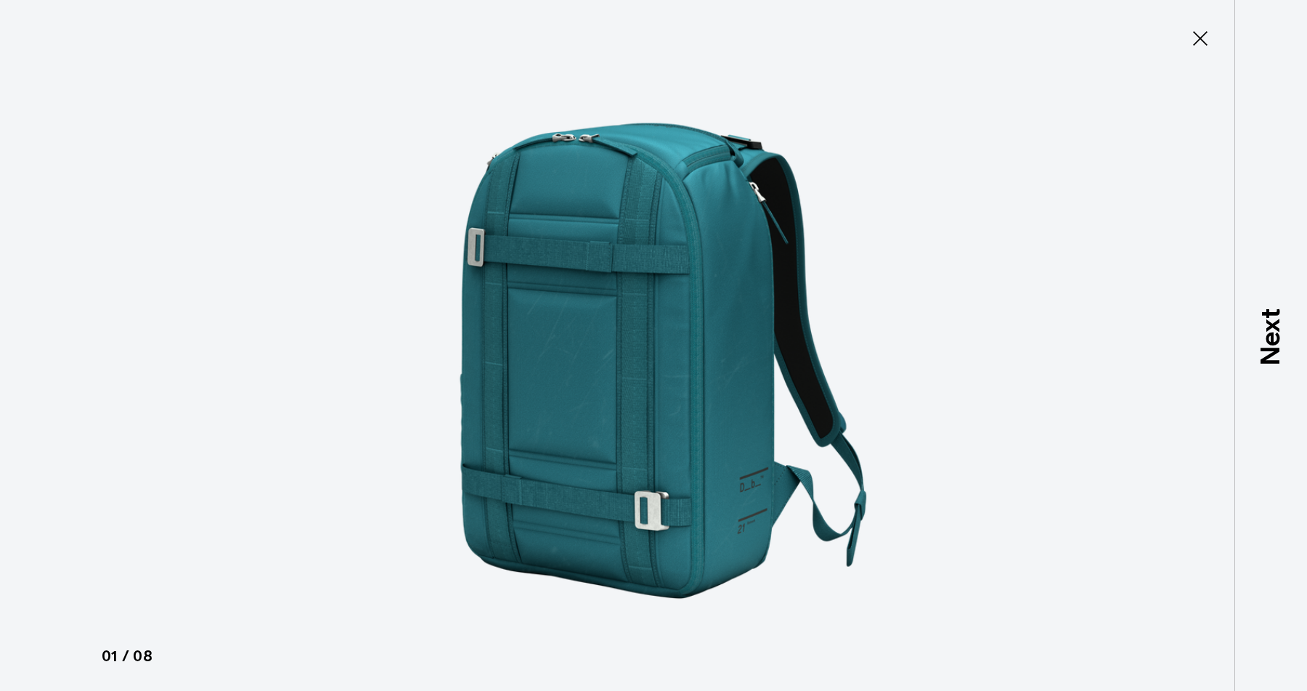
click at [1204, 40] on icon at bounding box center [1200, 38] width 23 height 23
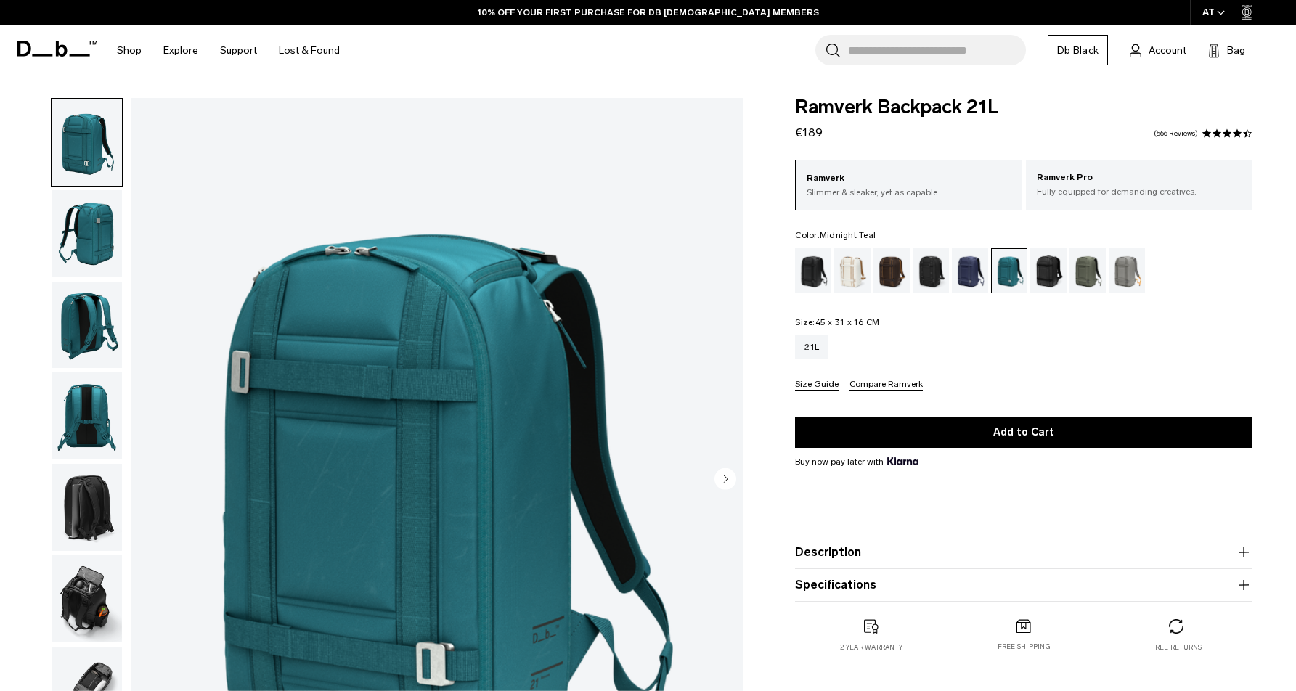
click at [1150, 270] on ul at bounding box center [1024, 270] width 458 height 45
click at [1142, 273] on div "Sand Grey" at bounding box center [1127, 270] width 37 height 45
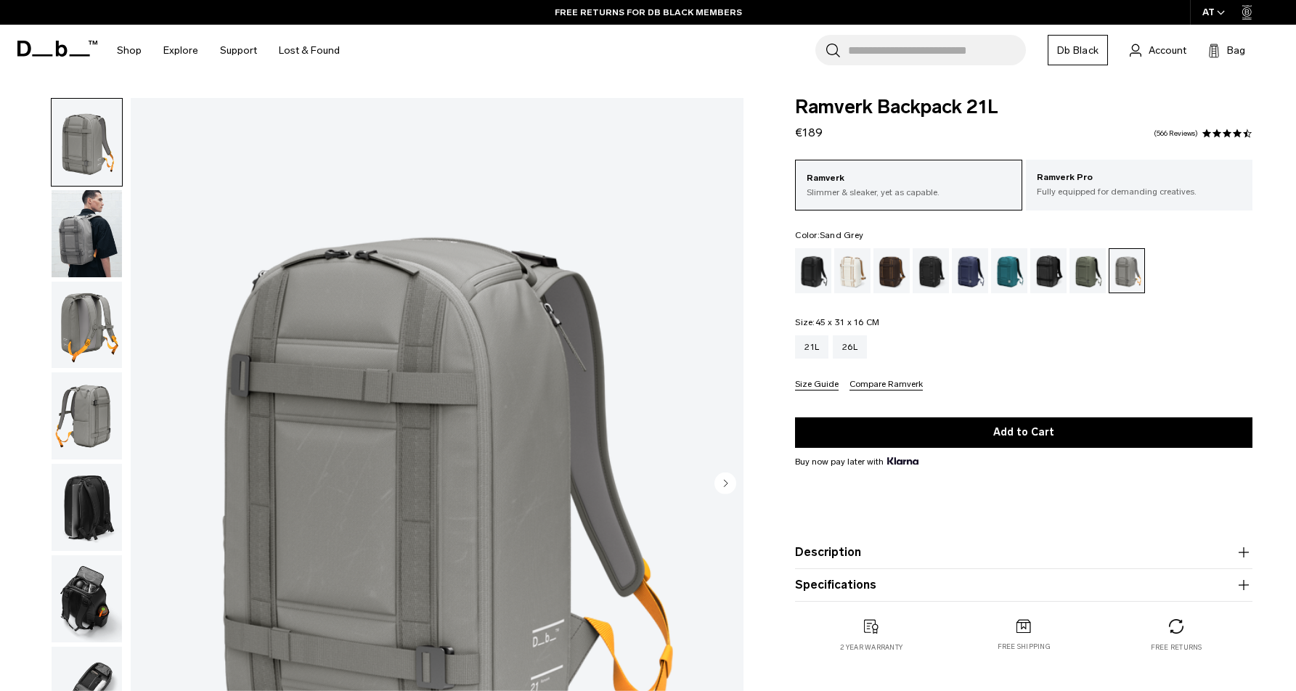
scroll to position [150, 0]
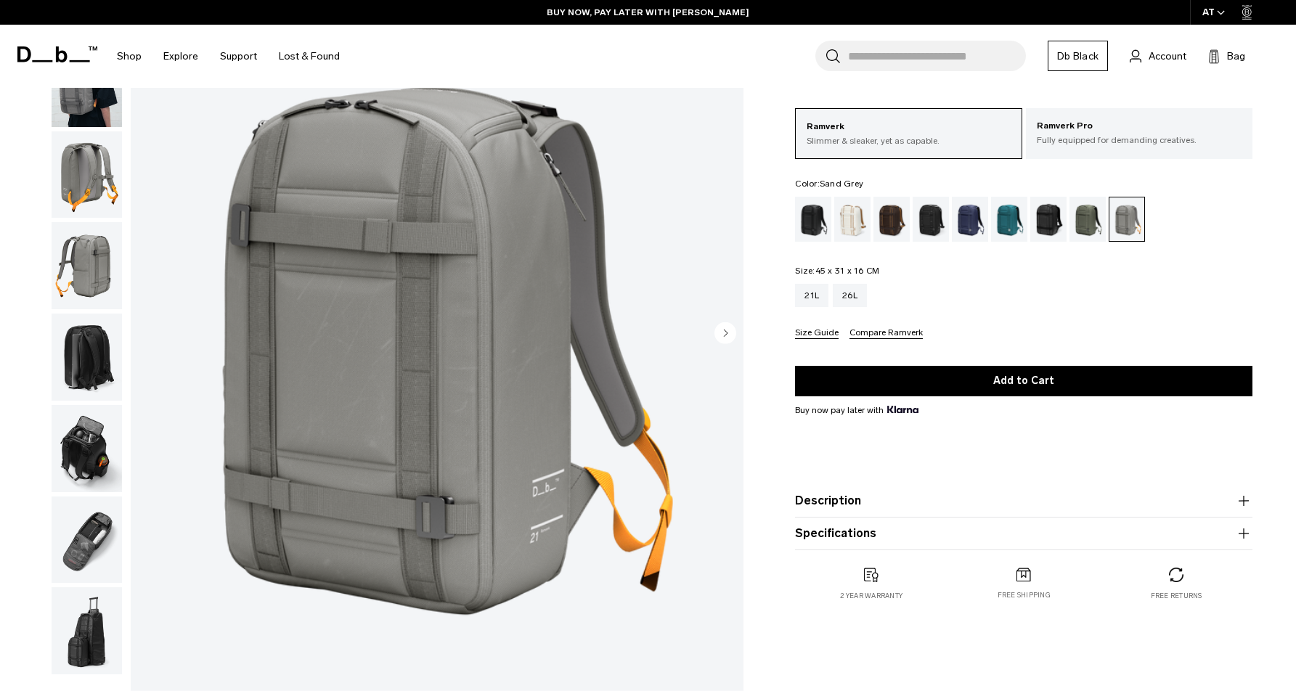
click at [1094, 219] on div "Moss Green" at bounding box center [1088, 219] width 37 height 45
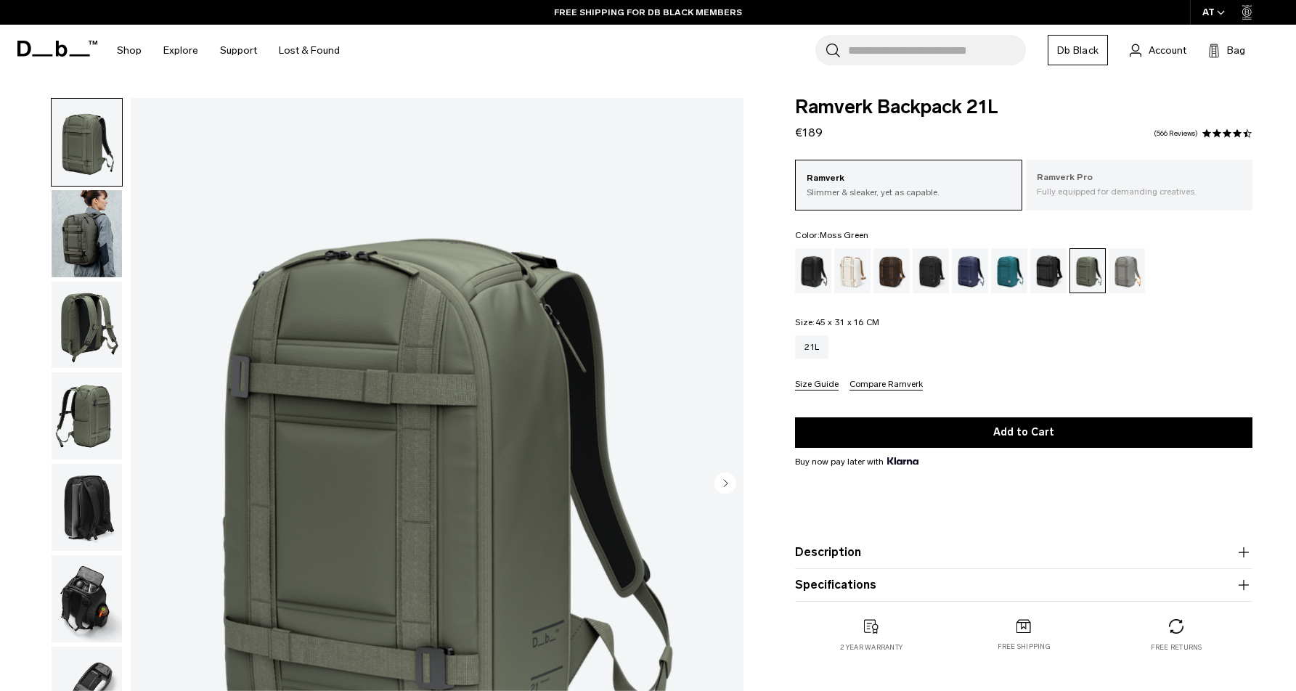
click at [1101, 184] on p "Ramverk Pro" at bounding box center [1139, 178] width 205 height 15
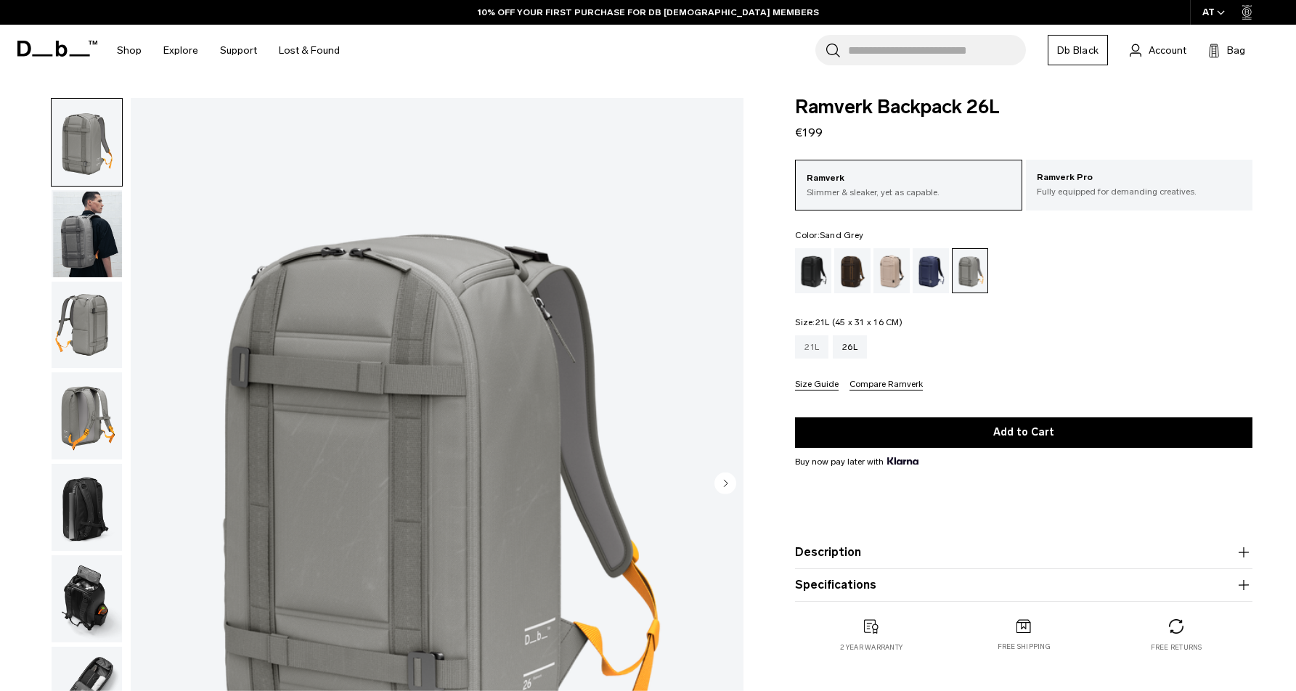
click at [810, 344] on div "21L" at bounding box center [811, 347] width 33 height 23
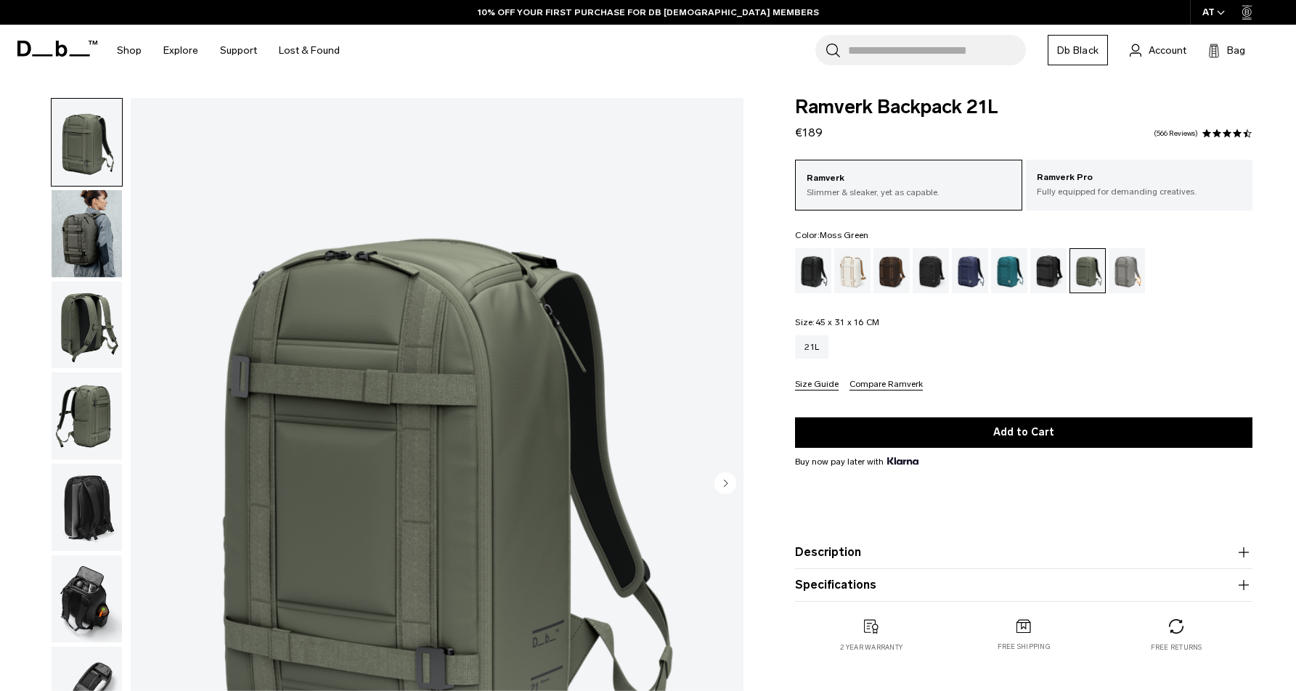
click at [424, 351] on img "1 / 8" at bounding box center [437, 484] width 613 height 765
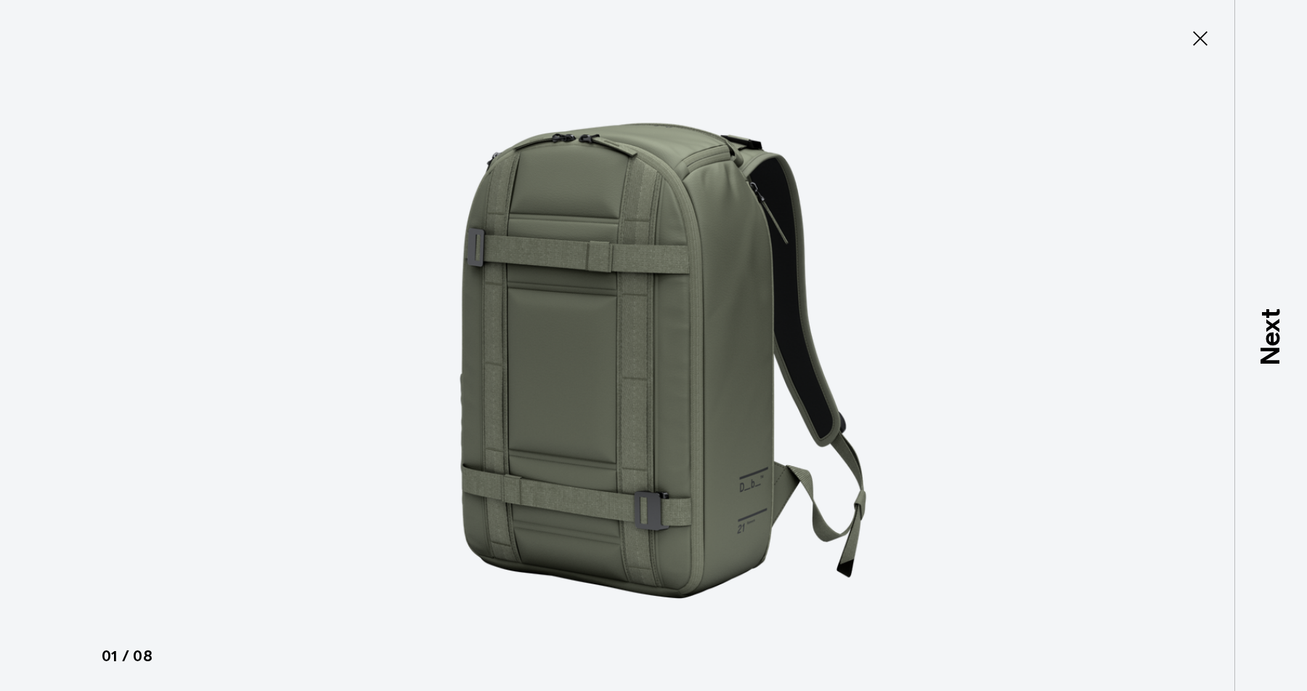
click at [497, 346] on img at bounding box center [654, 345] width 654 height 691
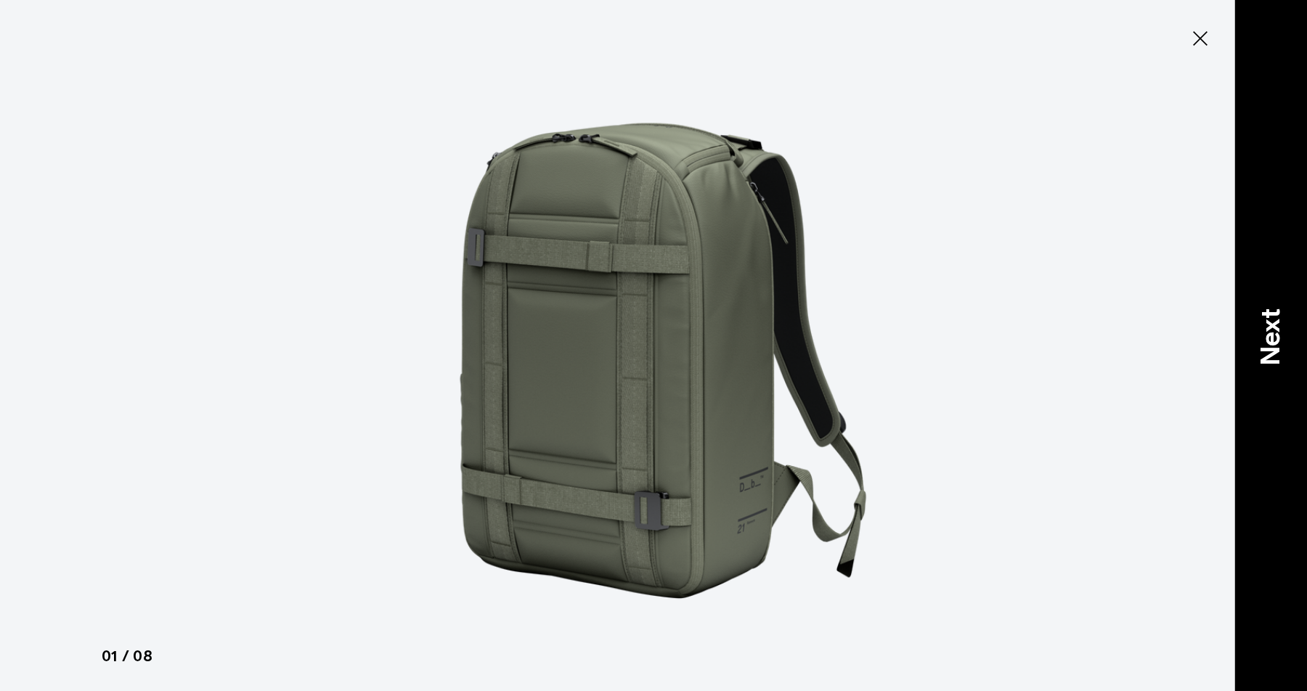
click at [1253, 324] on p "Next" at bounding box center [1270, 336] width 39 height 57
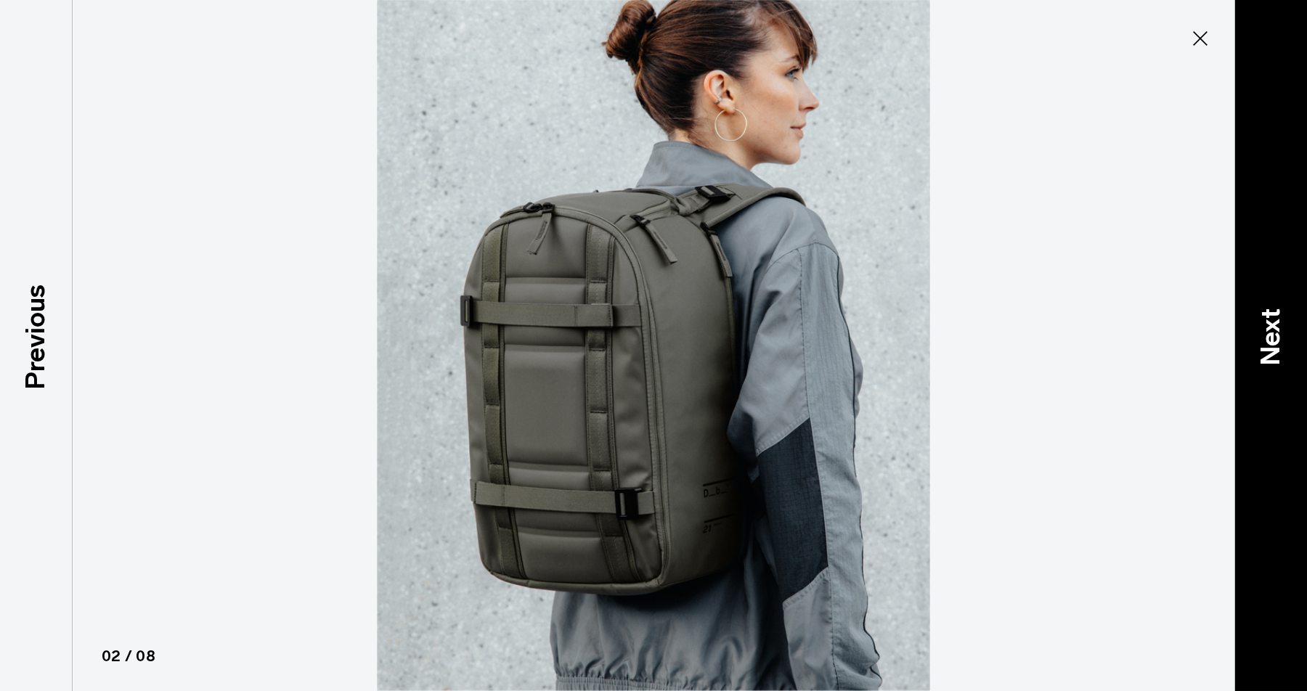
click at [1263, 322] on p "Next" at bounding box center [1270, 336] width 39 height 57
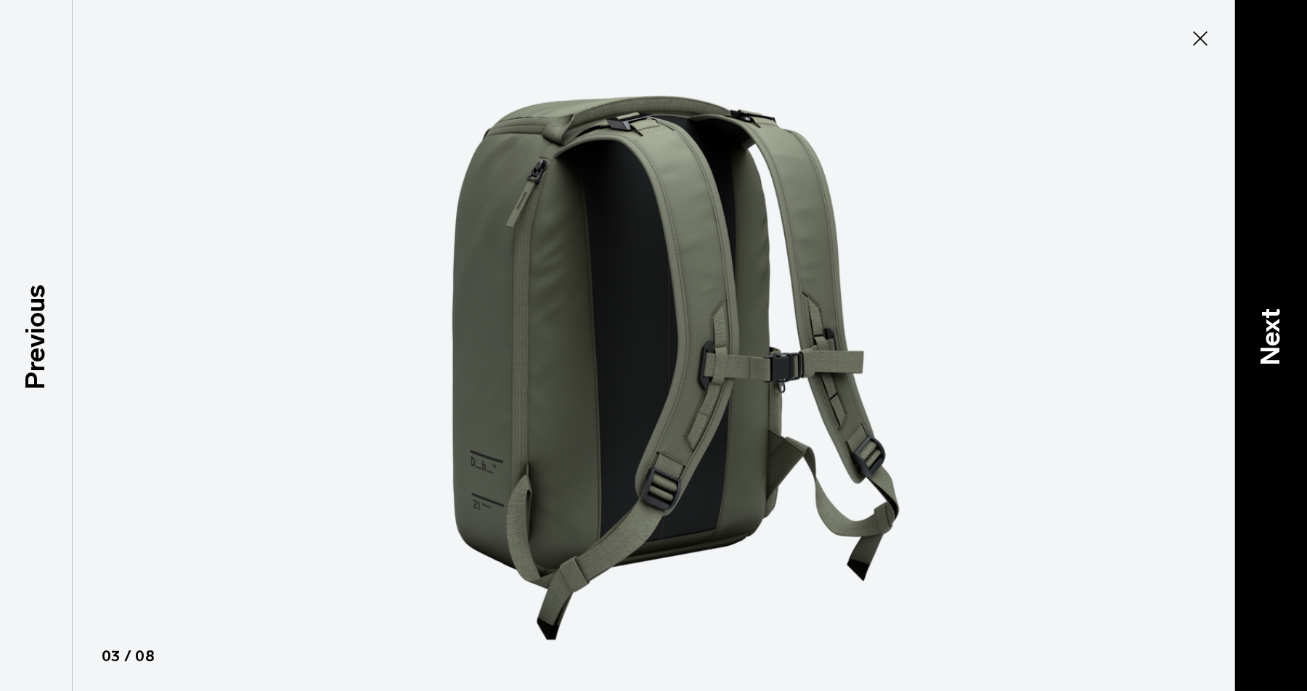
click at [1263, 321] on p "Next" at bounding box center [1270, 336] width 39 height 57
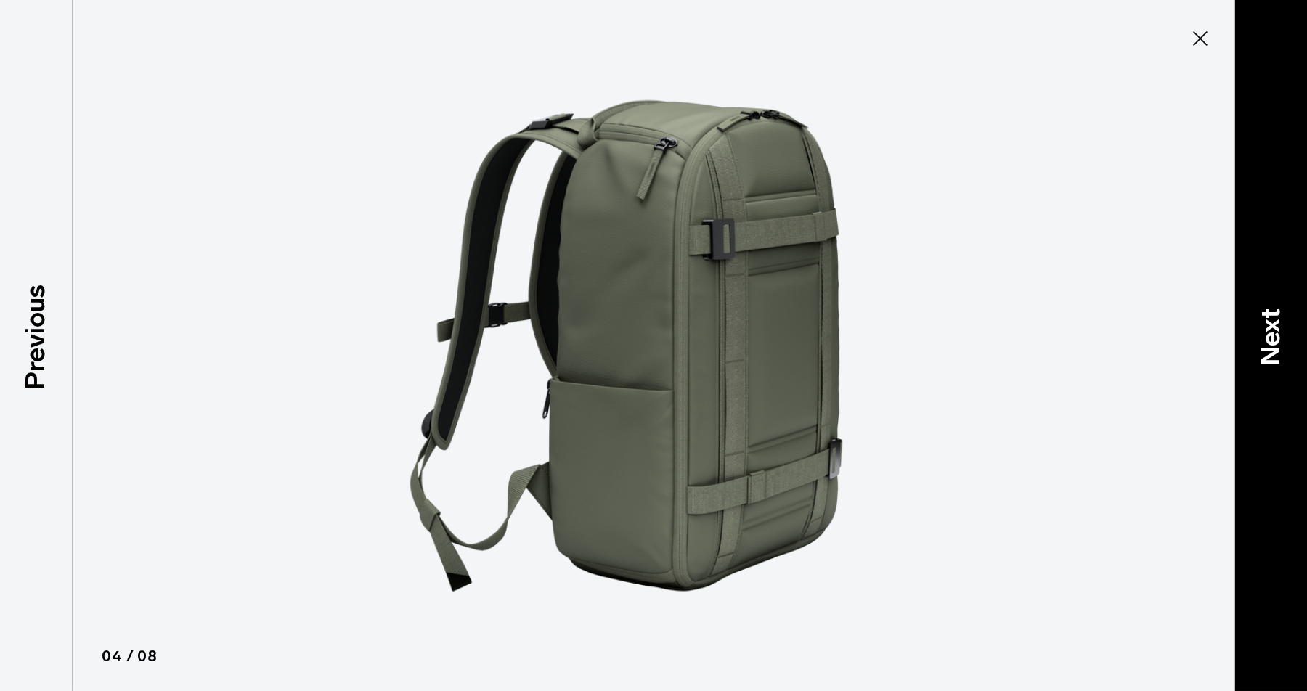
click at [1263, 321] on p "Next" at bounding box center [1270, 336] width 39 height 57
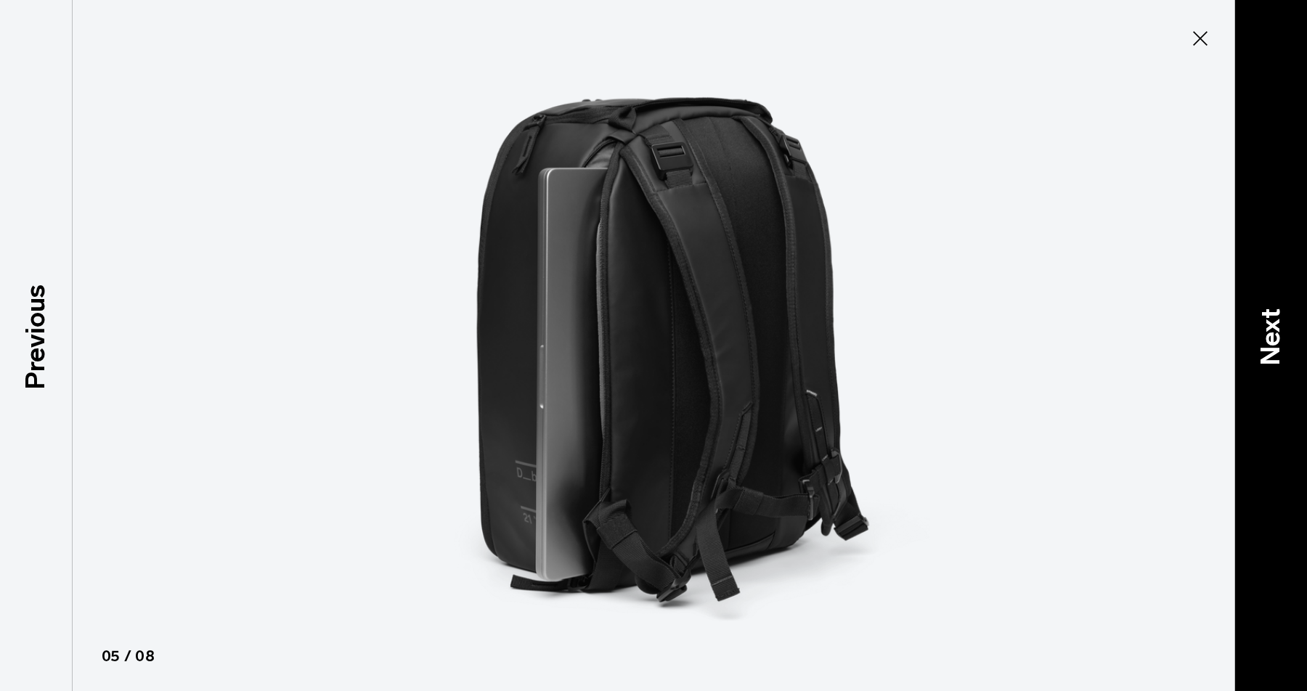
click at [1263, 321] on p "Next" at bounding box center [1270, 336] width 39 height 57
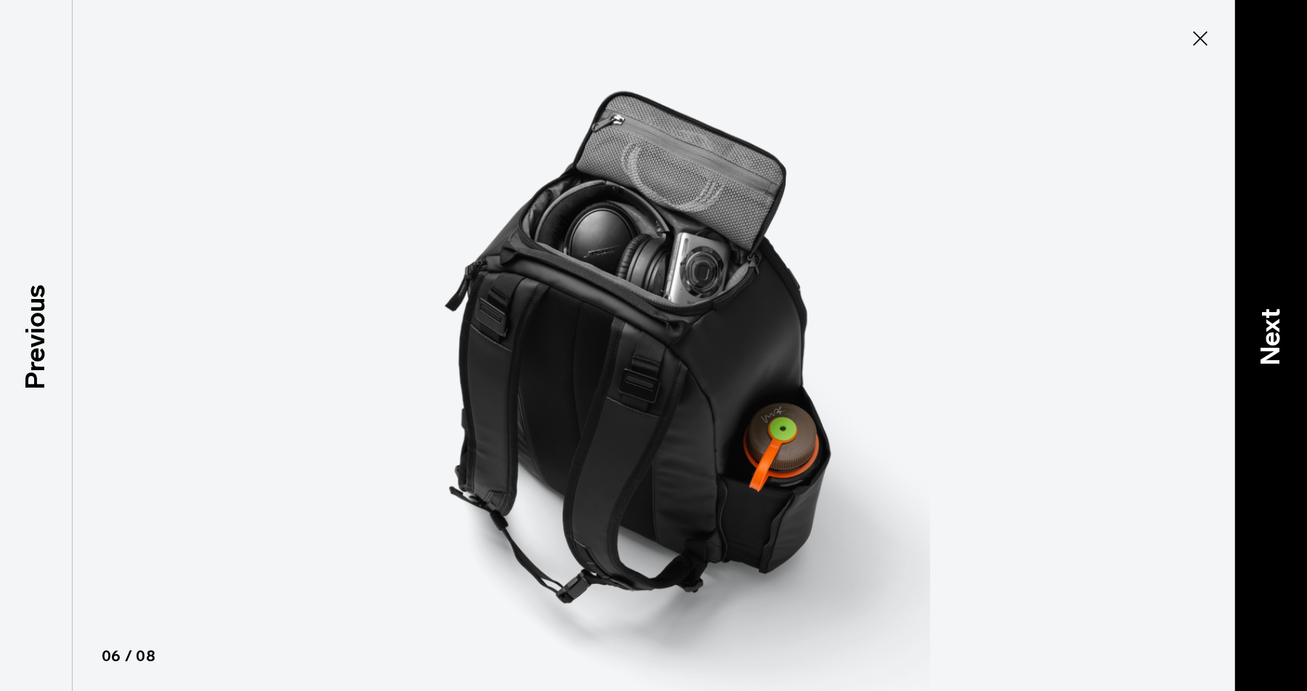
click at [1263, 321] on p "Next" at bounding box center [1270, 336] width 39 height 57
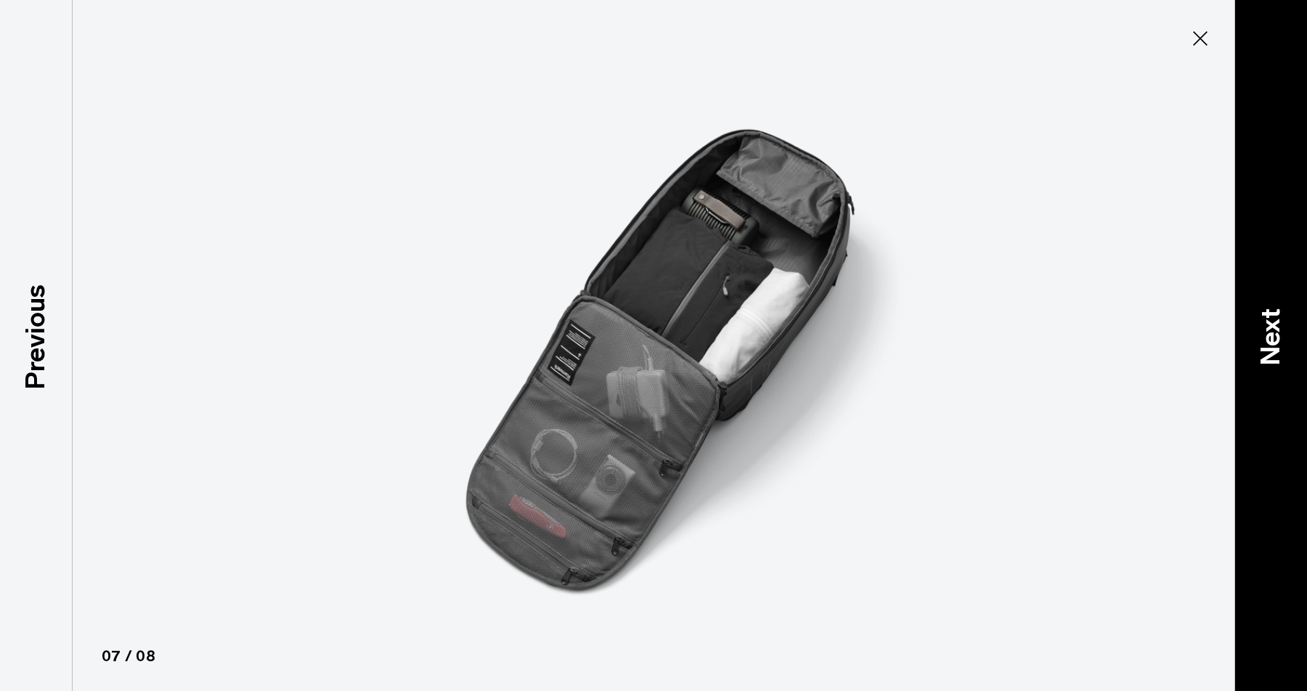
click at [1256, 319] on p "Next" at bounding box center [1270, 336] width 39 height 57
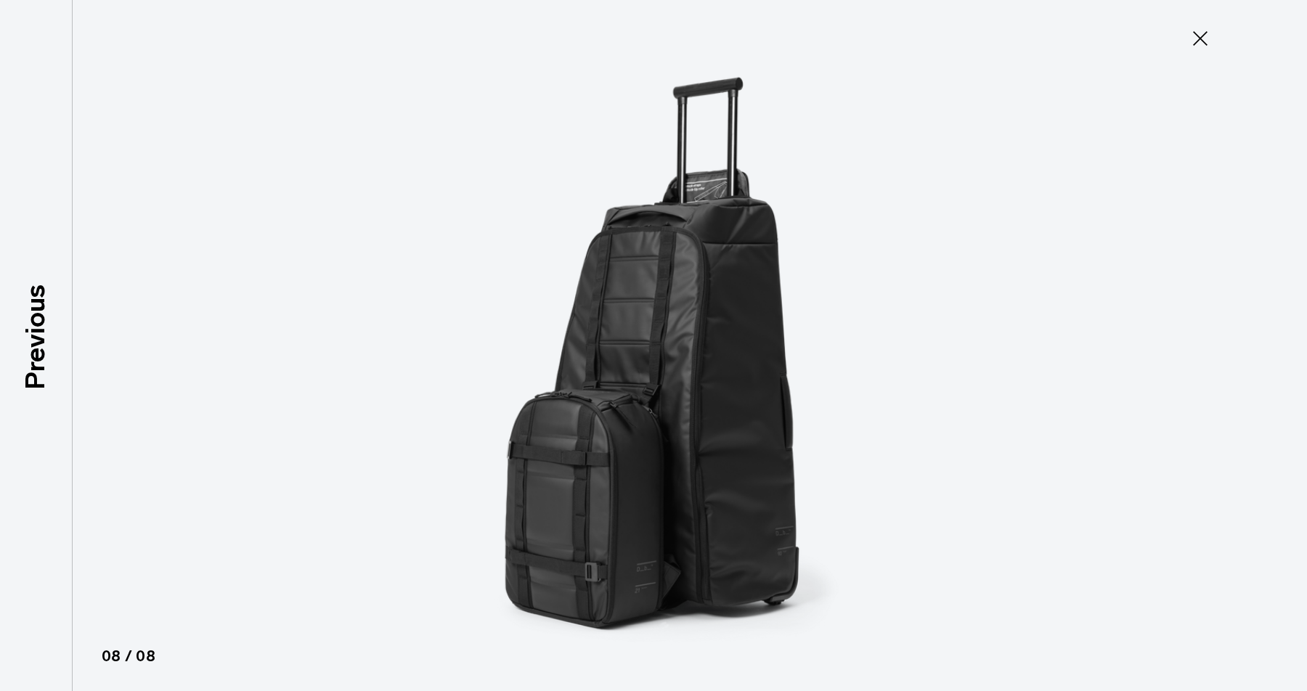
click at [1199, 49] on icon at bounding box center [1200, 38] width 23 height 23
